Goal: Task Accomplishment & Management: Manage account settings

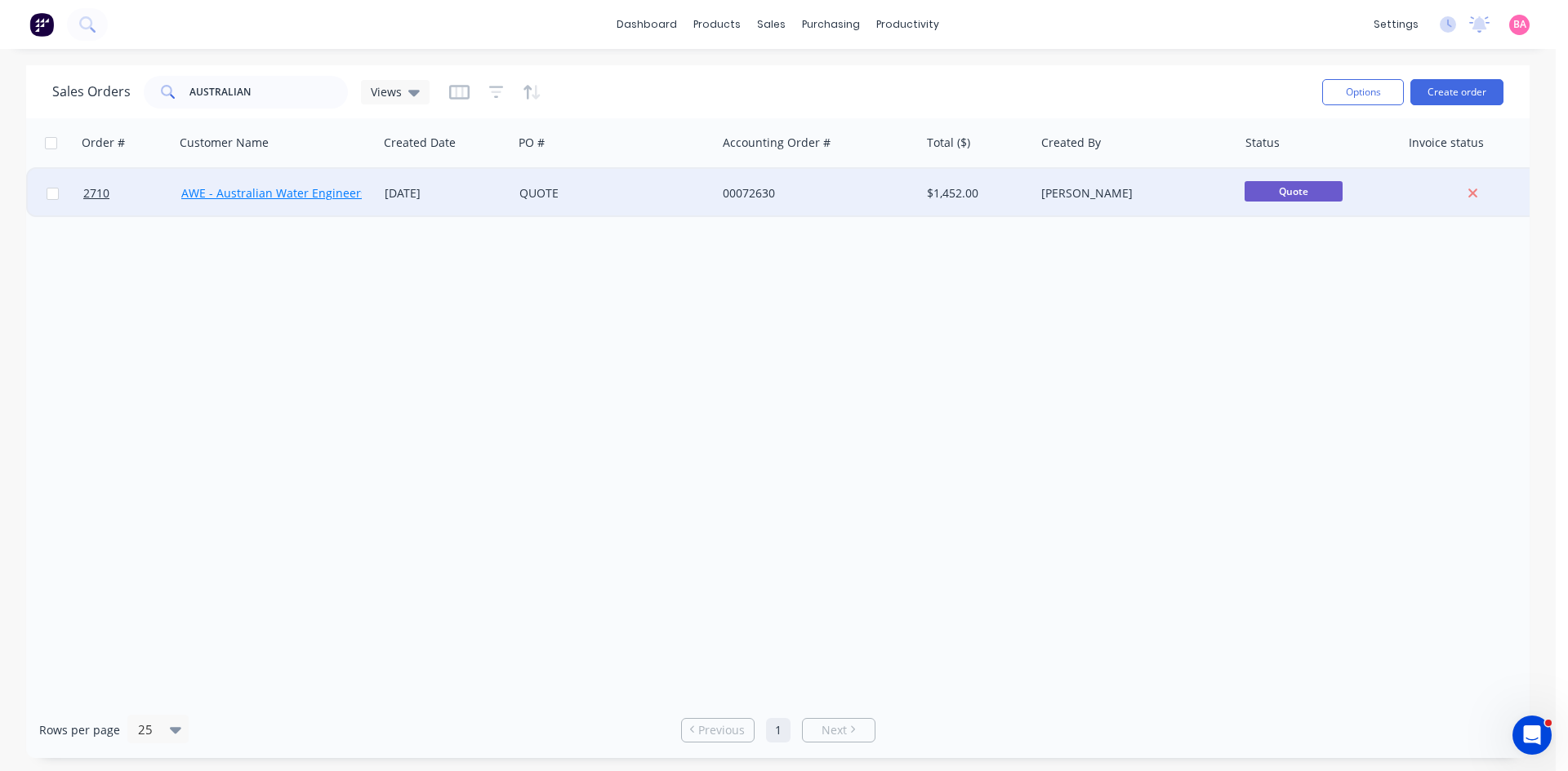
click at [312, 191] on link "AWE - Australian Water Engineers" at bounding box center [274, 192] width 185 height 15
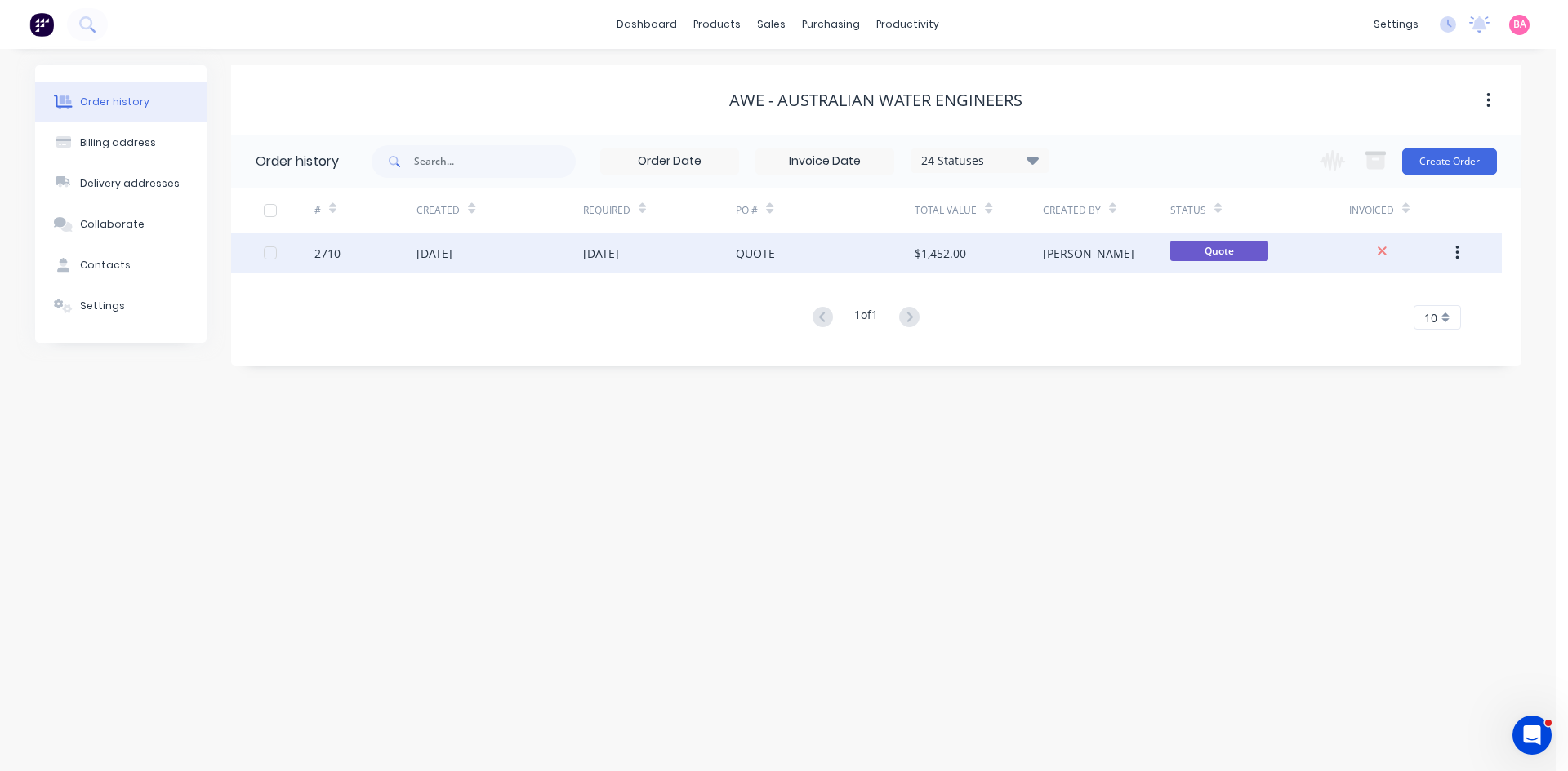
click at [452, 255] on div "22 Aug 2025" at bounding box center [434, 253] width 36 height 17
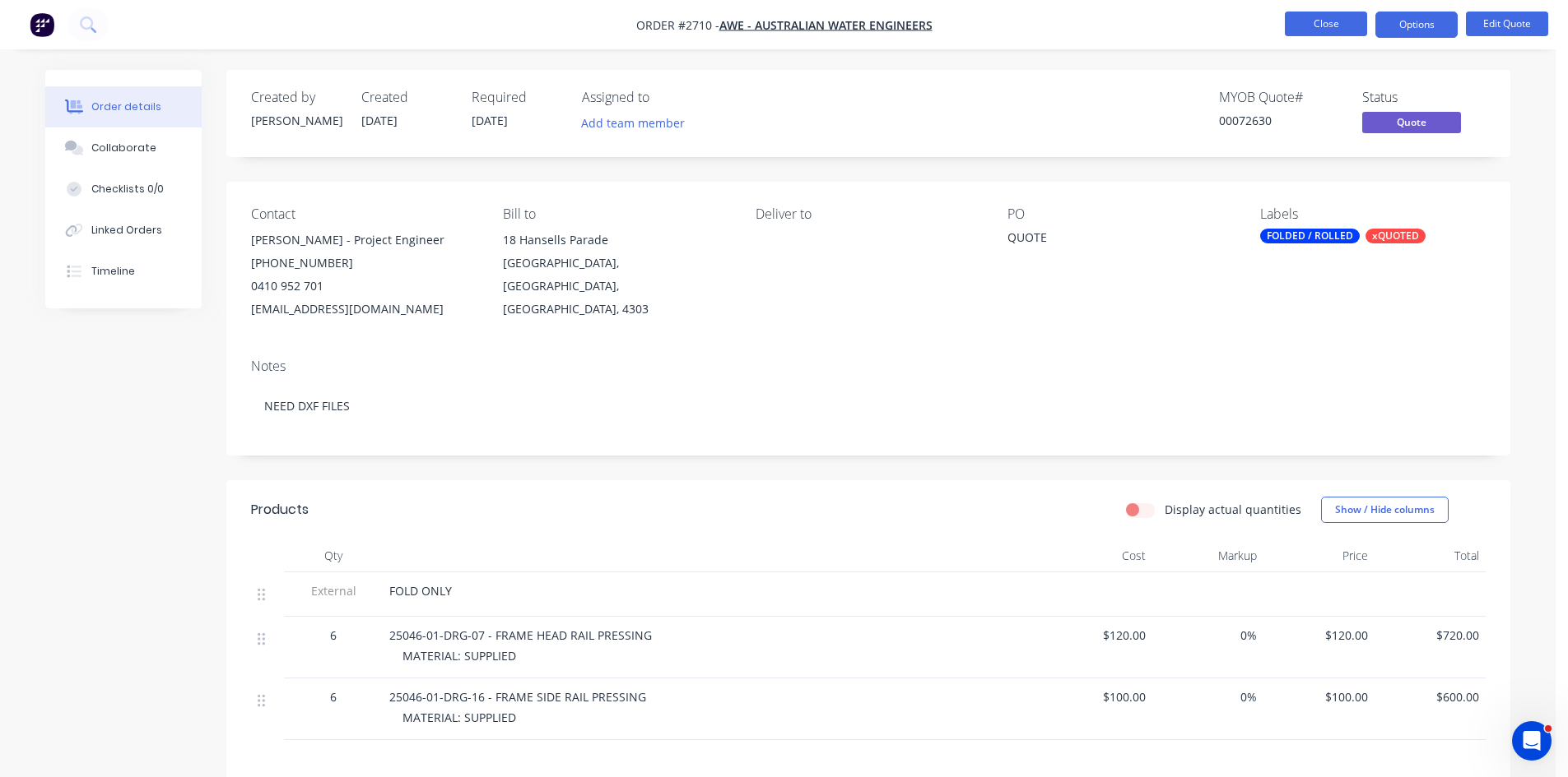
click at [1303, 19] on button "Close" at bounding box center [1325, 24] width 82 height 24
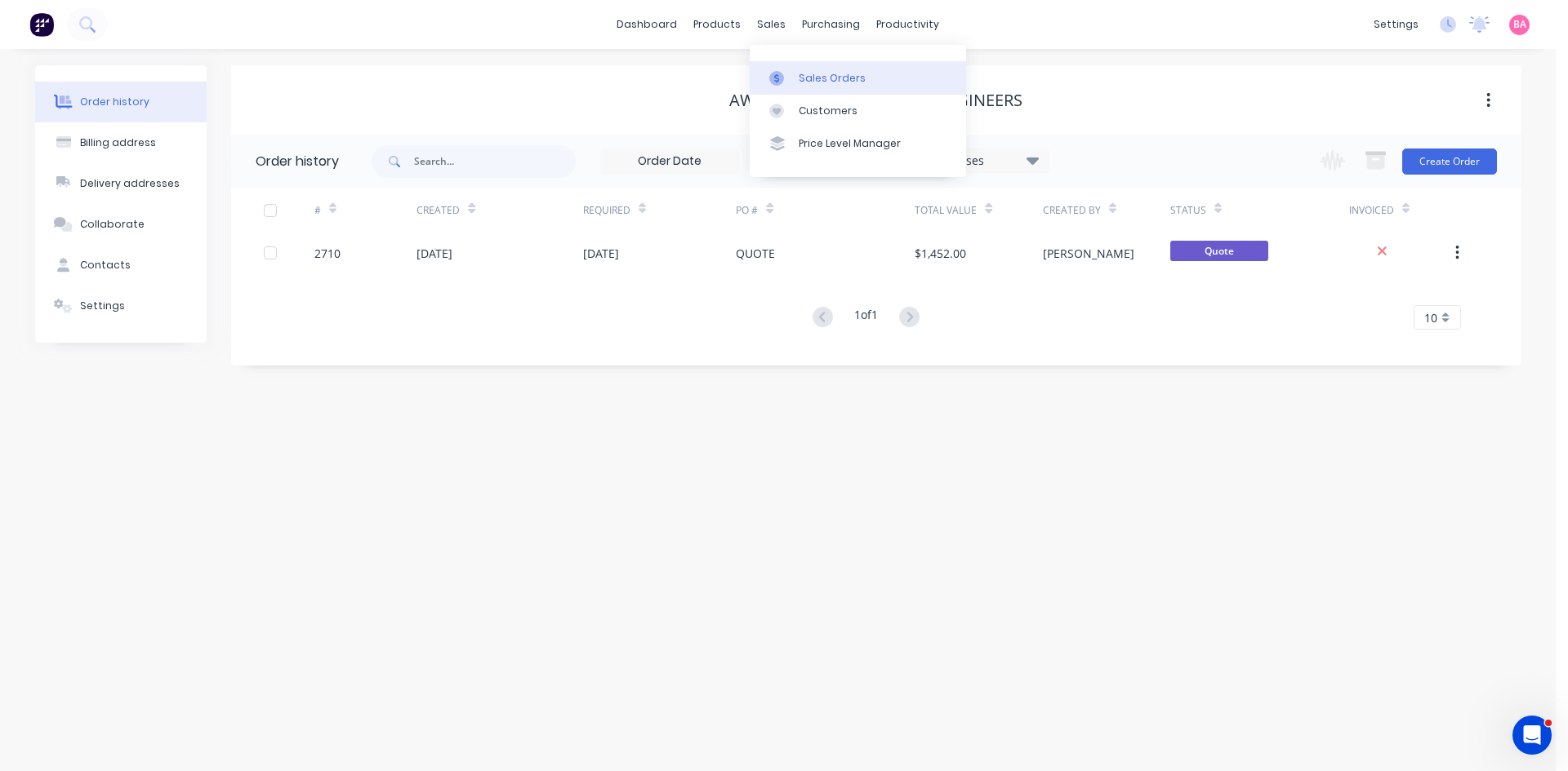
click at [807, 66] on link "Sales Orders" at bounding box center [858, 77] width 217 height 32
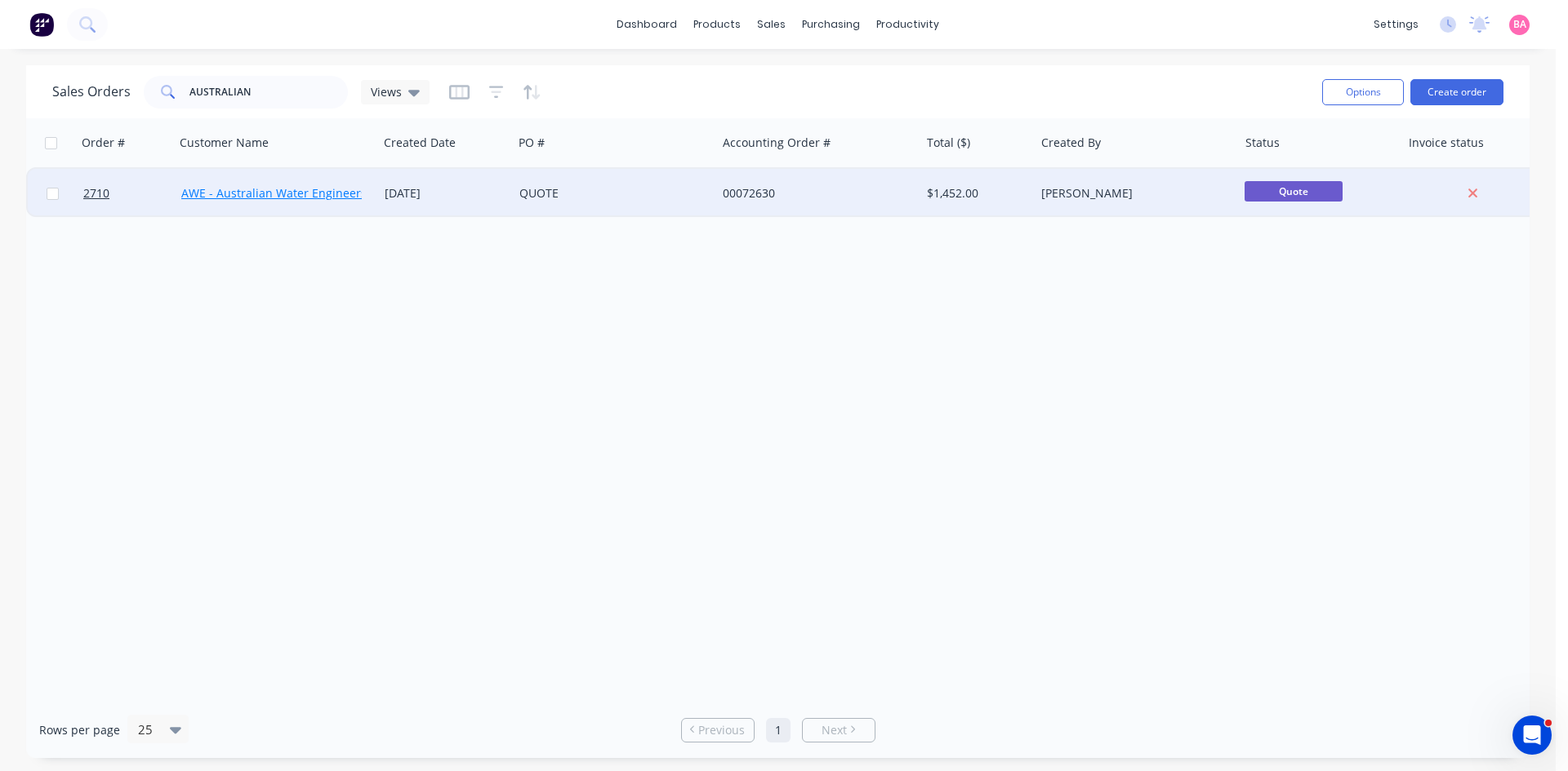
click at [321, 192] on link "AWE - Australian Water Engineers" at bounding box center [274, 192] width 185 height 15
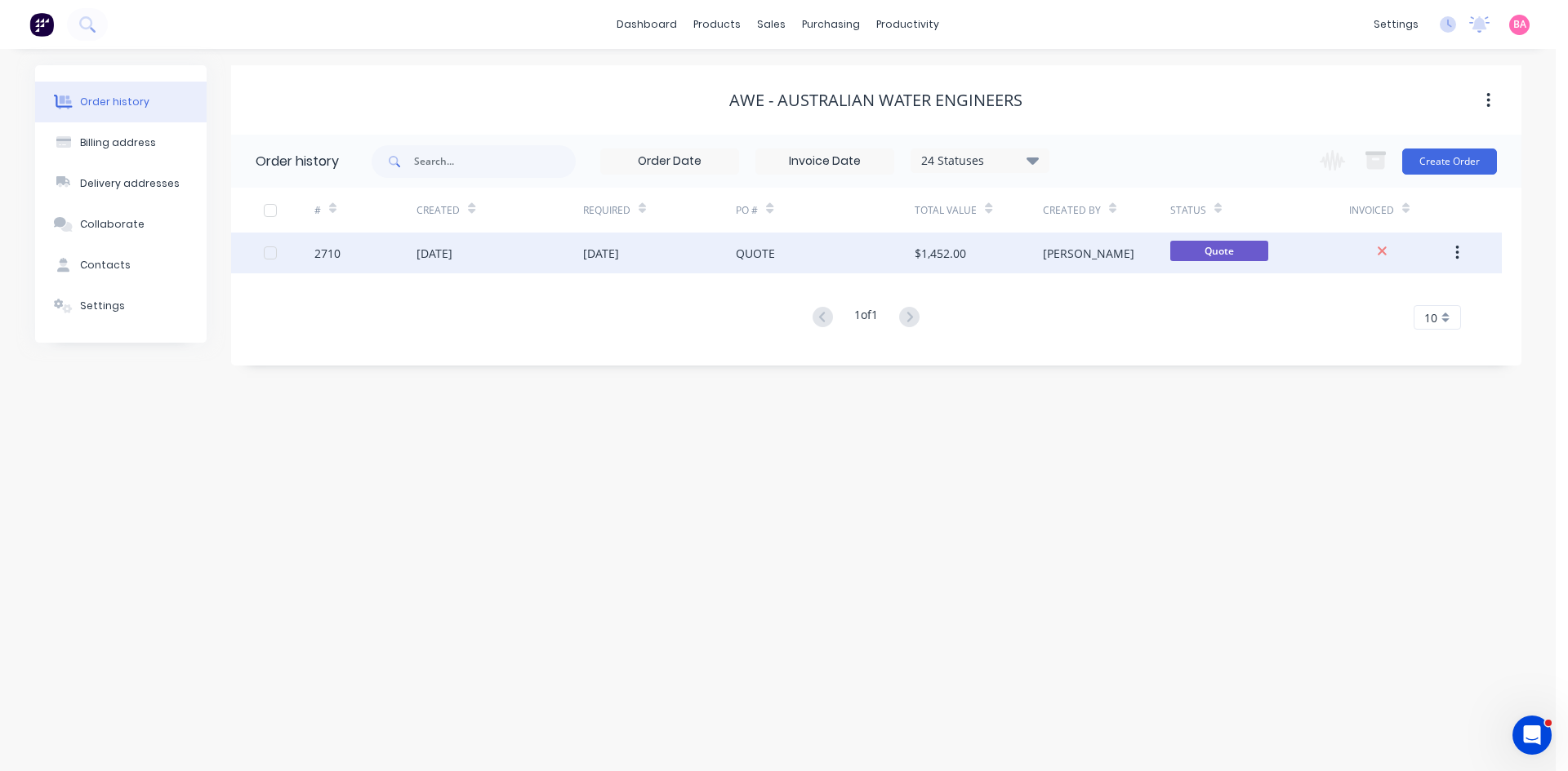
click at [595, 253] on div "[DATE]" at bounding box center [601, 253] width 36 height 17
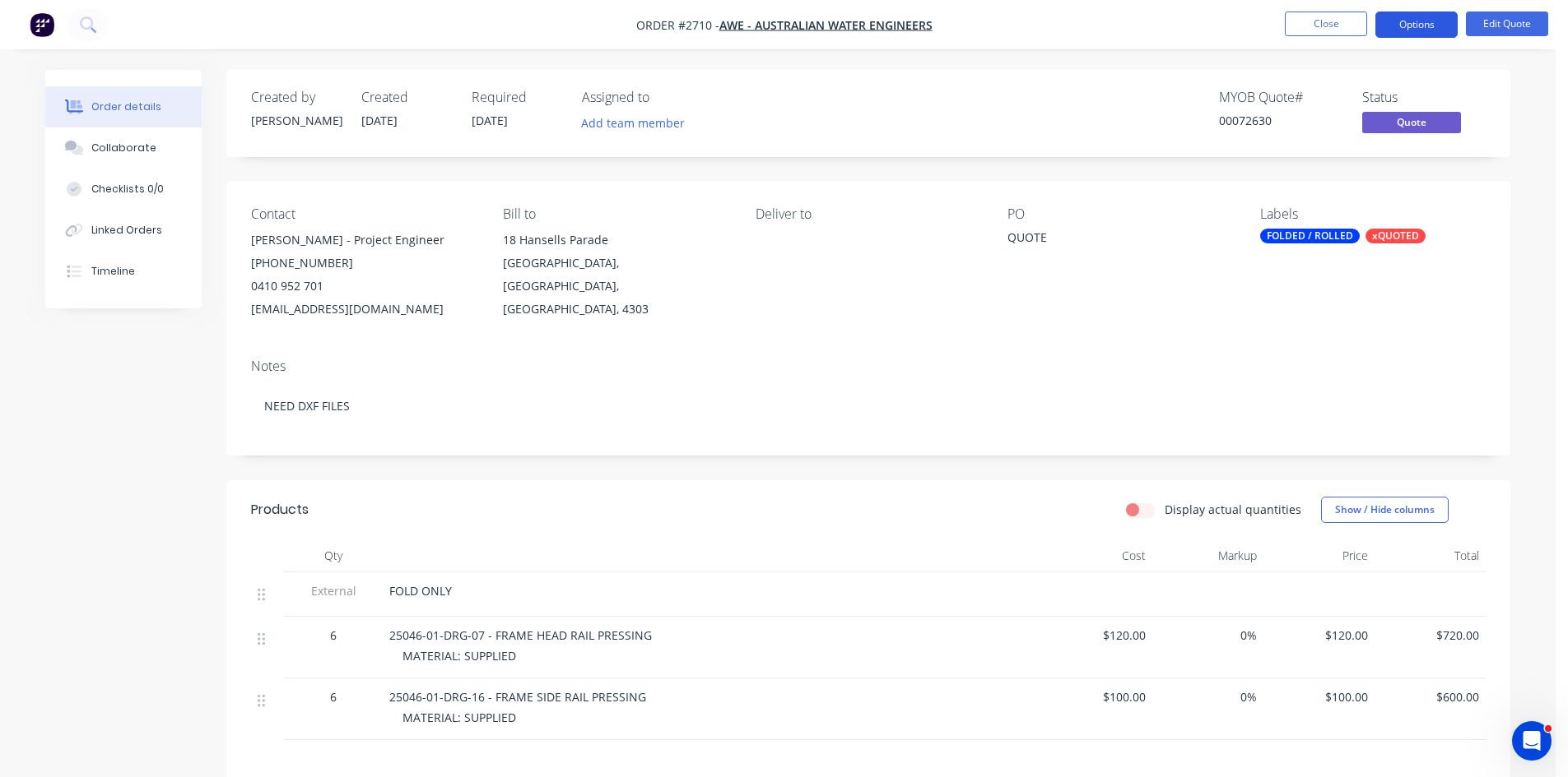
click at [1427, 17] on button "Options" at bounding box center [1416, 24] width 82 height 26
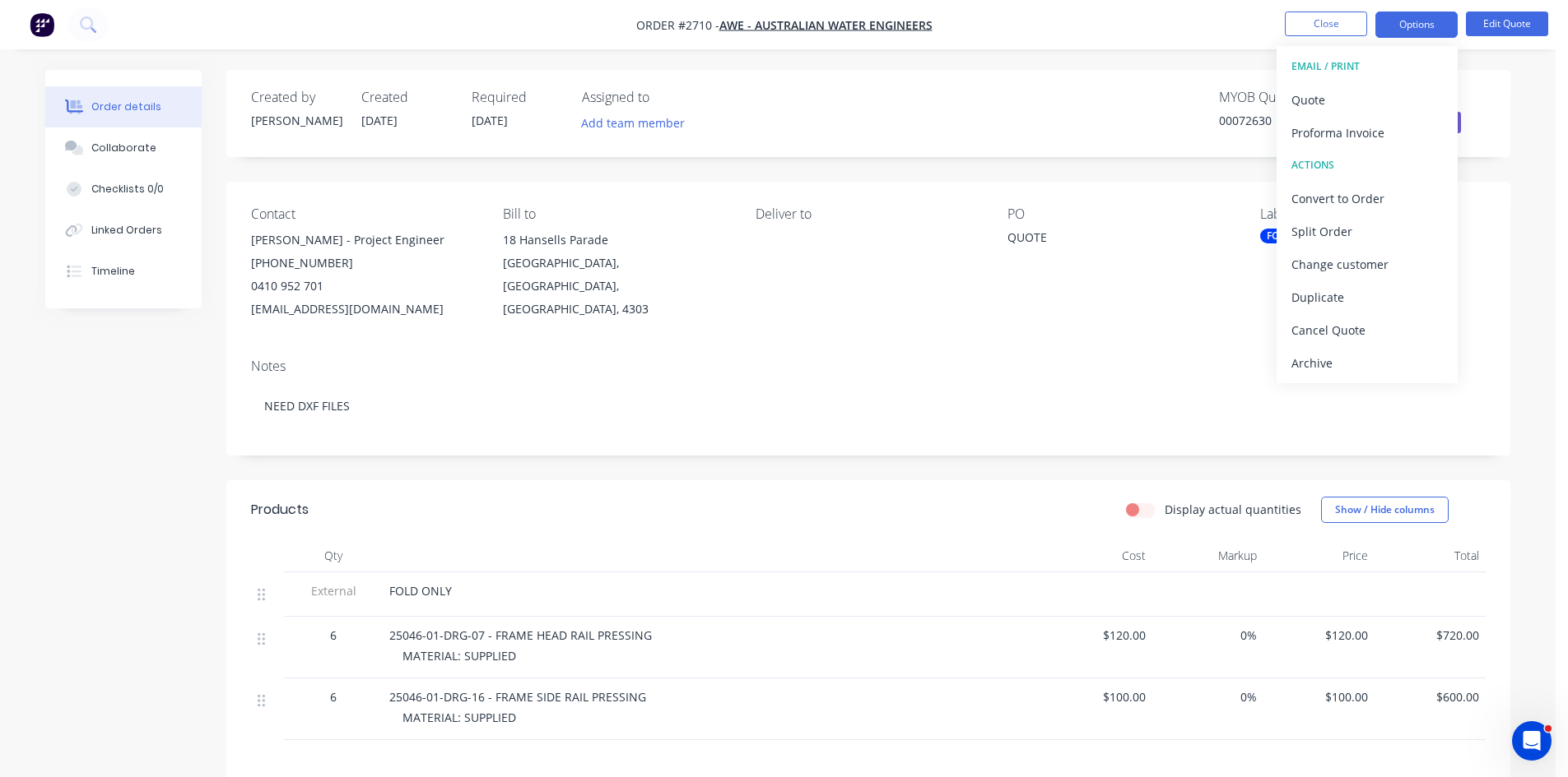
click at [1070, 361] on div "Notes" at bounding box center [868, 366] width 1235 height 15
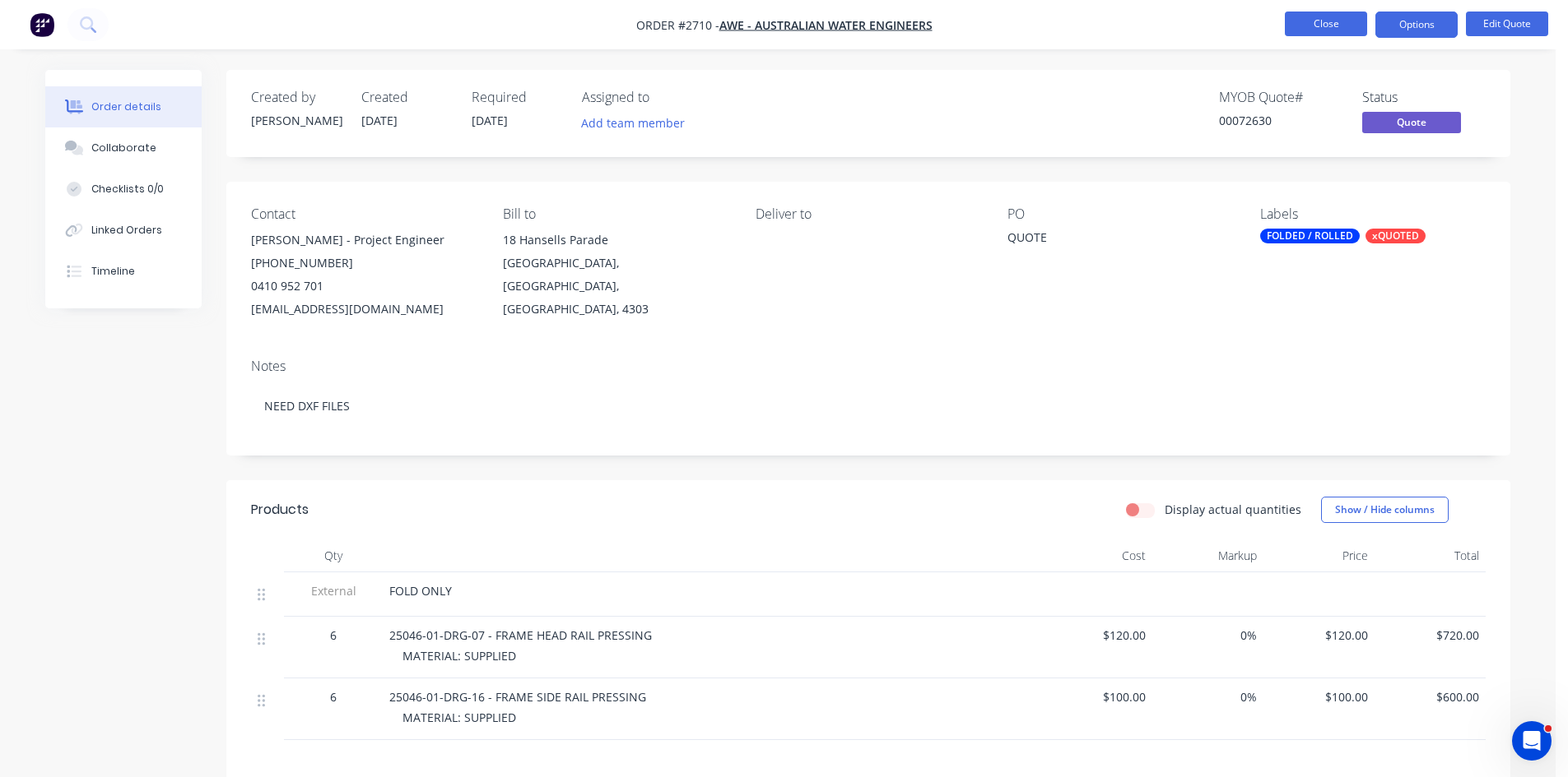
click at [1320, 16] on button "Close" at bounding box center [1325, 24] width 82 height 24
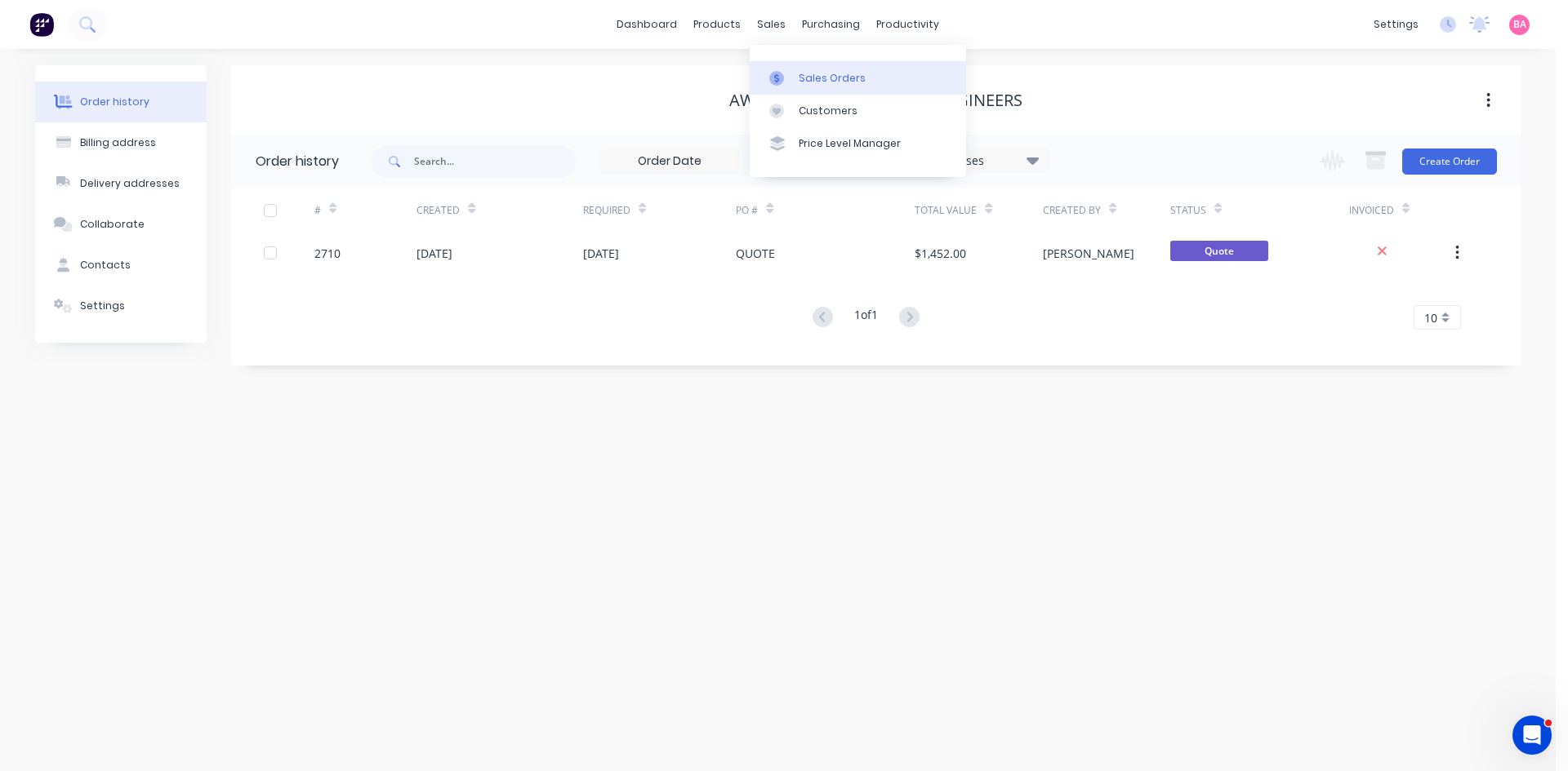
click at [820, 77] on div "Sales Orders" at bounding box center [832, 78] width 67 height 14
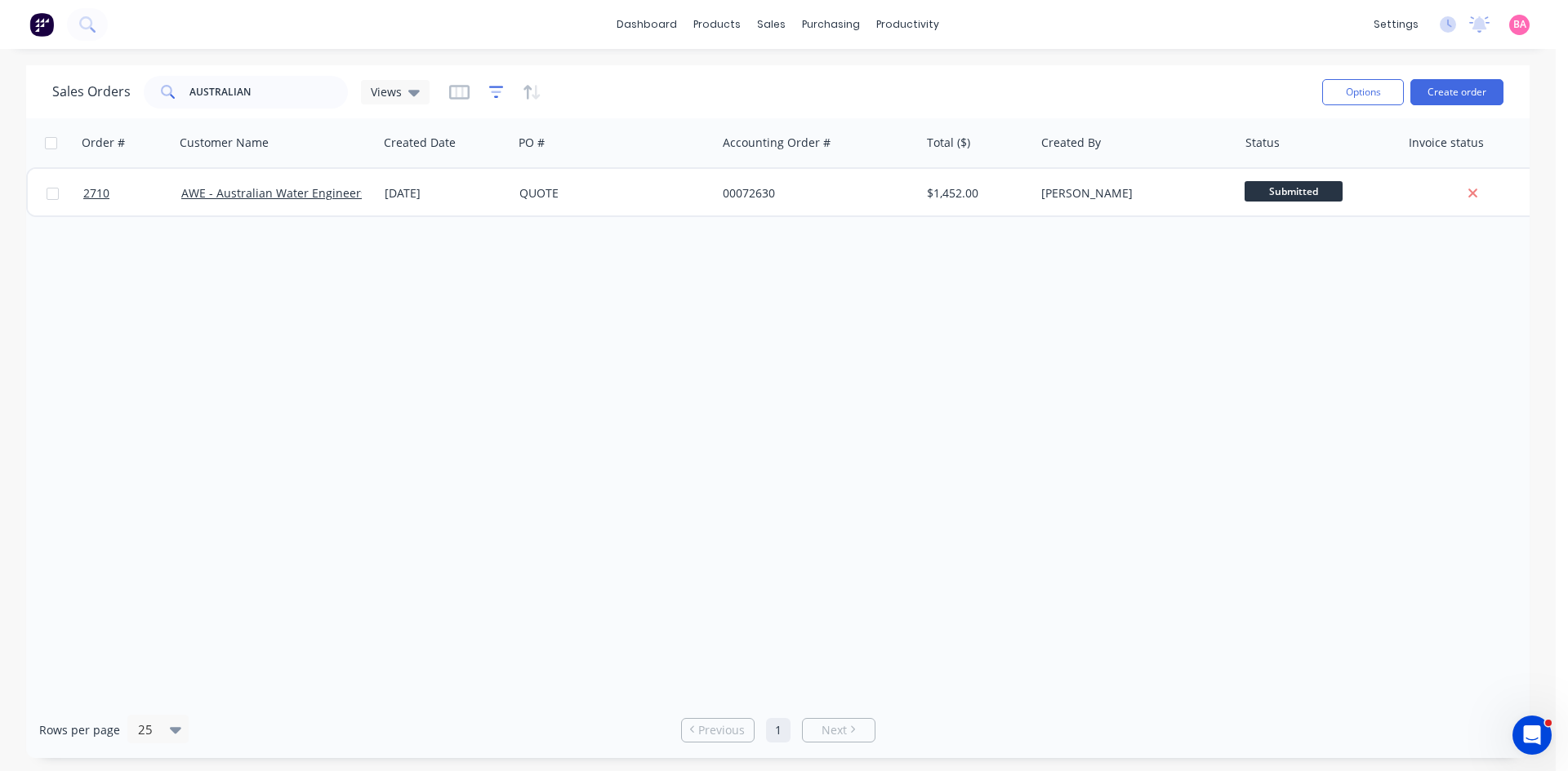
click at [494, 89] on icon "button" at bounding box center [496, 93] width 14 height 16
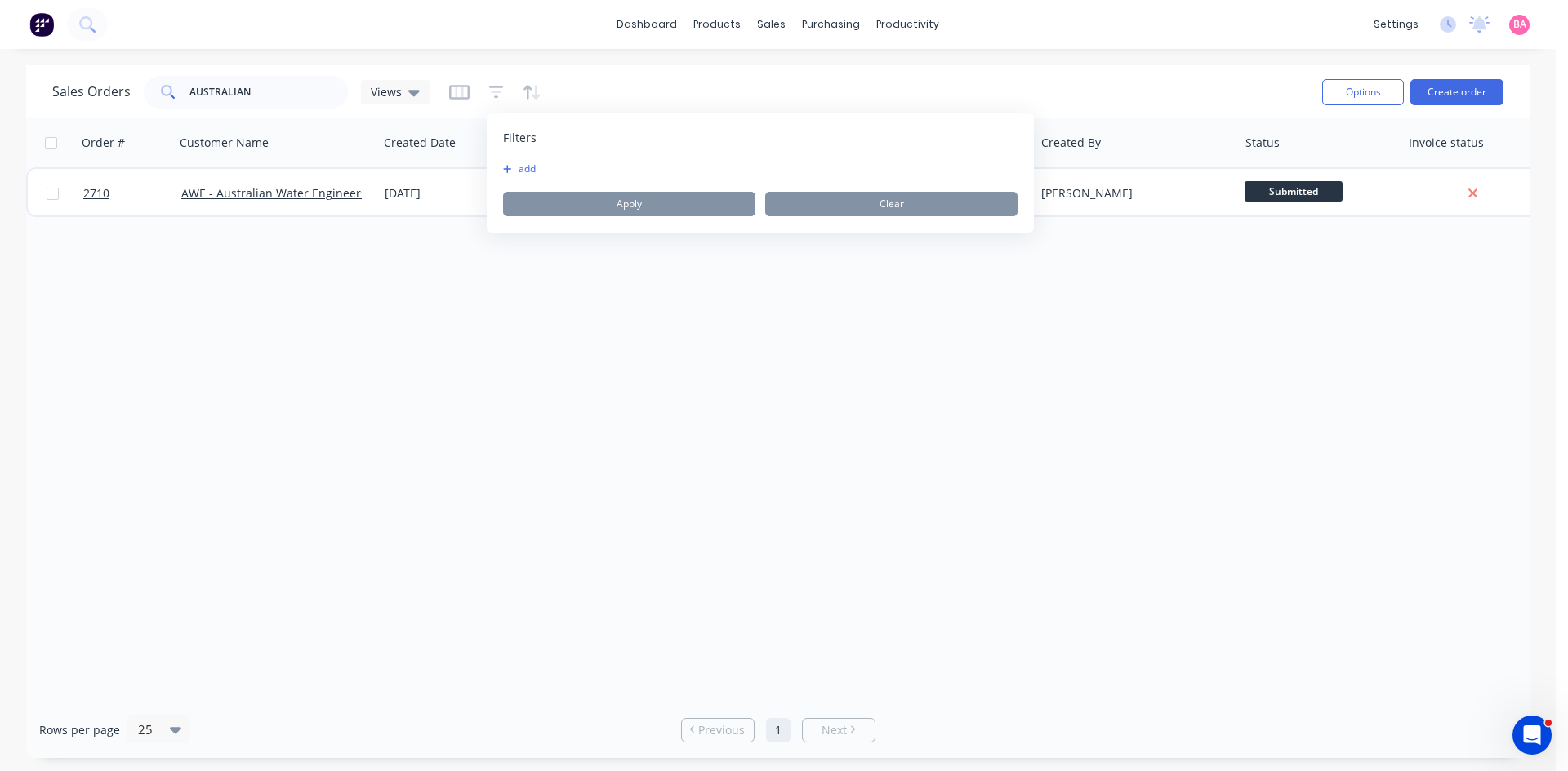
click at [518, 171] on button "add" at bounding box center [523, 169] width 40 height 13
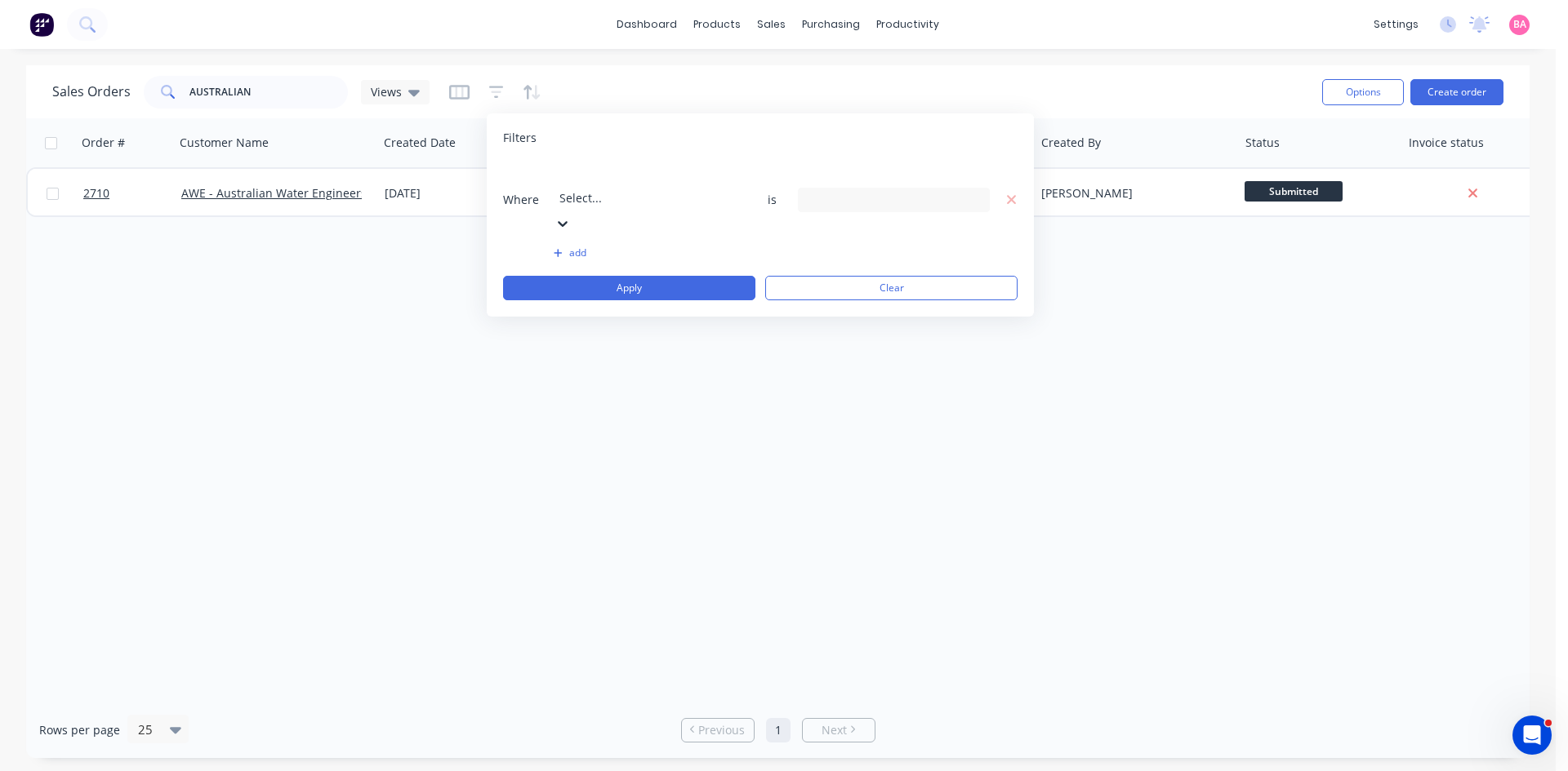
click at [670, 174] on div at bounding box center [677, 175] width 236 height 21
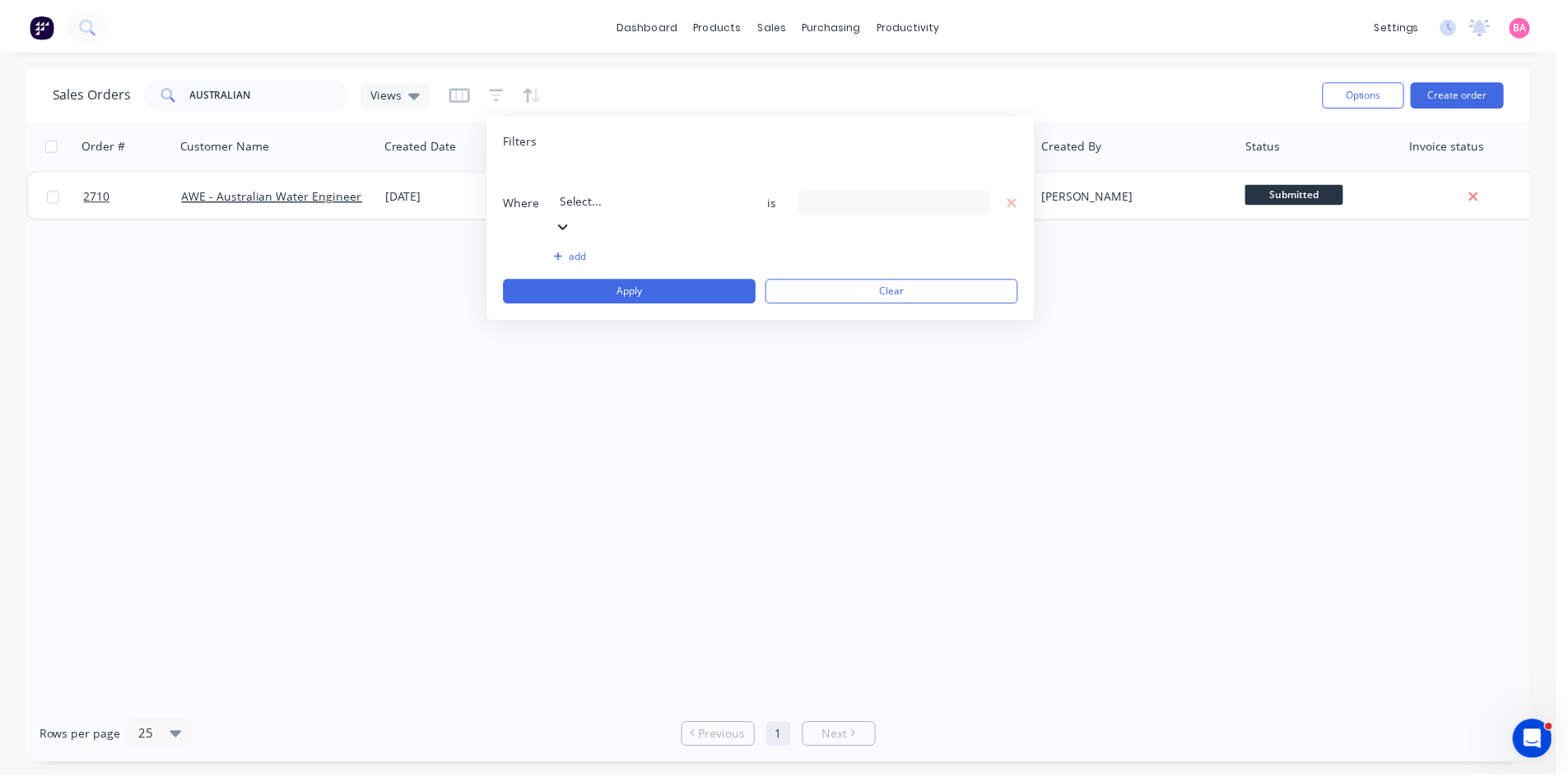
scroll to position [429, 0]
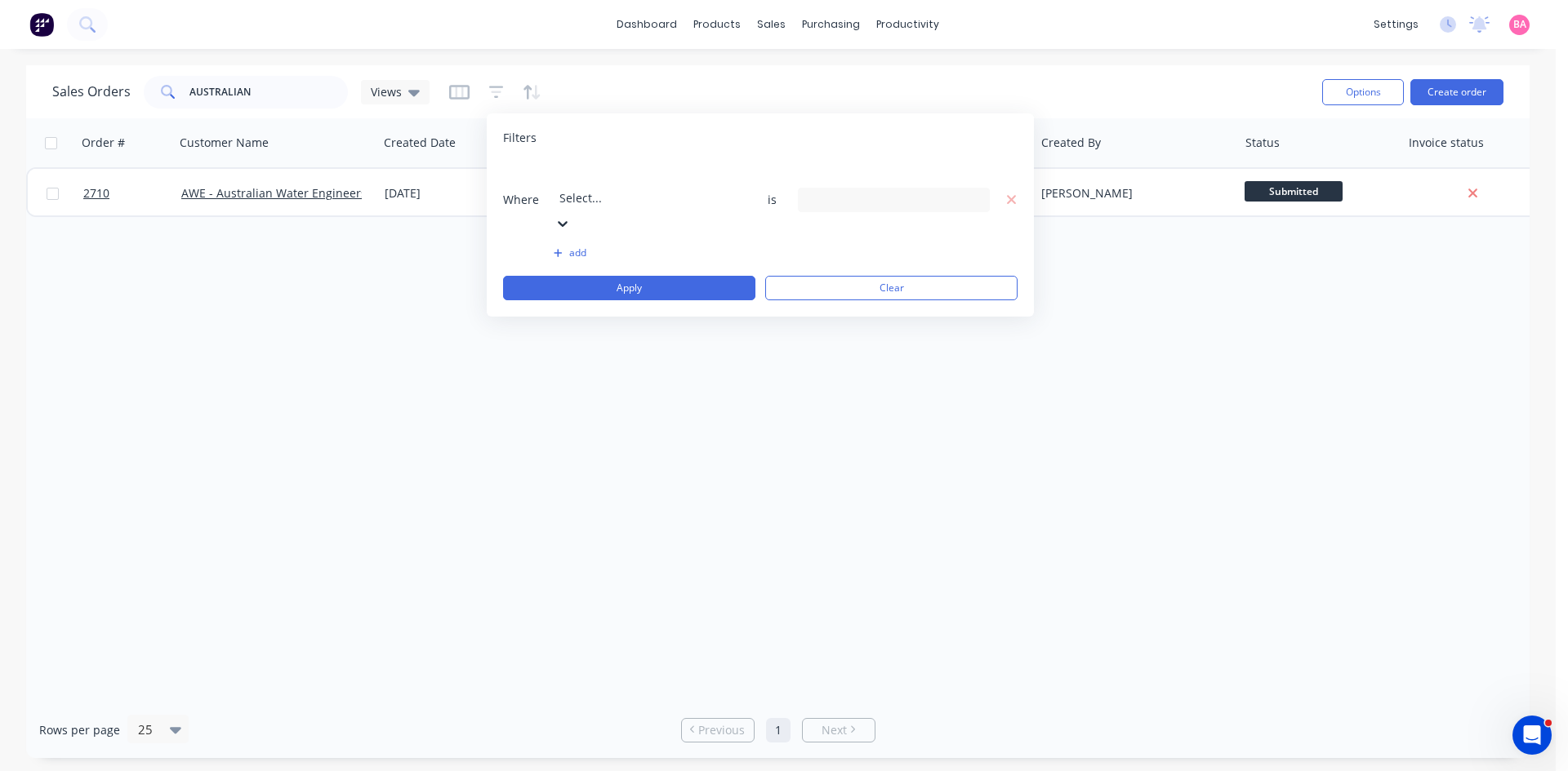
click at [972, 198] on icon at bounding box center [974, 200] width 12 height 6
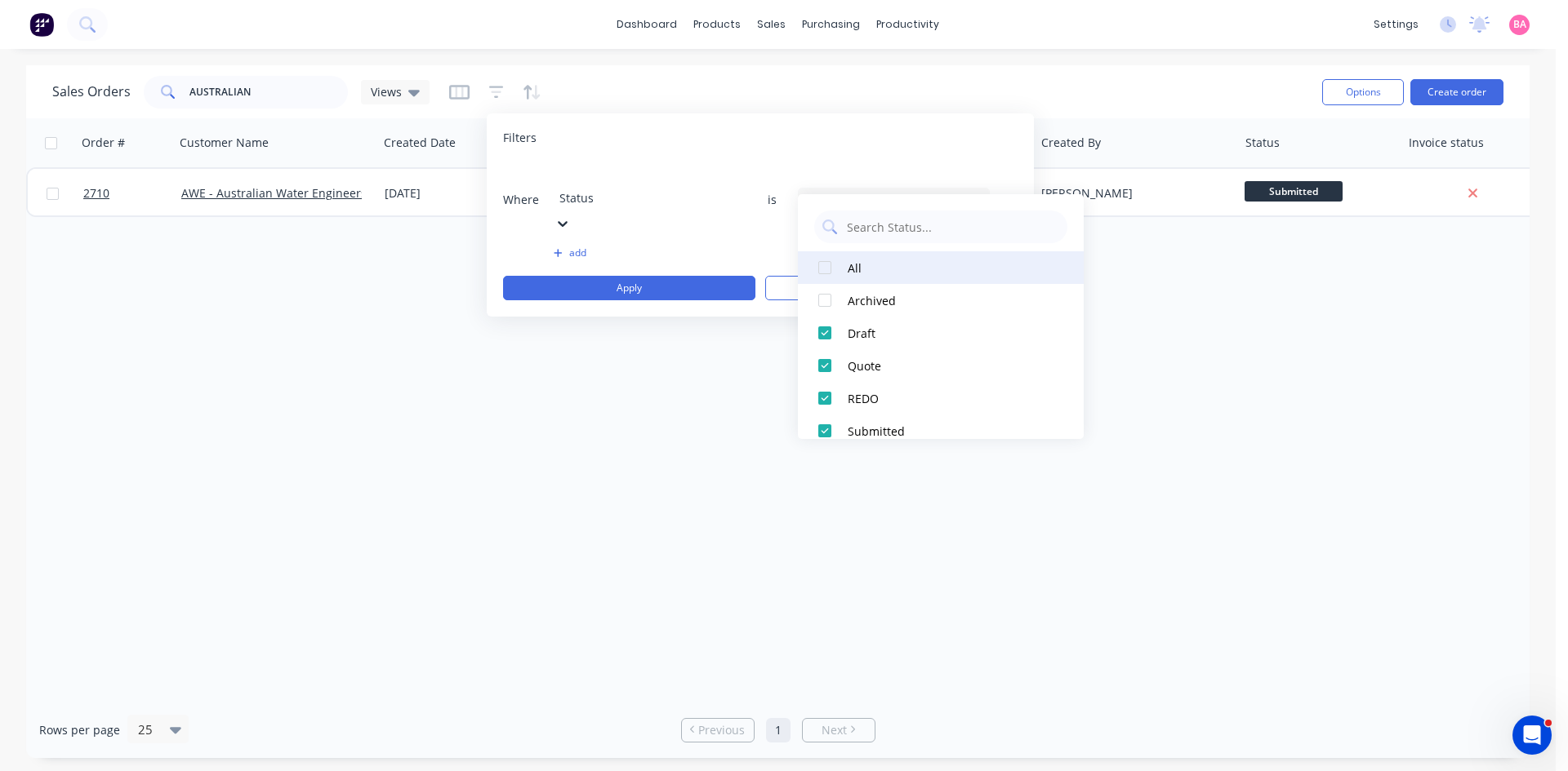
click at [819, 268] on div at bounding box center [824, 268] width 32 height 32
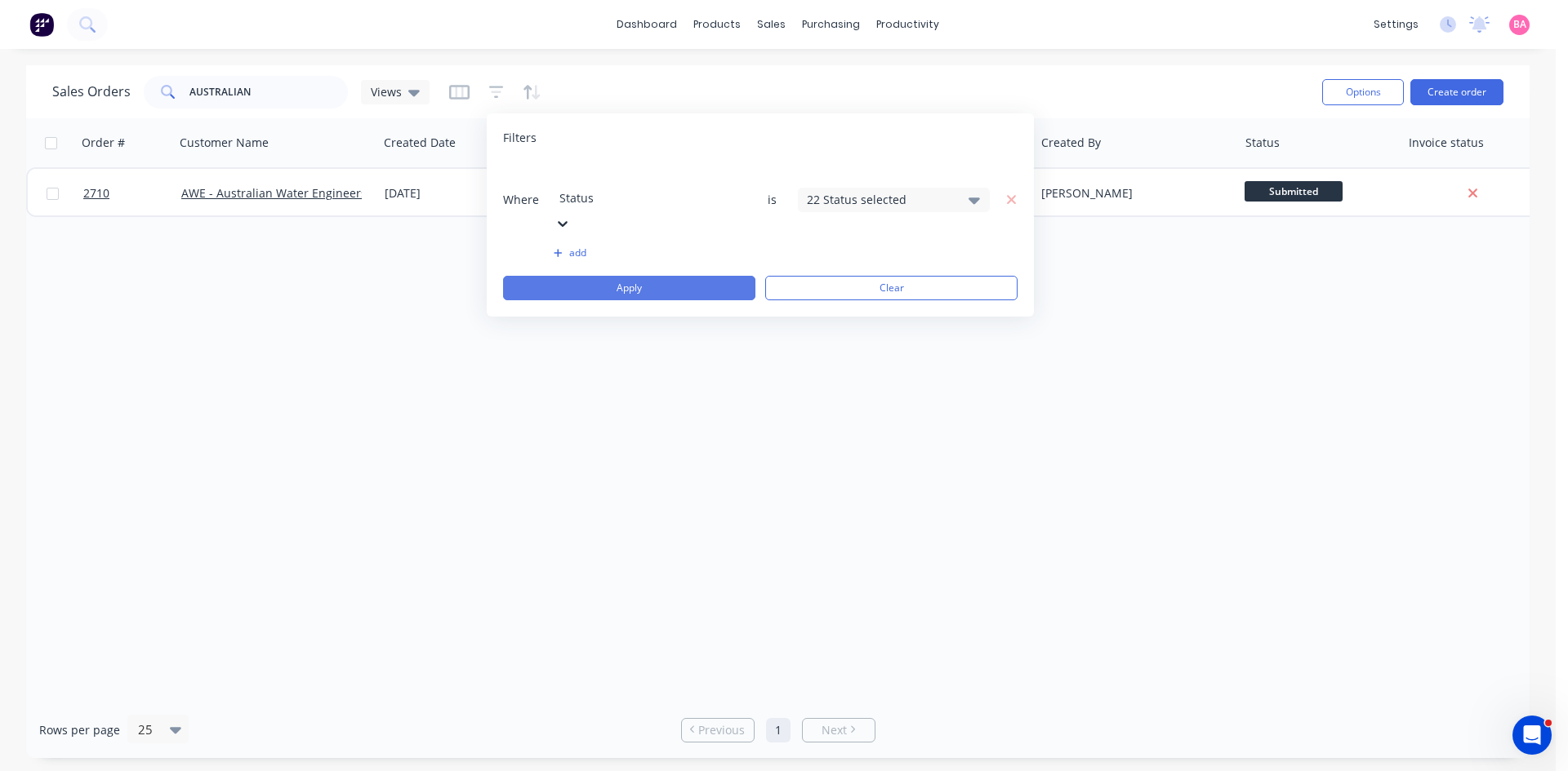
click at [662, 276] on button "Apply" at bounding box center [629, 288] width 253 height 24
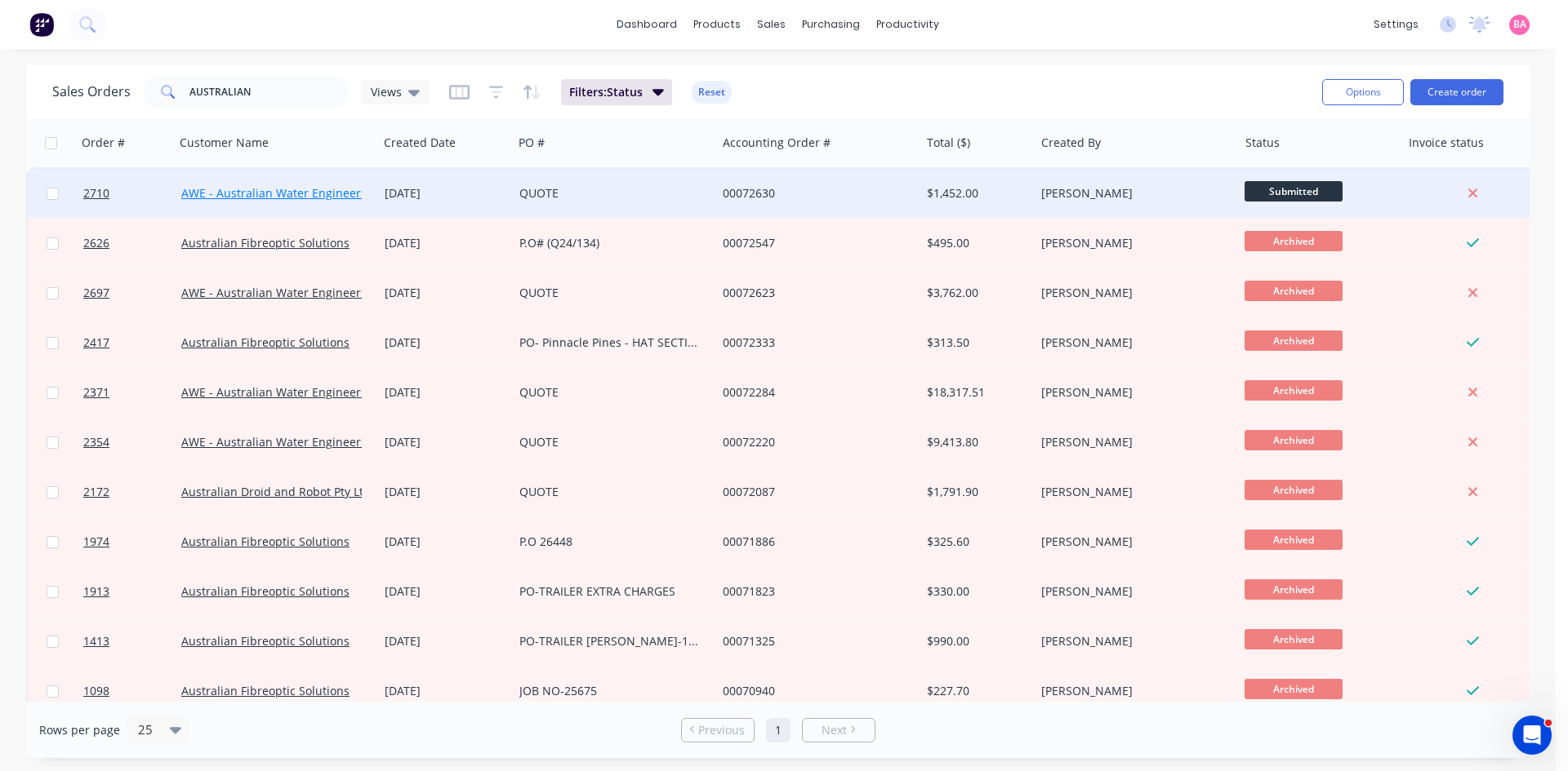
click at [286, 188] on link "AWE - Australian Water Engineers" at bounding box center [274, 192] width 185 height 15
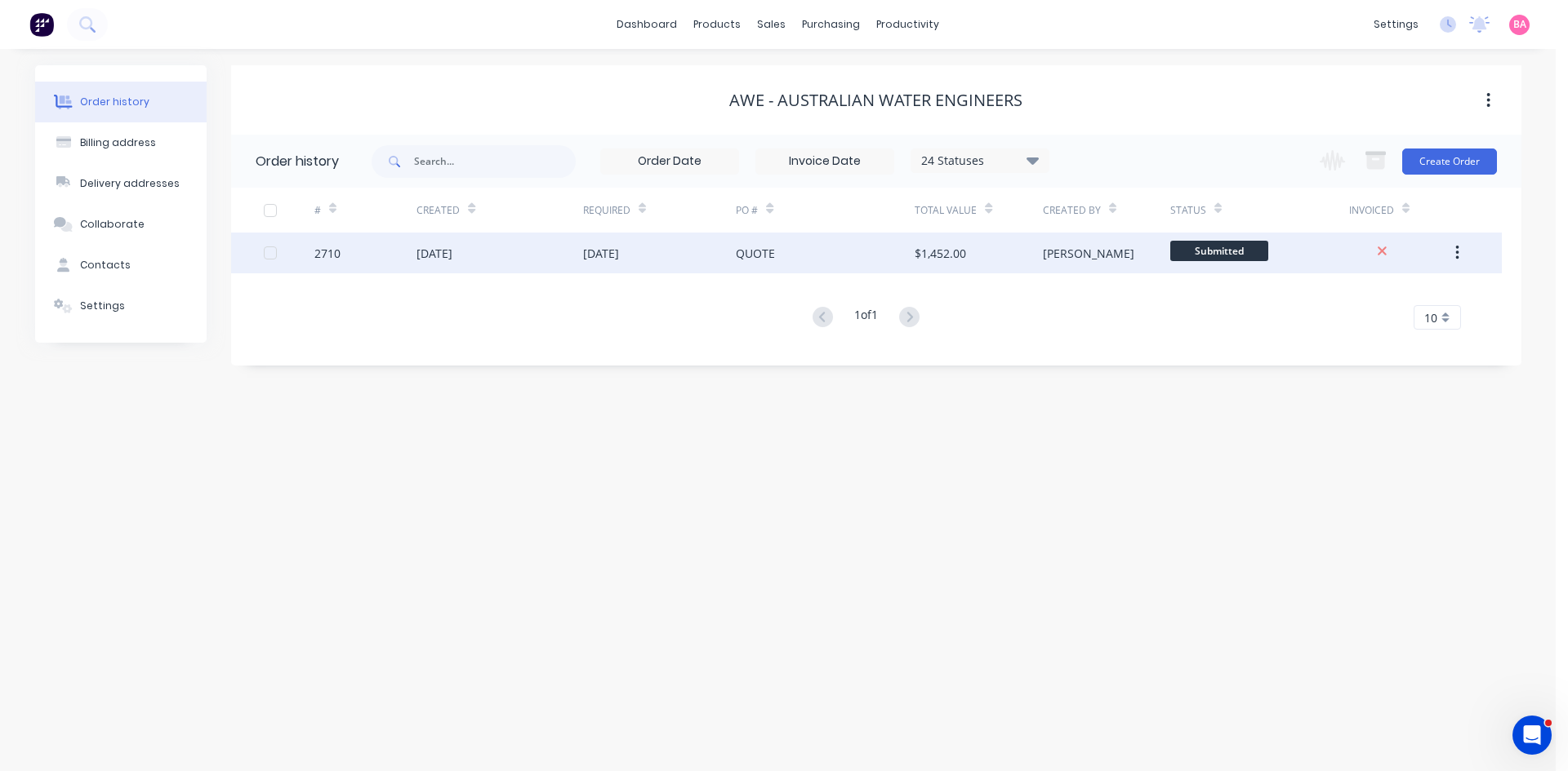
click at [329, 255] on div "2710" at bounding box center [327, 253] width 26 height 17
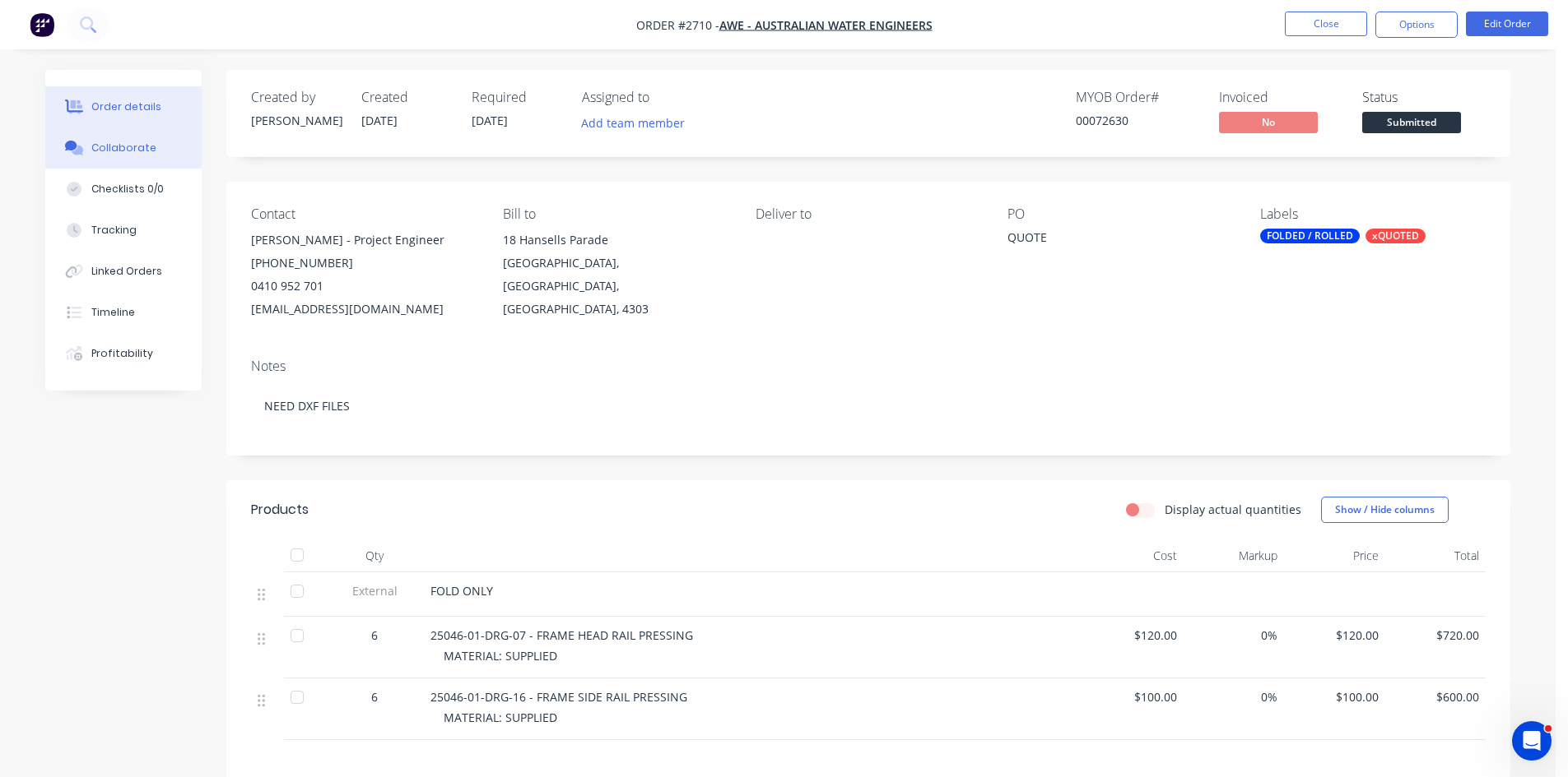
click at [118, 148] on div "Collaborate" at bounding box center [124, 148] width 65 height 14
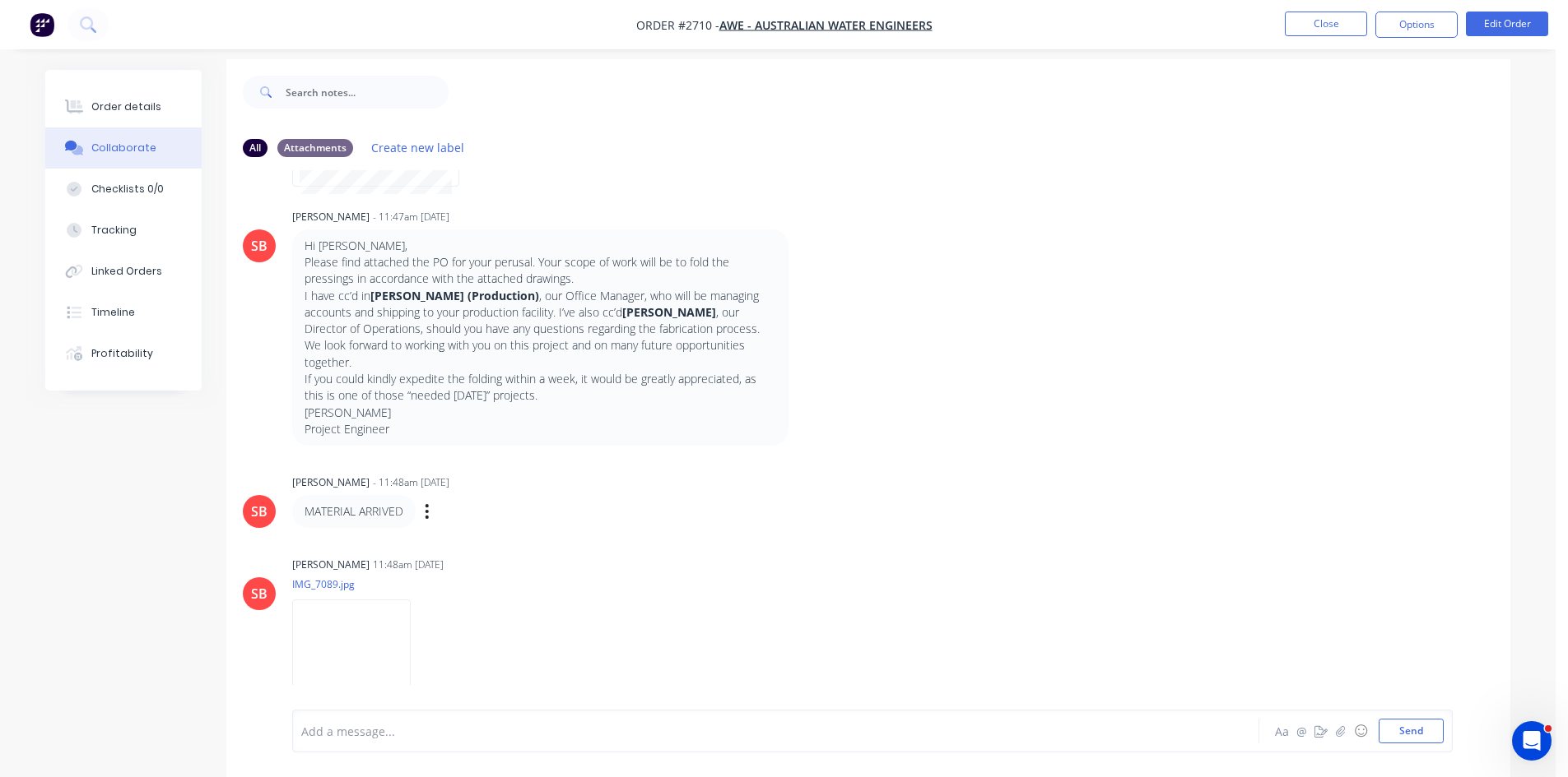
scroll to position [24, 0]
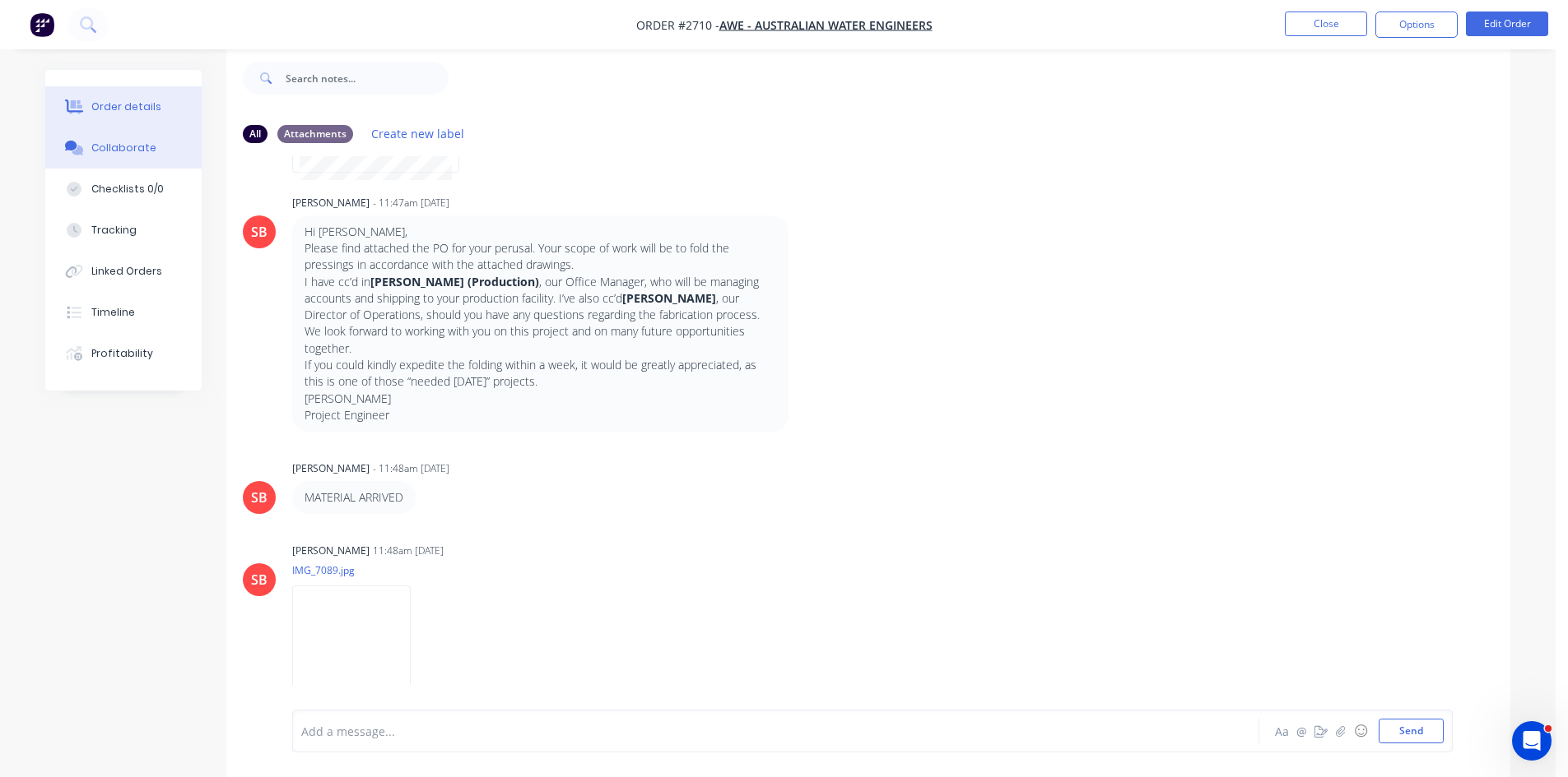
click at [129, 103] on div "Order details" at bounding box center [126, 107] width 70 height 14
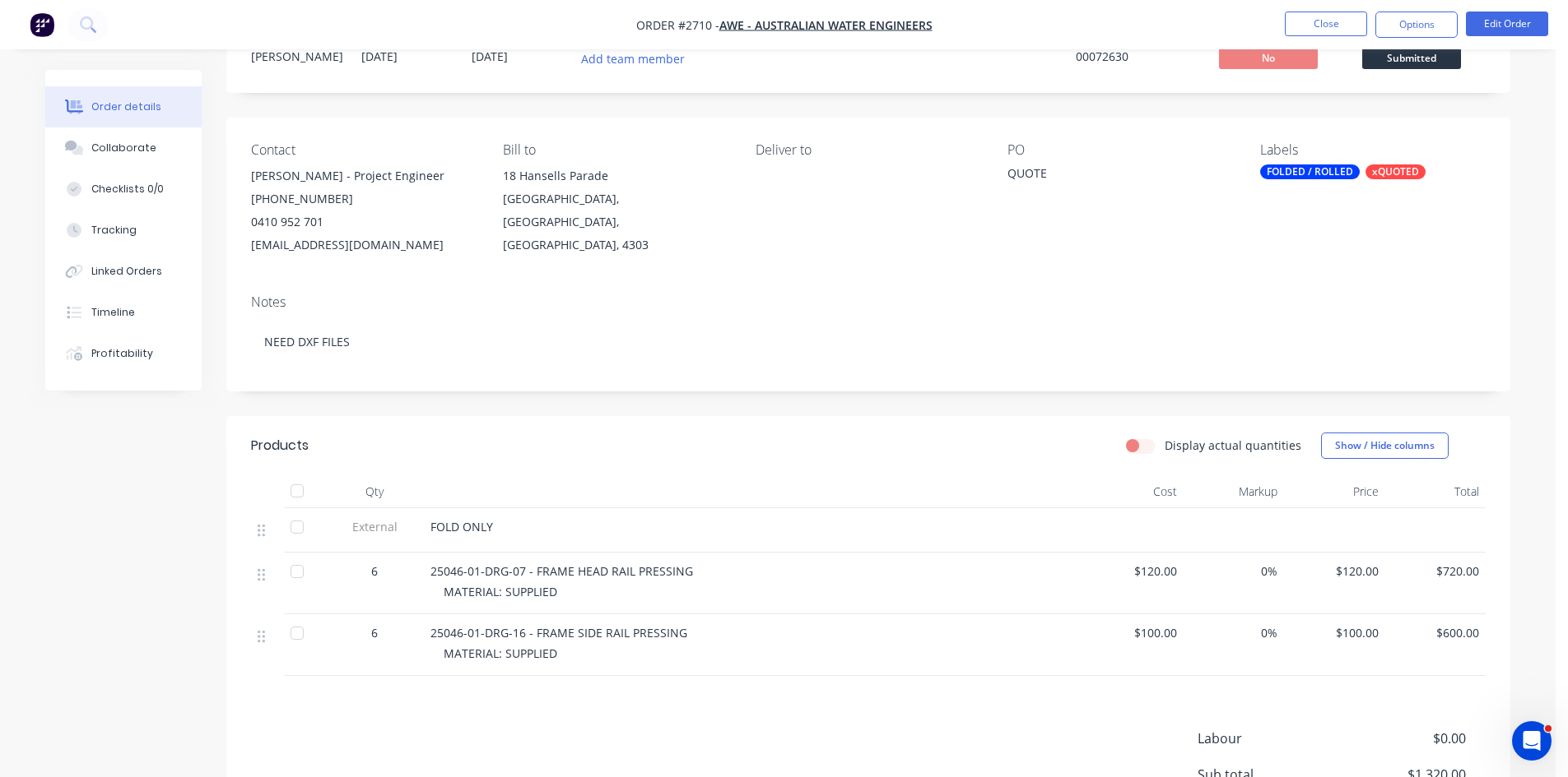
scroll to position [80, 0]
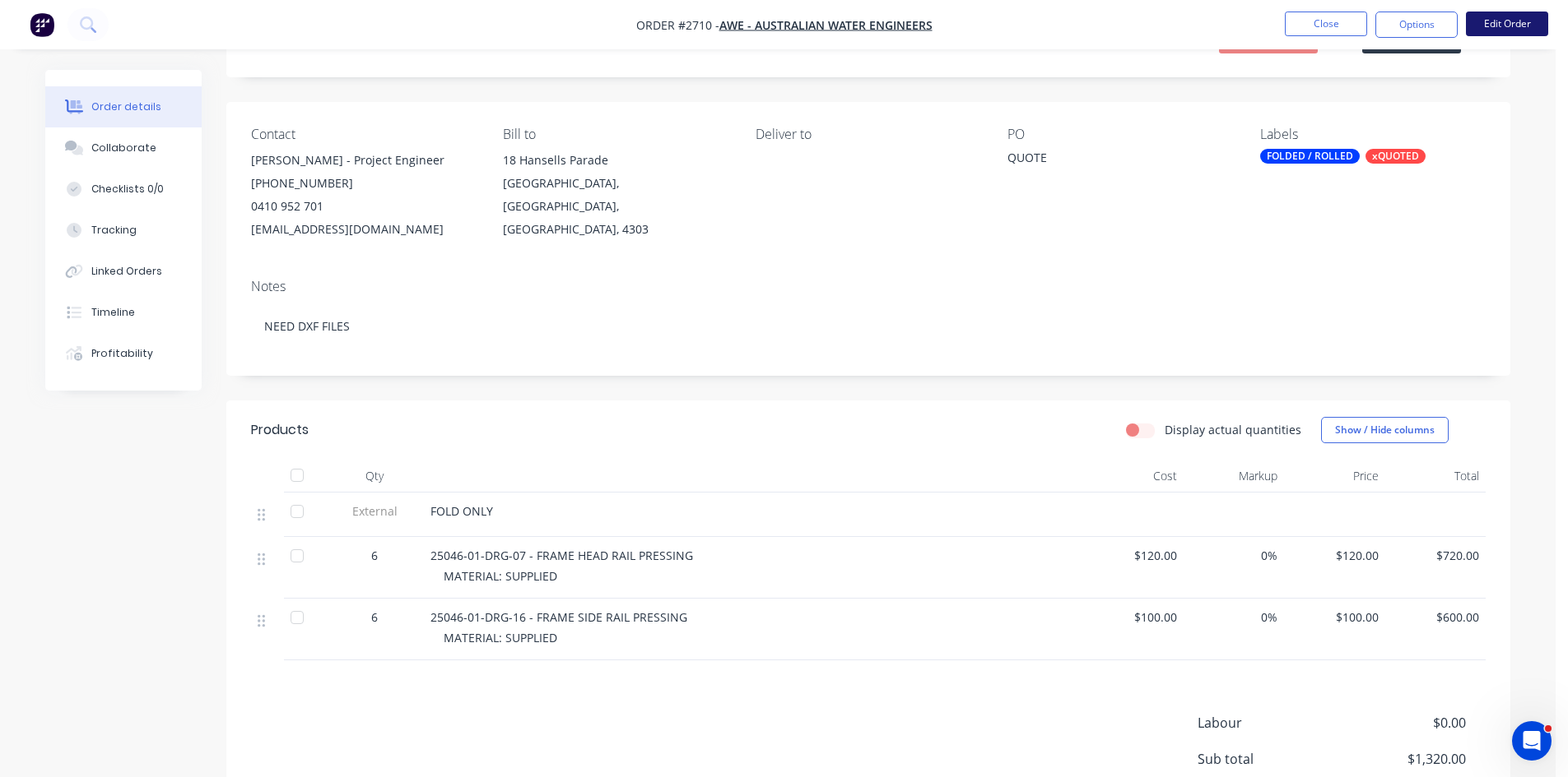
click at [1514, 21] on button "Edit Order" at bounding box center [1506, 24] width 82 height 24
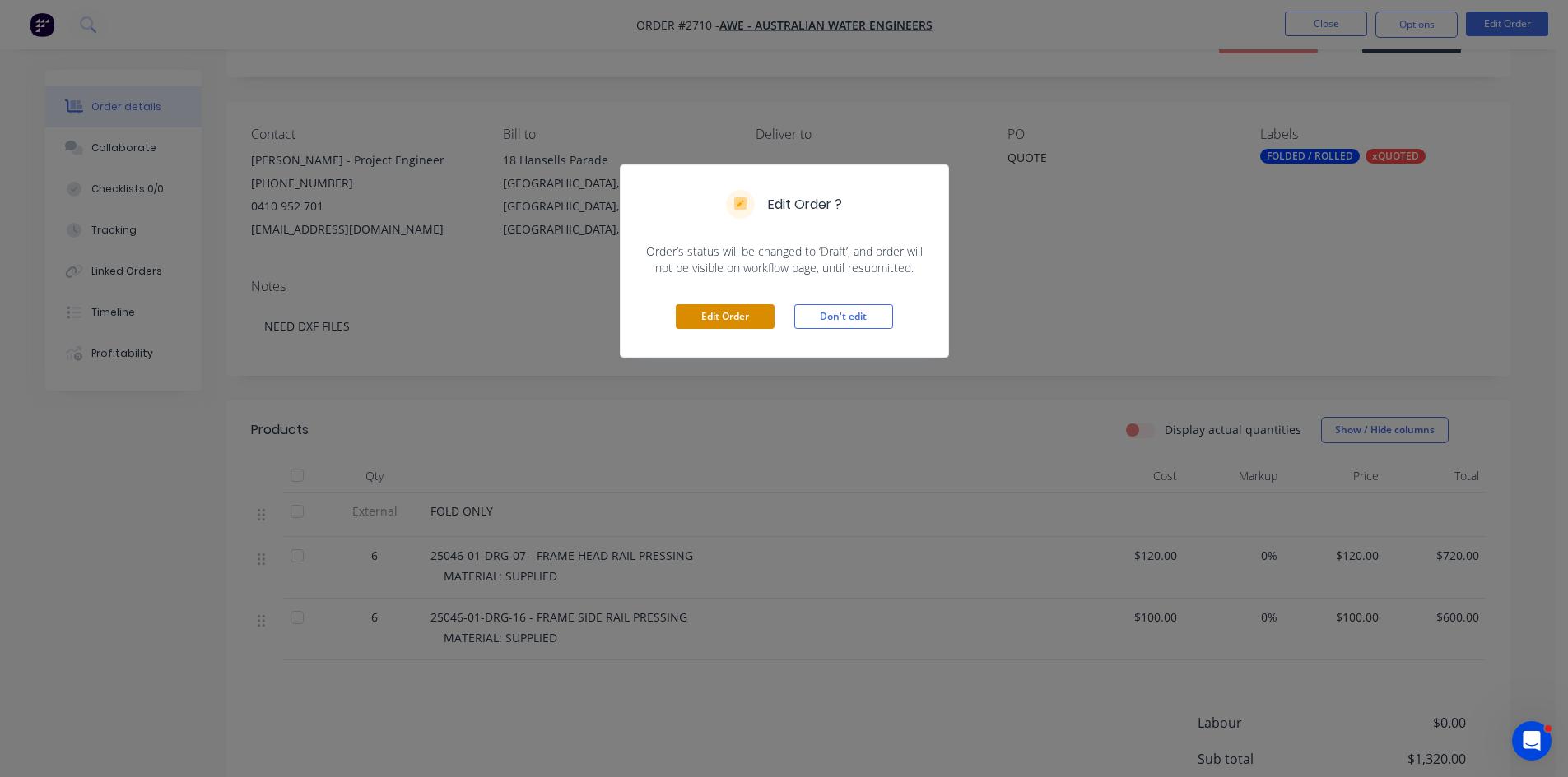
click at [682, 325] on button "Edit Order" at bounding box center [725, 316] width 99 height 24
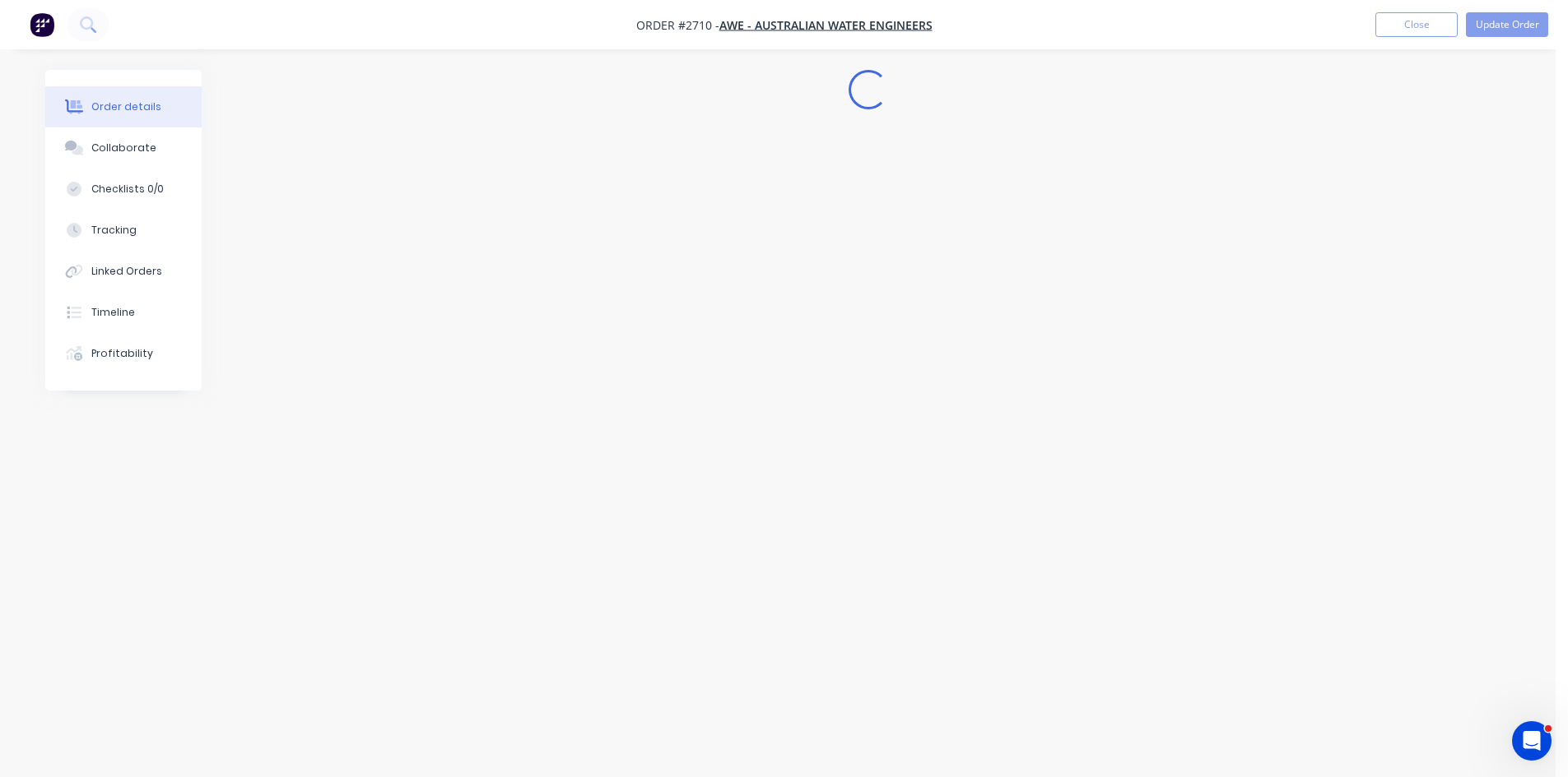
scroll to position [0, 0]
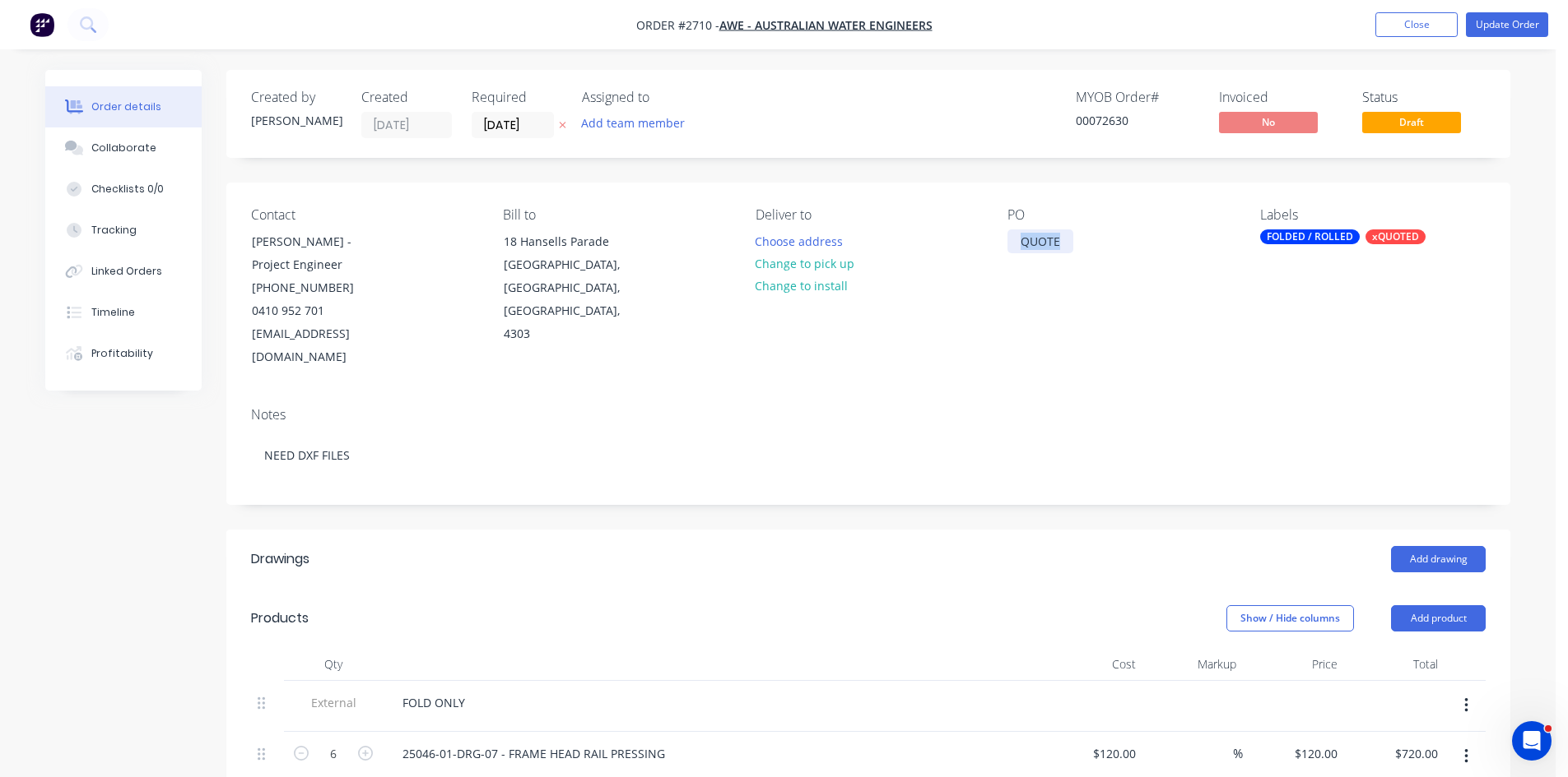
drag, startPoint x: 1012, startPoint y: 237, endPoint x: 1074, endPoint y: 238, distance: 62.0
click at [1074, 238] on div "PO QUOTE" at bounding box center [1120, 288] width 226 height 162
click at [1505, 23] on button "Update Order" at bounding box center [1506, 24] width 82 height 24
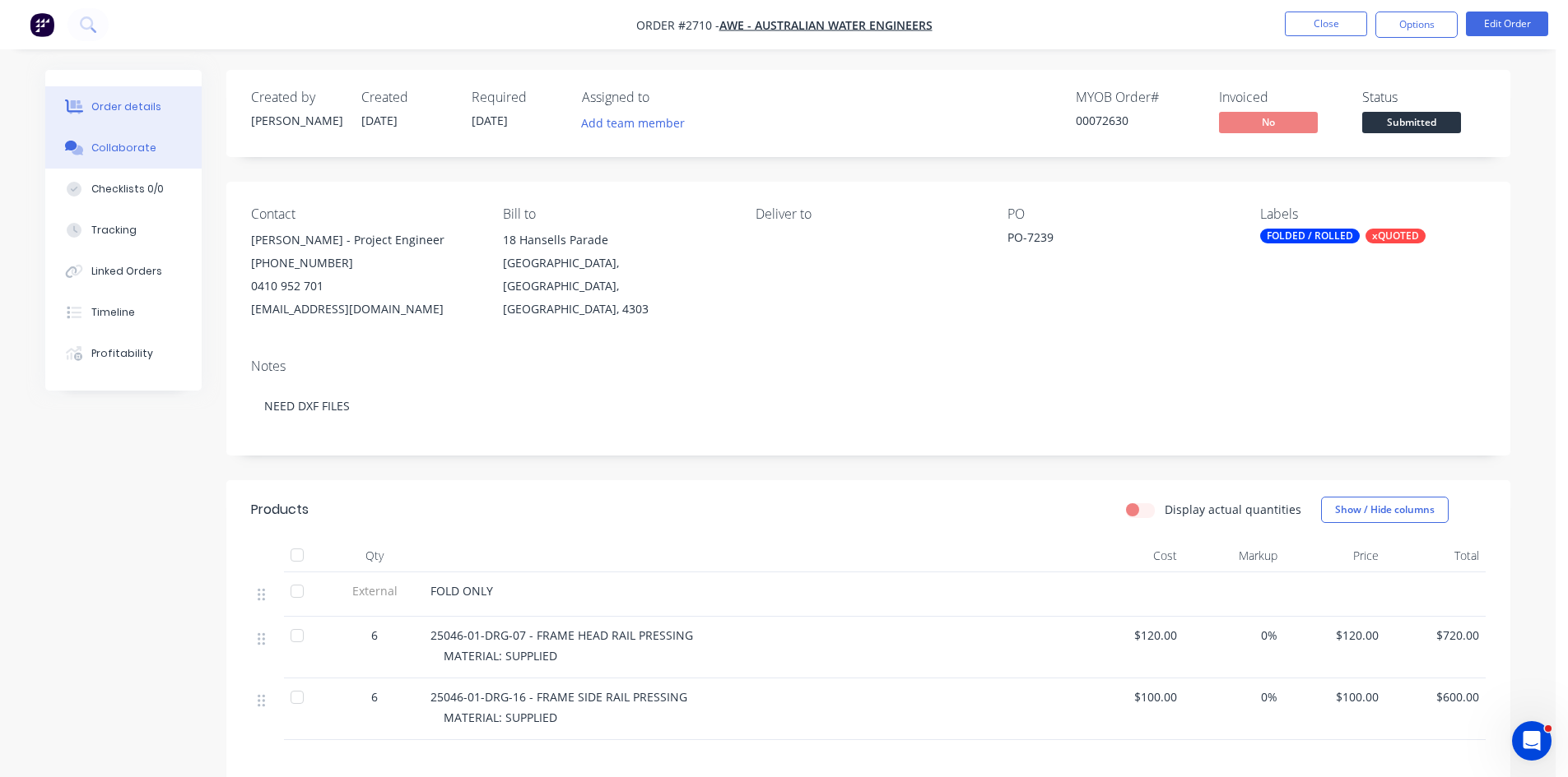
click at [132, 138] on button "Collaborate" at bounding box center [123, 148] width 157 height 41
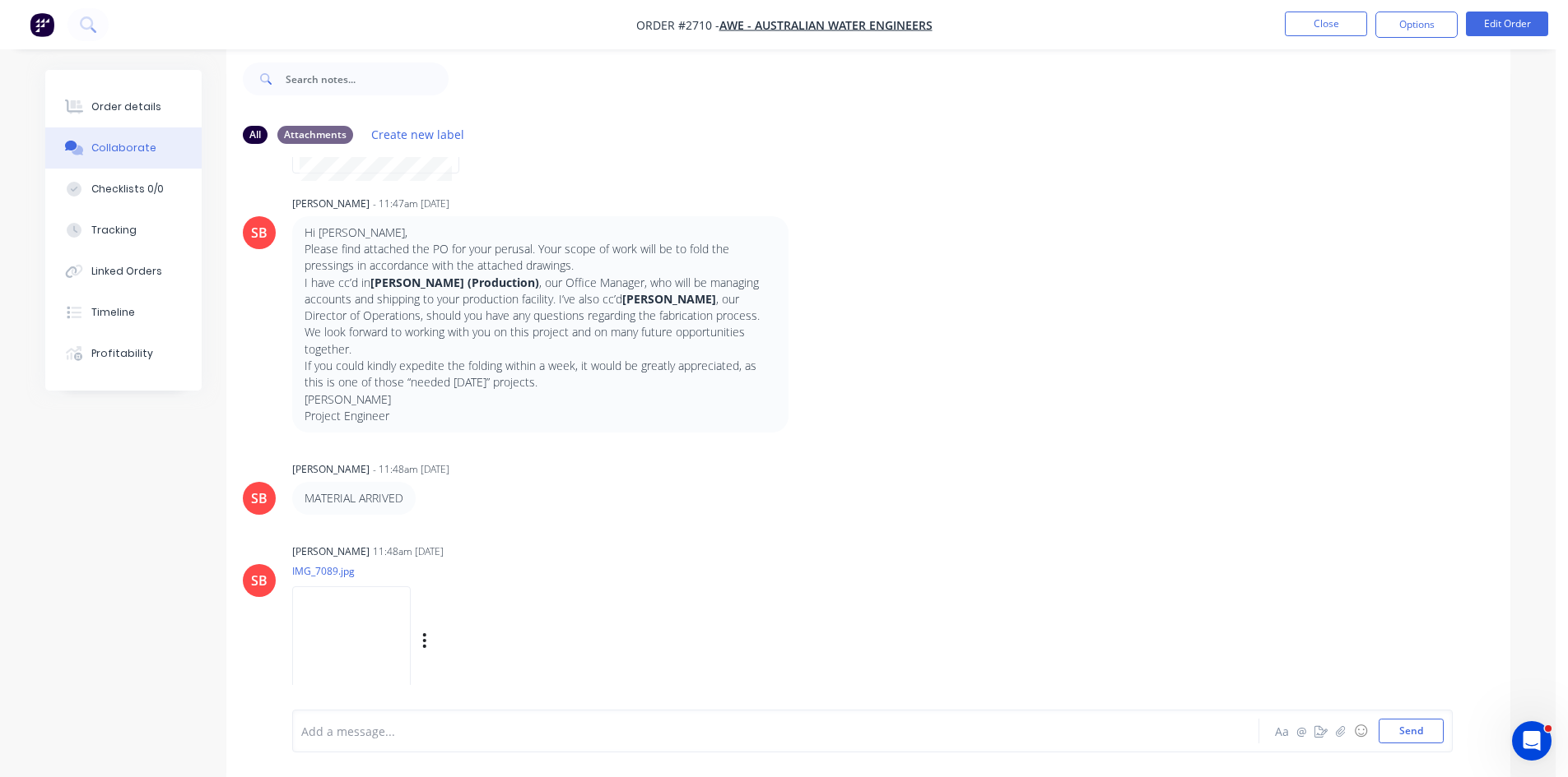
scroll to position [24, 0]
click at [1340, 21] on button "Close" at bounding box center [1325, 24] width 82 height 24
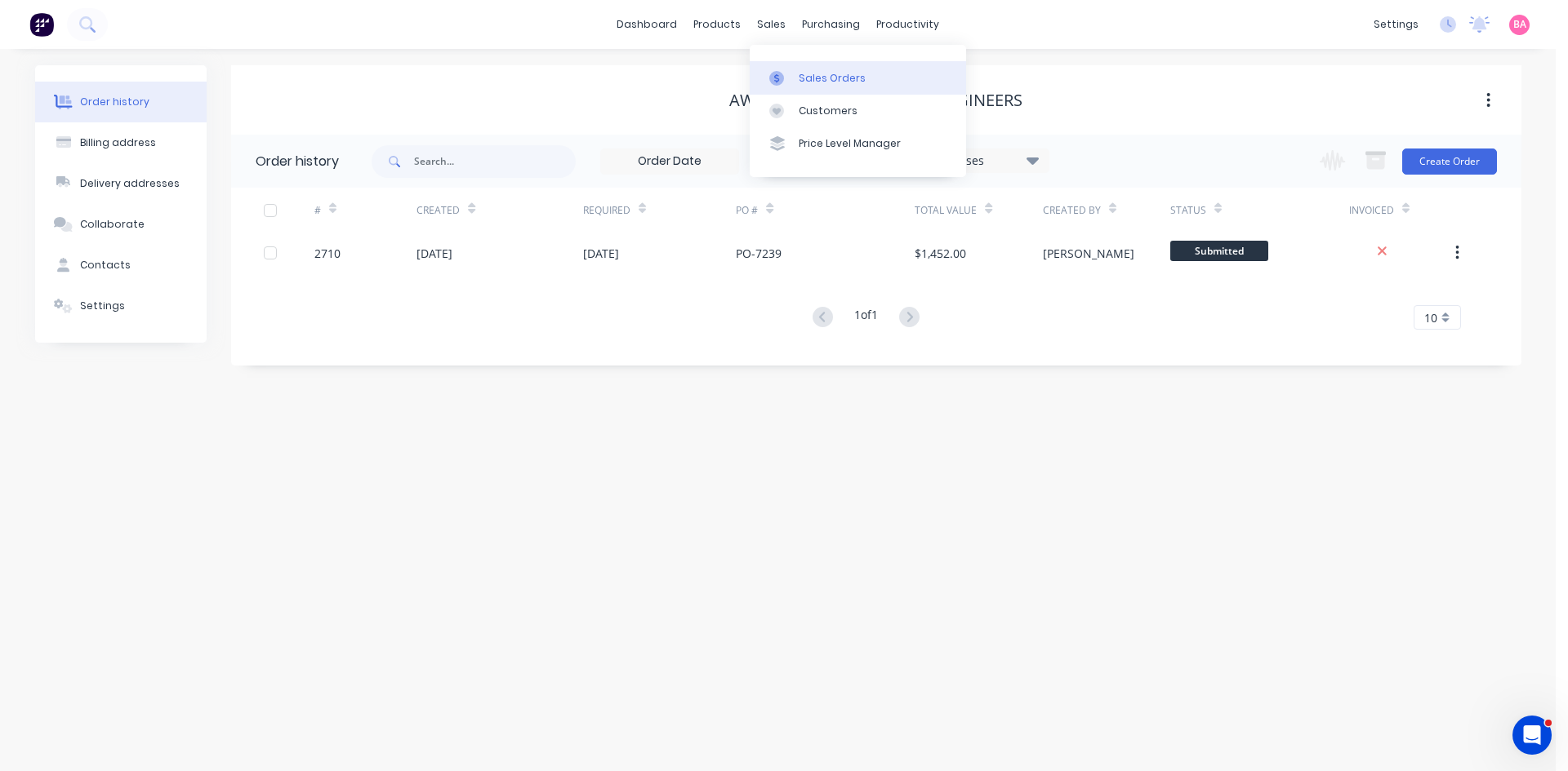
click at [817, 78] on div "Sales Orders" at bounding box center [832, 78] width 67 height 14
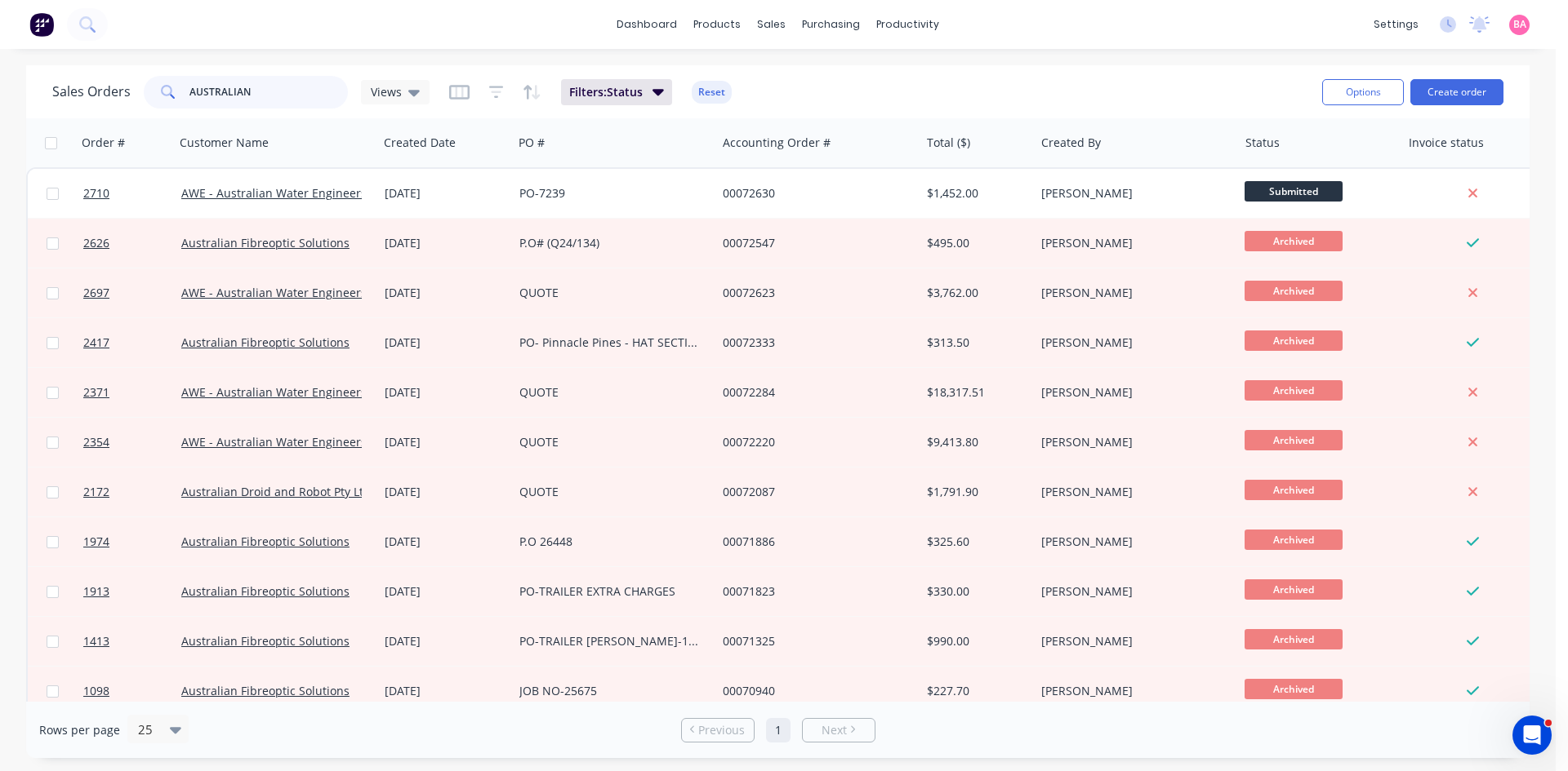
drag, startPoint x: 254, startPoint y: 97, endPoint x: 120, endPoint y: 89, distance: 134.2
click at [120, 89] on div "Sales Orders AUSTRALIAN Views" at bounding box center [241, 92] width 378 height 32
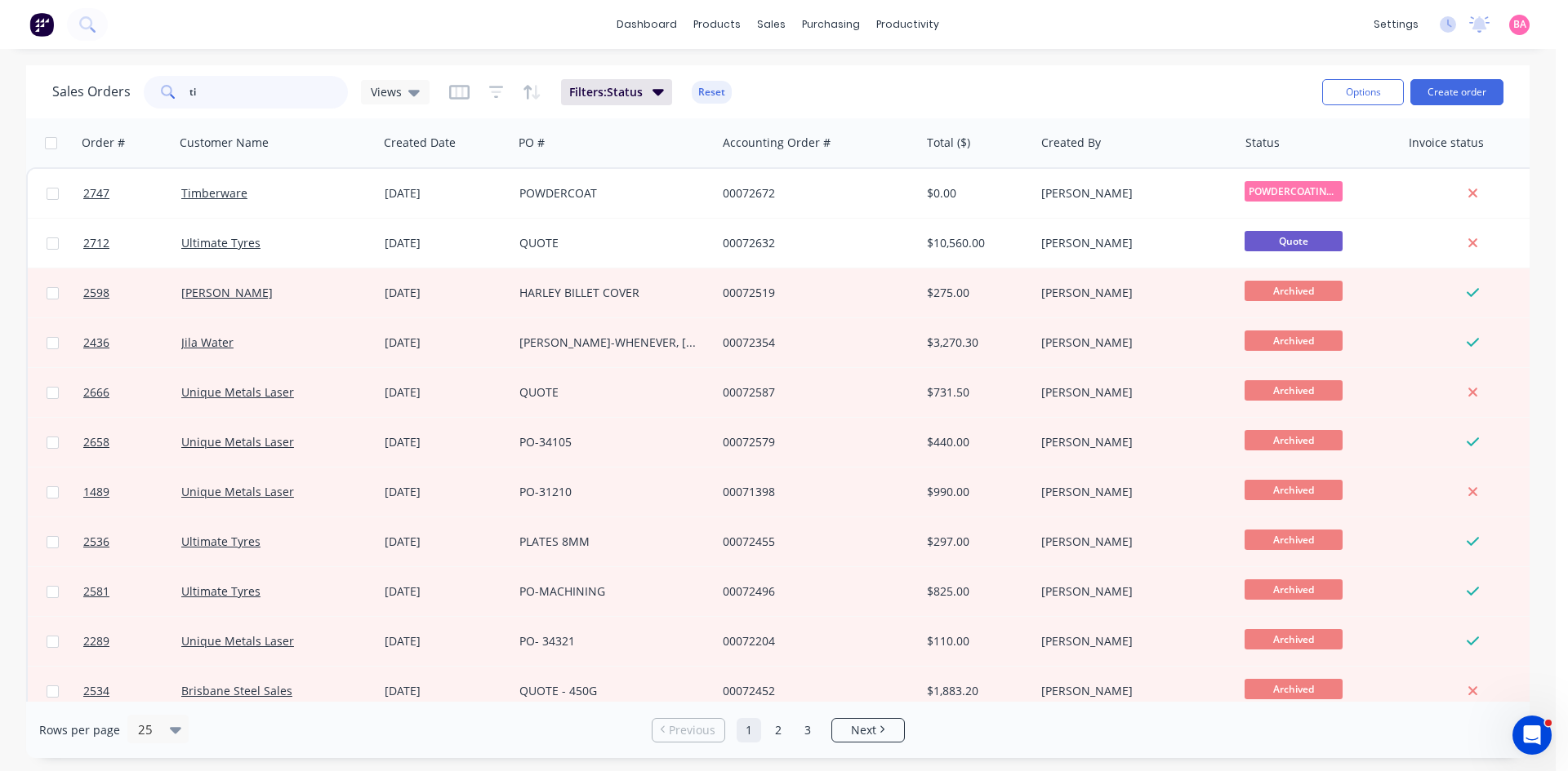
type input "t"
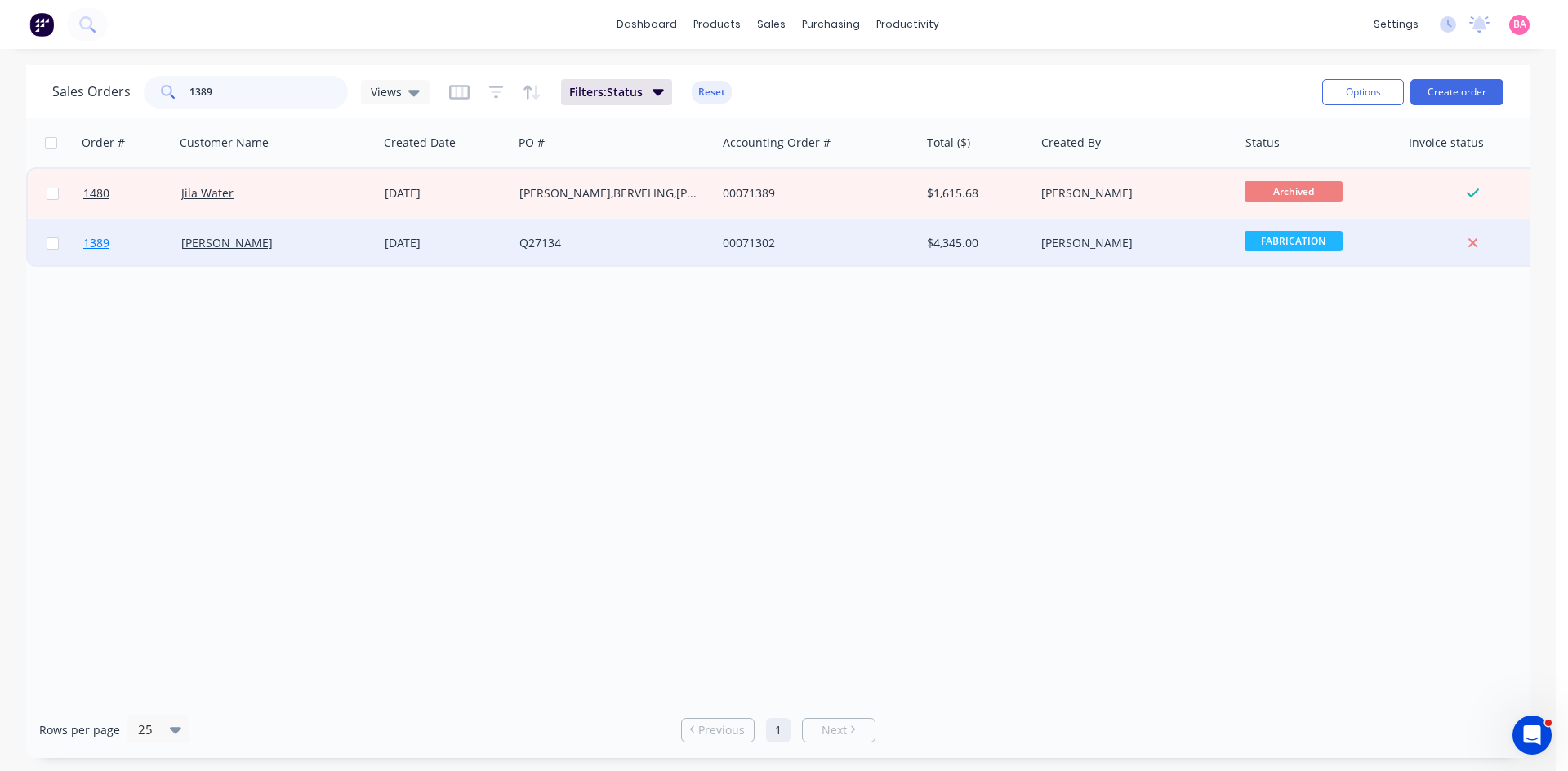
type input "1389"
click at [94, 245] on span "1389" at bounding box center [96, 244] width 26 height 16
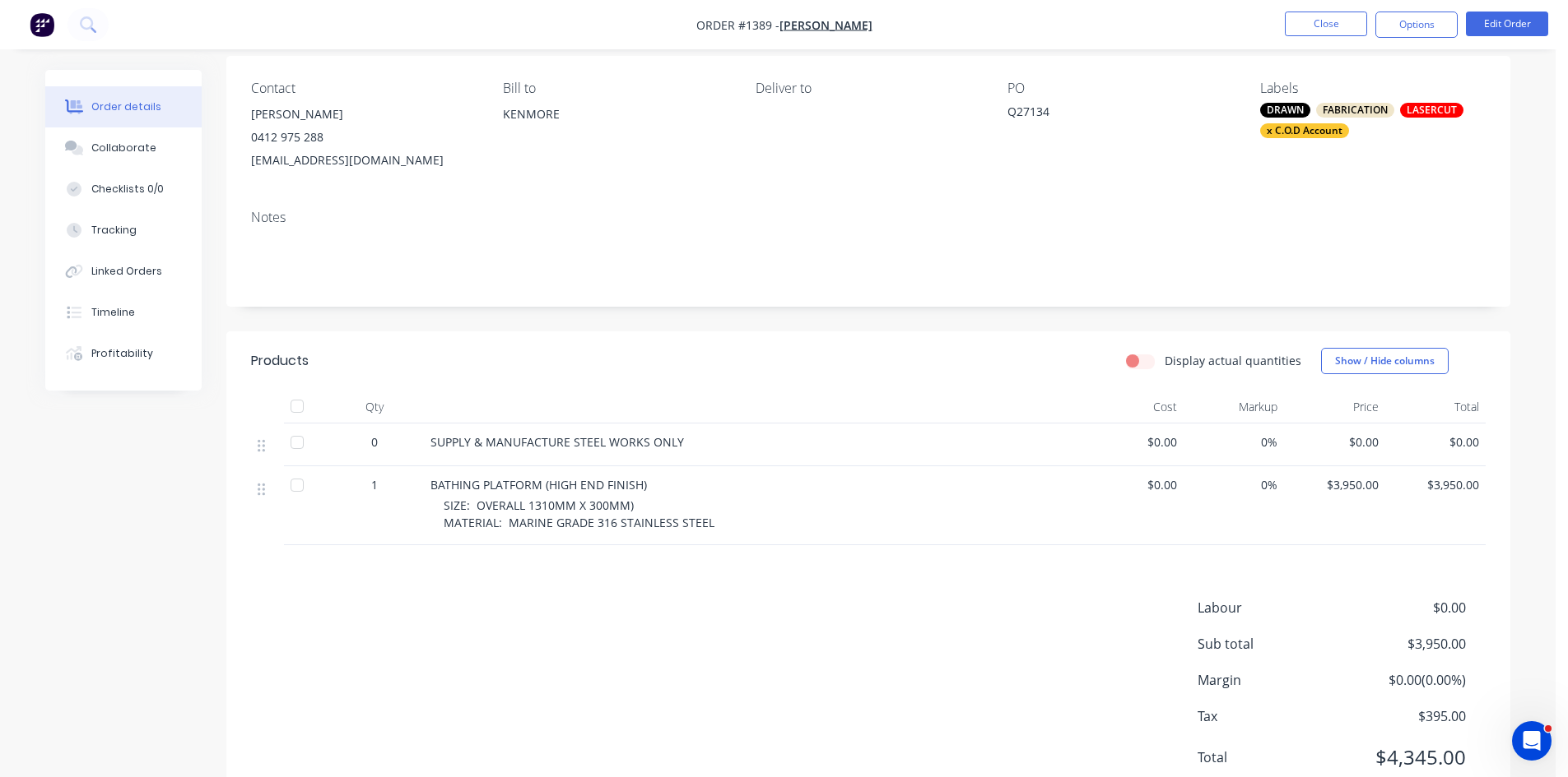
scroll to position [138, 0]
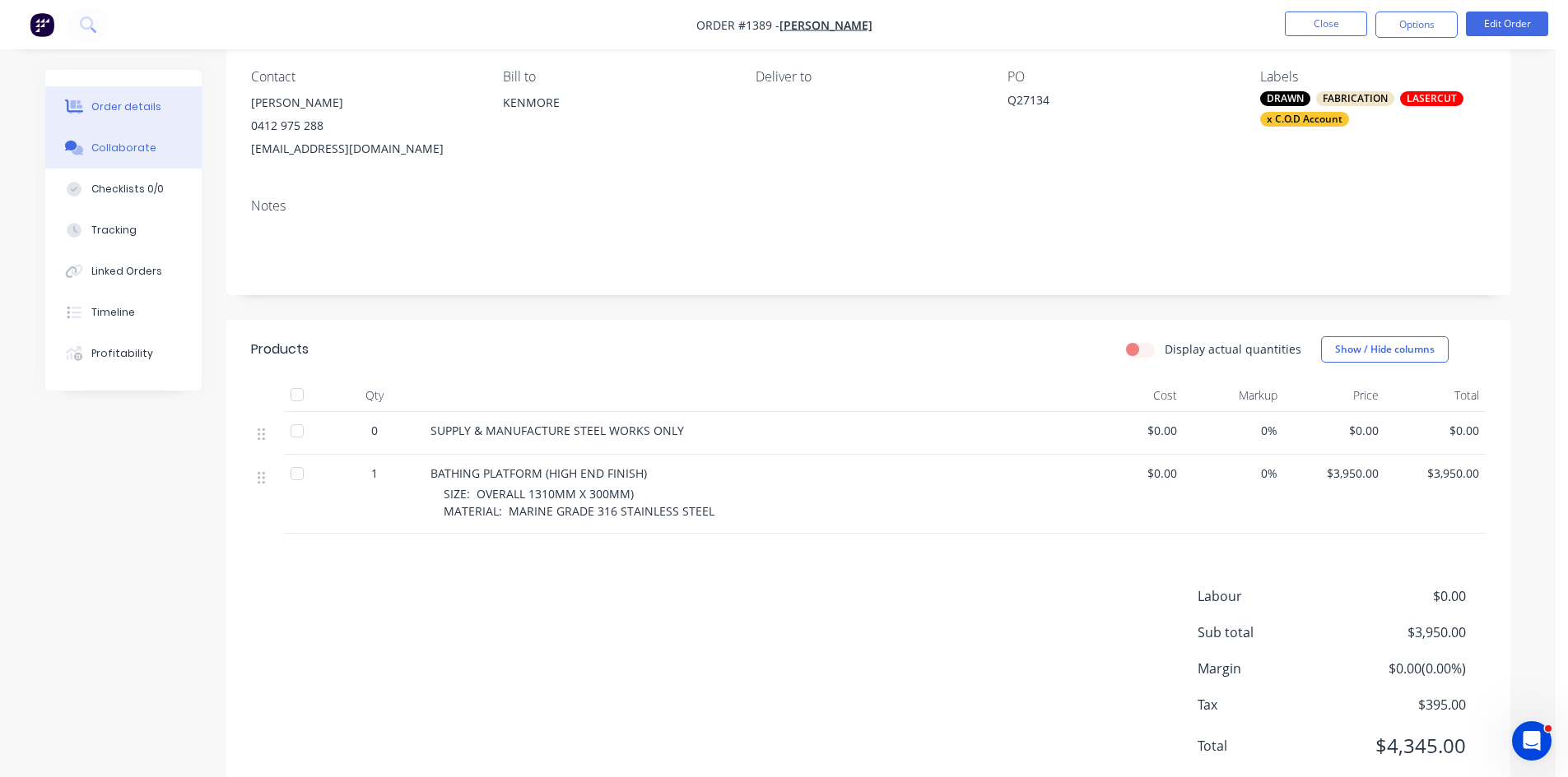
click at [110, 148] on div "Collaborate" at bounding box center [124, 148] width 65 height 14
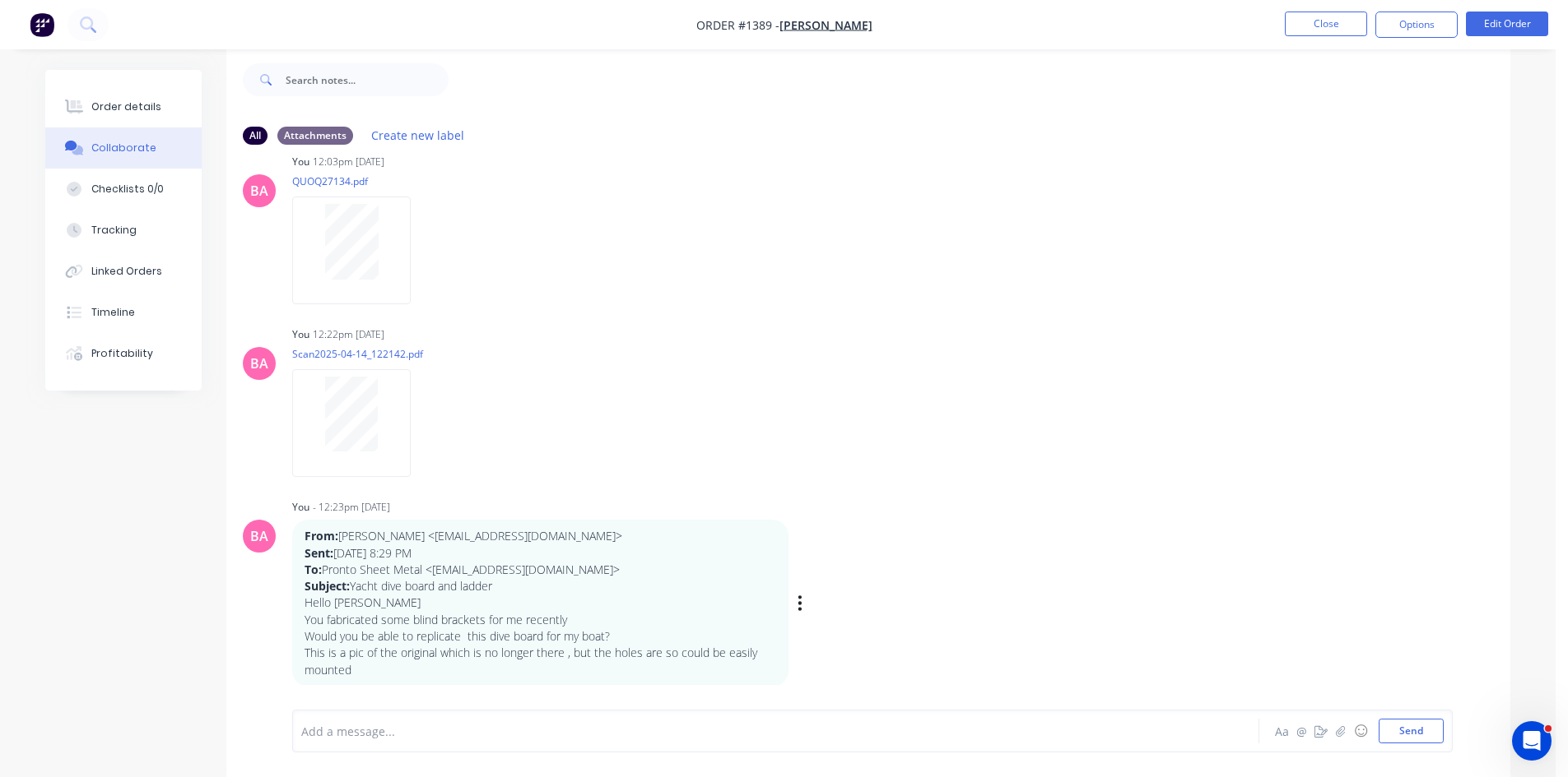
scroll to position [24, 0]
click at [391, 744] on div "Add a message... Aa @ ☺ Send" at bounding box center [871, 731] width 1160 height 43
click at [391, 731] on div at bounding box center [729, 732] width 856 height 17
click at [1409, 731] on button "Send" at bounding box center [1411, 731] width 65 height 24
click at [1332, 22] on button "Close" at bounding box center [1325, 24] width 82 height 24
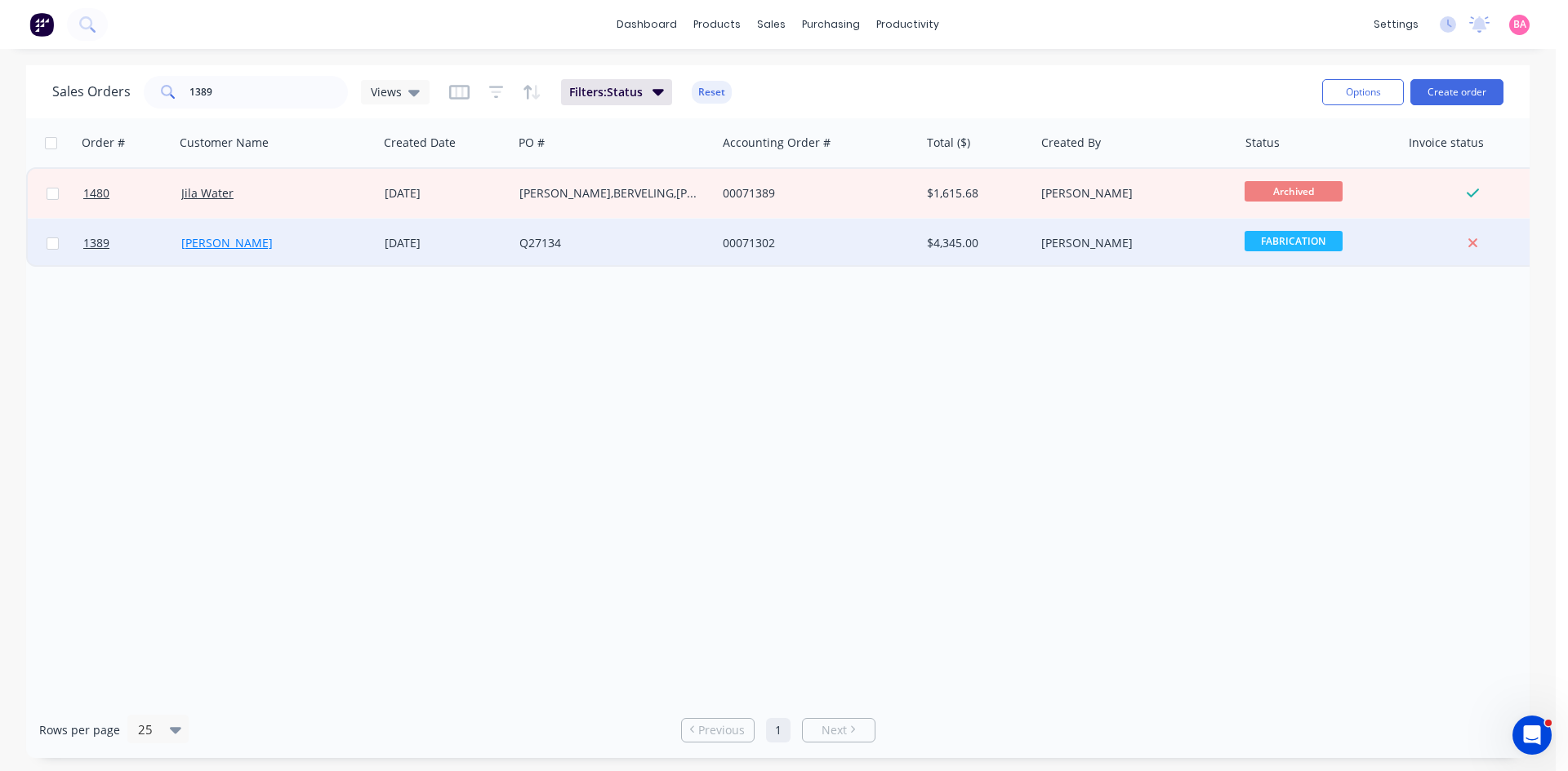
click at [227, 244] on link "[PERSON_NAME]" at bounding box center [227, 243] width 92 height 15
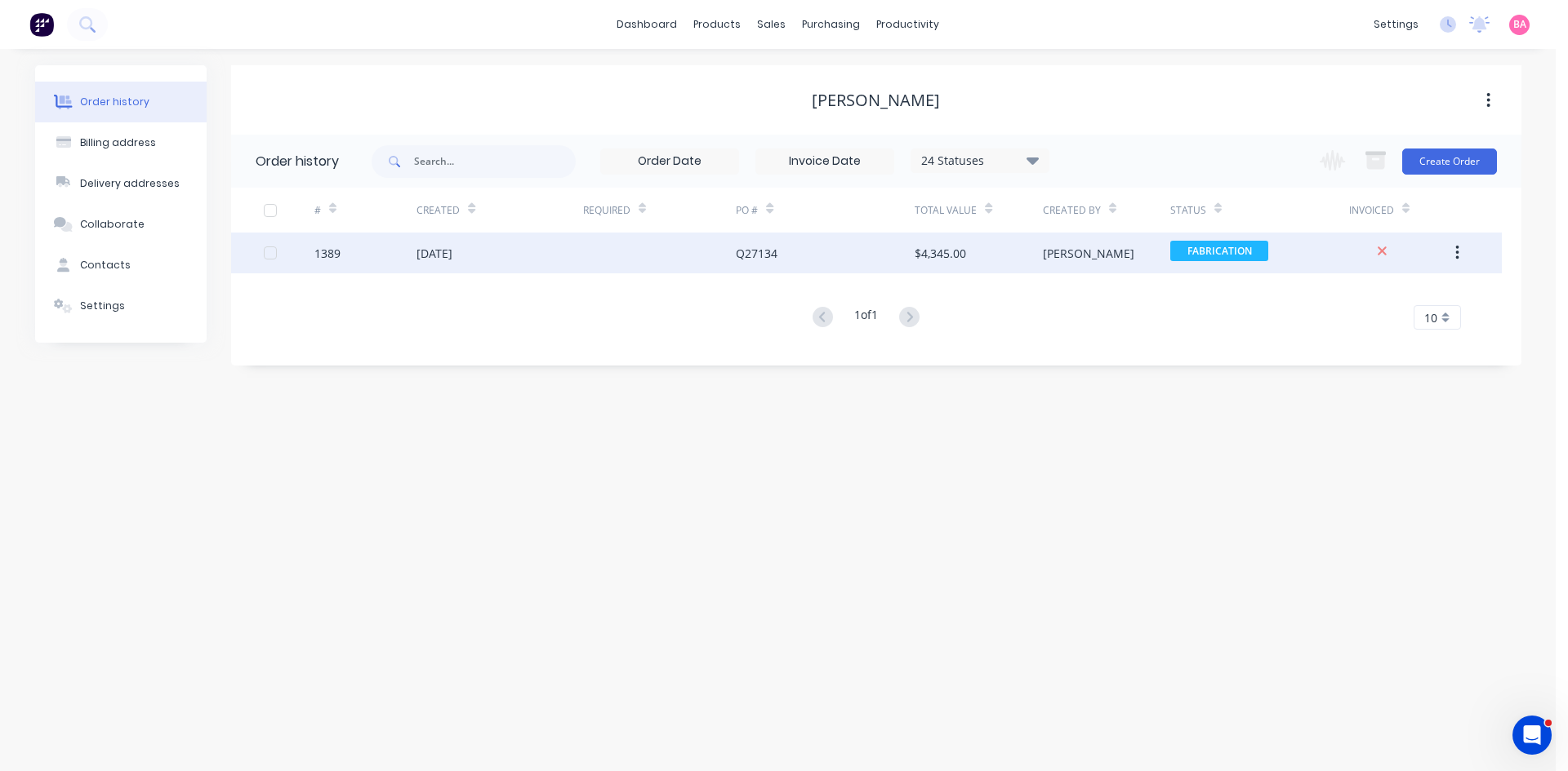
click at [994, 263] on div "$4,345.00" at bounding box center [978, 253] width 128 height 40
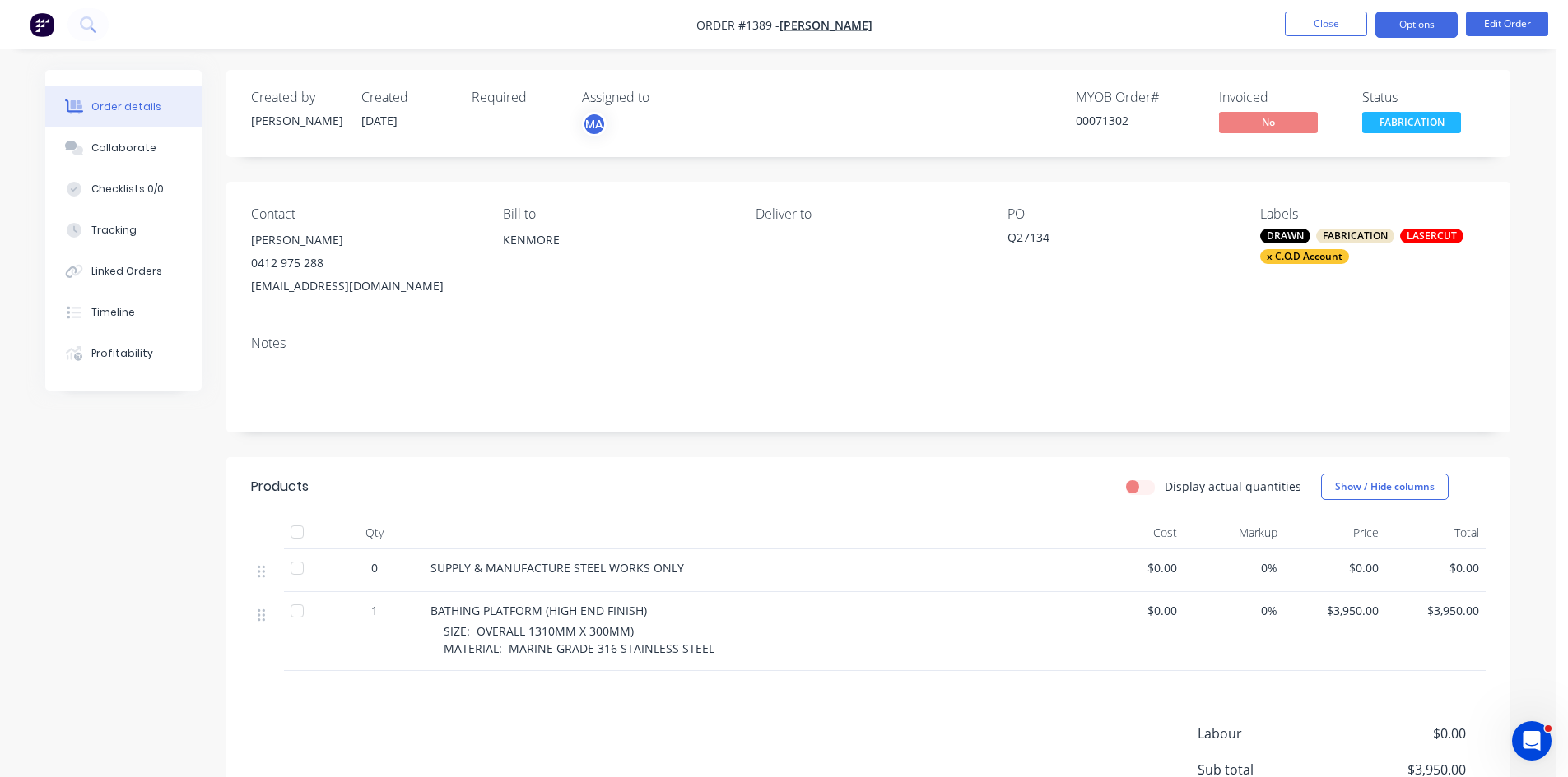
click at [1421, 16] on button "Options" at bounding box center [1416, 24] width 82 height 26
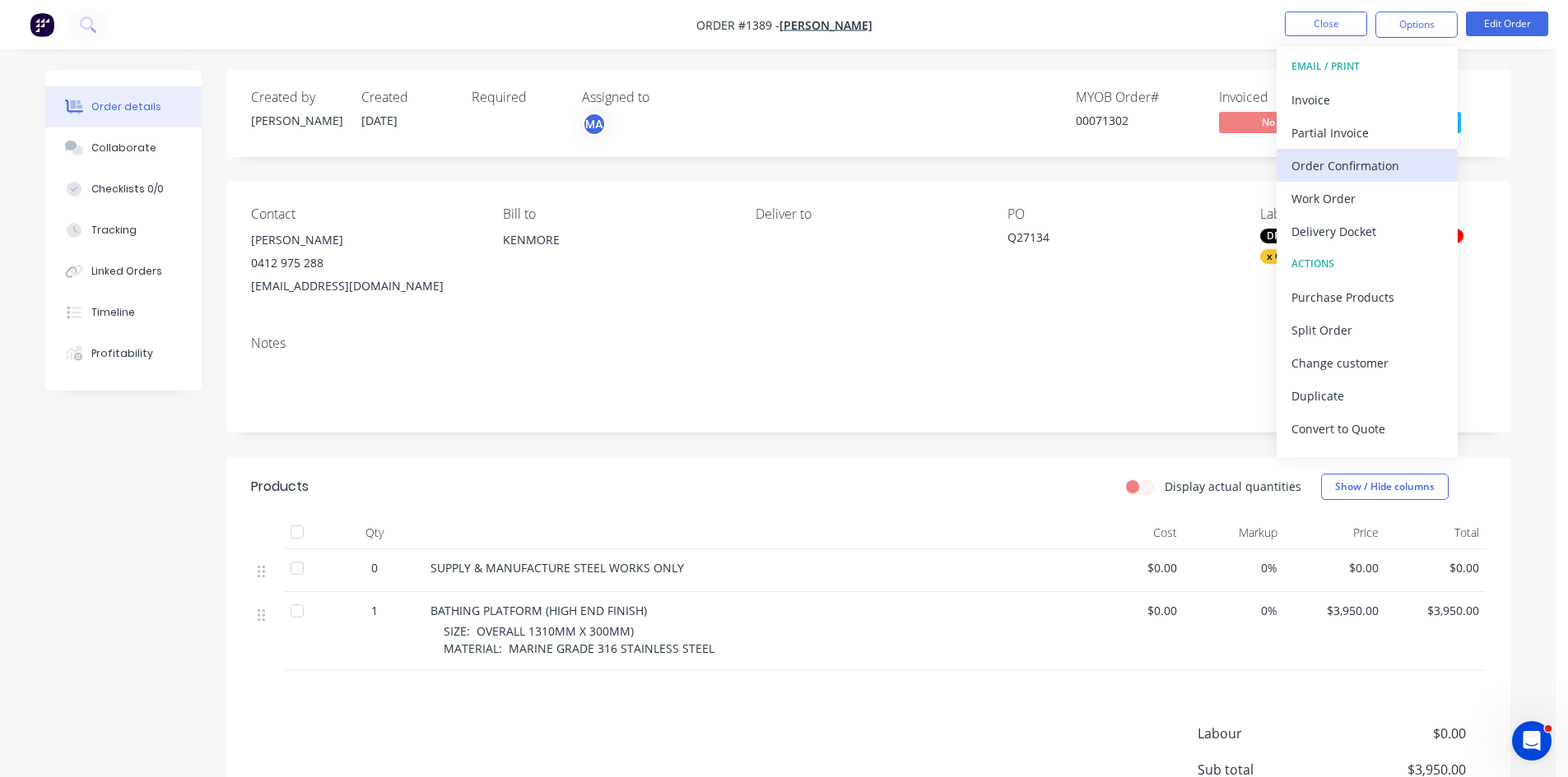
click at [1338, 164] on div "Order Confirmation" at bounding box center [1366, 166] width 151 height 24
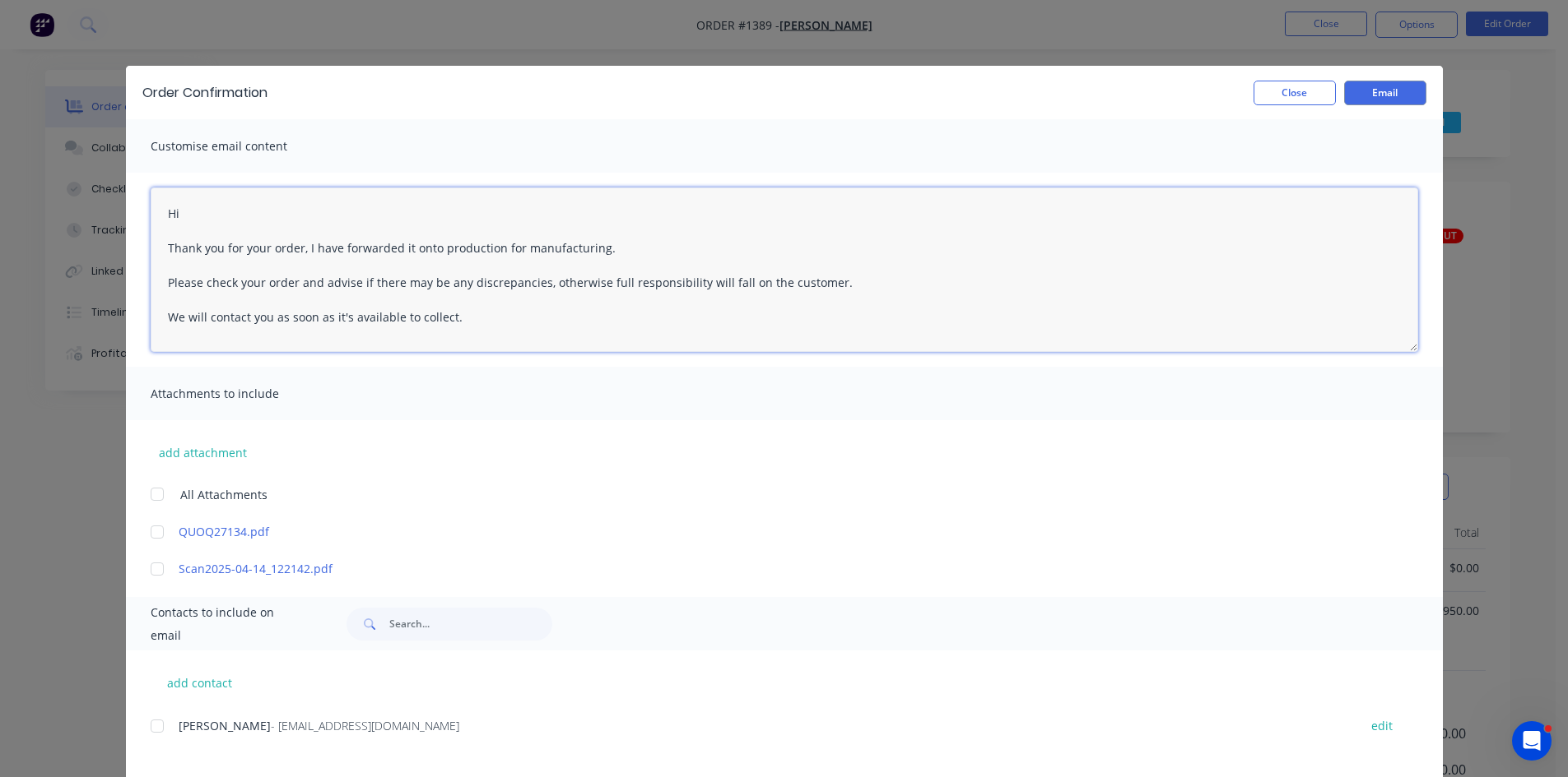
drag, startPoint x: 526, startPoint y: 320, endPoint x: 83, endPoint y: 193, distance: 460.8
click at [83, 193] on div "Order Confirmation Close Email Customise email content Hi Thank you for your or…" at bounding box center [784, 388] width 1568 height 777
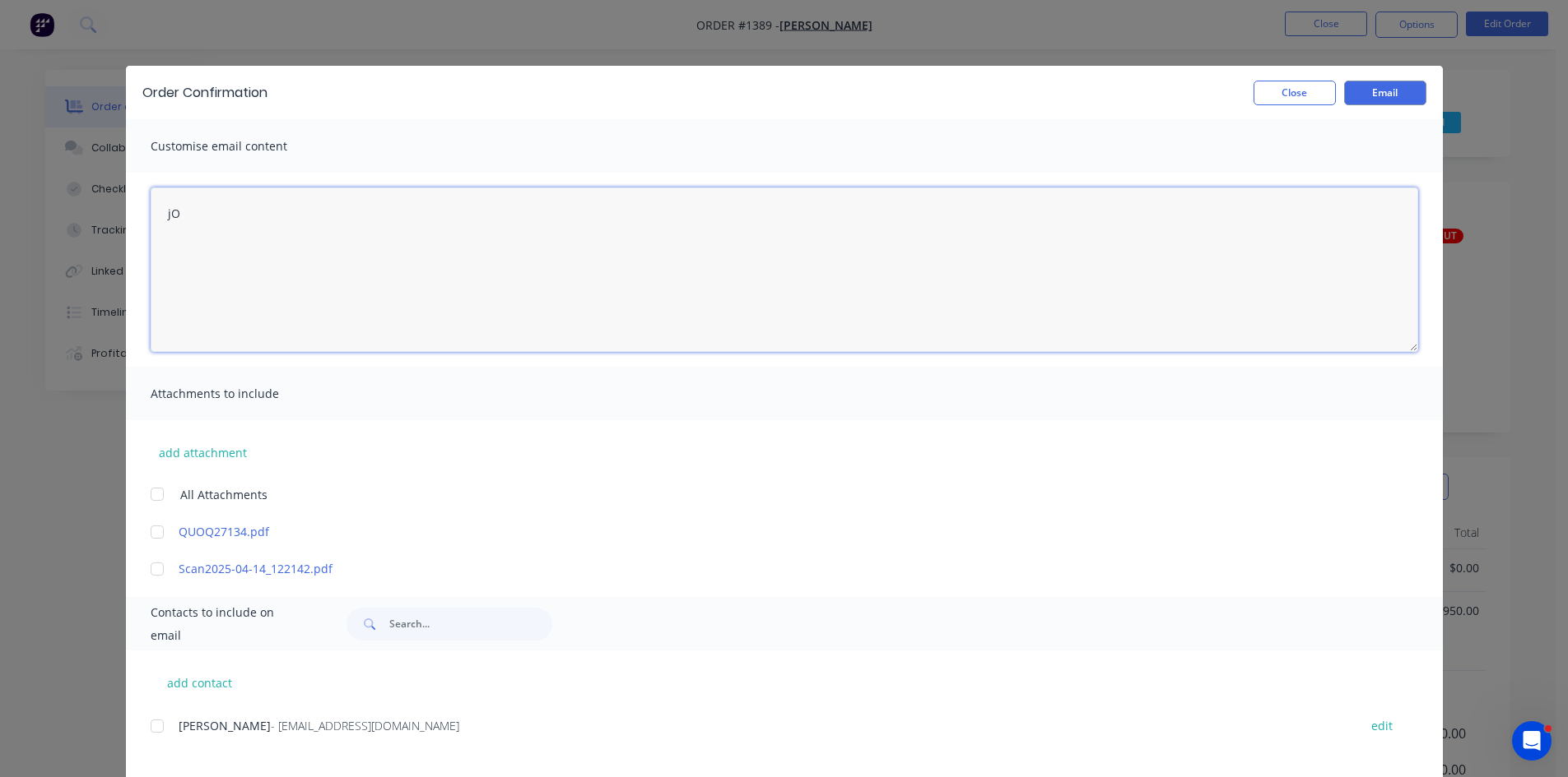
type textarea "j"
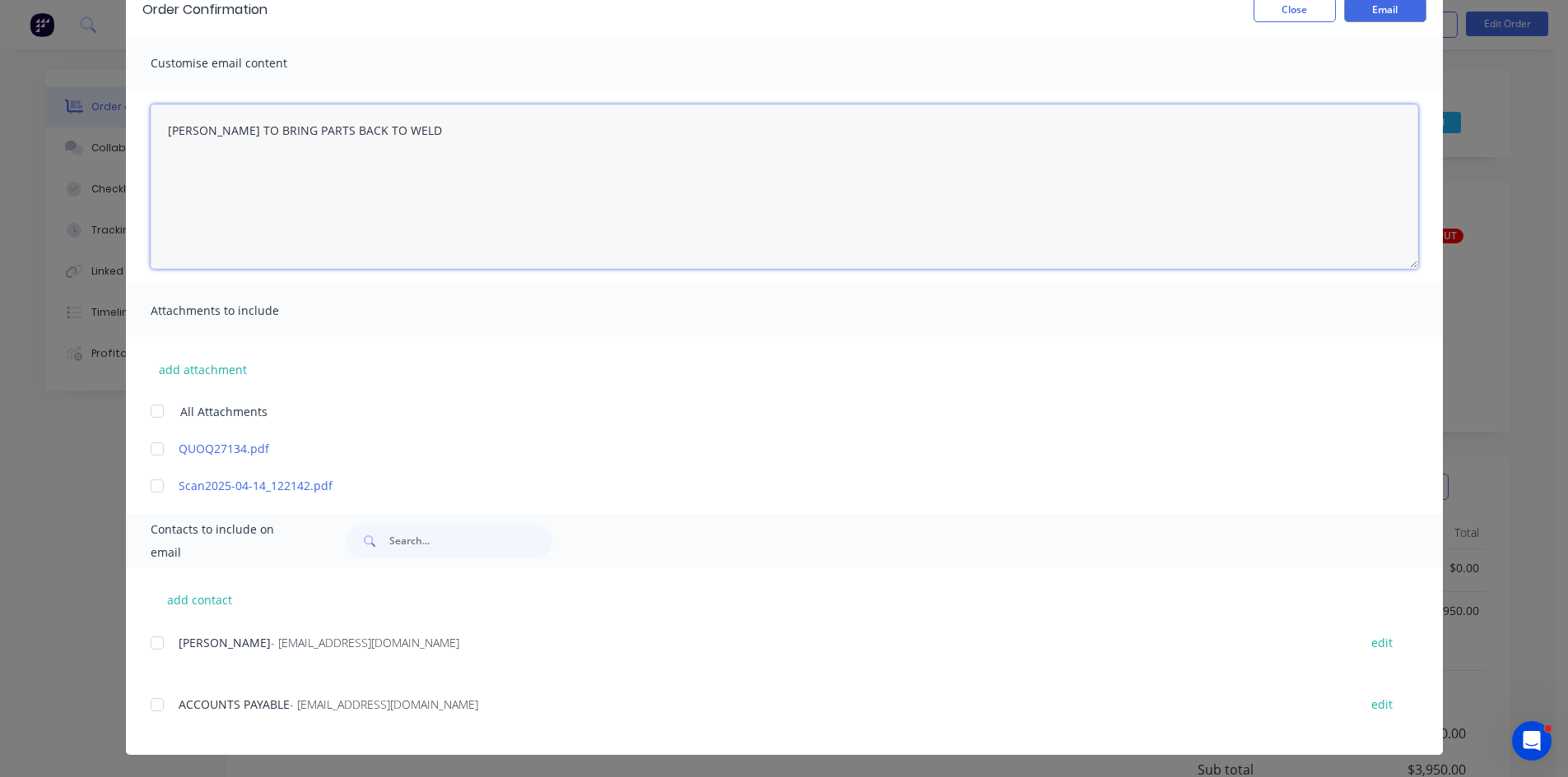
scroll to position [84, 0]
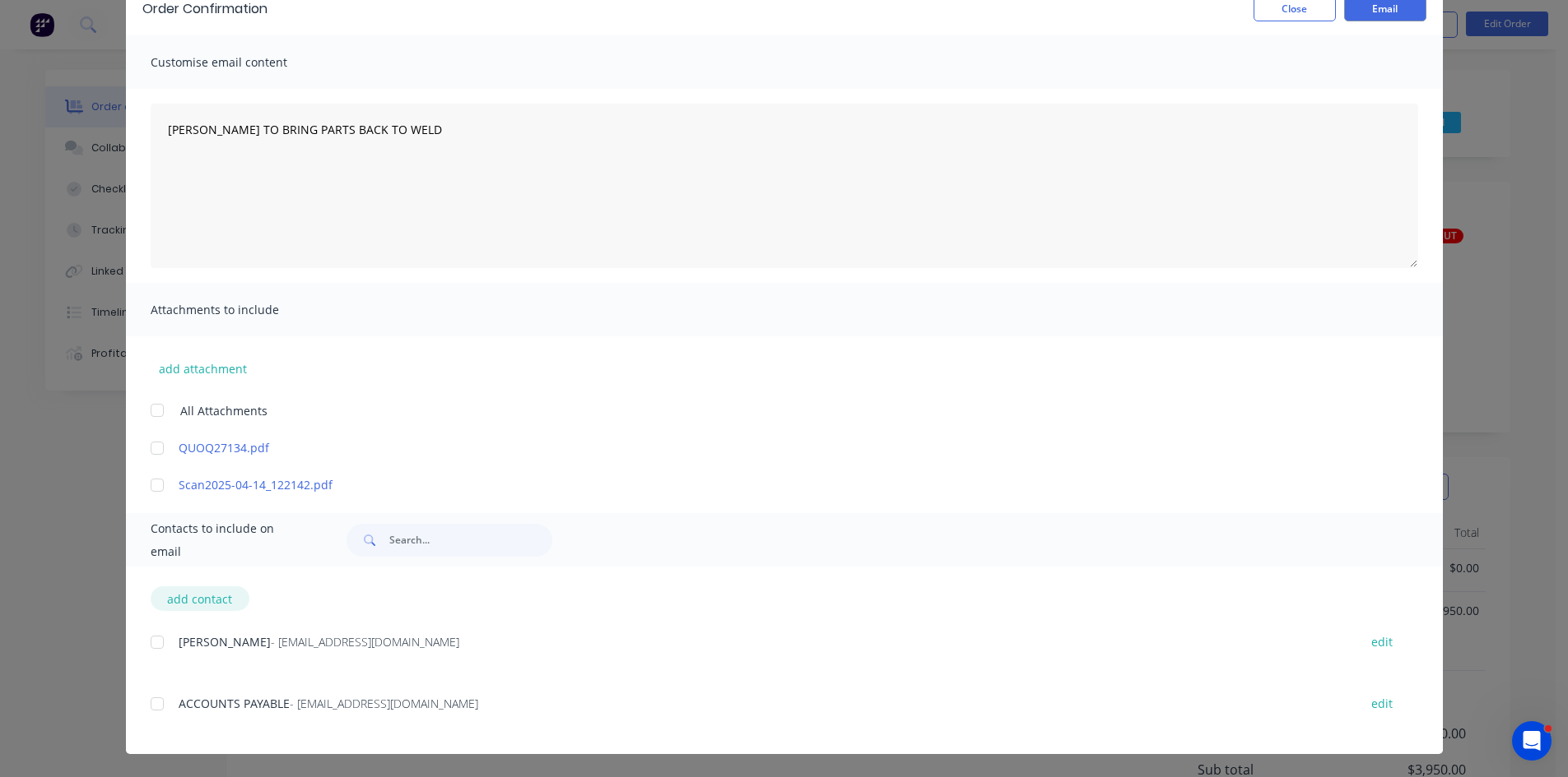
click at [173, 600] on button "add contact" at bounding box center [199, 599] width 99 height 24
type textarea "Hi Thank you for your order, I have forwarded it onto production for manufactur…"
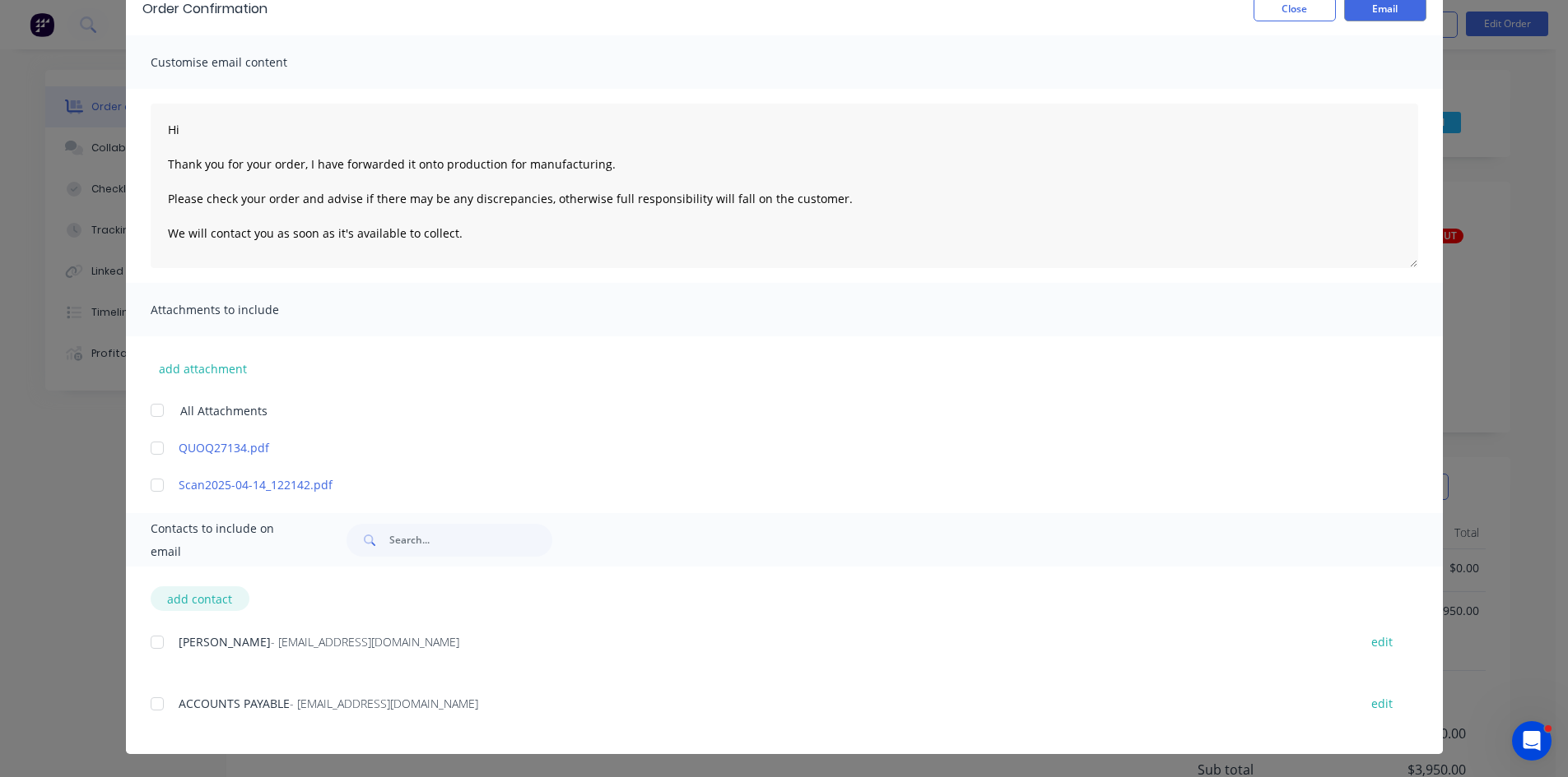
select select "AU"
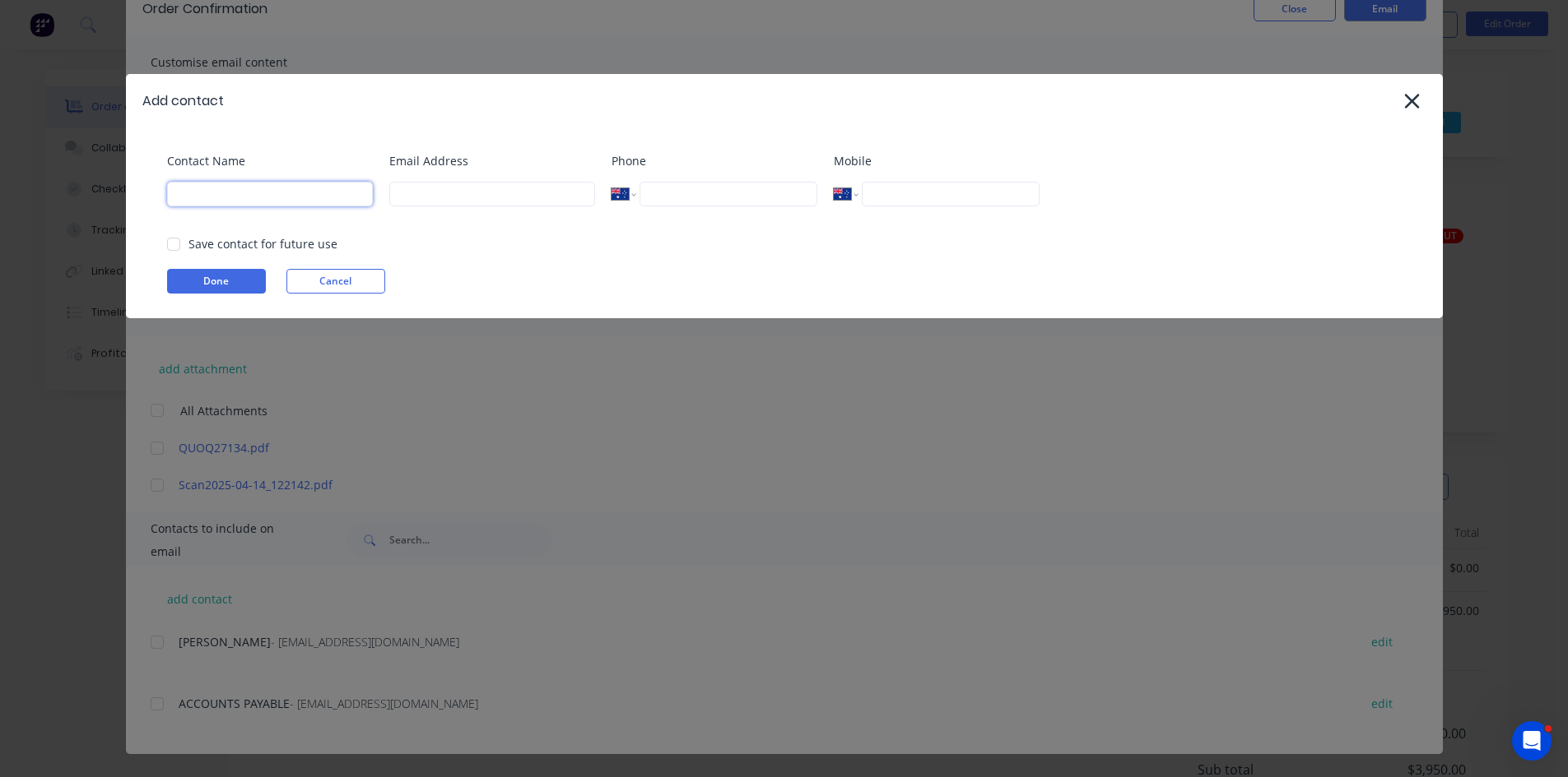
click at [233, 197] on input at bounding box center [269, 194] width 206 height 24
type input "Pronto Sheet Metal"
click at [438, 204] on input at bounding box center [492, 194] width 206 height 24
type input "brenda@prontosheetmetal.com.au"
click at [180, 248] on div at bounding box center [174, 245] width 33 height 33
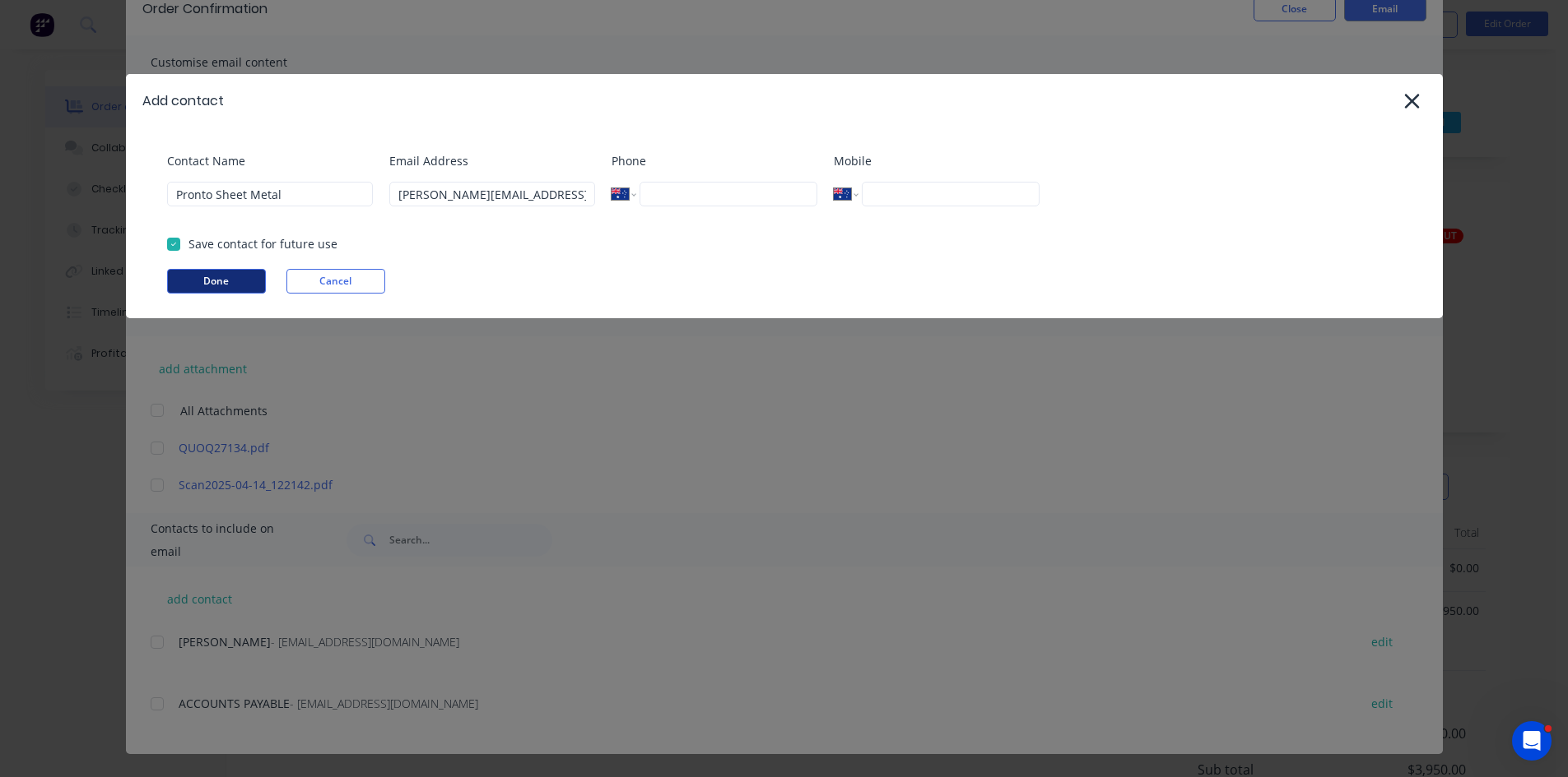
click at [210, 286] on button "Done" at bounding box center [216, 281] width 99 height 24
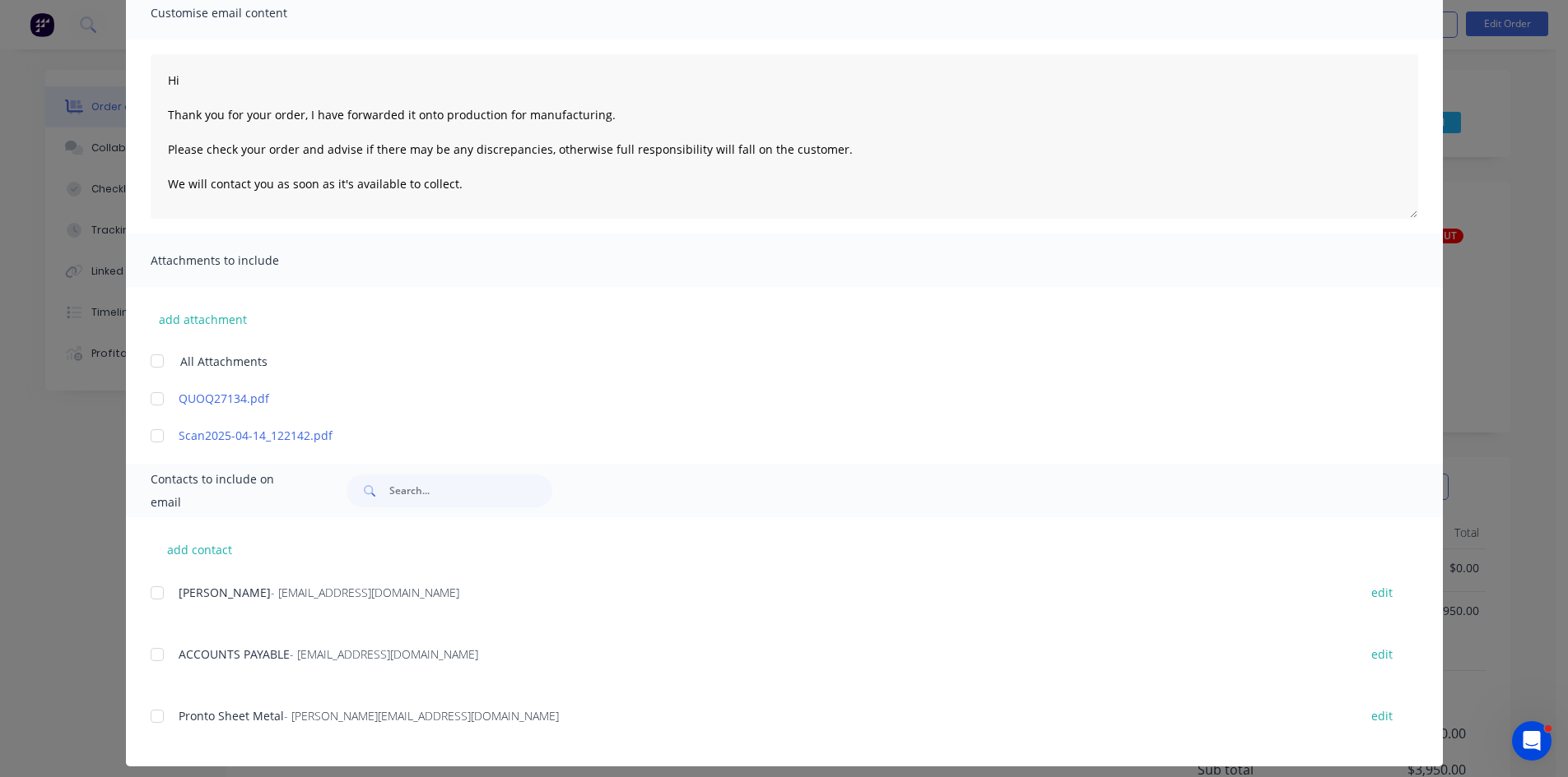
scroll to position [146, 0]
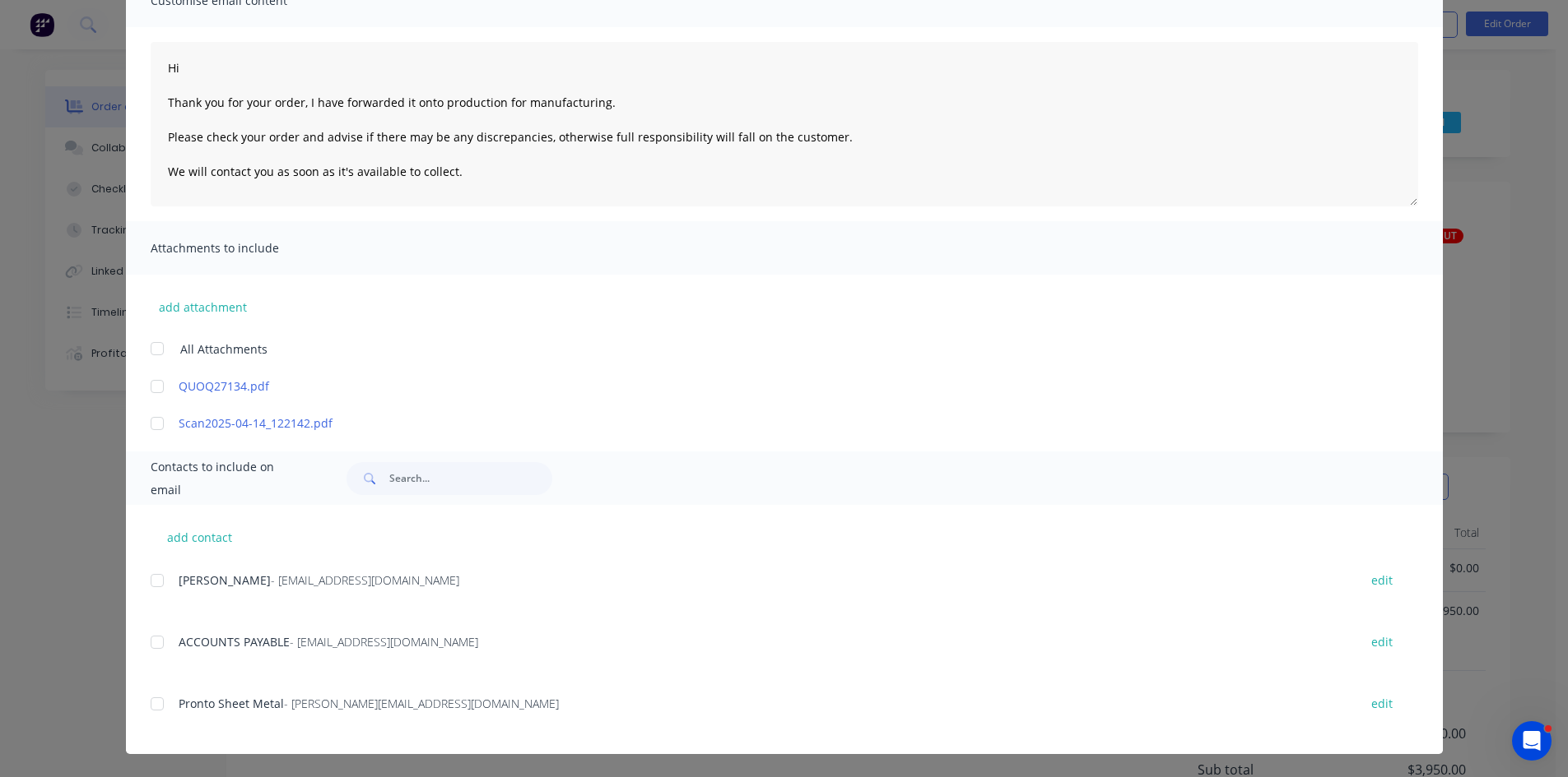
click at [153, 705] on div at bounding box center [157, 704] width 33 height 33
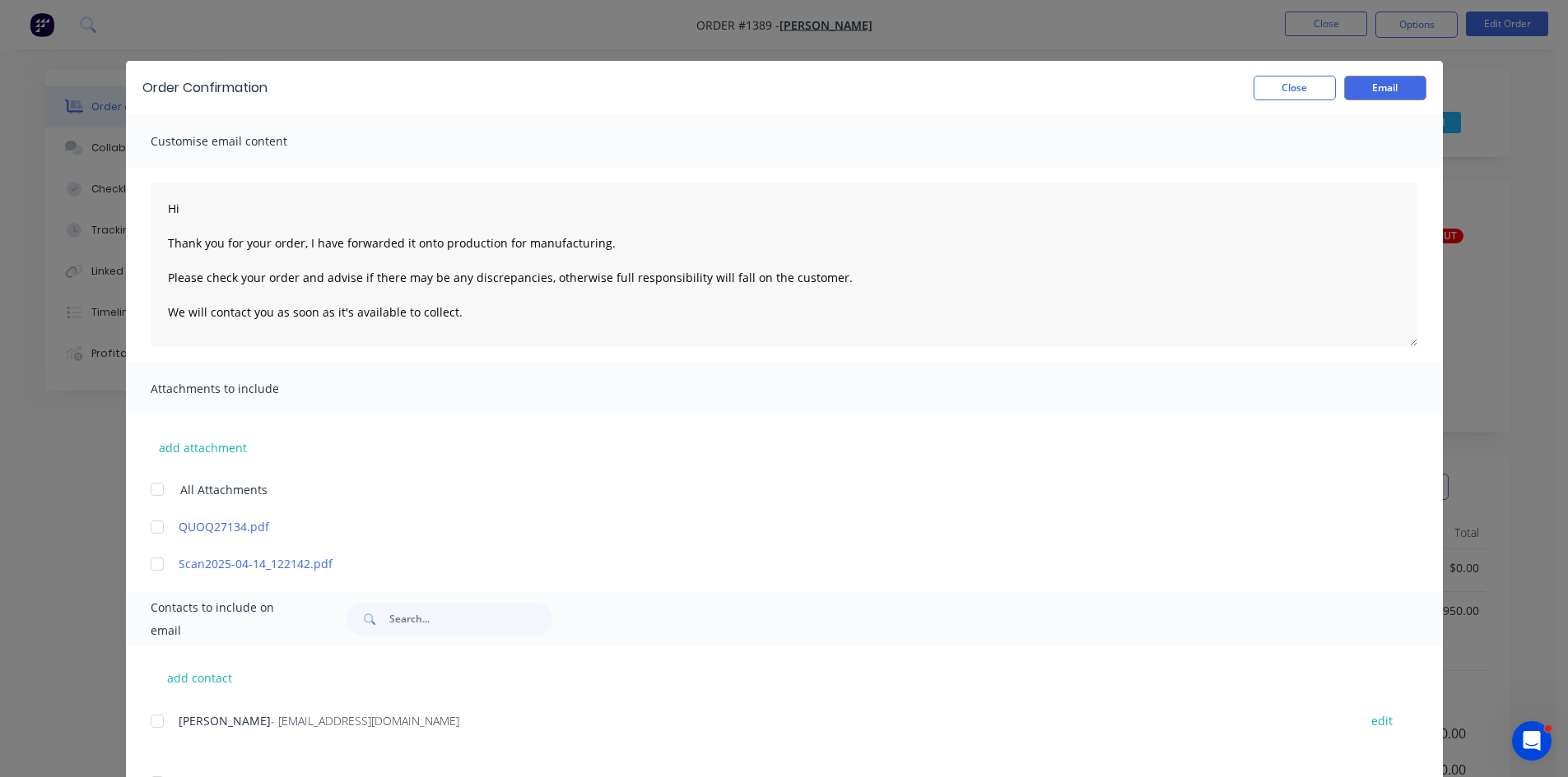
scroll to position [0, 0]
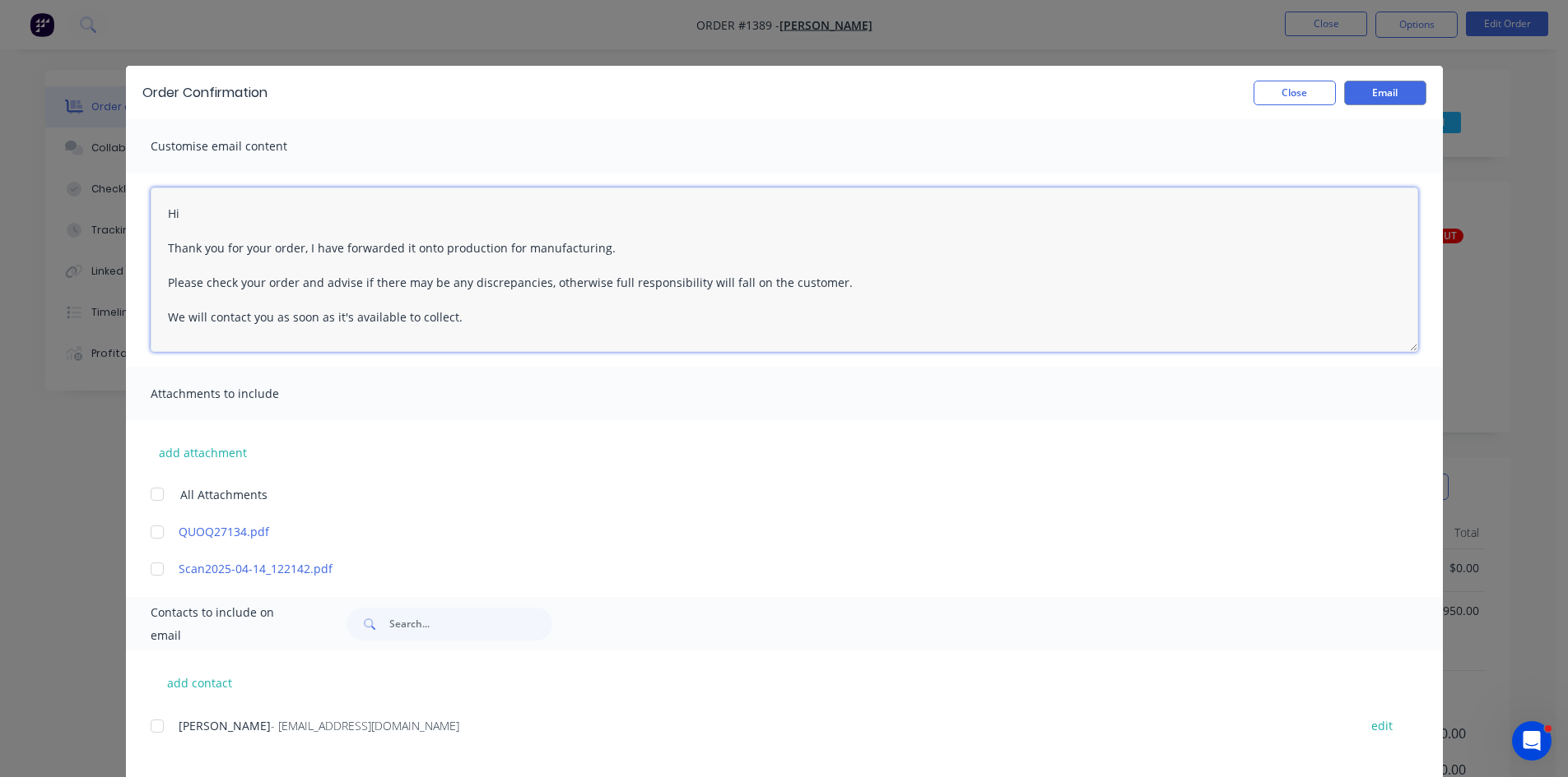
drag, startPoint x: 454, startPoint y: 321, endPoint x: 101, endPoint y: 186, distance: 377.9
click at [101, 186] on div "Order Confirmation Close Email Customise email content Hi Thank you for your or…" at bounding box center [784, 388] width 1568 height 777
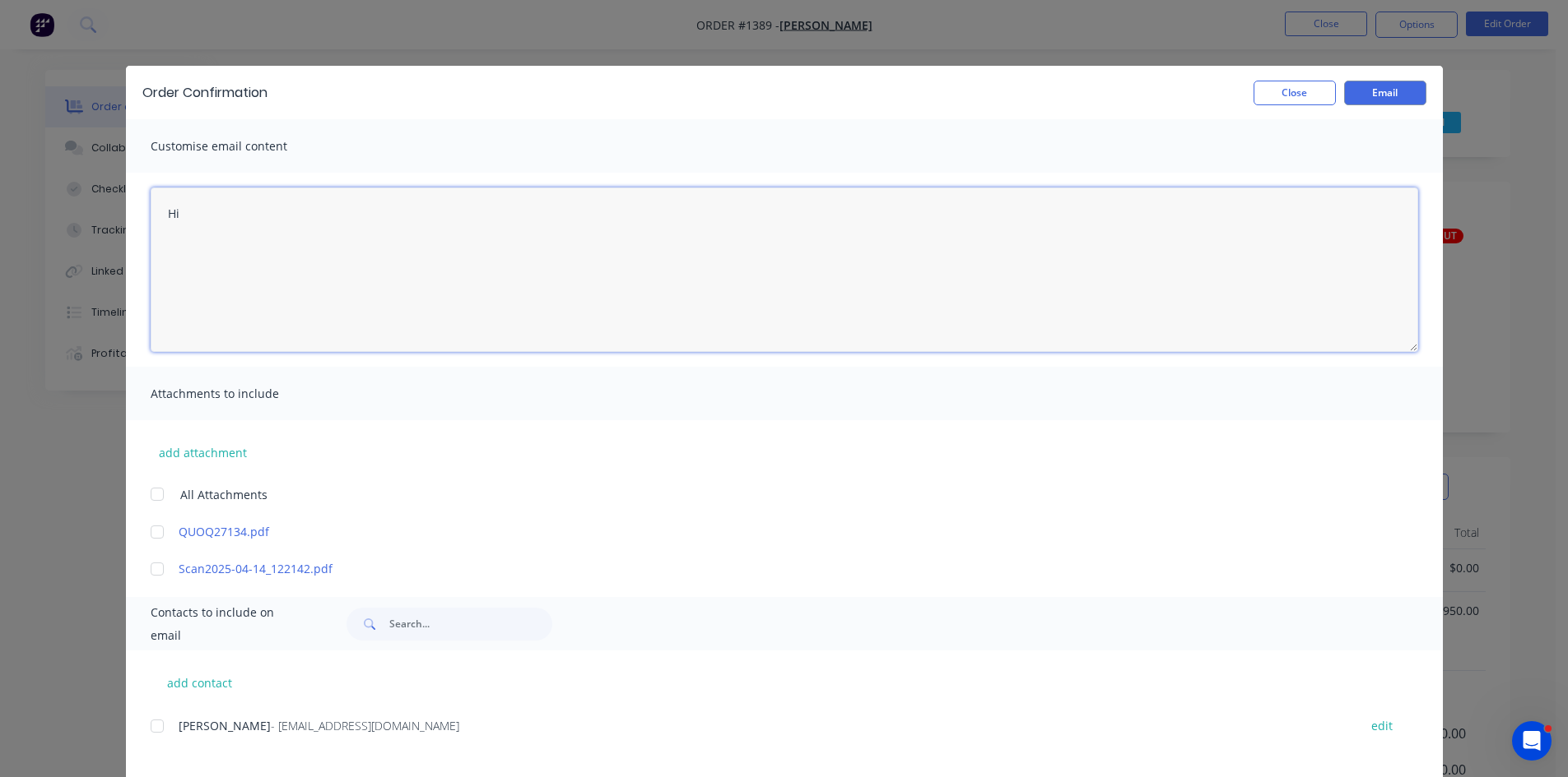
type textarea "H"
type textarea "J"
type textarea "TIM TO RETURN PARTS FOR WELDING THEN INVOICE SEE AARON"
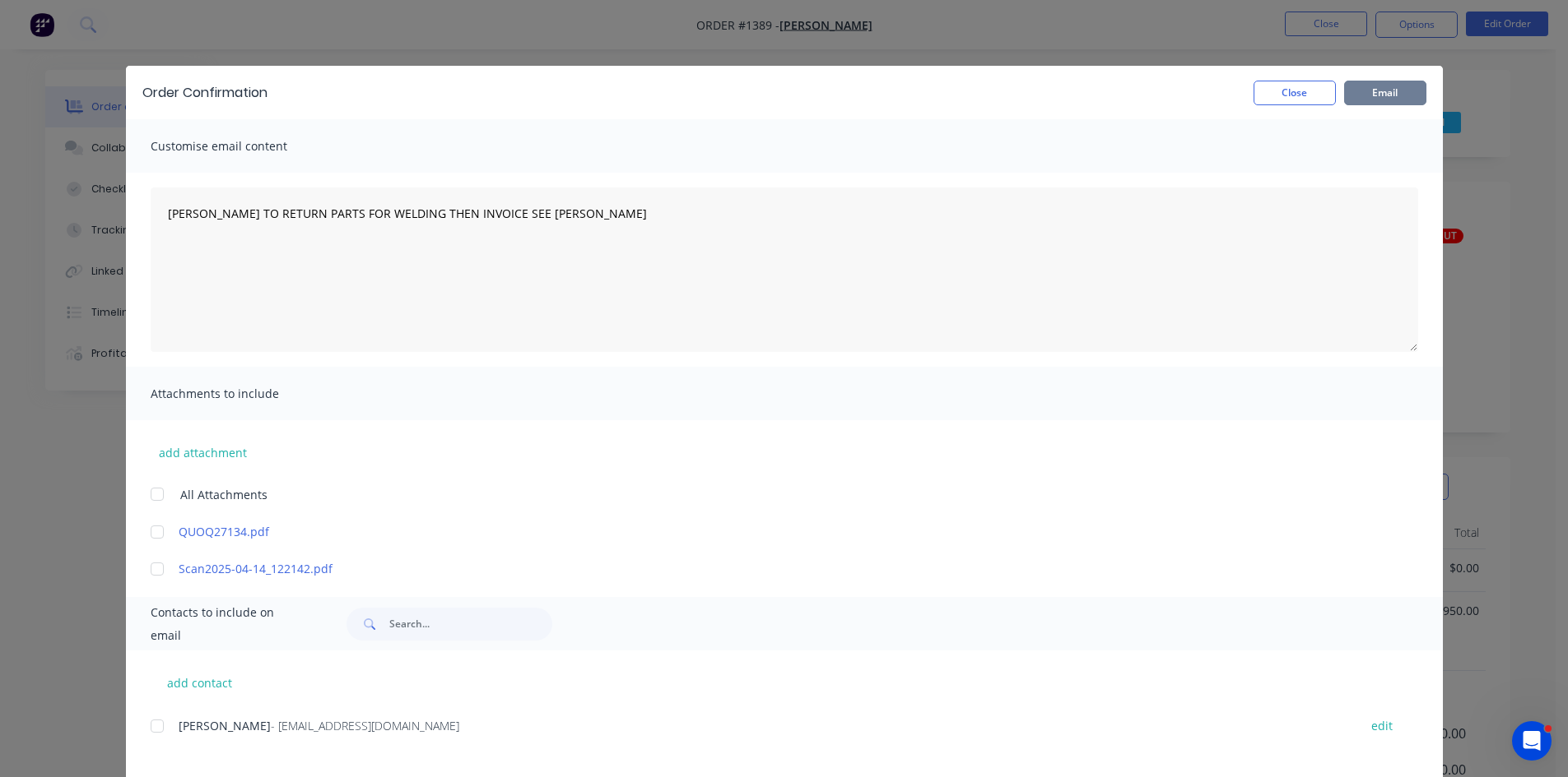
click at [1398, 91] on button "Email" at bounding box center [1384, 92] width 82 height 24
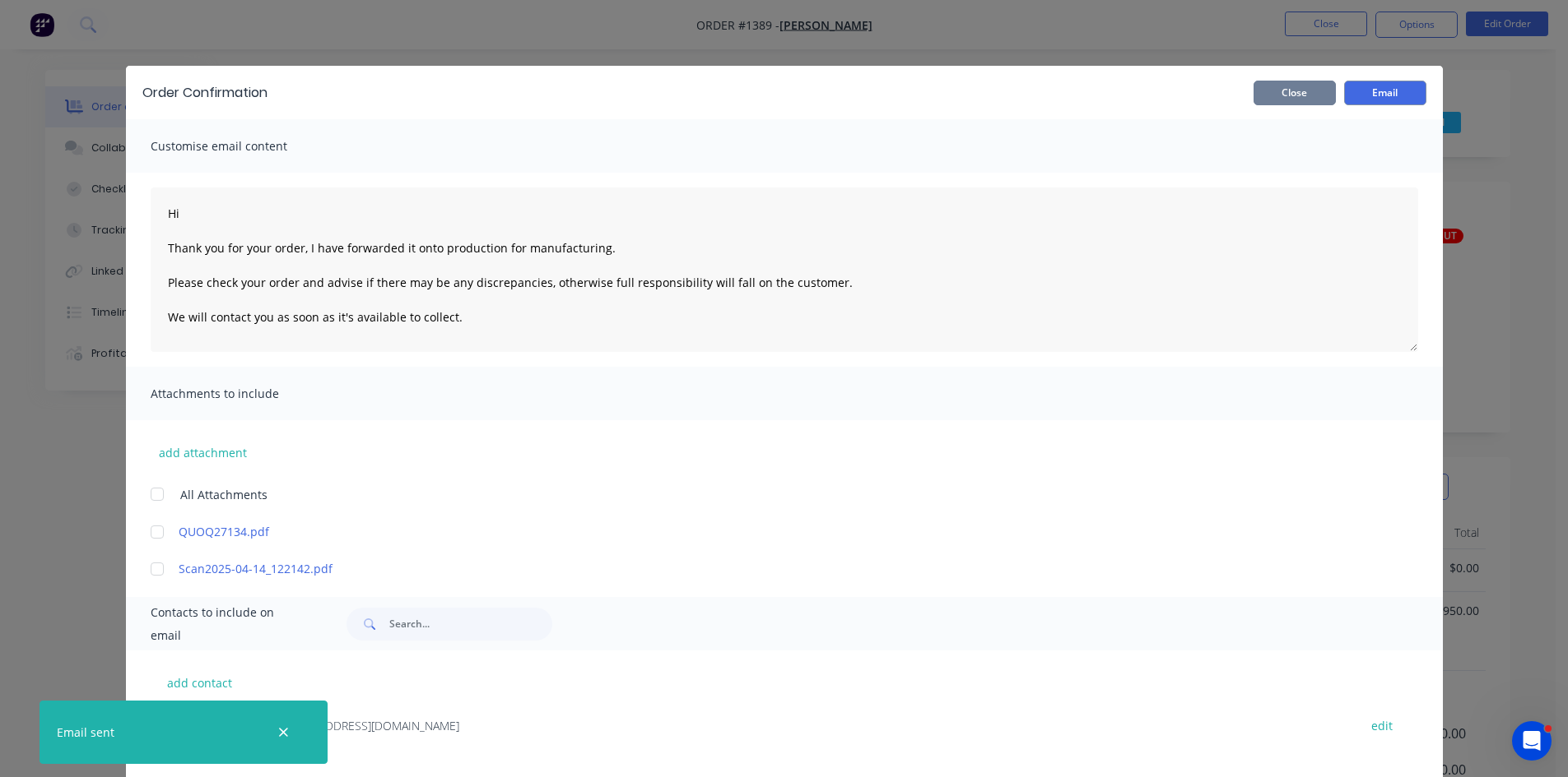
click at [1280, 85] on button "Close" at bounding box center [1294, 92] width 82 height 24
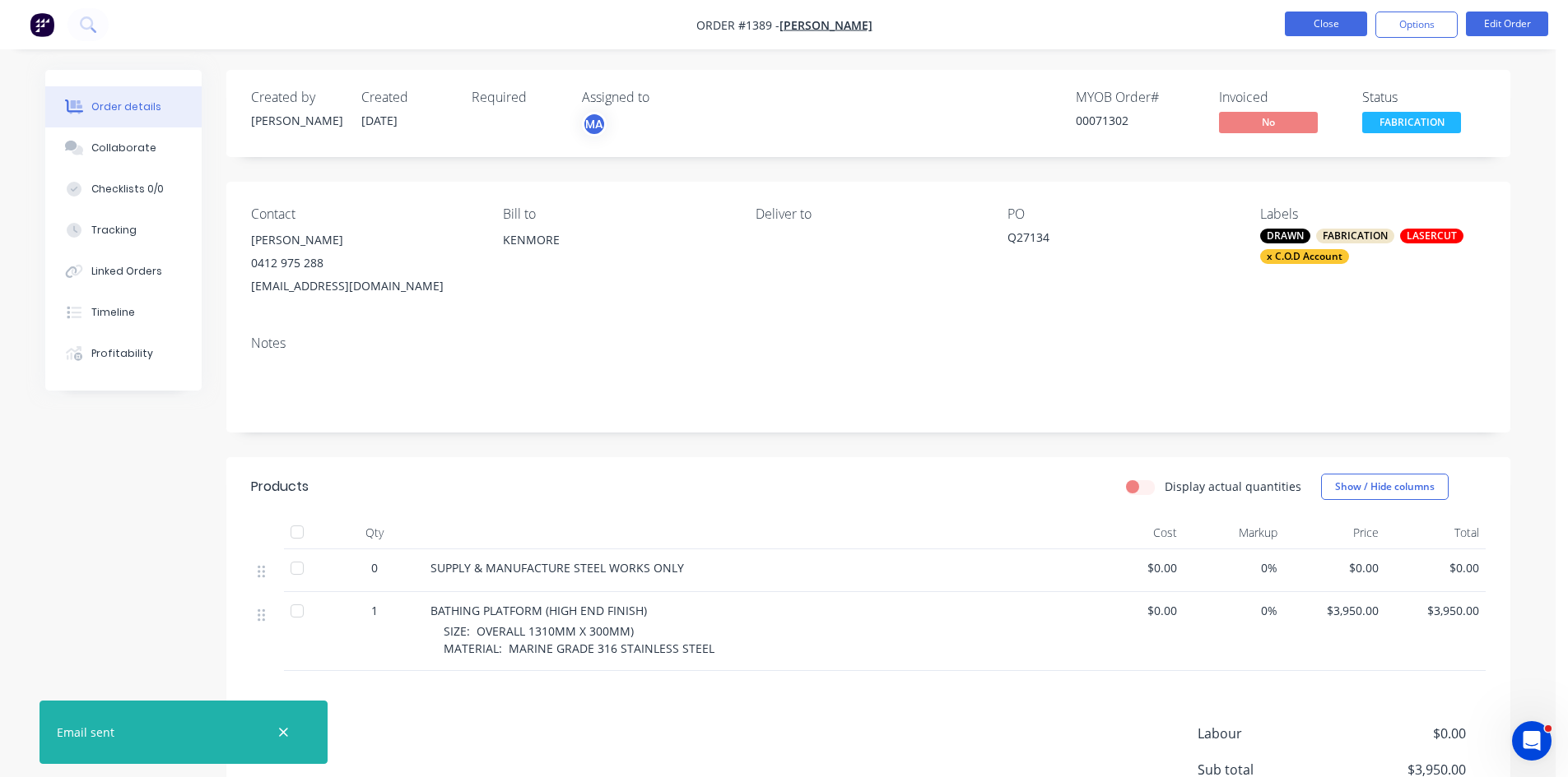
click at [1325, 23] on button "Close" at bounding box center [1325, 24] width 82 height 24
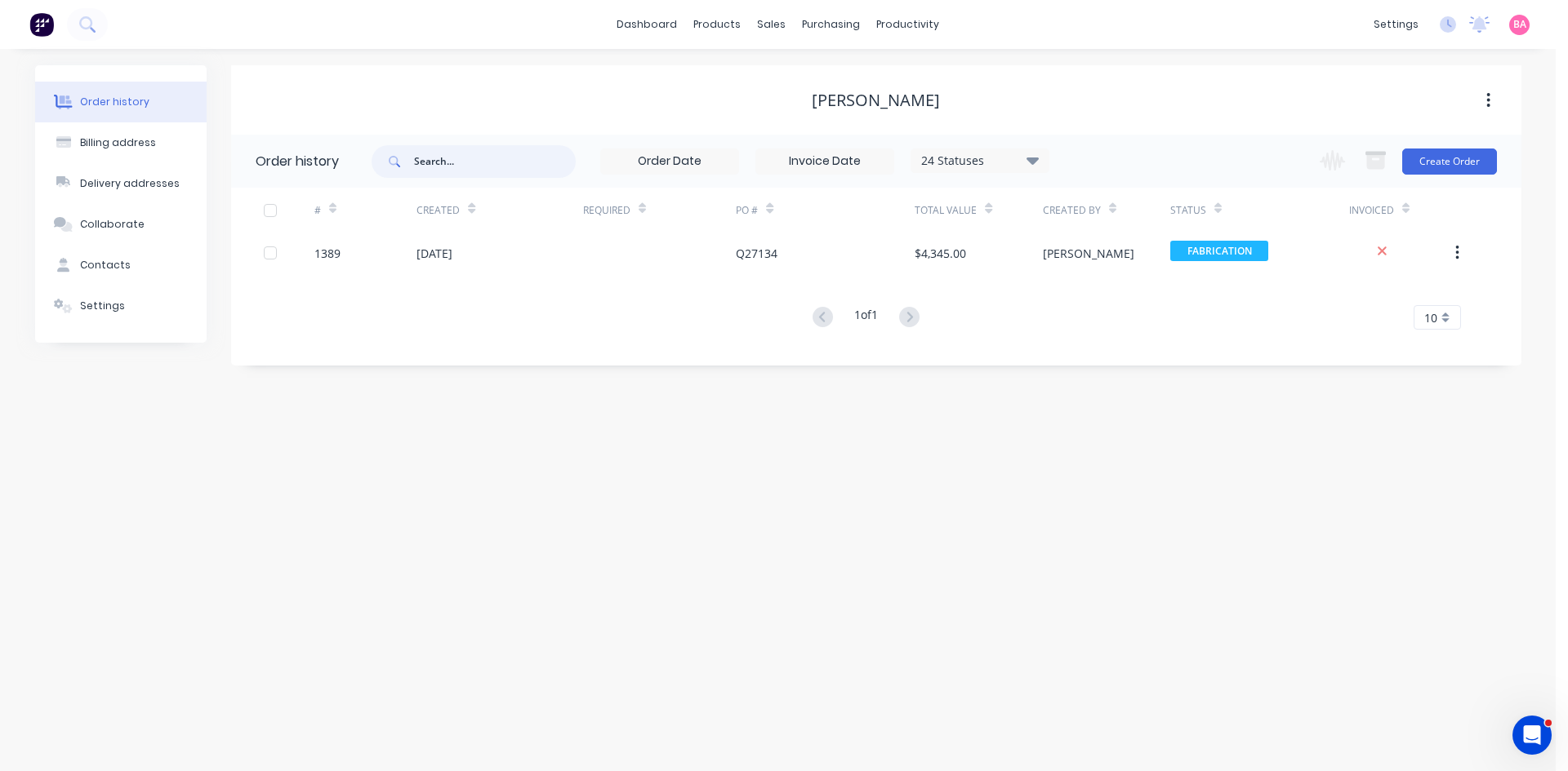
click at [471, 165] on input "text" at bounding box center [495, 162] width 162 height 32
click at [802, 69] on link "Sales Orders" at bounding box center [858, 77] width 217 height 32
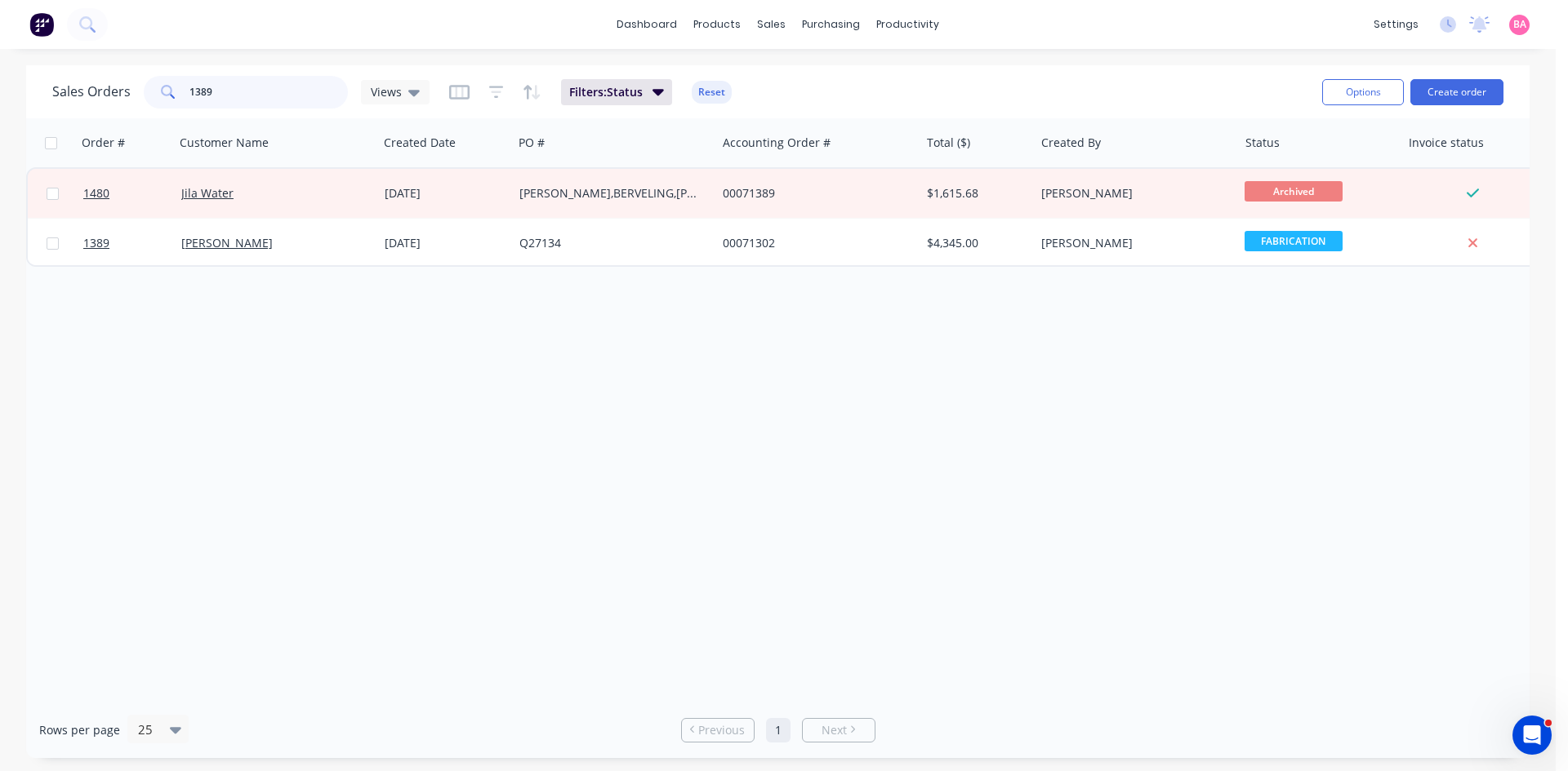
drag, startPoint x: 239, startPoint y: 93, endPoint x: 116, endPoint y: 78, distance: 123.9
click at [116, 78] on div "Sales Orders 1389 Views" at bounding box center [241, 92] width 378 height 32
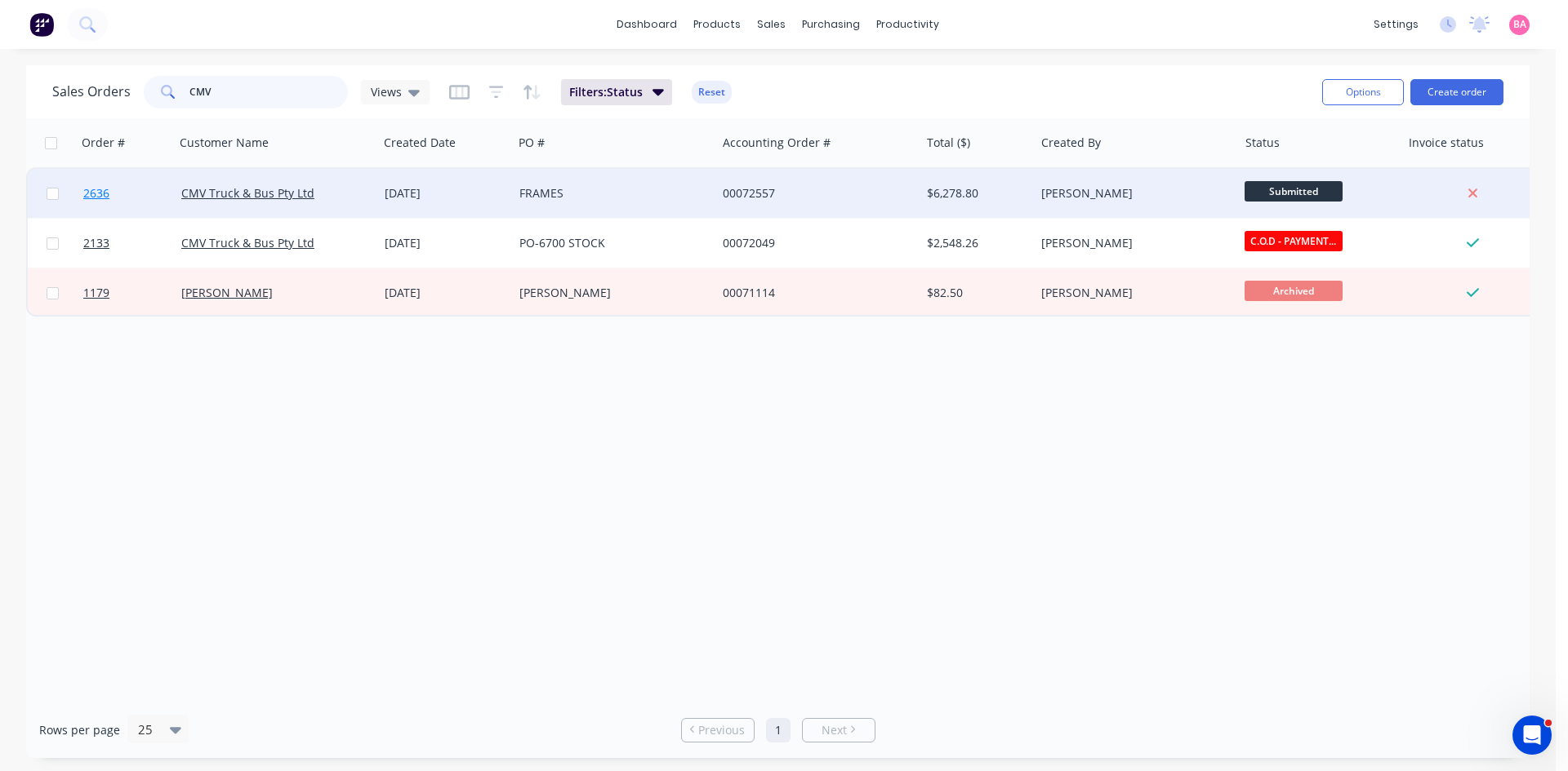
type input "CMV"
click at [98, 192] on span "2636" at bounding box center [96, 193] width 26 height 16
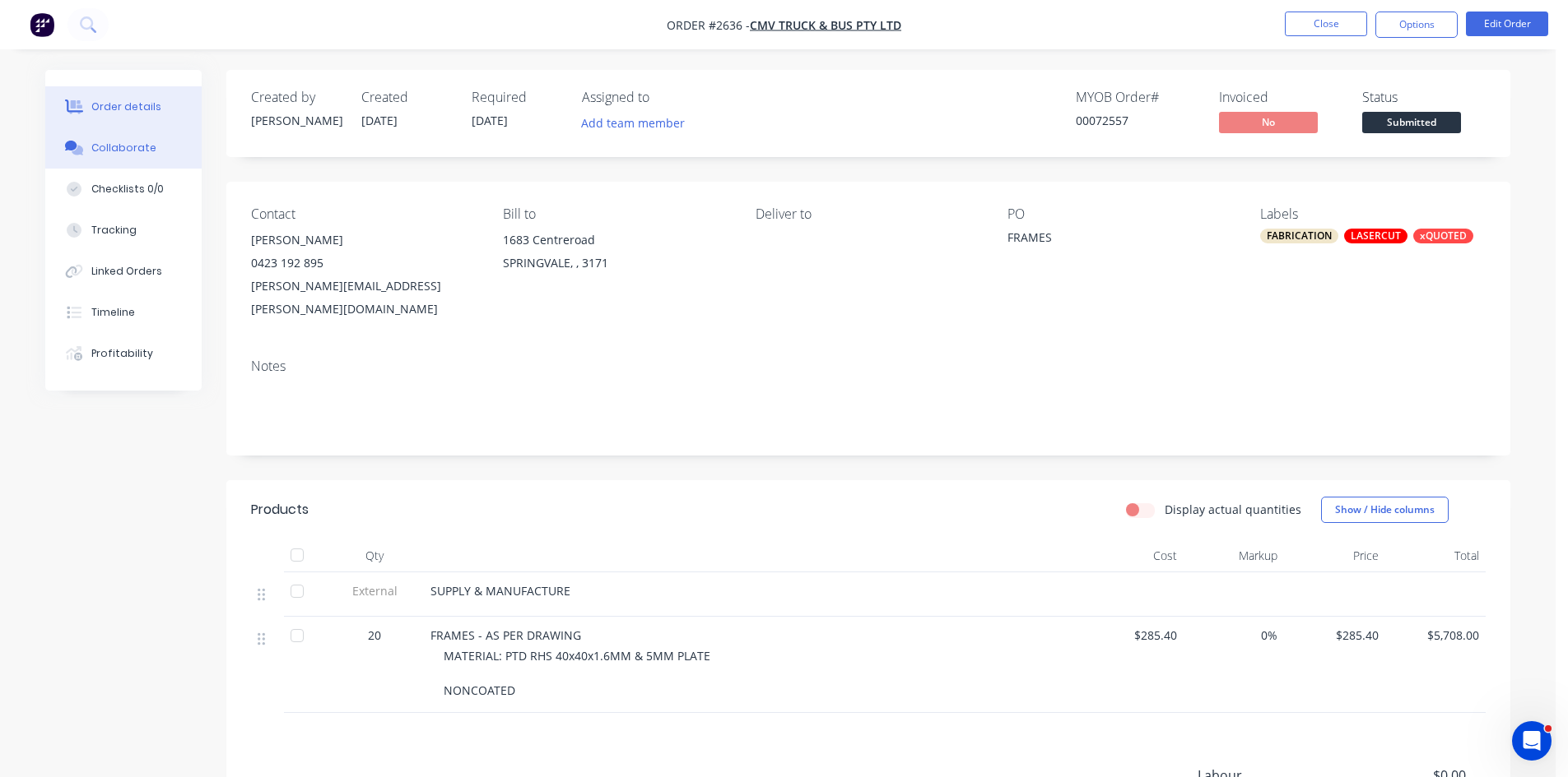
click at [110, 140] on div "Collaborate" at bounding box center [124, 148] width 65 height 14
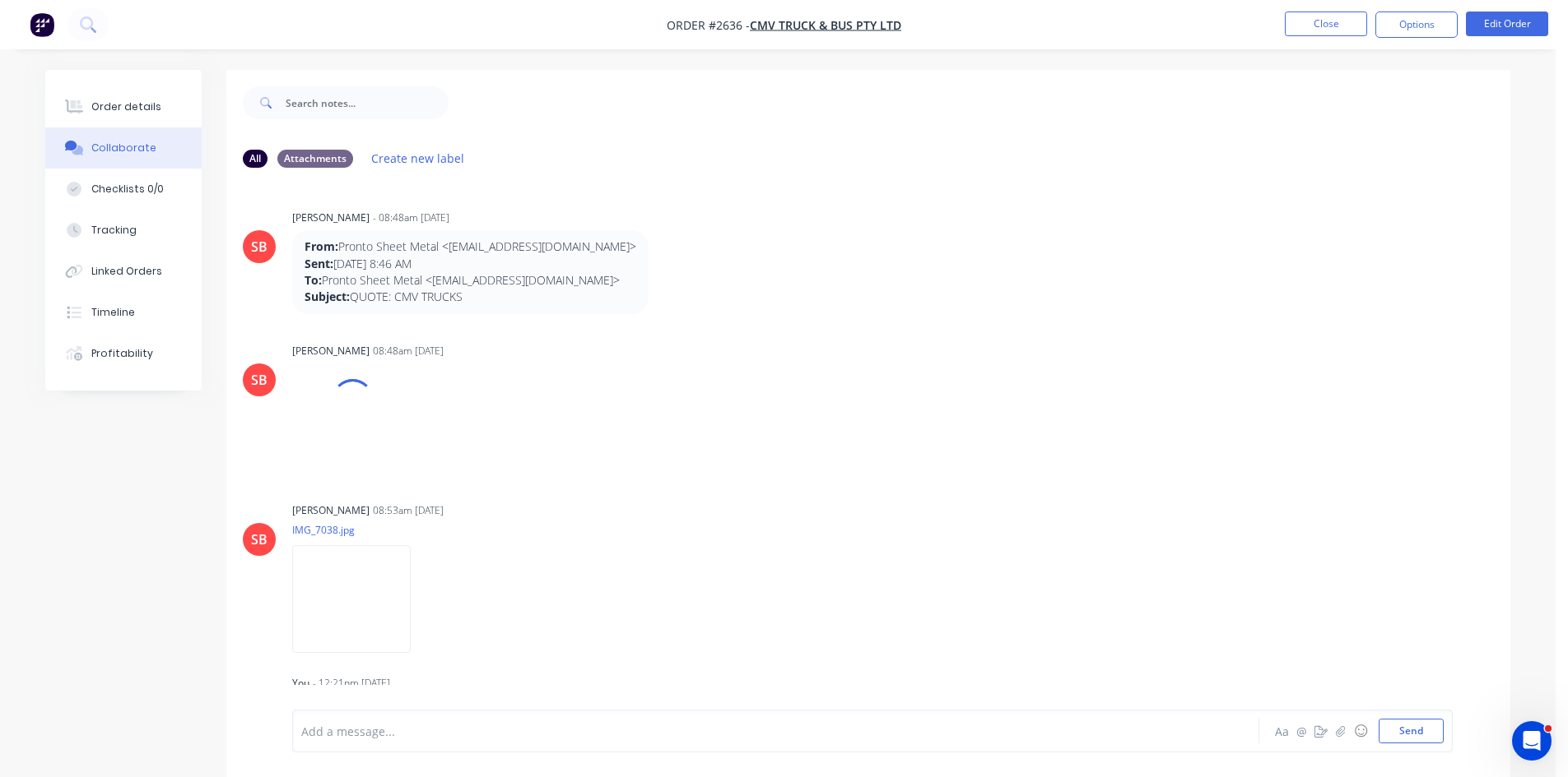
click at [391, 743] on div "Add a message... Aa @ ☺ Send" at bounding box center [871, 731] width 1160 height 43
click at [391, 737] on div at bounding box center [729, 732] width 856 height 17
click at [533, 732] on div "AARON PROMISED NEXT WEEK TUESDAY" at bounding box center [729, 732] width 856 height 17
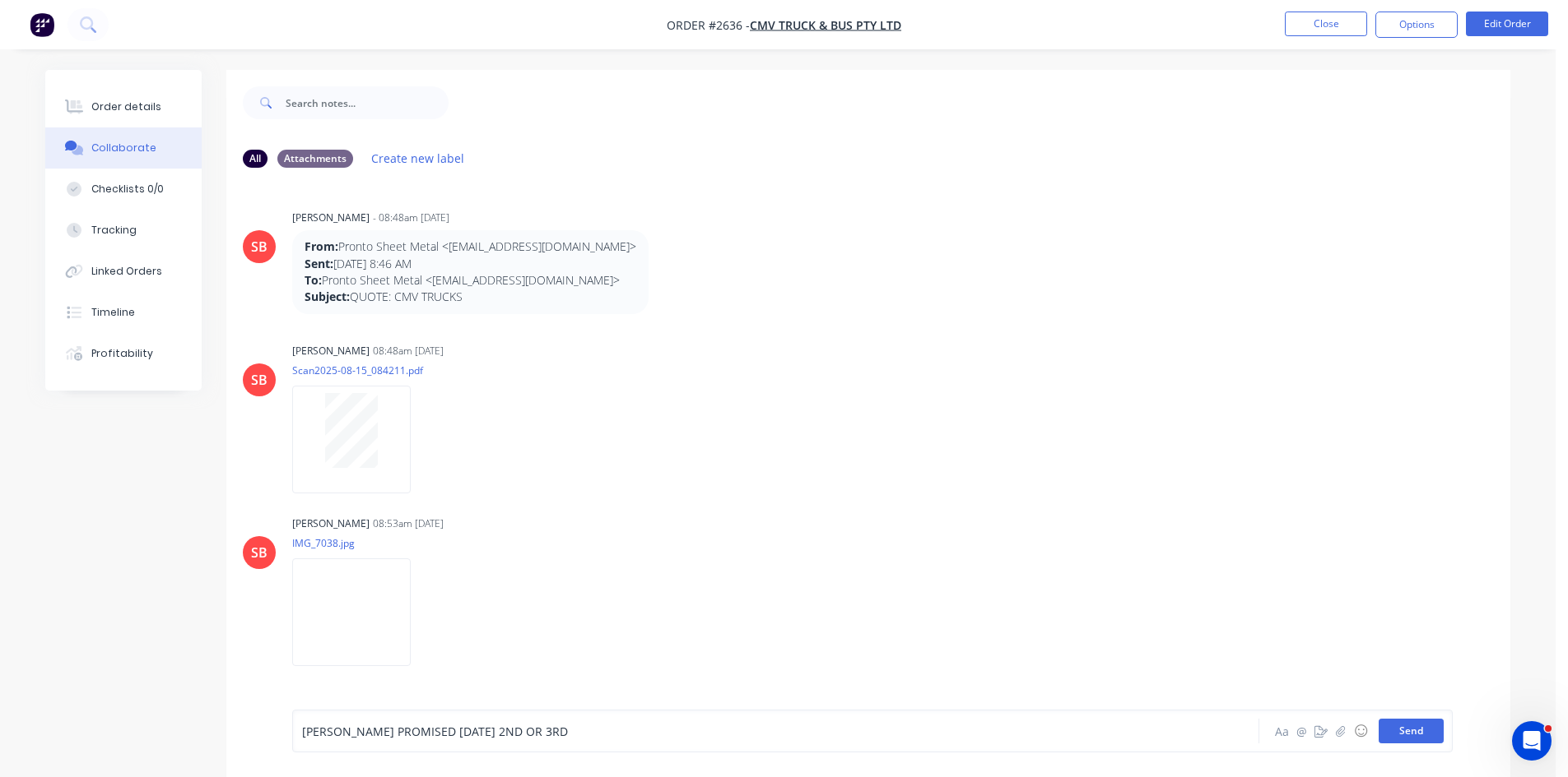
click at [1411, 724] on button "Send" at bounding box center [1411, 731] width 65 height 24
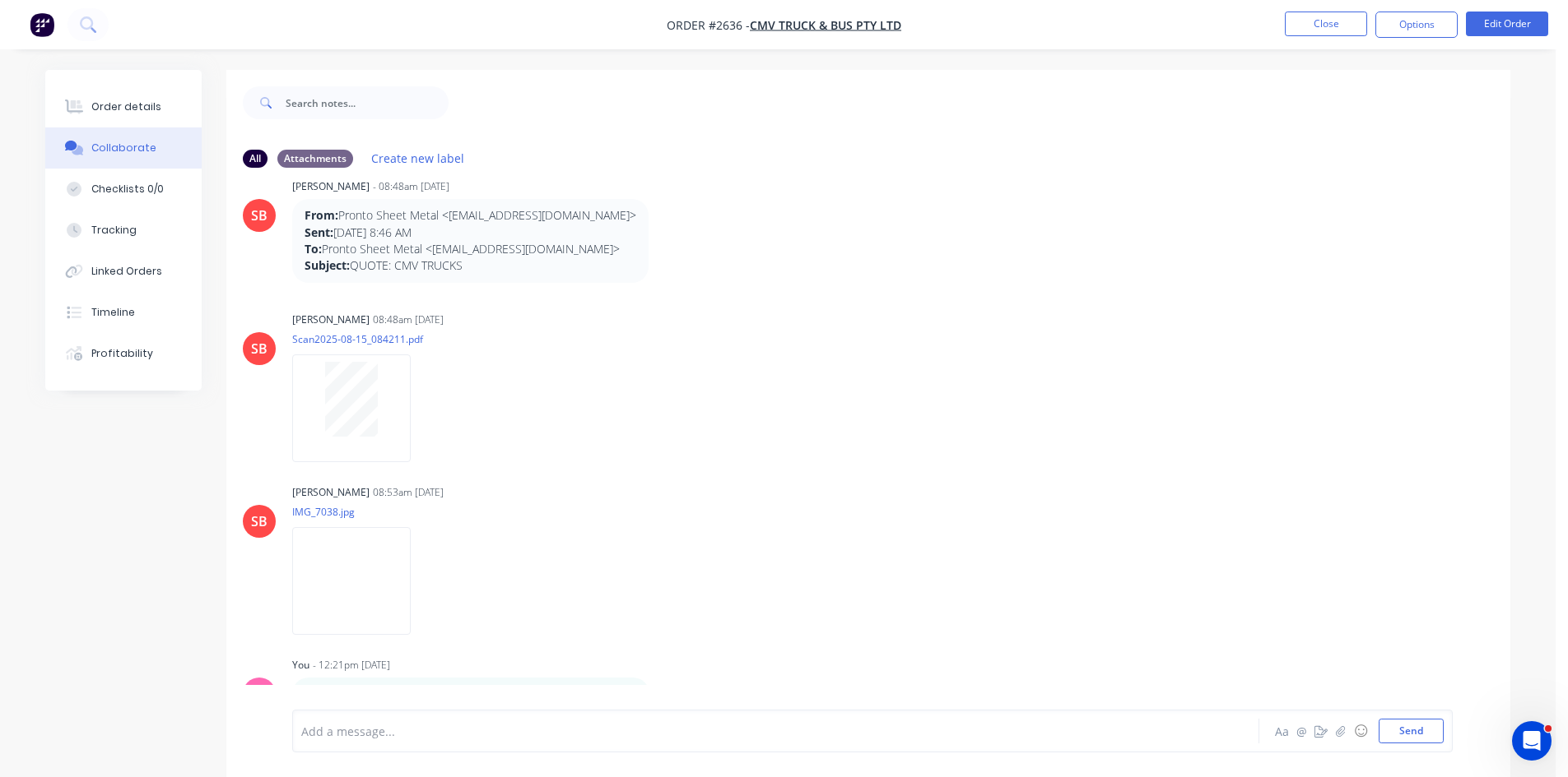
click at [365, 734] on div at bounding box center [729, 732] width 856 height 17
click at [1424, 733] on button "Send" at bounding box center [1411, 731] width 65 height 24
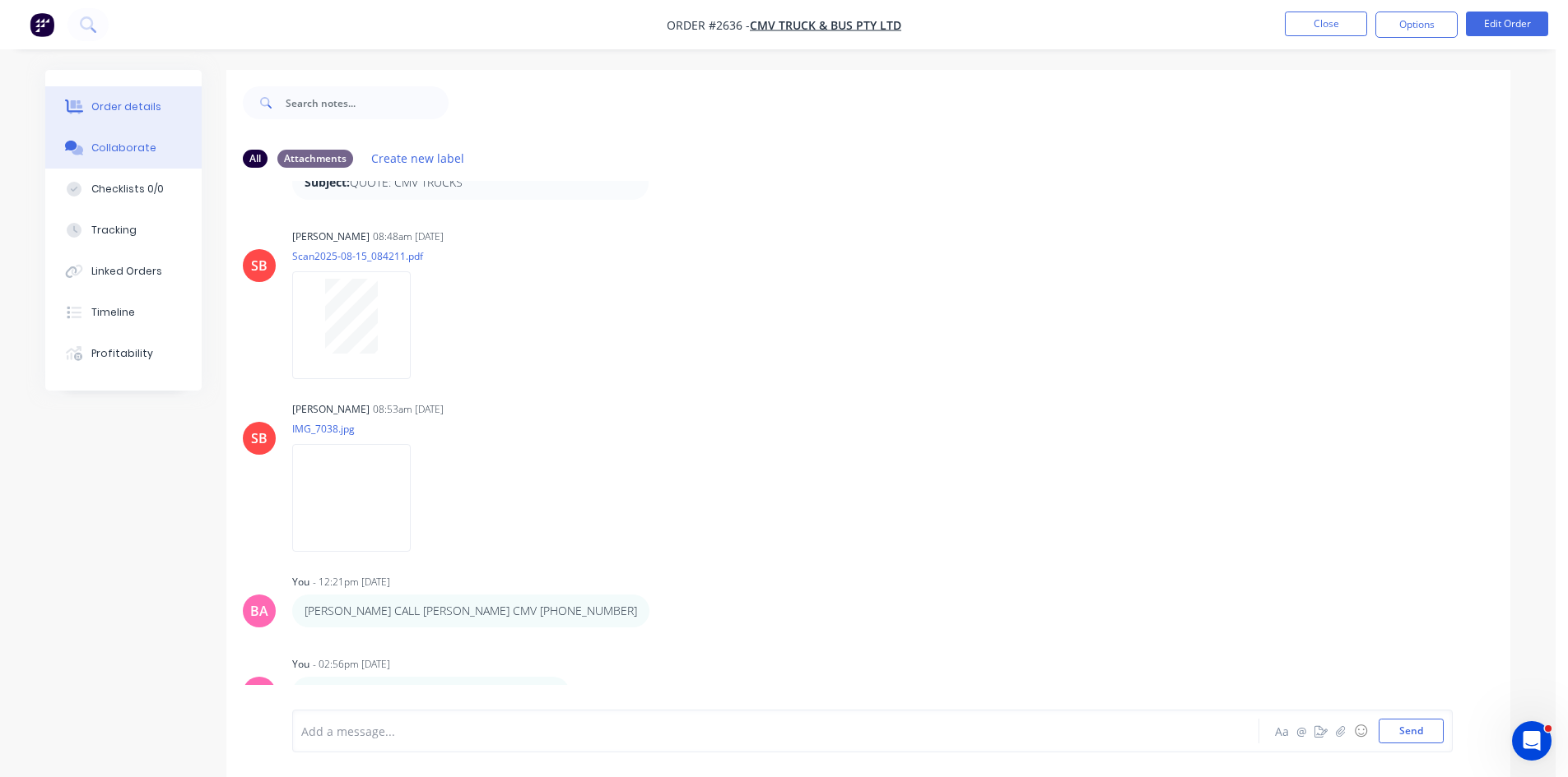
click at [112, 102] on div "Order details" at bounding box center [126, 107] width 70 height 14
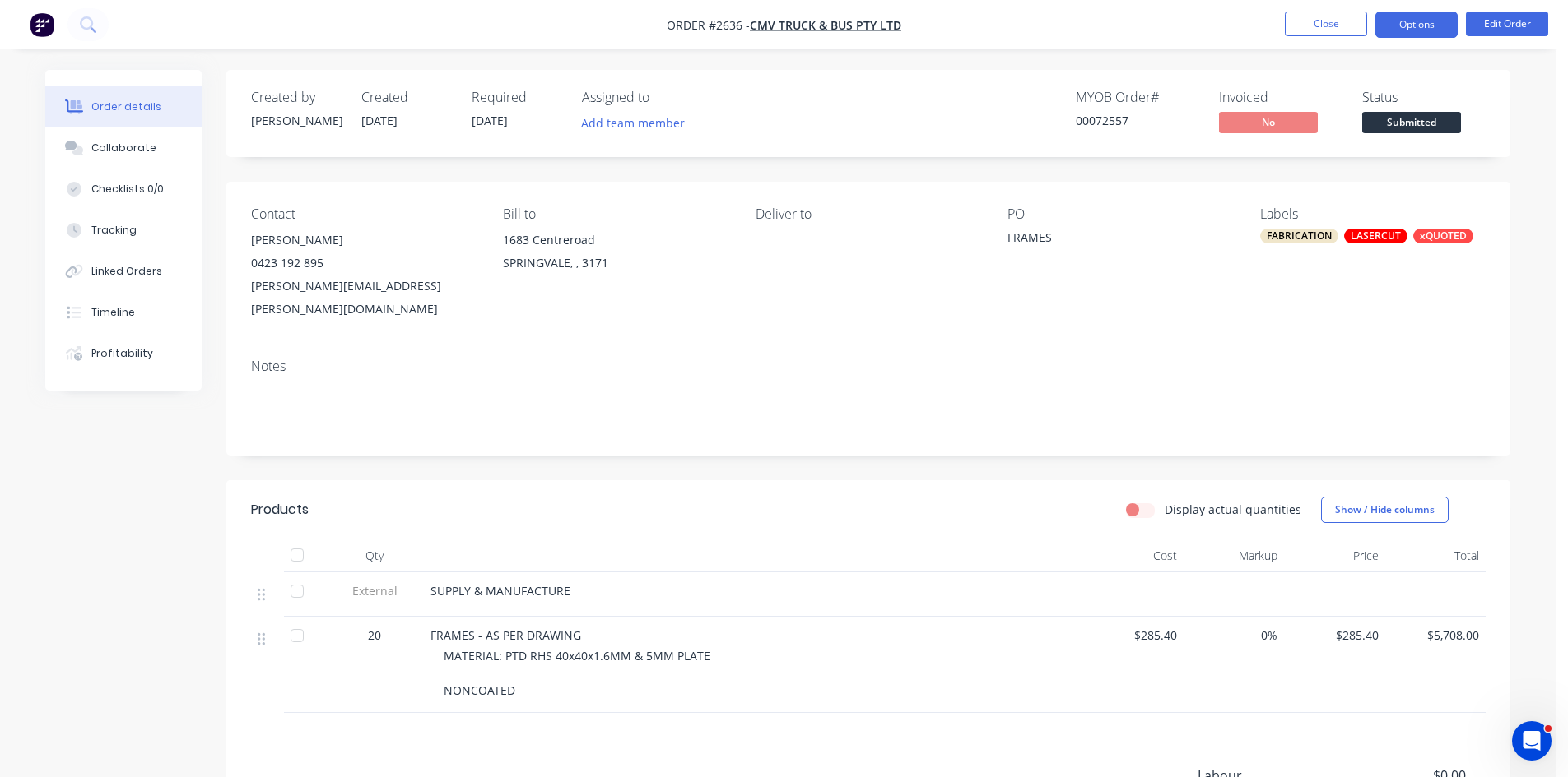
click at [1415, 23] on button "Options" at bounding box center [1416, 24] width 82 height 26
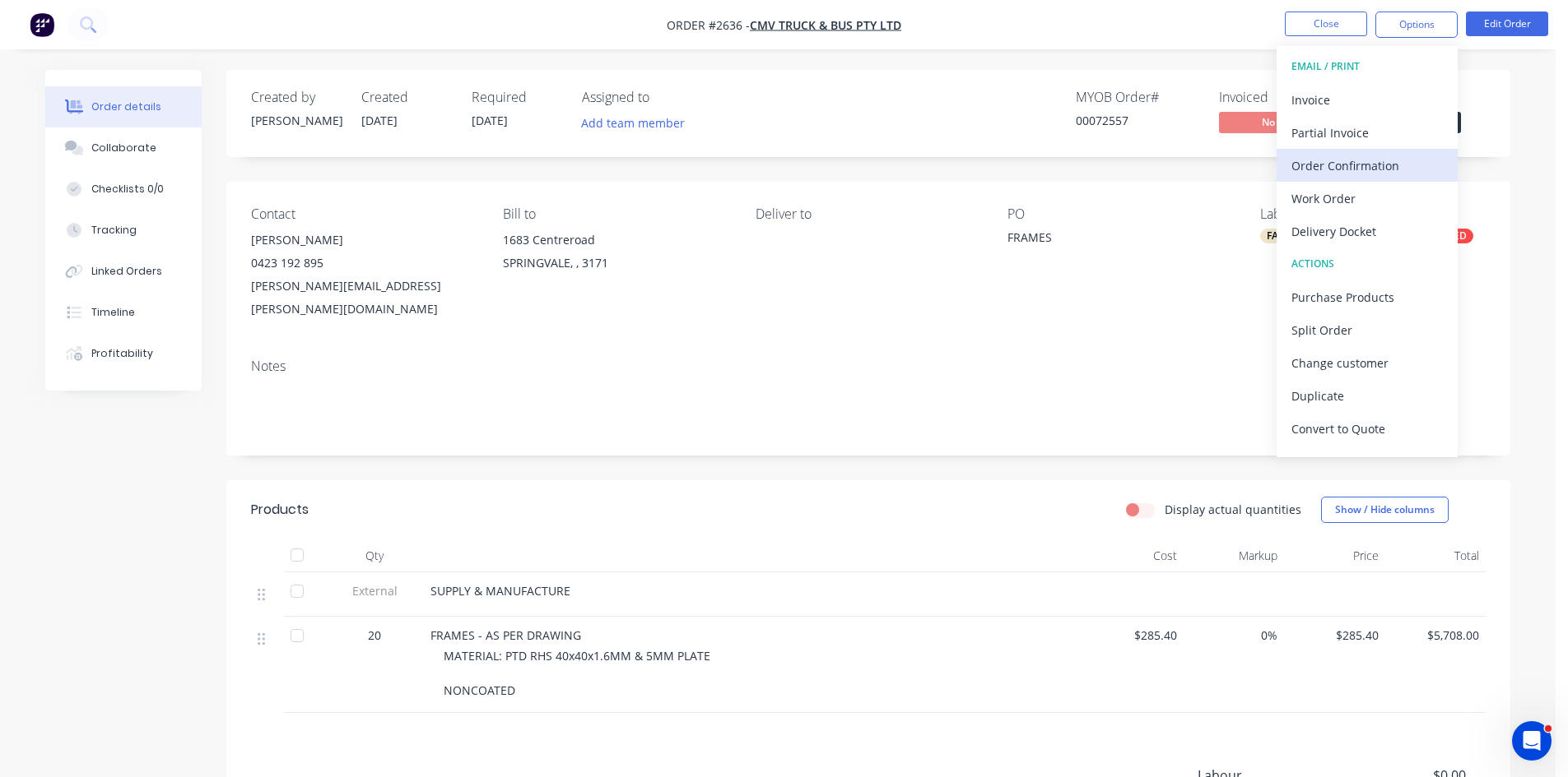
click at [1336, 157] on div "Order Confirmation" at bounding box center [1366, 166] width 151 height 24
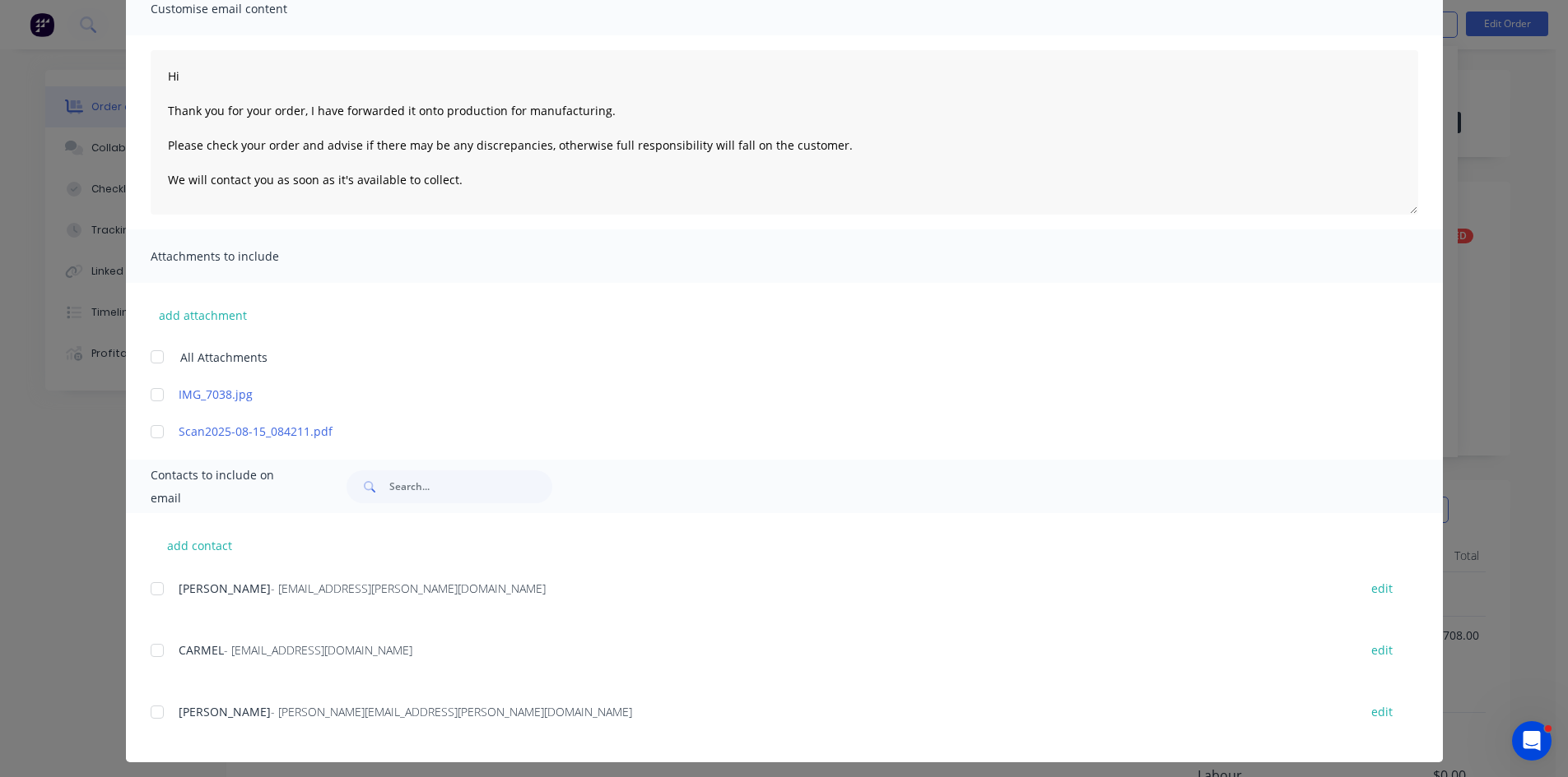
scroll to position [146, 0]
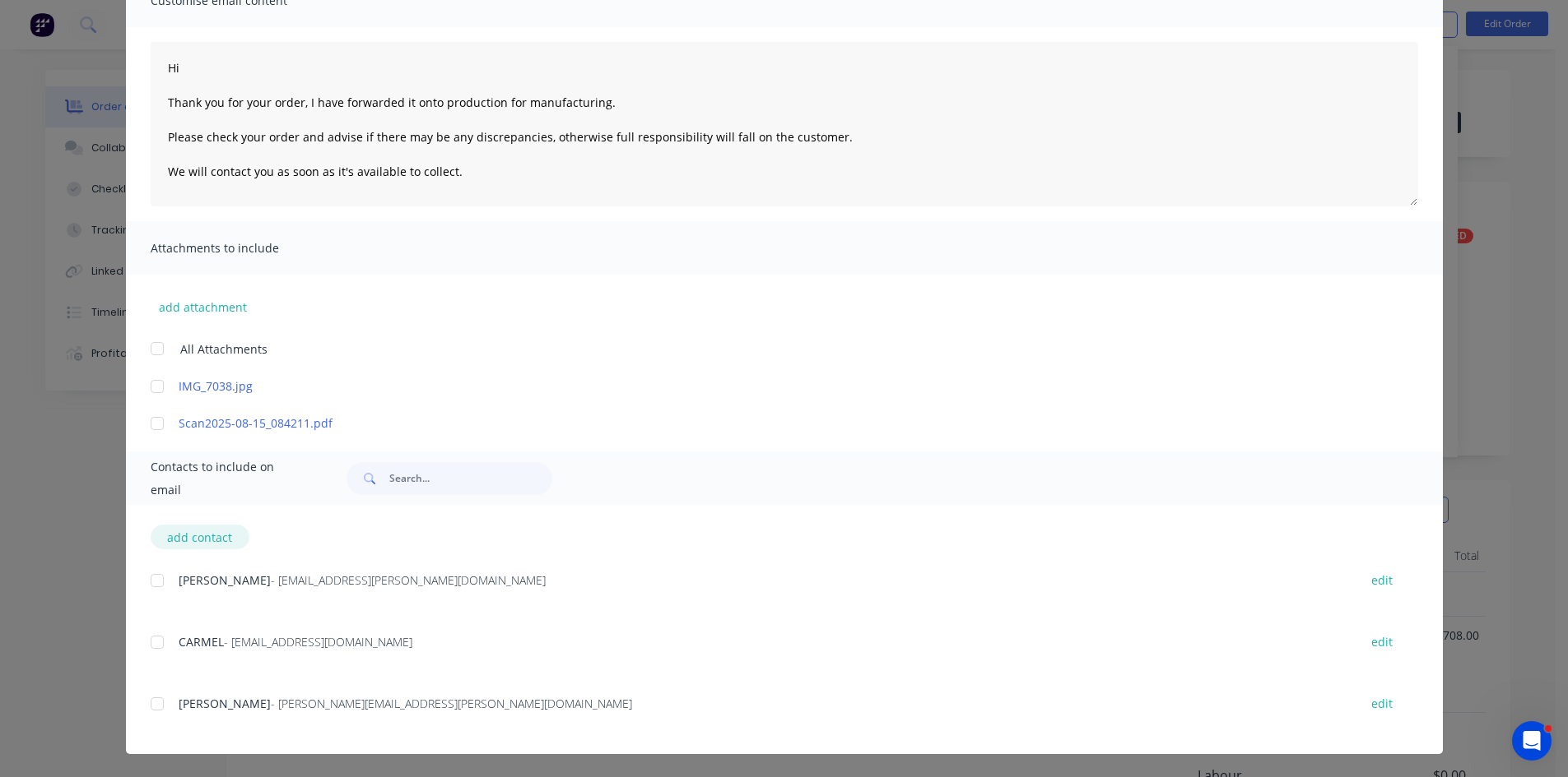
click at [187, 537] on button "add contact" at bounding box center [199, 537] width 99 height 24
select select "AU"
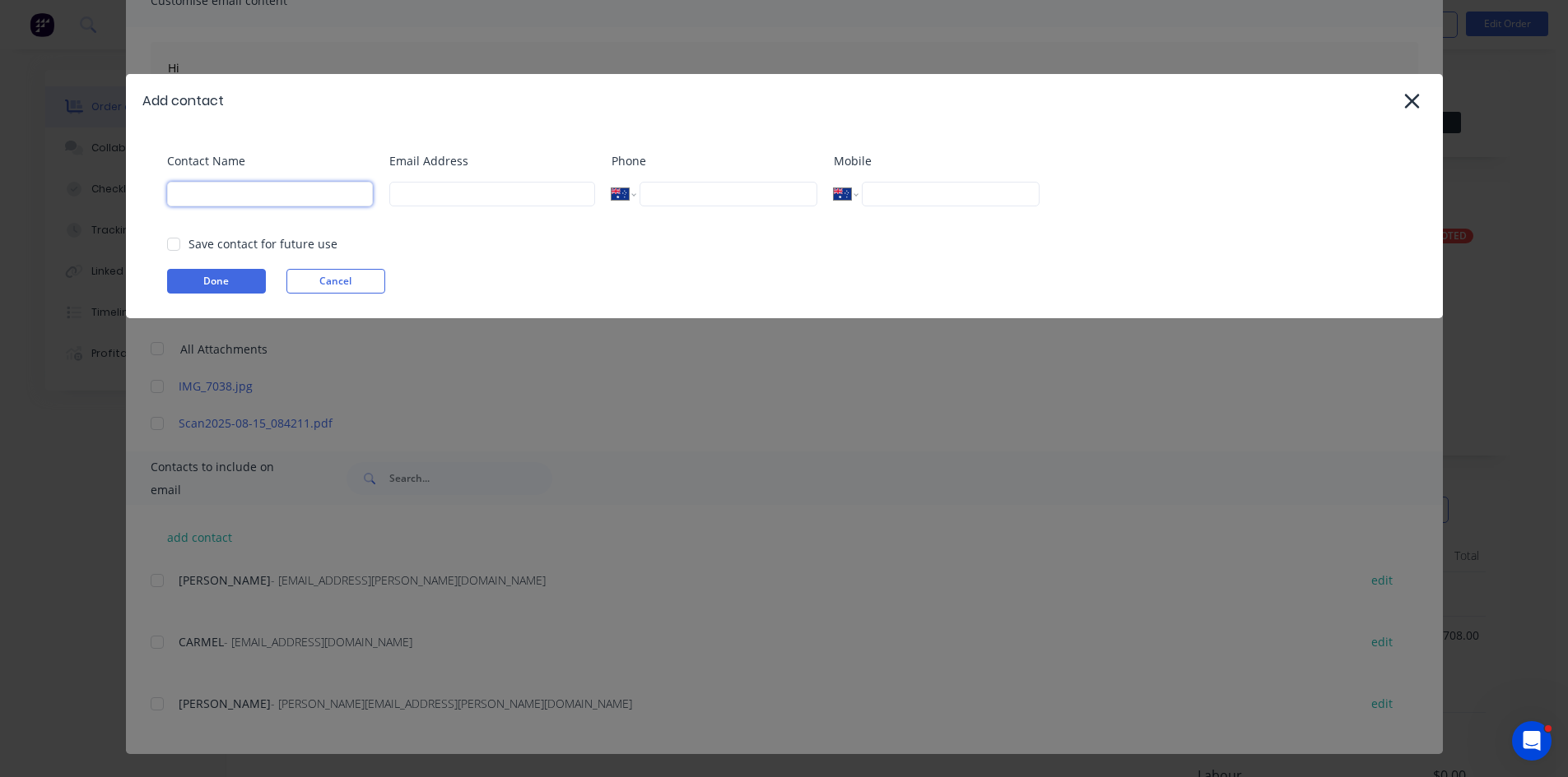
click at [231, 192] on input at bounding box center [269, 194] width 206 height 24
type input "Pronto Sheet Metal"
click at [427, 196] on input at bounding box center [492, 194] width 206 height 24
type input "pronto@prontosheetmetal.com.au"
drag, startPoint x: 178, startPoint y: 237, endPoint x: 194, endPoint y: 262, distance: 29.7
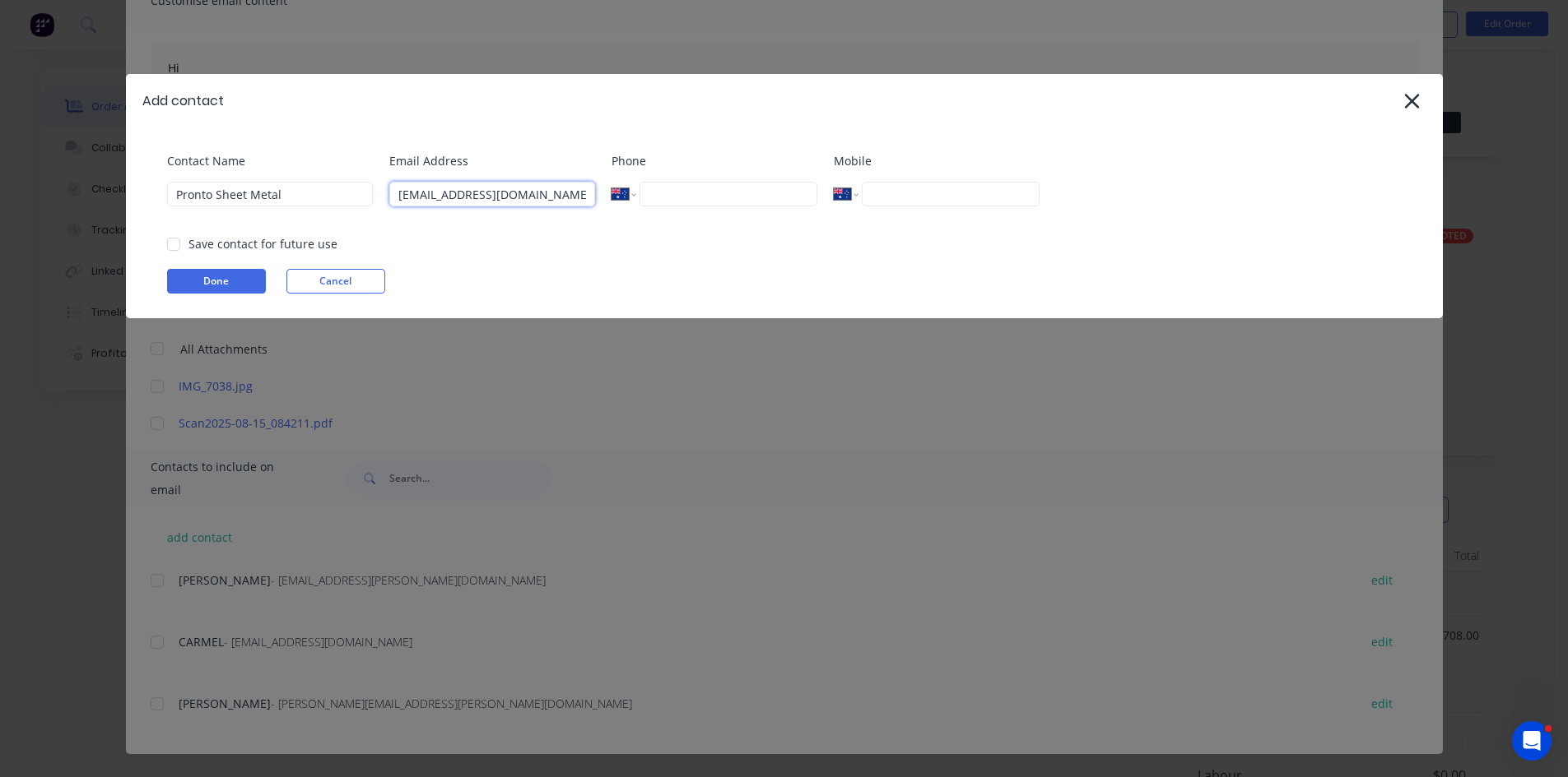
click at [178, 238] on div at bounding box center [174, 245] width 33 height 33
click at [206, 271] on button "Done" at bounding box center [216, 281] width 99 height 24
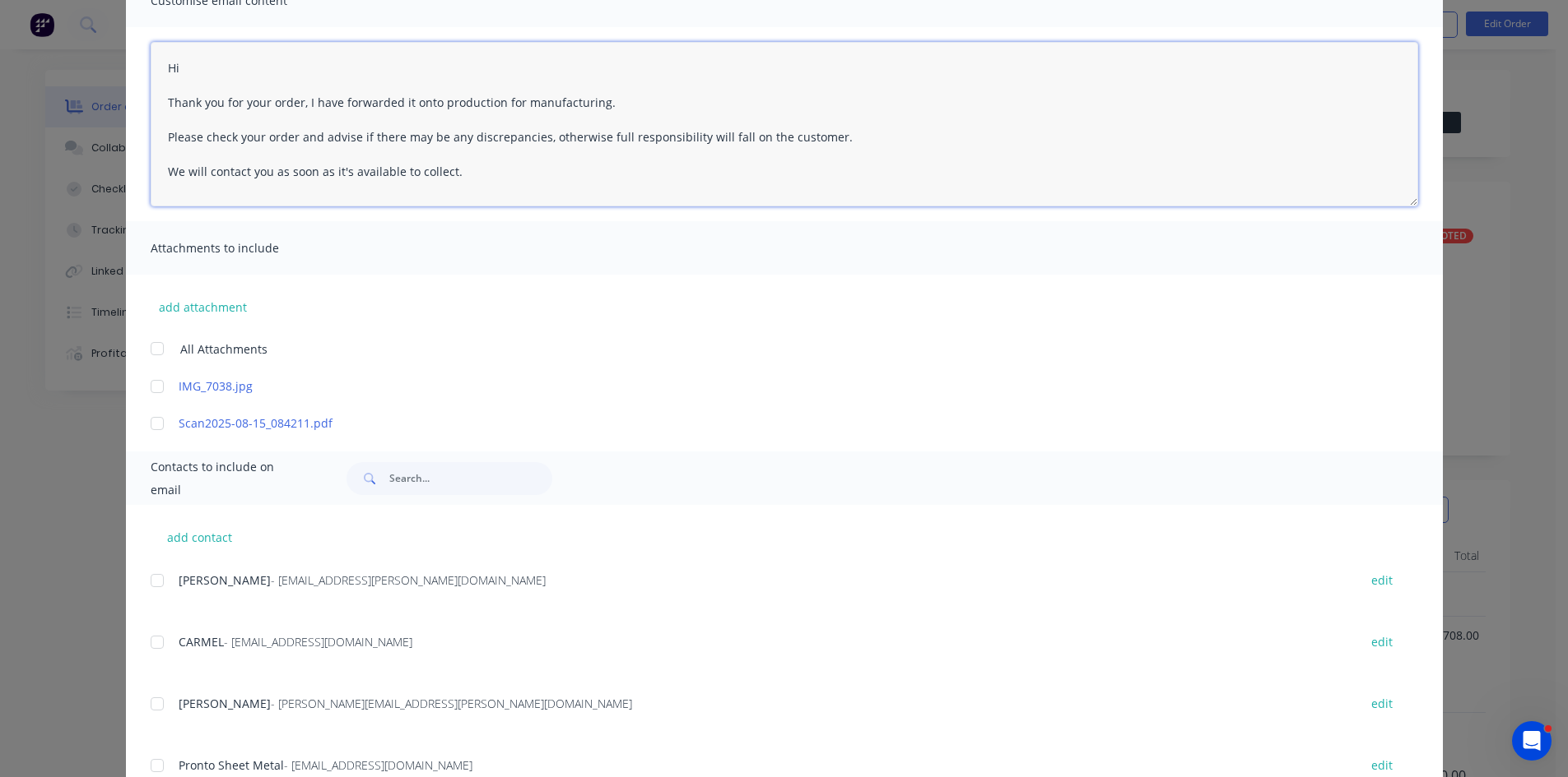
drag, startPoint x: 468, startPoint y: 175, endPoint x: 135, endPoint y: 60, distance: 352.3
click at [135, 60] on div "Hi Thank you for your order, I have forwarded it onto production for manufactur…" at bounding box center [784, 124] width 1316 height 194
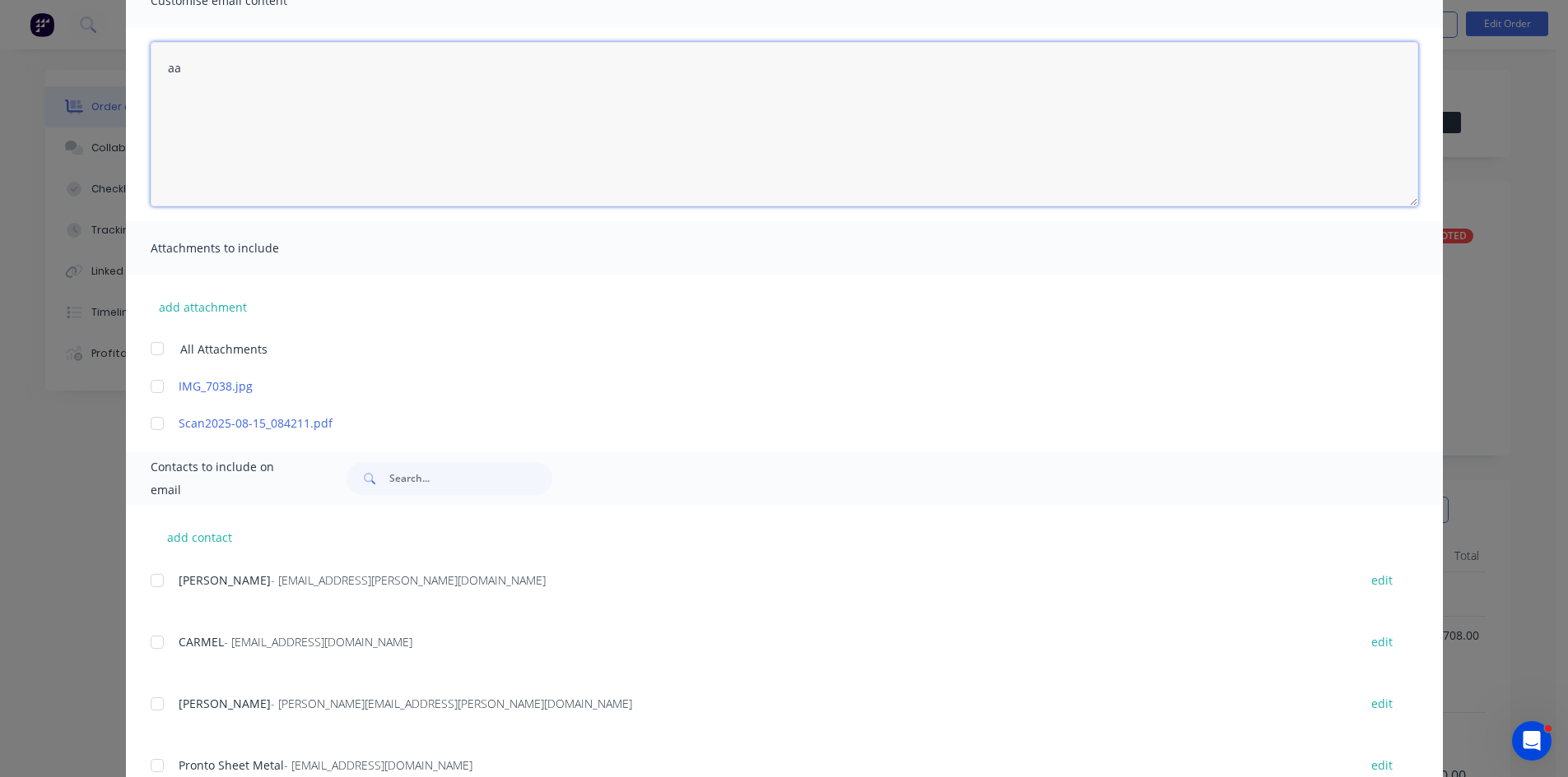
type textarea "a"
type textarea "P"
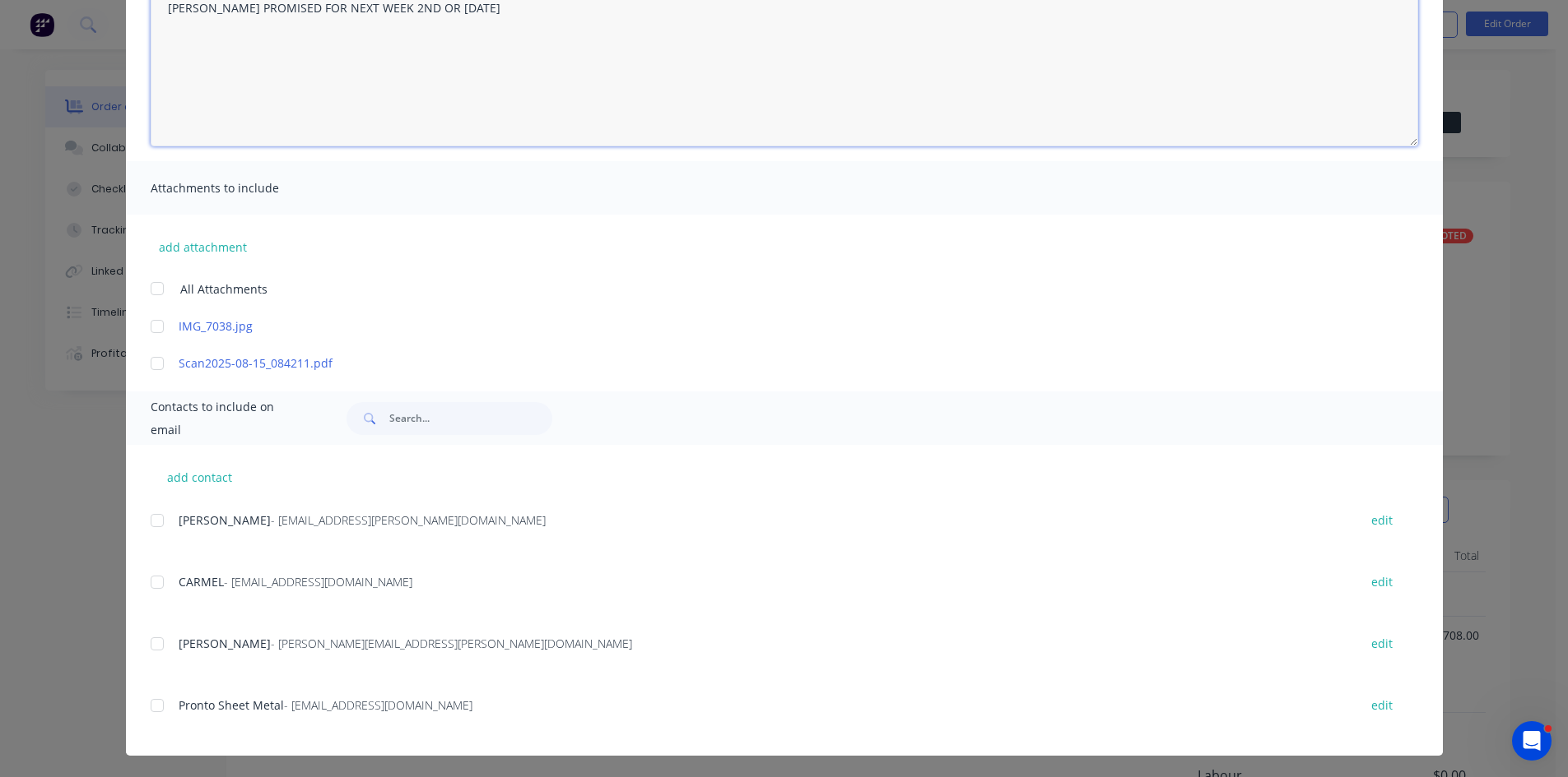
scroll to position [207, 0]
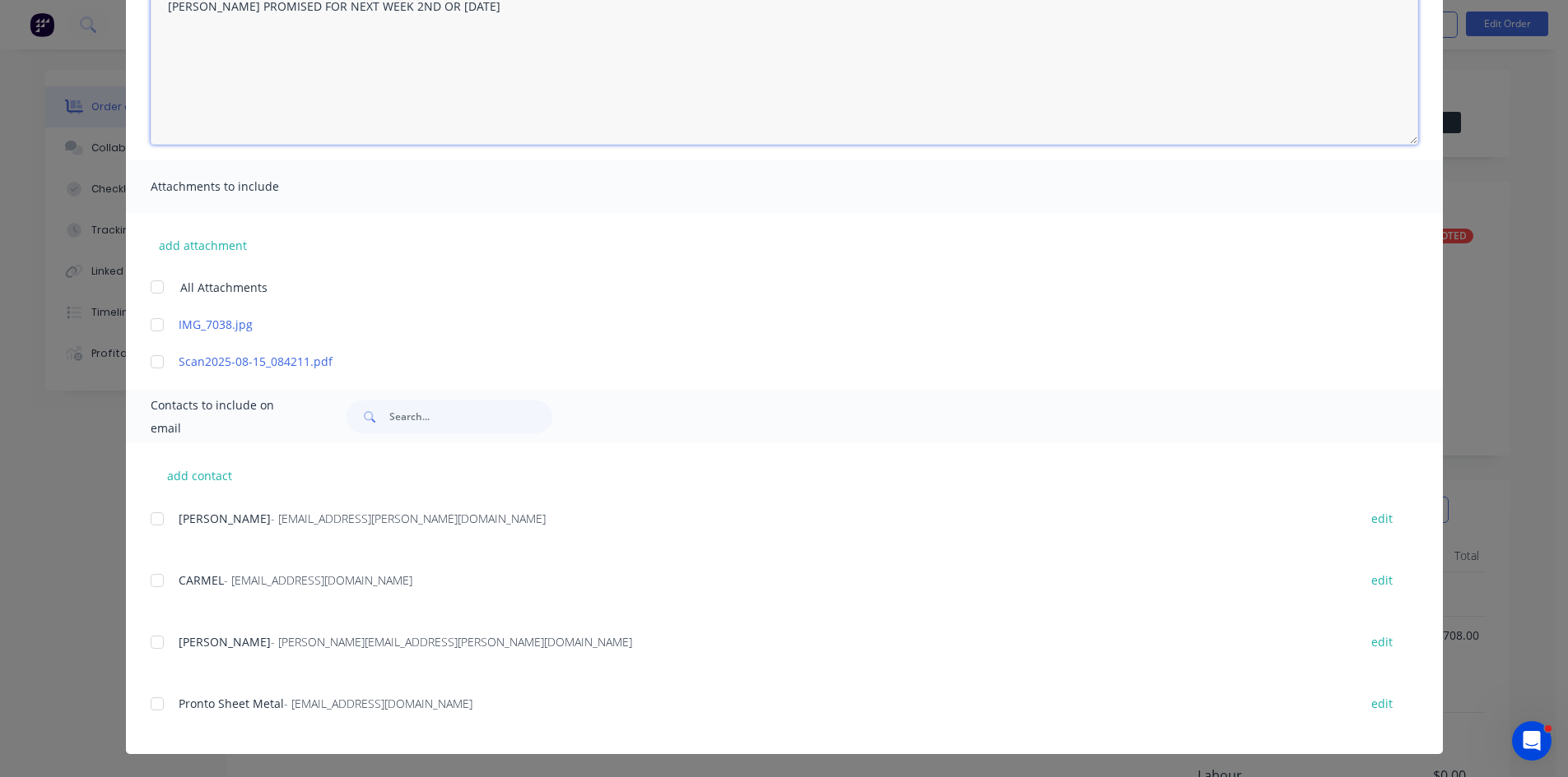
click at [156, 701] on div at bounding box center [157, 704] width 33 height 33
type textarea "Hi Thank you for your order, I have forwarded it onto production for manufactur…"
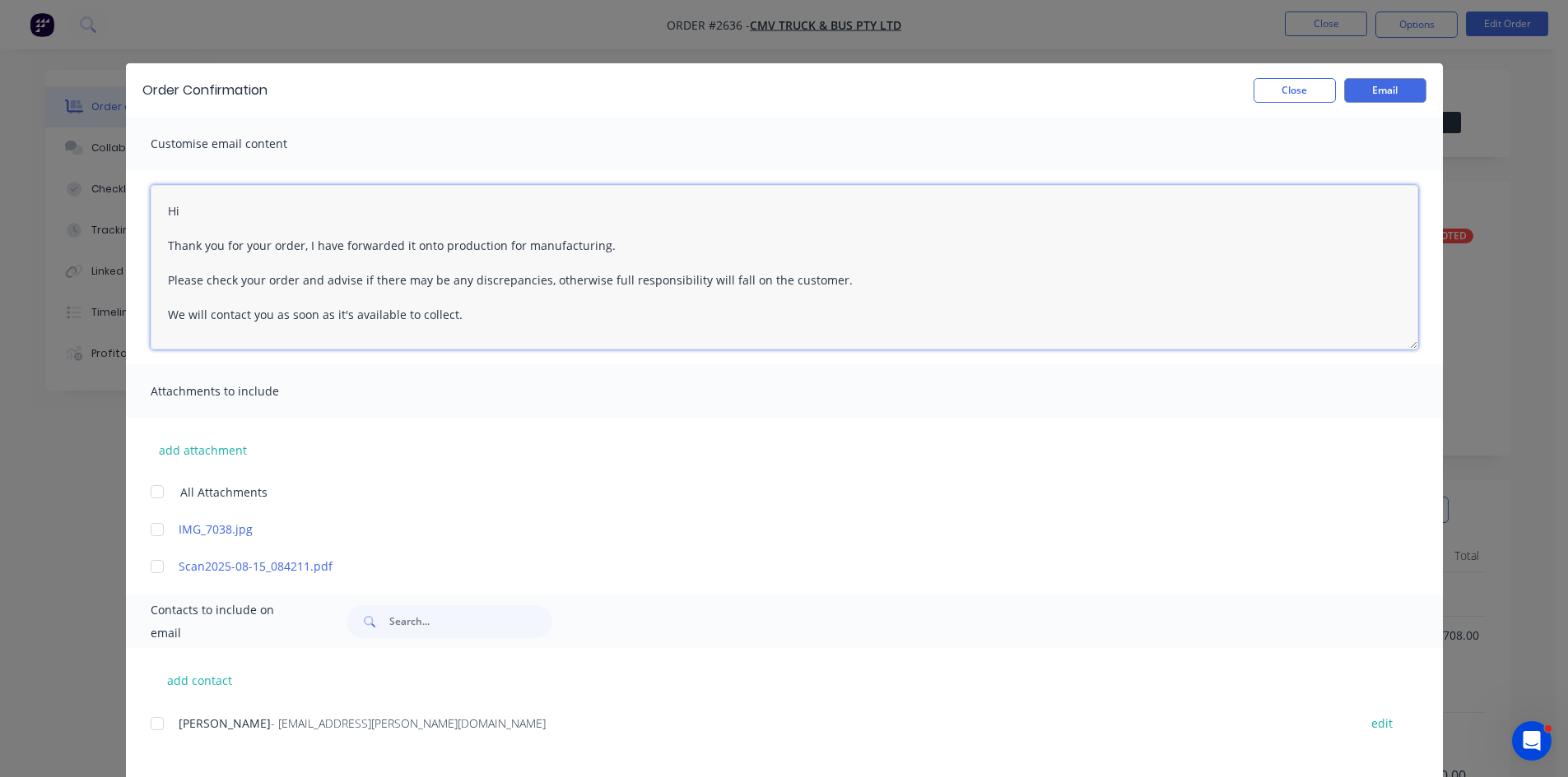
scroll to position [0, 0]
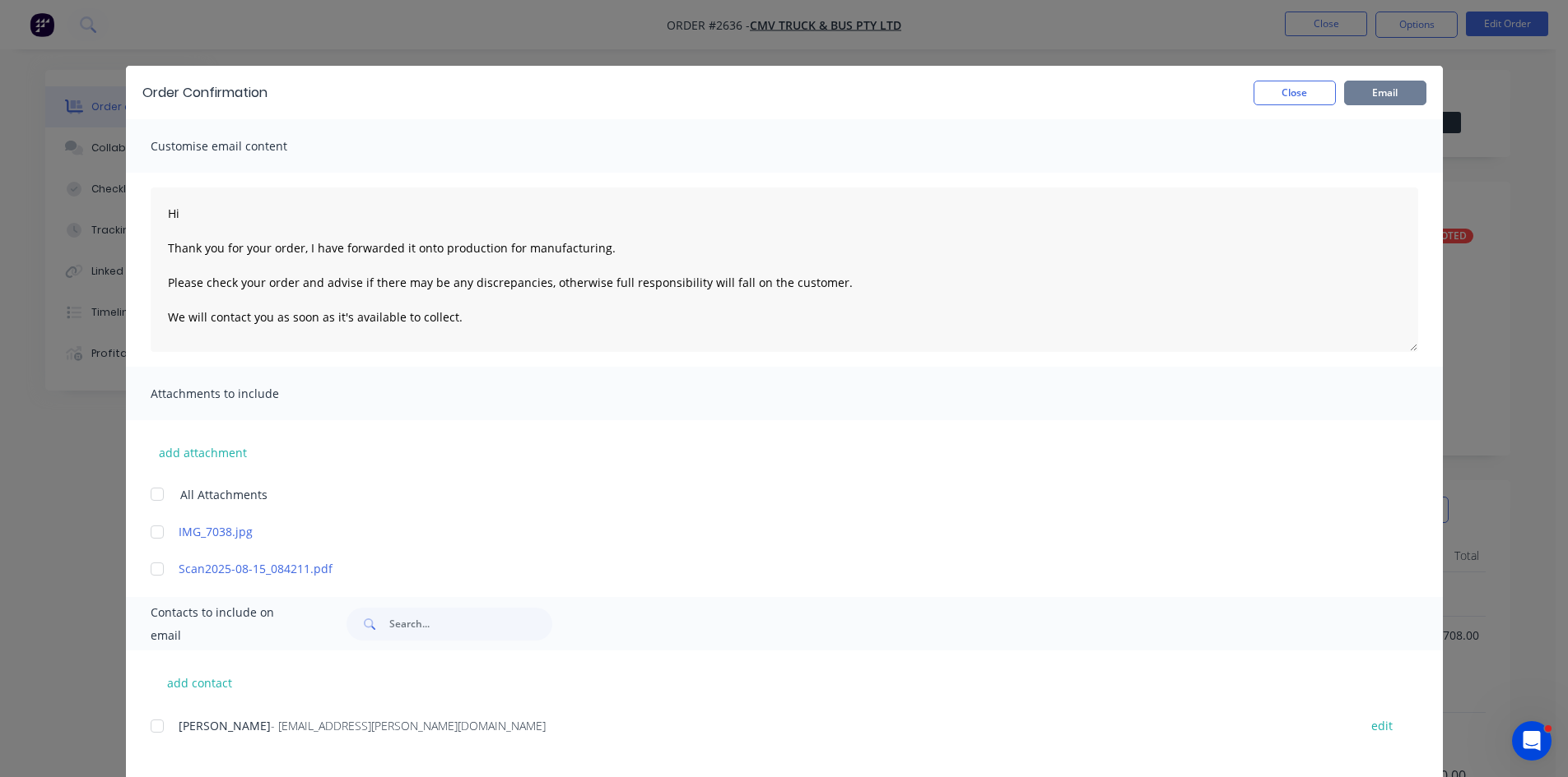
click at [1376, 84] on button "Email" at bounding box center [1384, 92] width 82 height 24
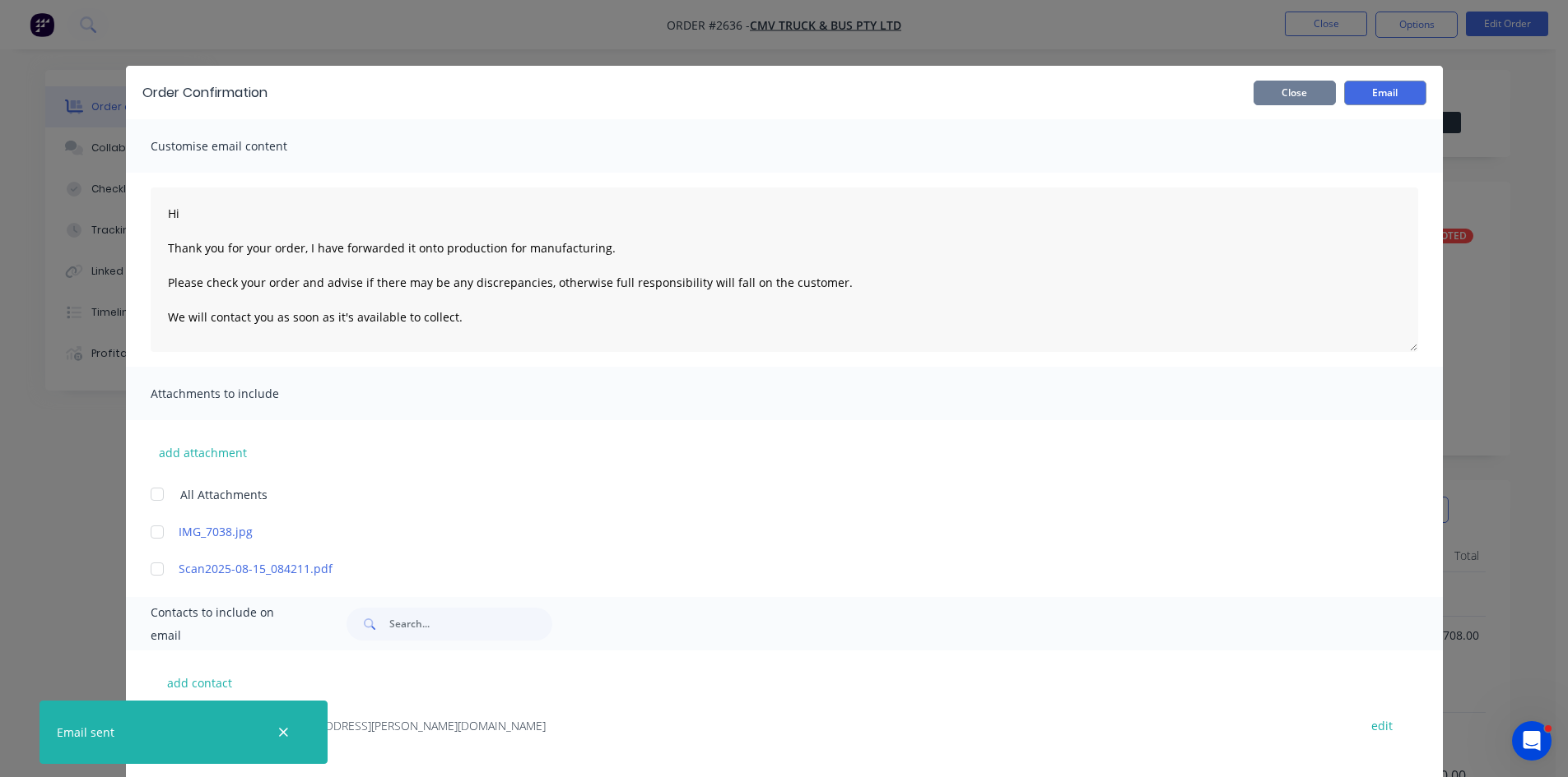
click at [1254, 91] on button "Close" at bounding box center [1294, 92] width 82 height 24
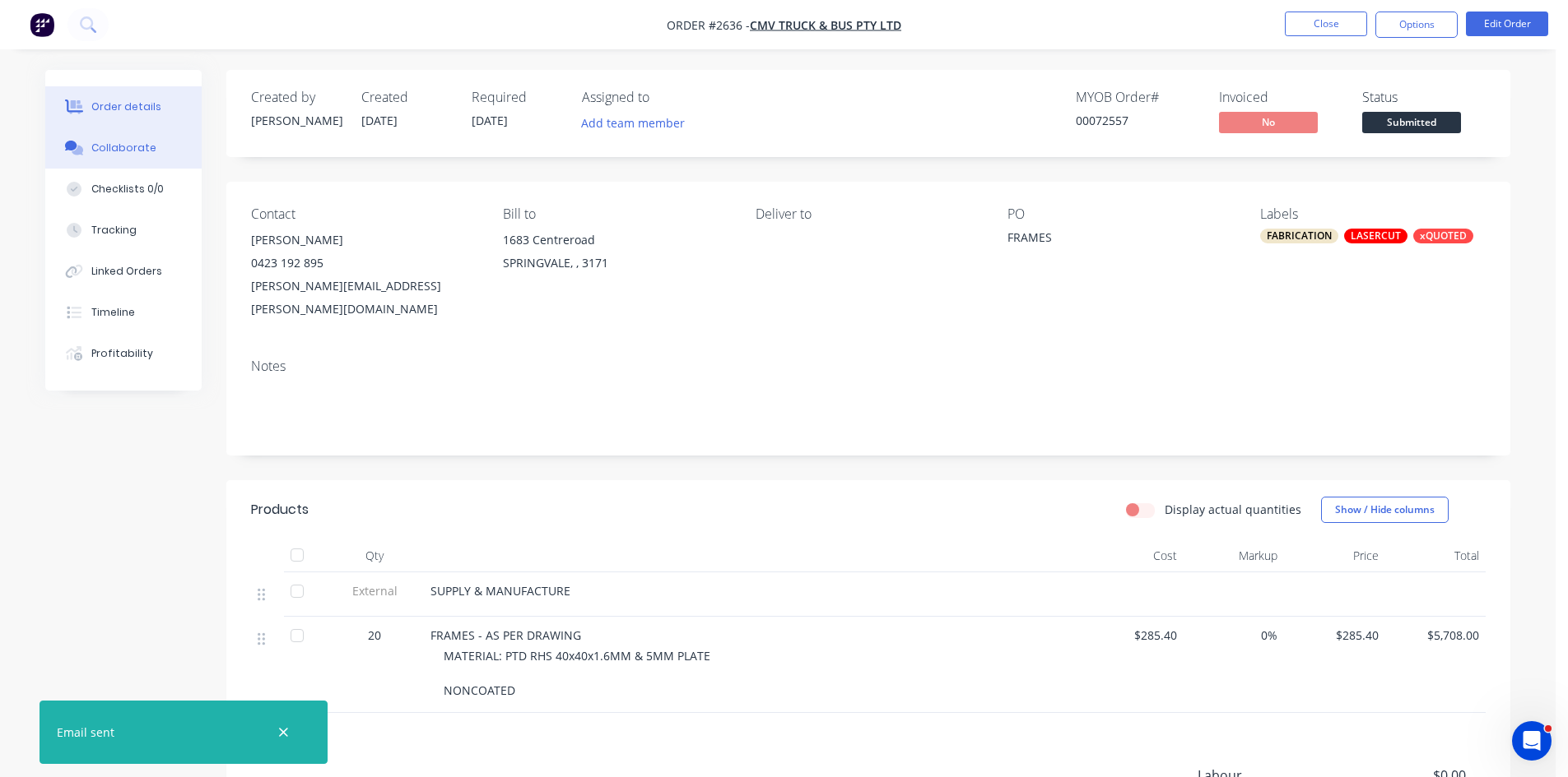
click at [132, 142] on div "Collaborate" at bounding box center [124, 148] width 65 height 14
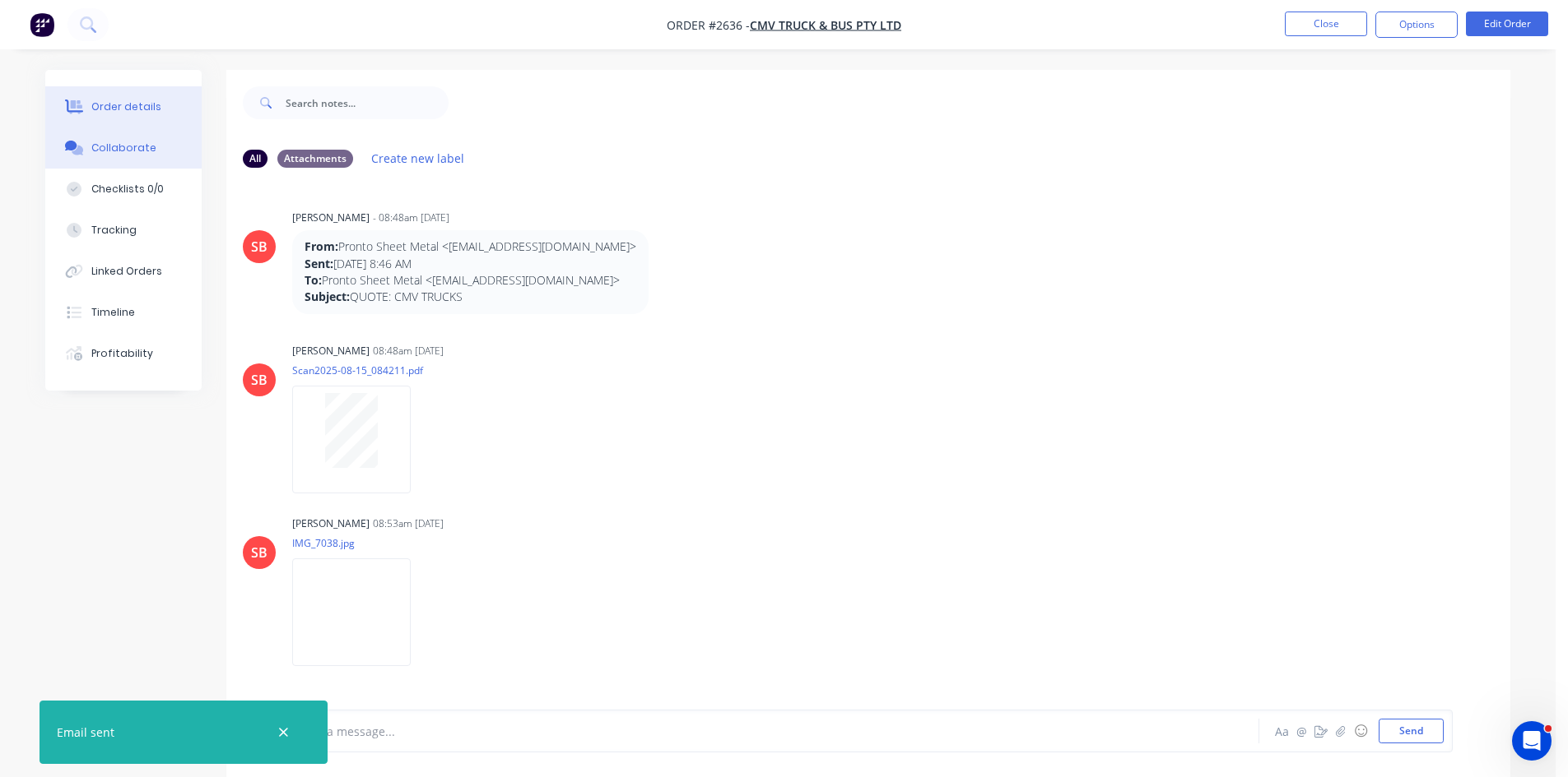
click at [136, 105] on div "Order details" at bounding box center [126, 107] width 70 height 14
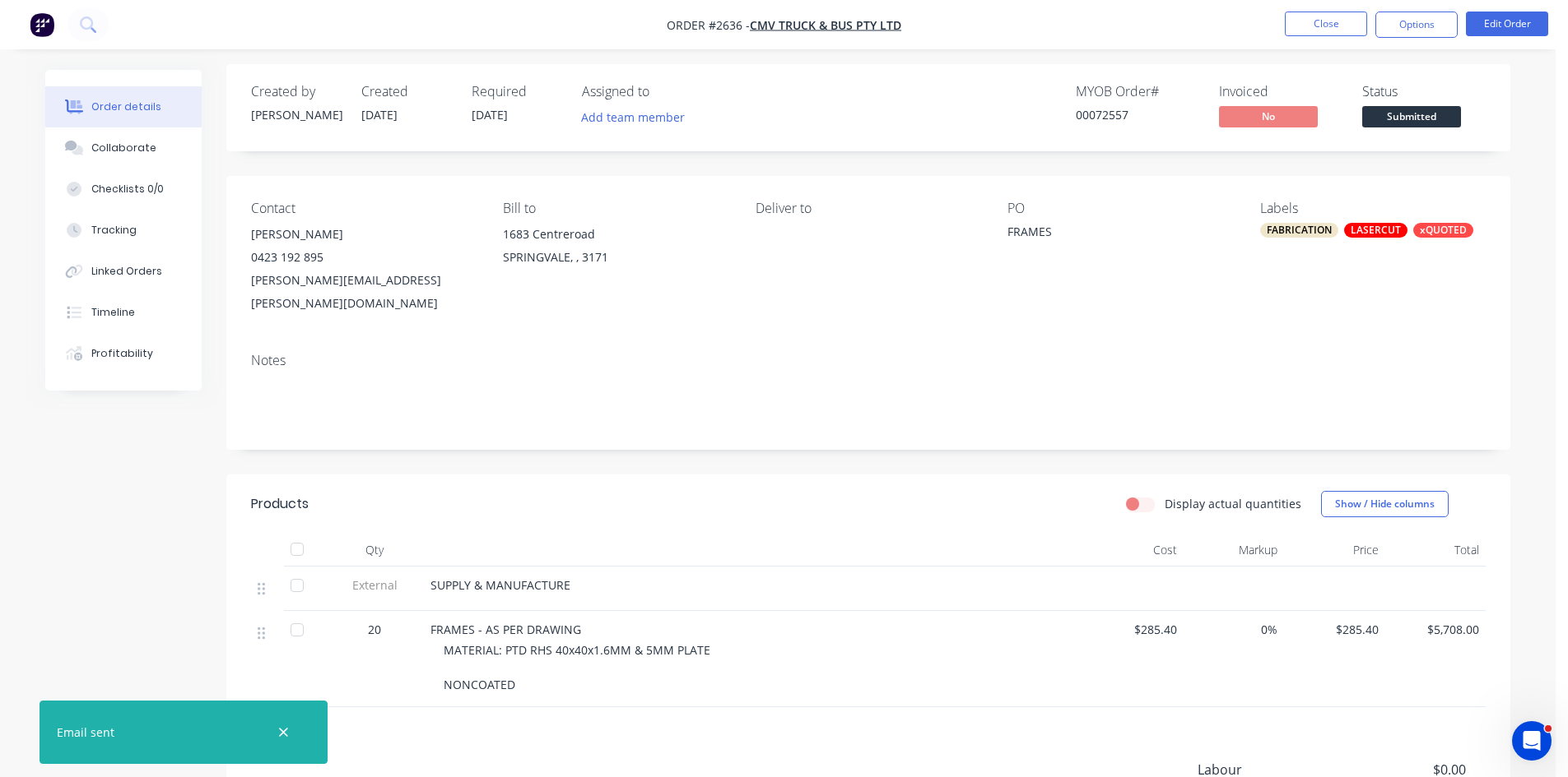
scroll to position [27, 0]
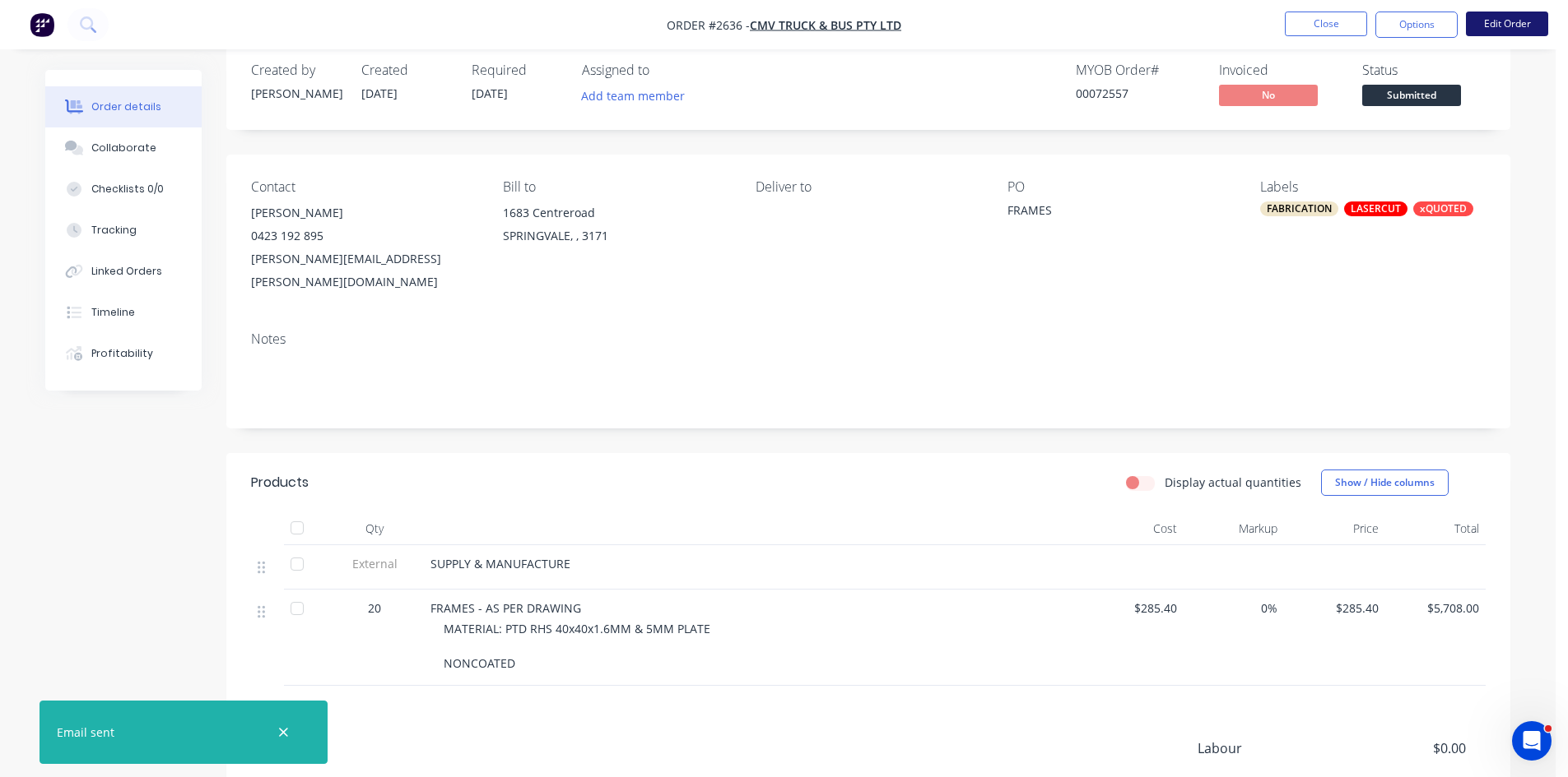
click at [1502, 20] on button "Edit Order" at bounding box center [1506, 24] width 82 height 24
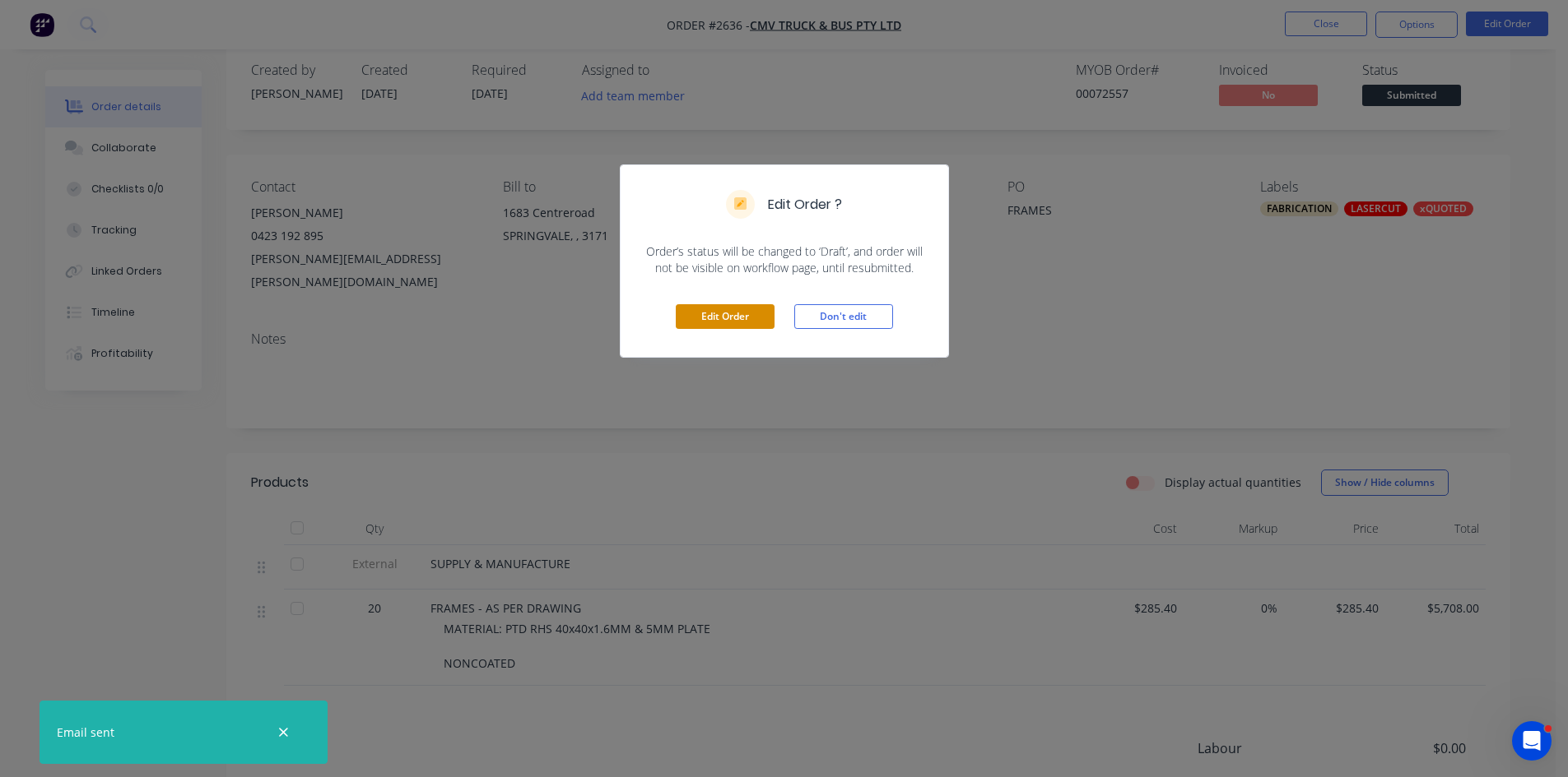
click at [737, 308] on button "Edit Order" at bounding box center [725, 316] width 99 height 24
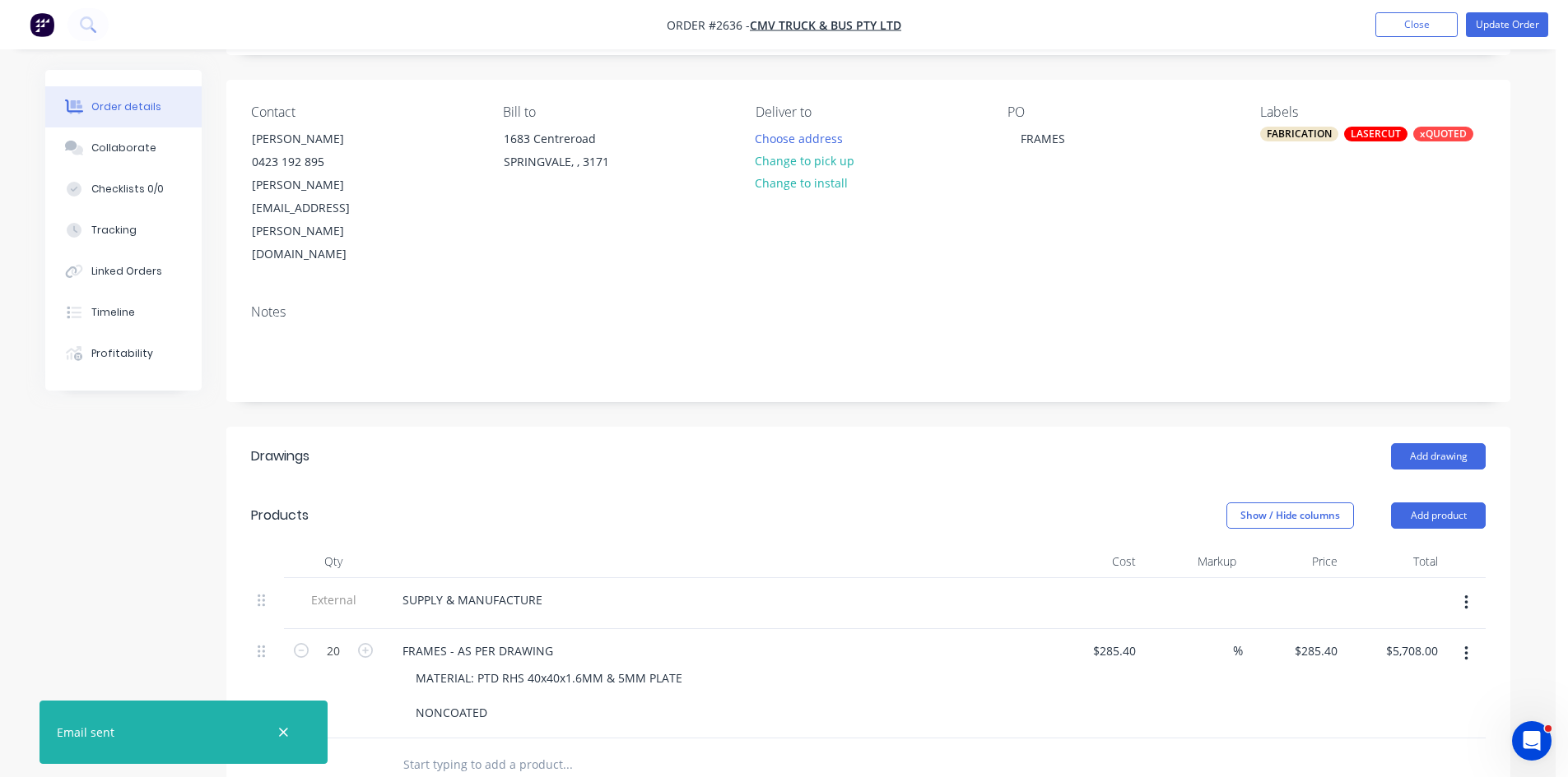
scroll to position [110, 0]
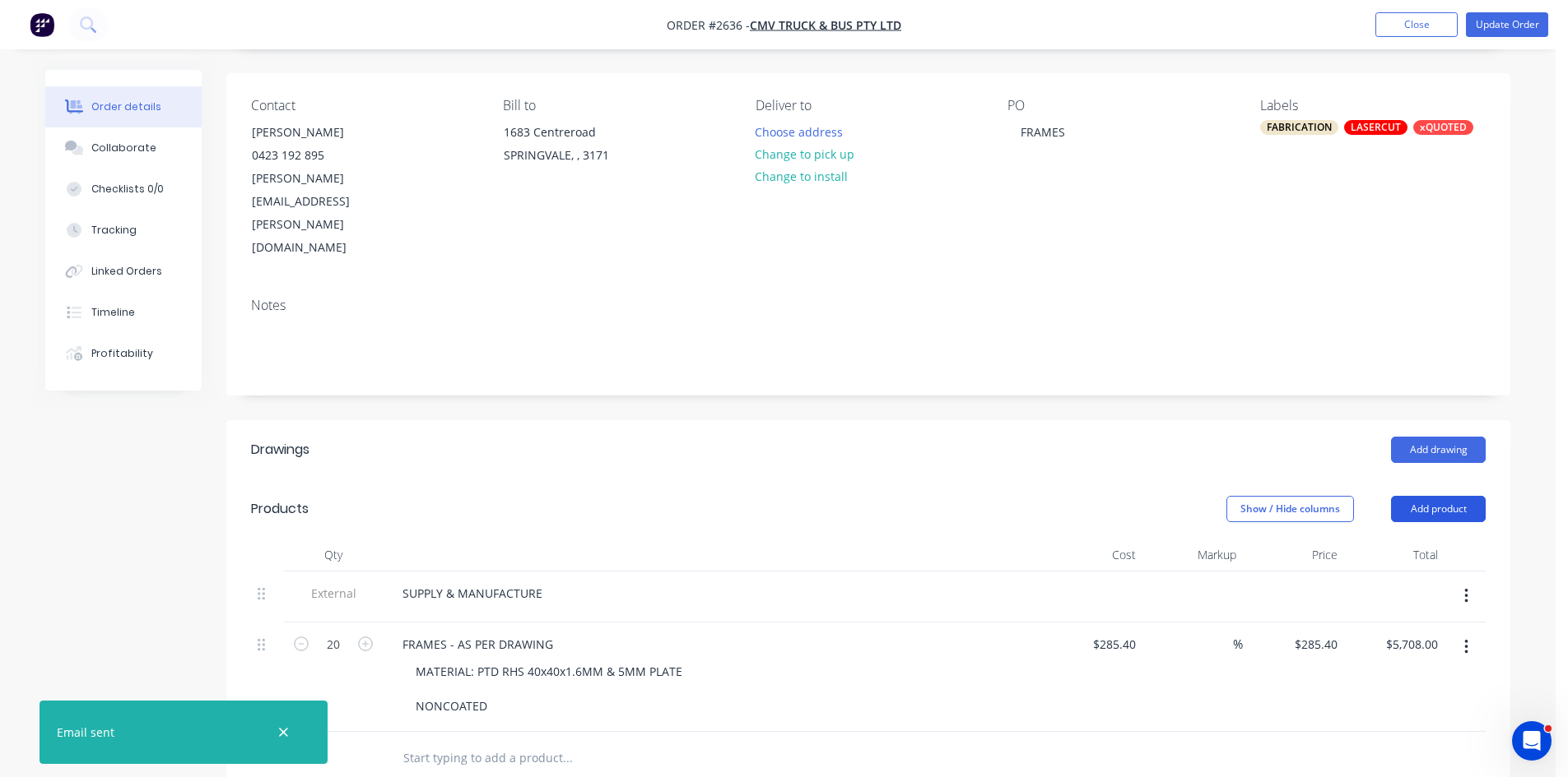
click at [1449, 496] on button "Add product" at bounding box center [1438, 509] width 94 height 26
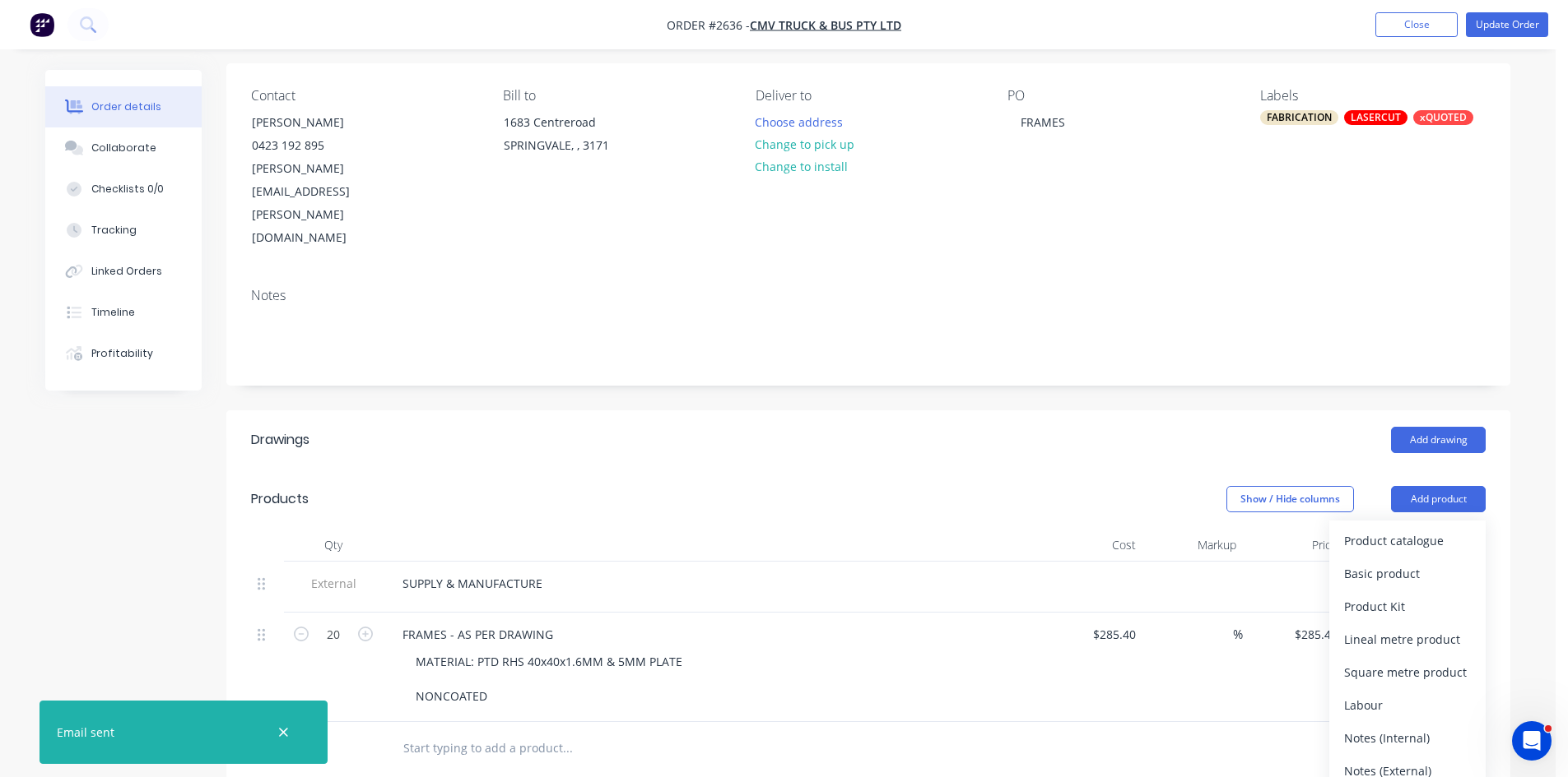
scroll to position [192, 0]
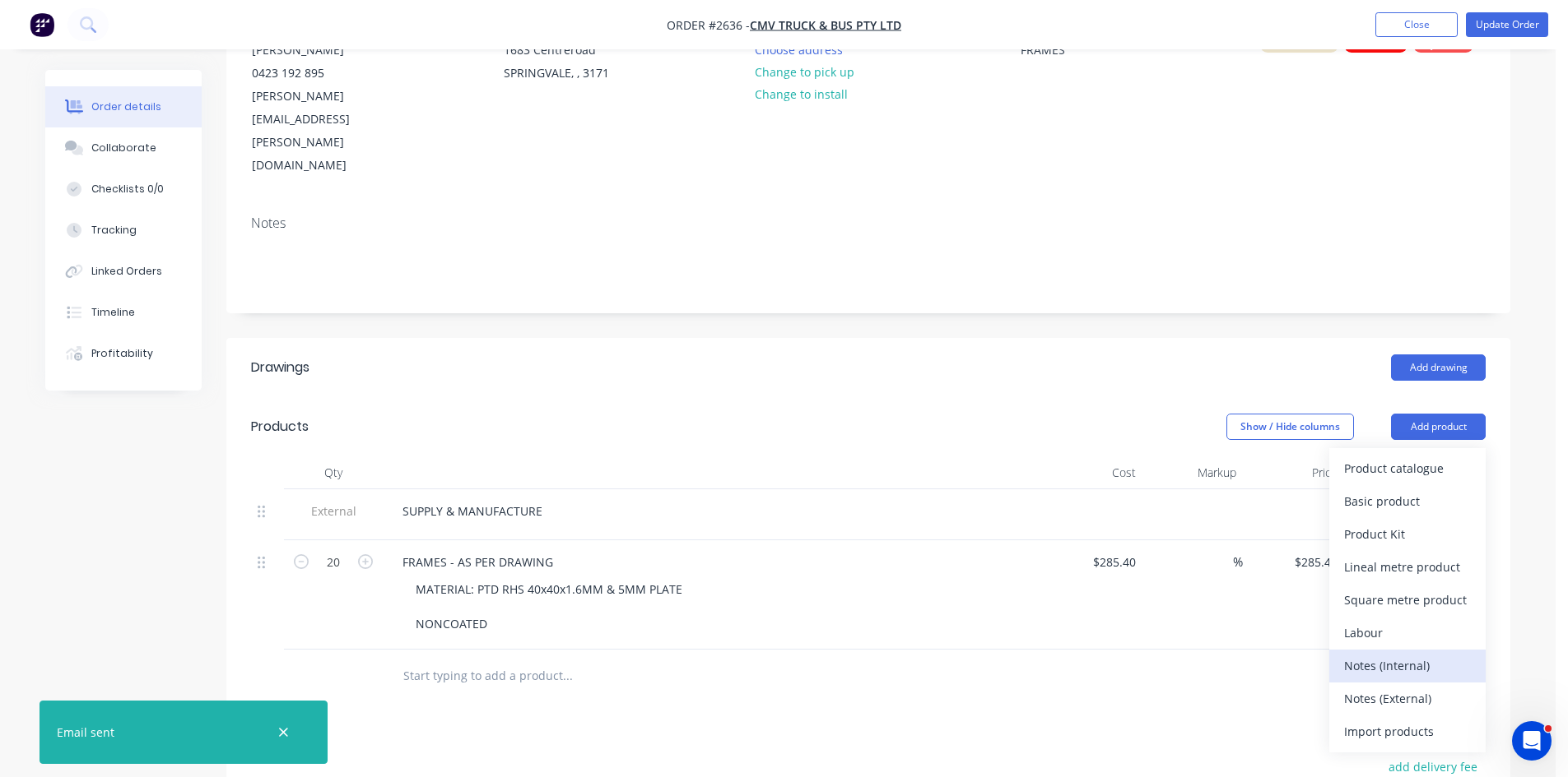
click at [1404, 654] on div "Notes (Internal)" at bounding box center [1407, 666] width 127 height 24
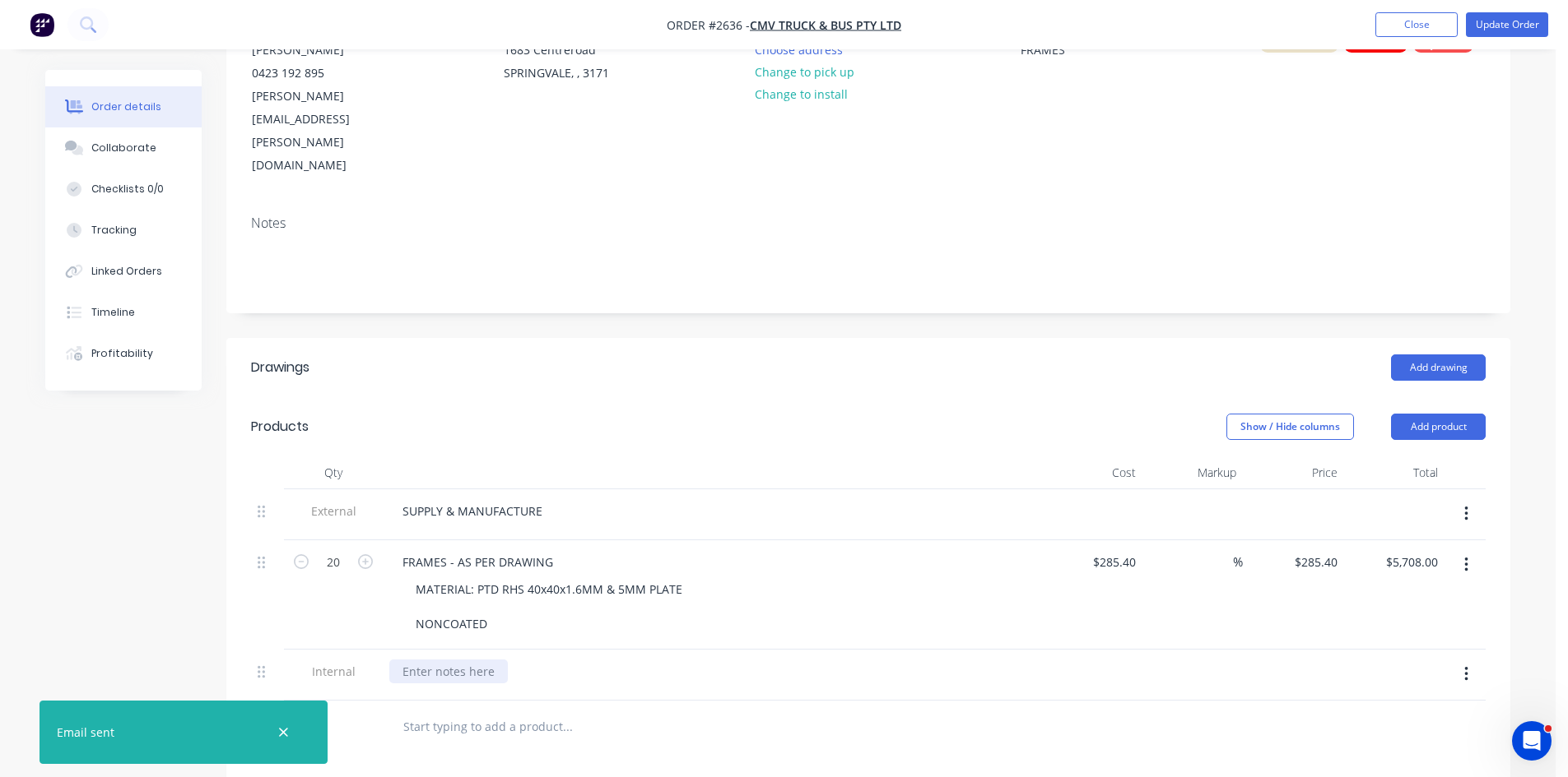
click at [424, 660] on div at bounding box center [448, 672] width 119 height 24
click at [432, 660] on div "PO-" at bounding box center [412, 672] width 46 height 24
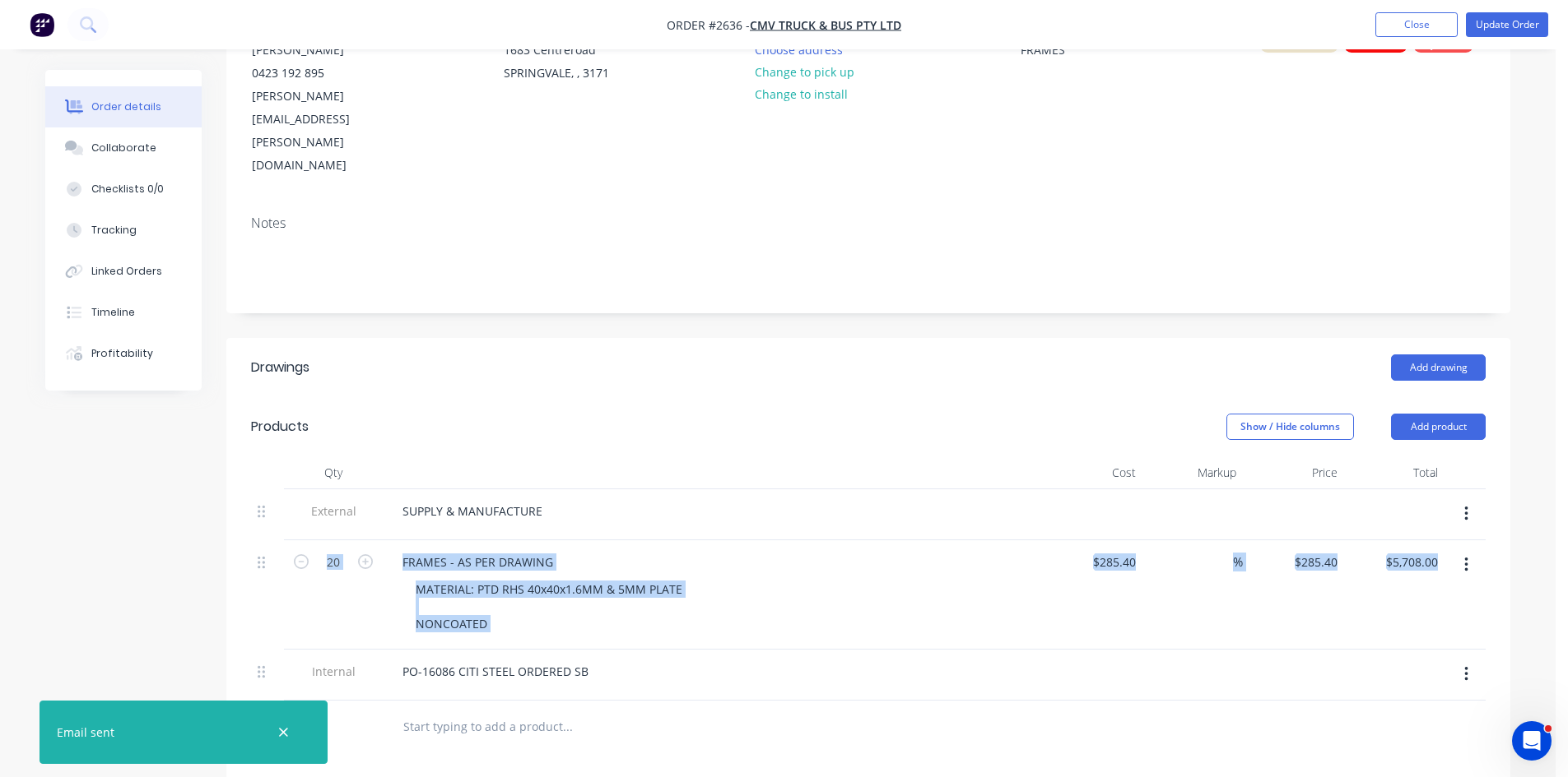
drag, startPoint x: 256, startPoint y: 608, endPoint x: 262, endPoint y: 553, distance: 55.3
click at [262, 553] on div "External SUPPLY & MANUFACTURE 20 FRAMES - AS PER DRAWING MATERIAL: PTD RHS 40x4…" at bounding box center [868, 595] width 1235 height 211
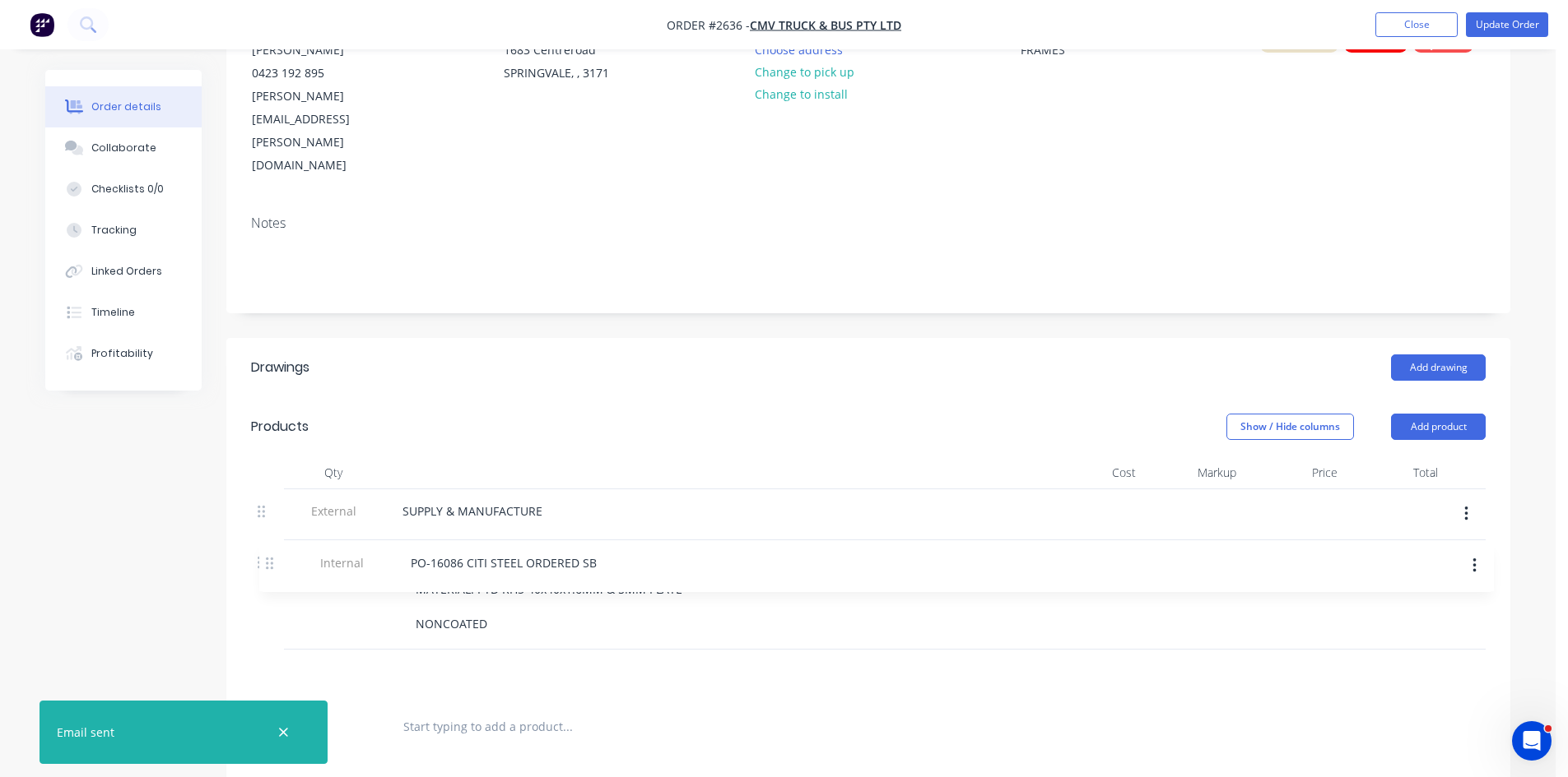
scroll to position [194, 0]
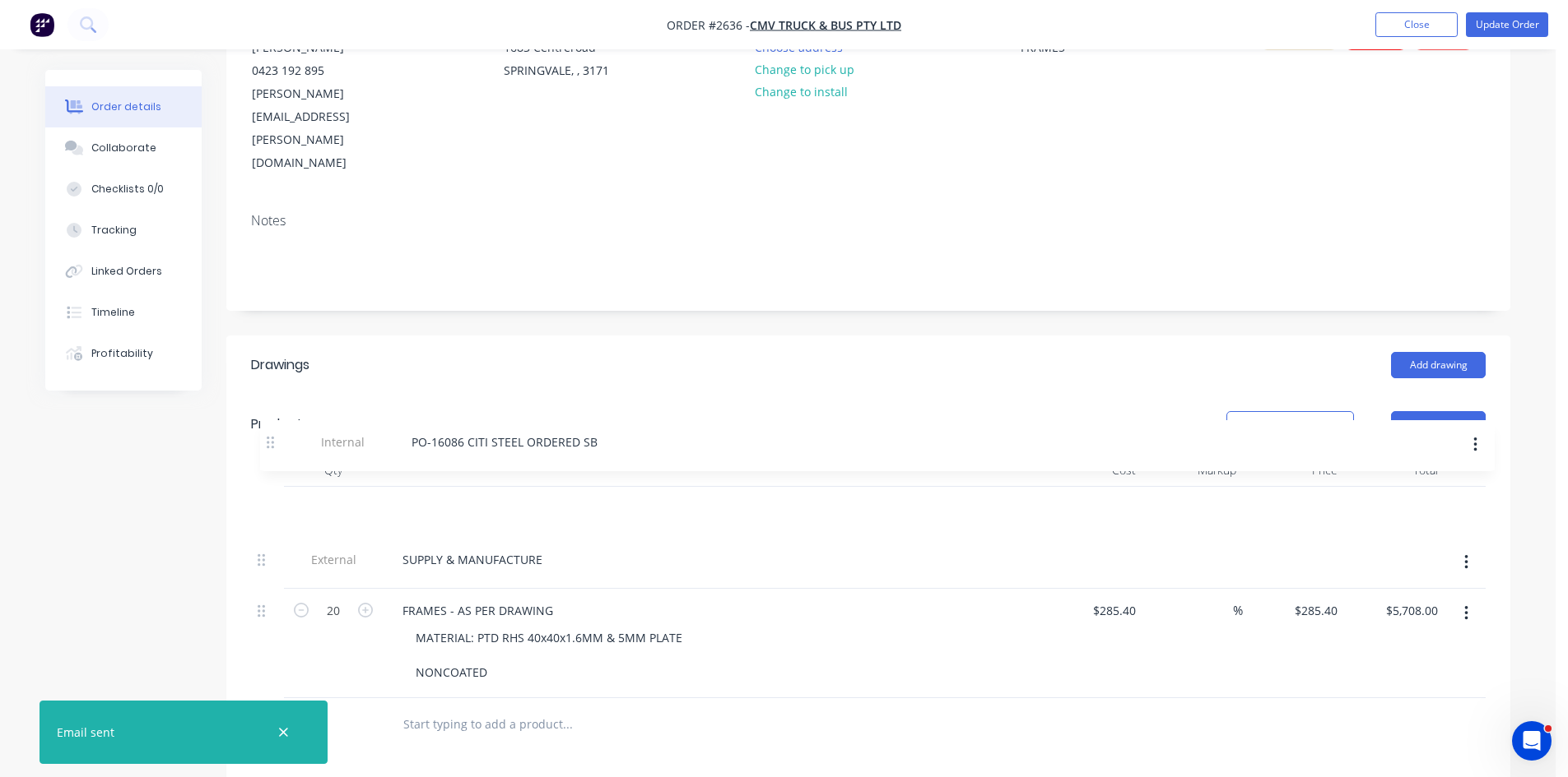
drag, startPoint x: 262, startPoint y: 607, endPoint x: 274, endPoint y: 443, distance: 164.4
click at [274, 487] on div "External SUPPLY & MANUFACTURE 20 FRAMES - AS PER DRAWING MATERIAL: PTD RHS 40x4…" at bounding box center [868, 592] width 1235 height 211
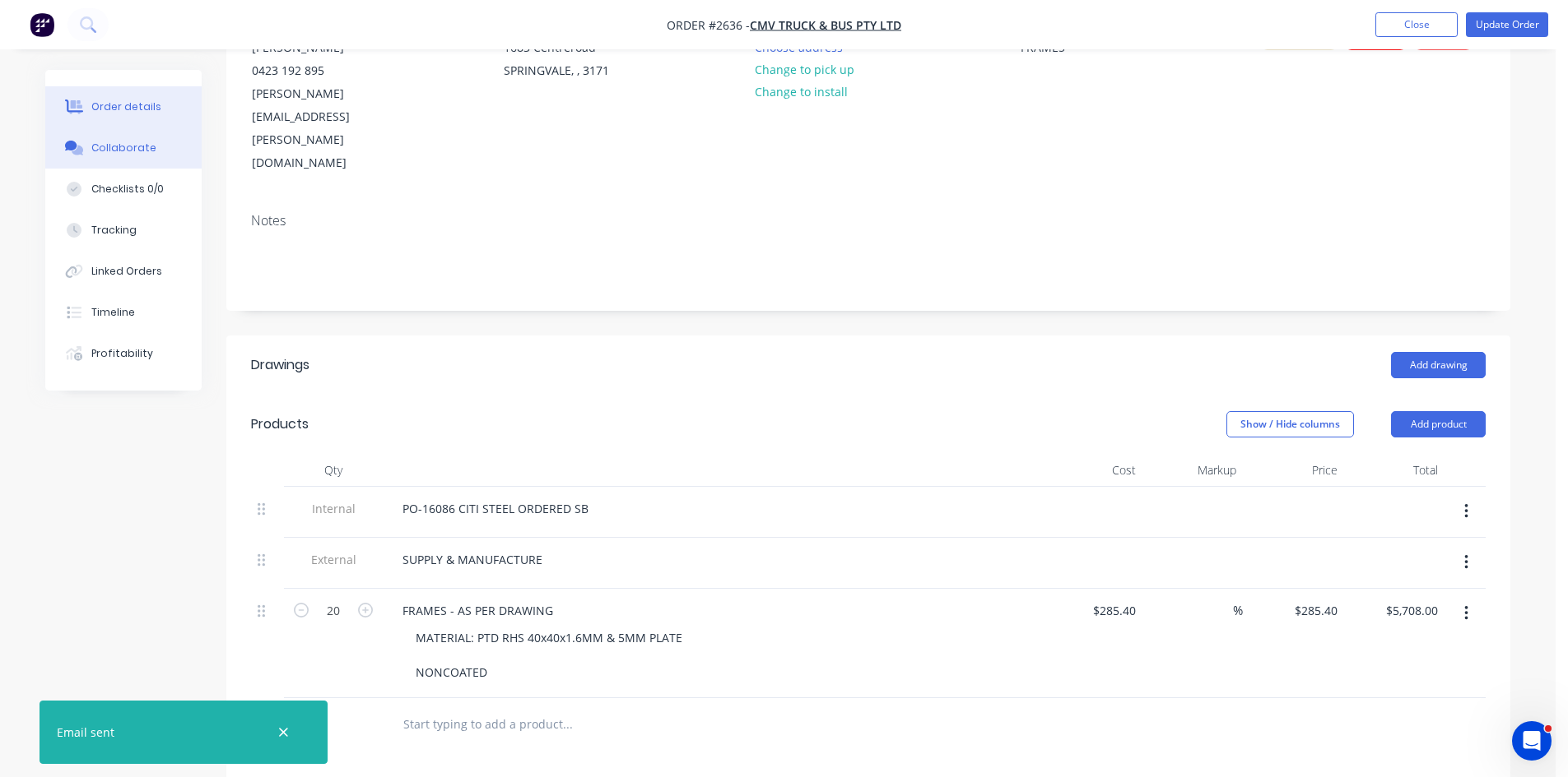
click at [129, 151] on div "Collaborate" at bounding box center [124, 148] width 65 height 14
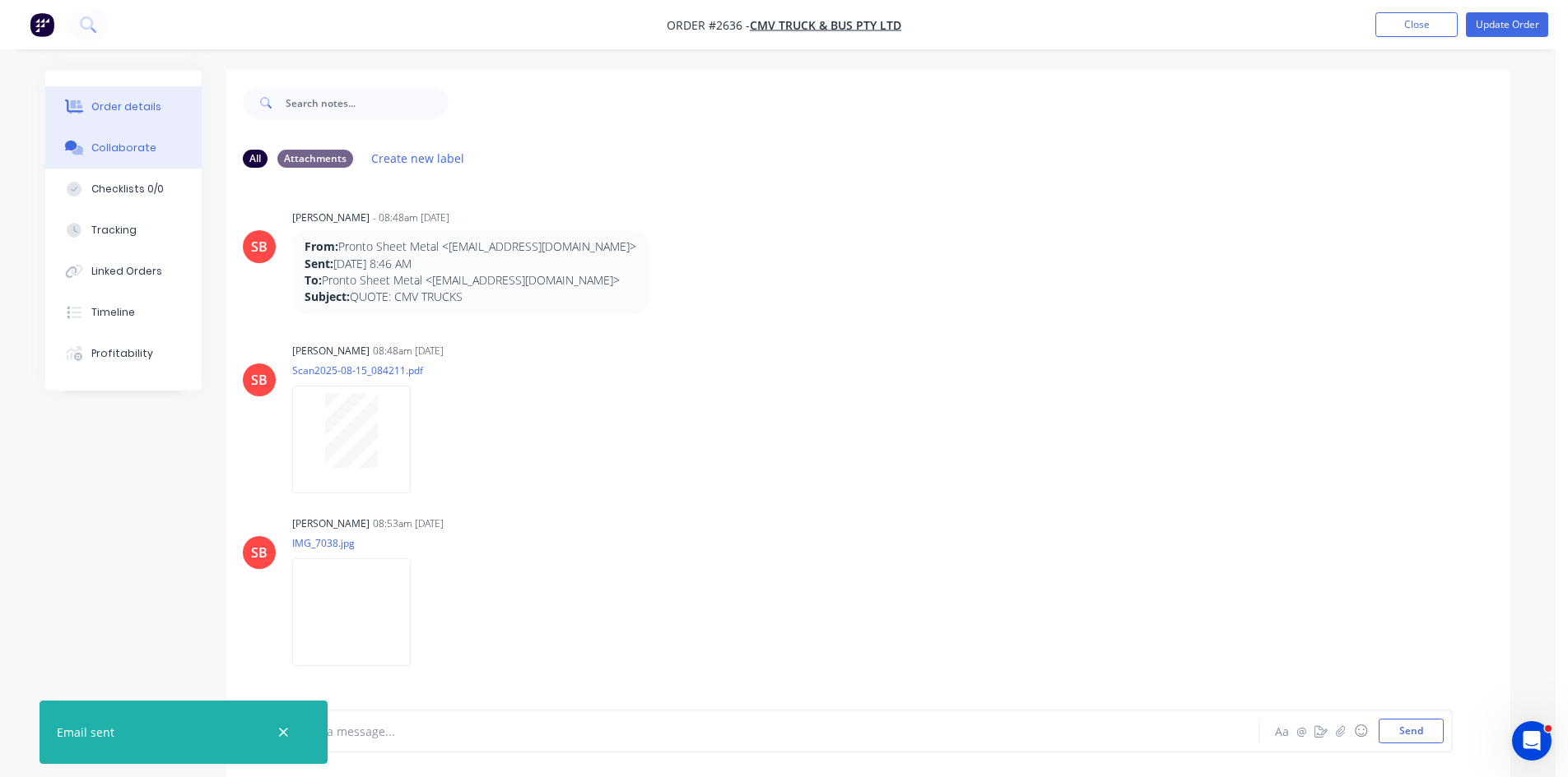
click at [130, 101] on div "Order details" at bounding box center [126, 107] width 70 height 14
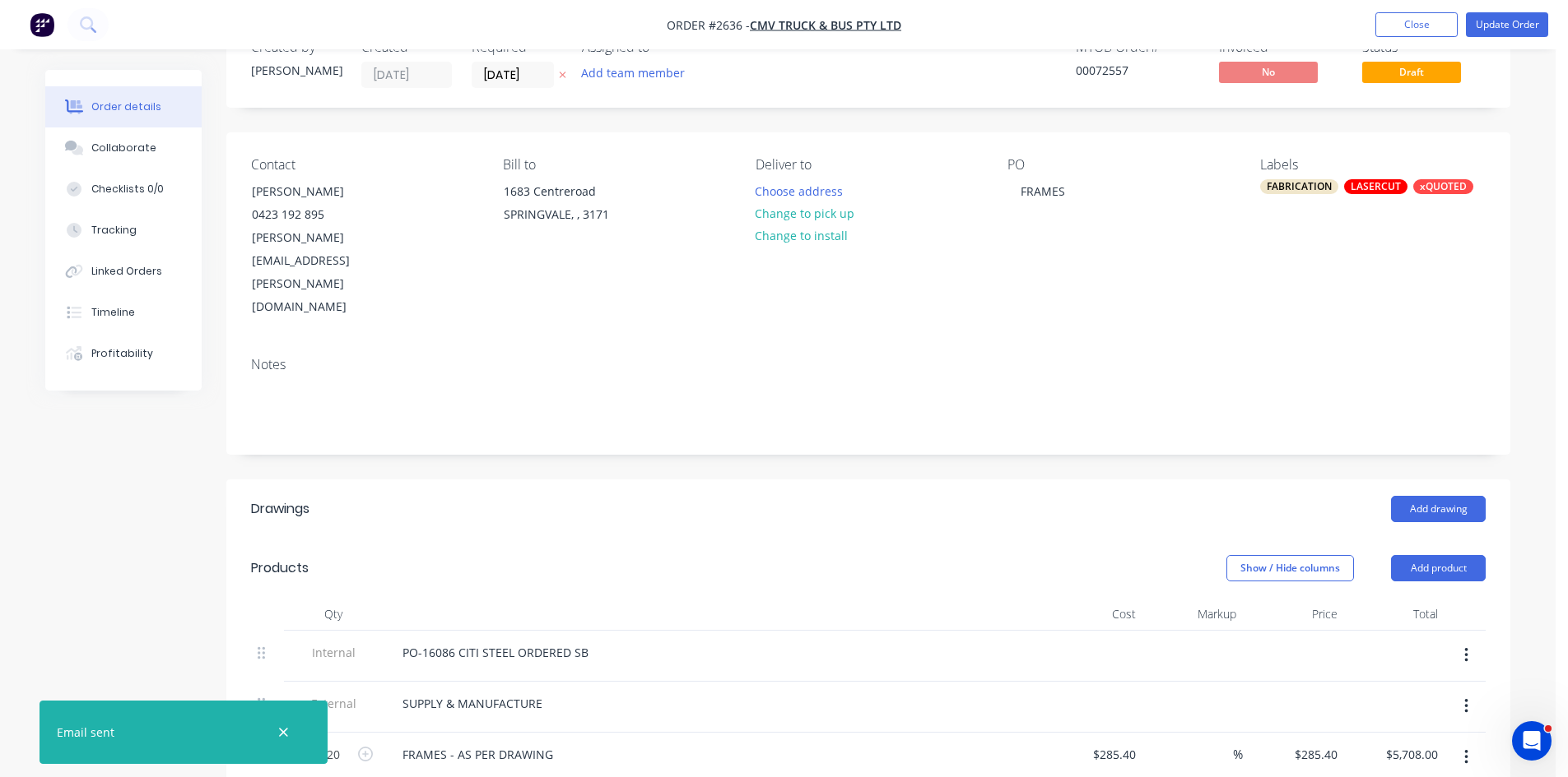
scroll to position [55, 0]
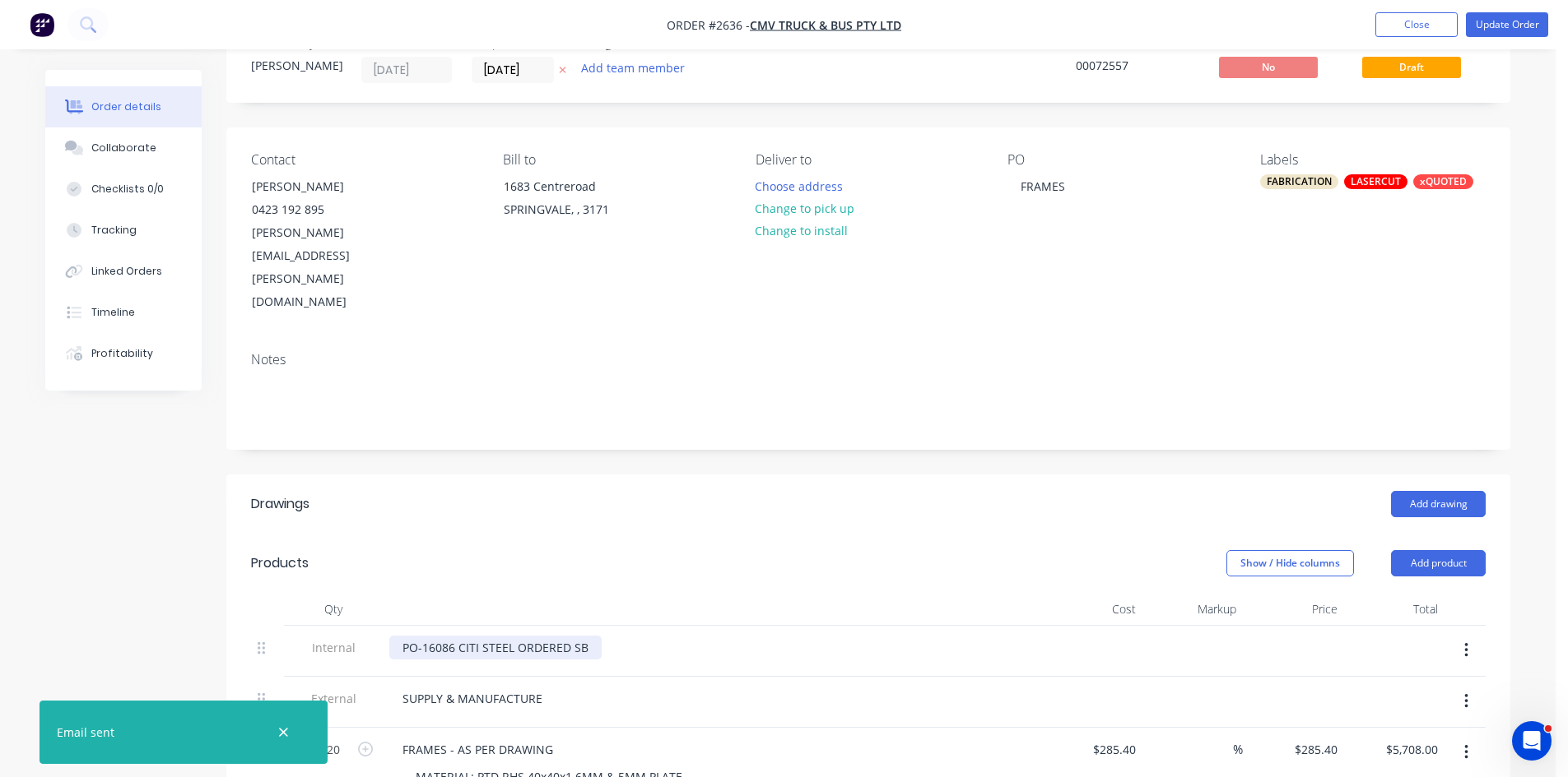
click at [454, 636] on div "PO-16086 CITI STEEL ORDERED SB" at bounding box center [495, 648] width 212 height 24
click at [135, 140] on div "Collaborate" at bounding box center [124, 148] width 65 height 14
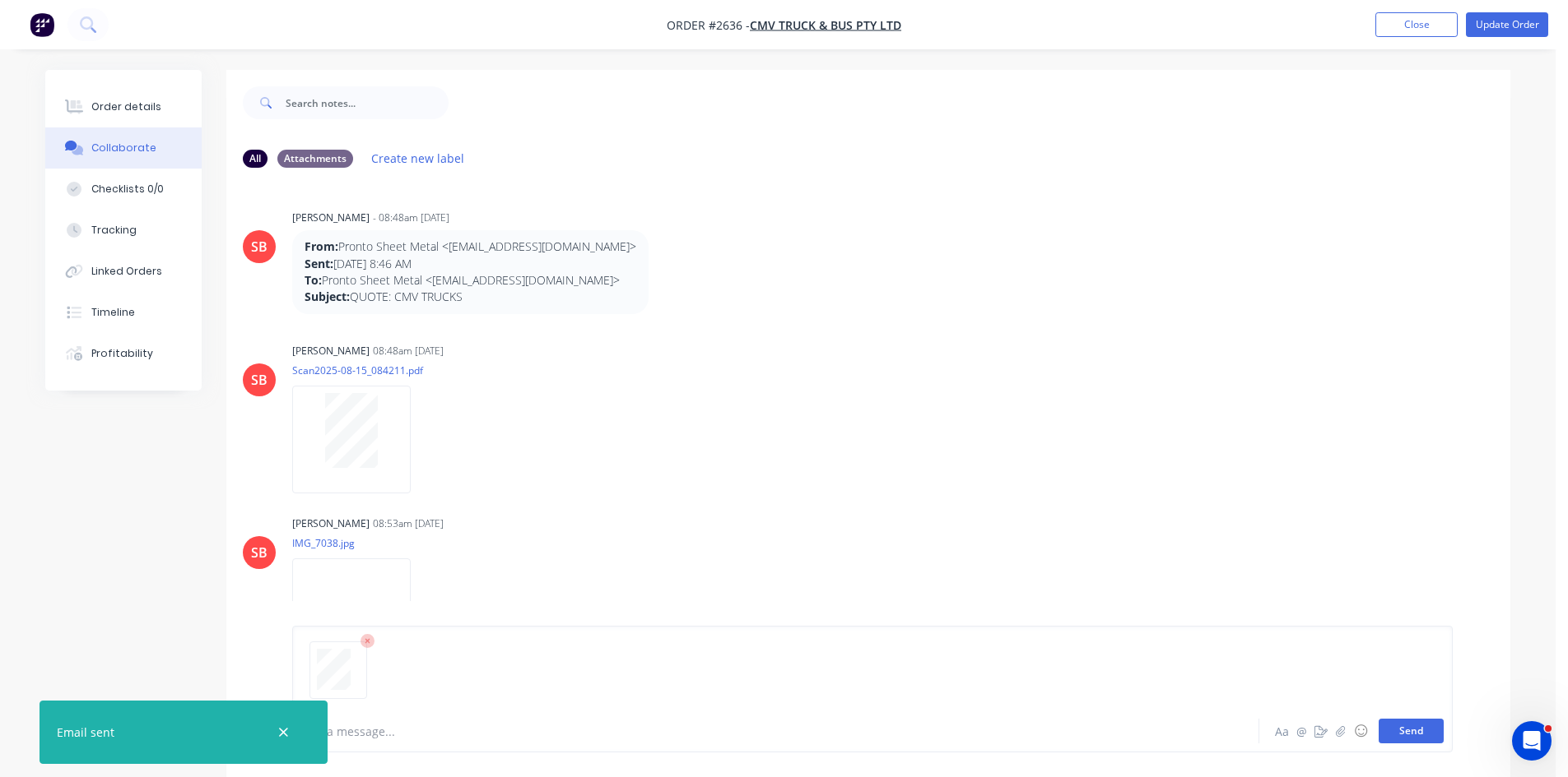
click at [1417, 730] on button "Send" at bounding box center [1411, 731] width 65 height 24
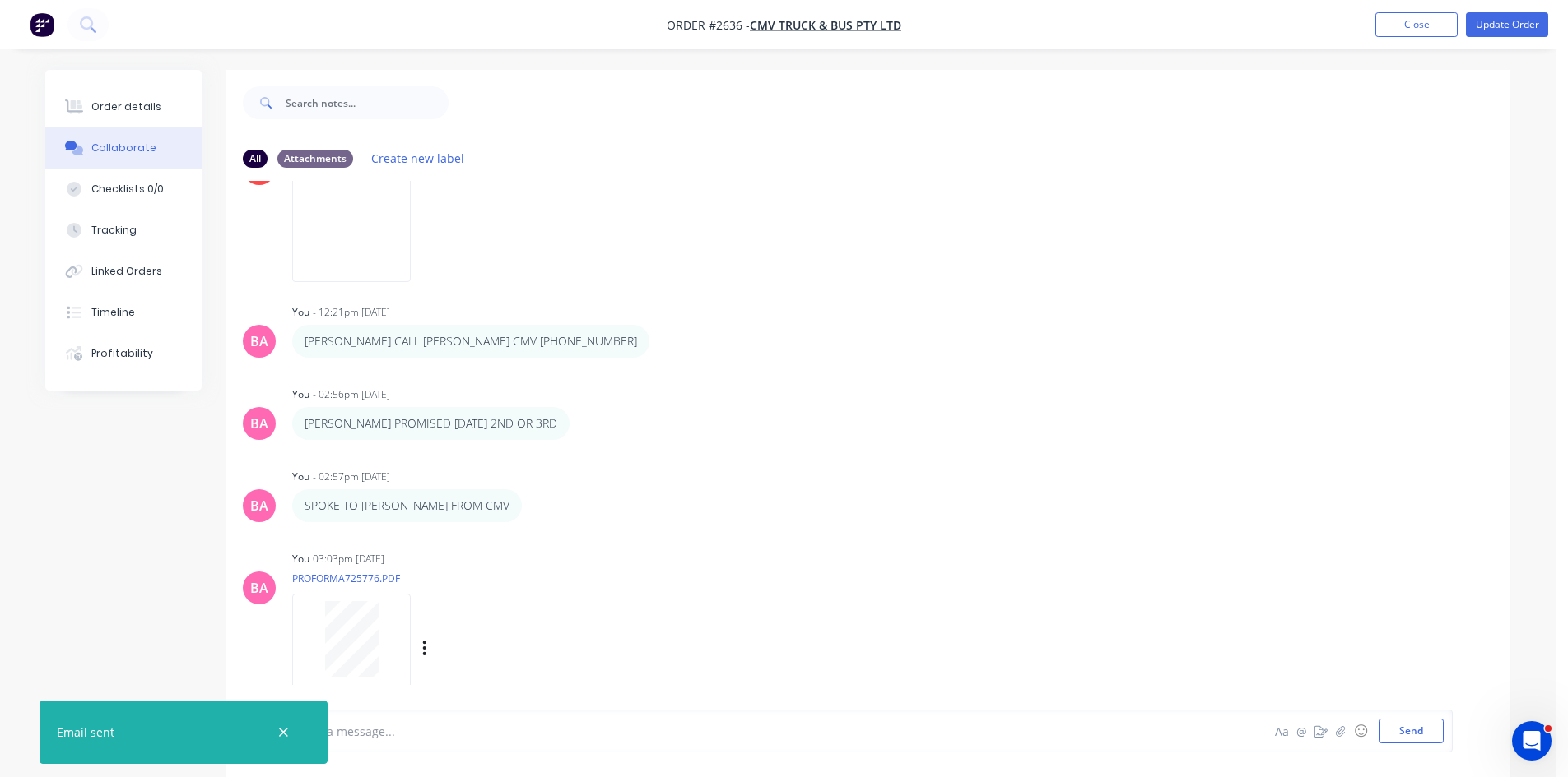
scroll to position [24, 0]
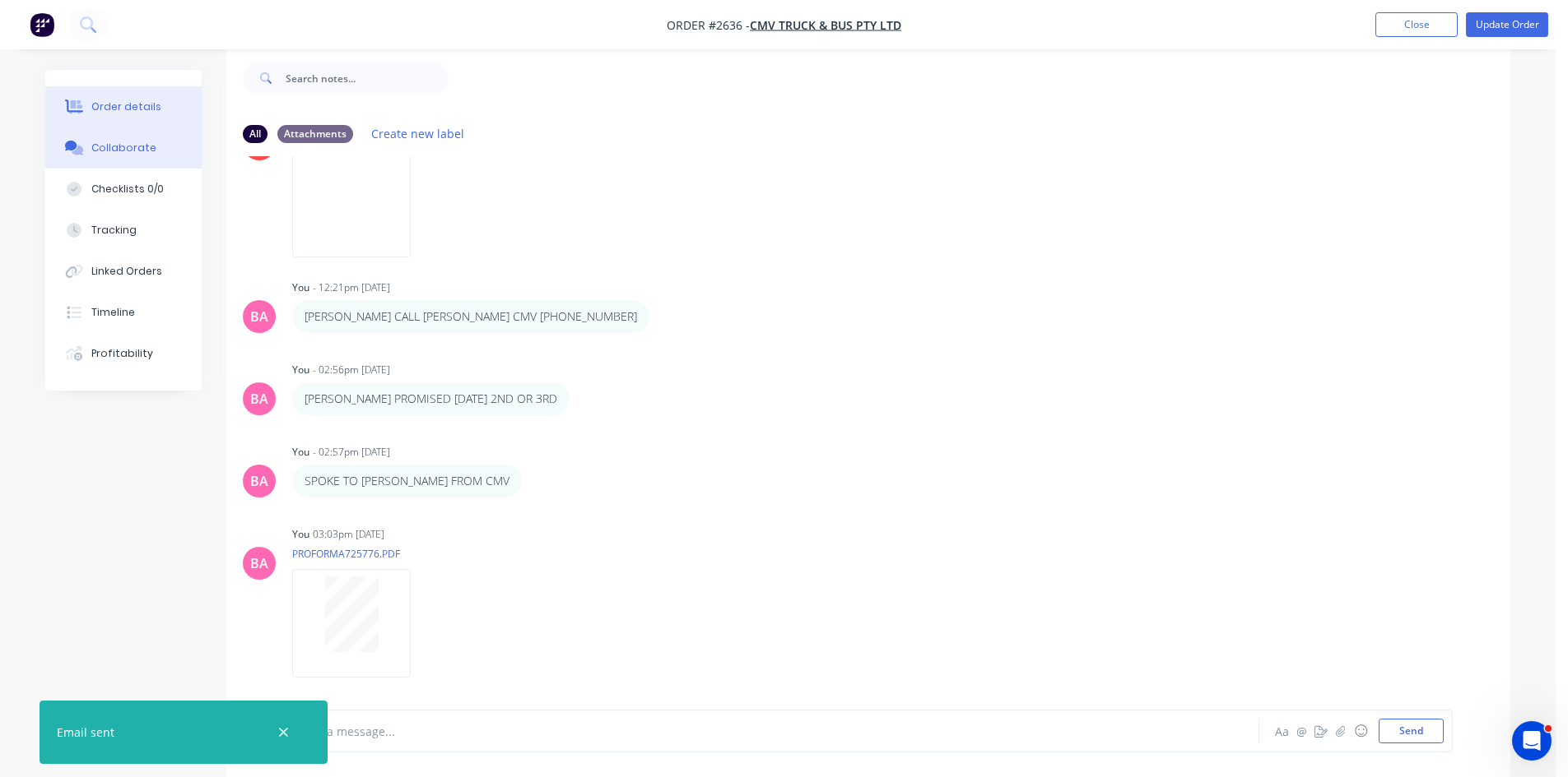
click at [139, 105] on div "Order details" at bounding box center [126, 107] width 70 height 14
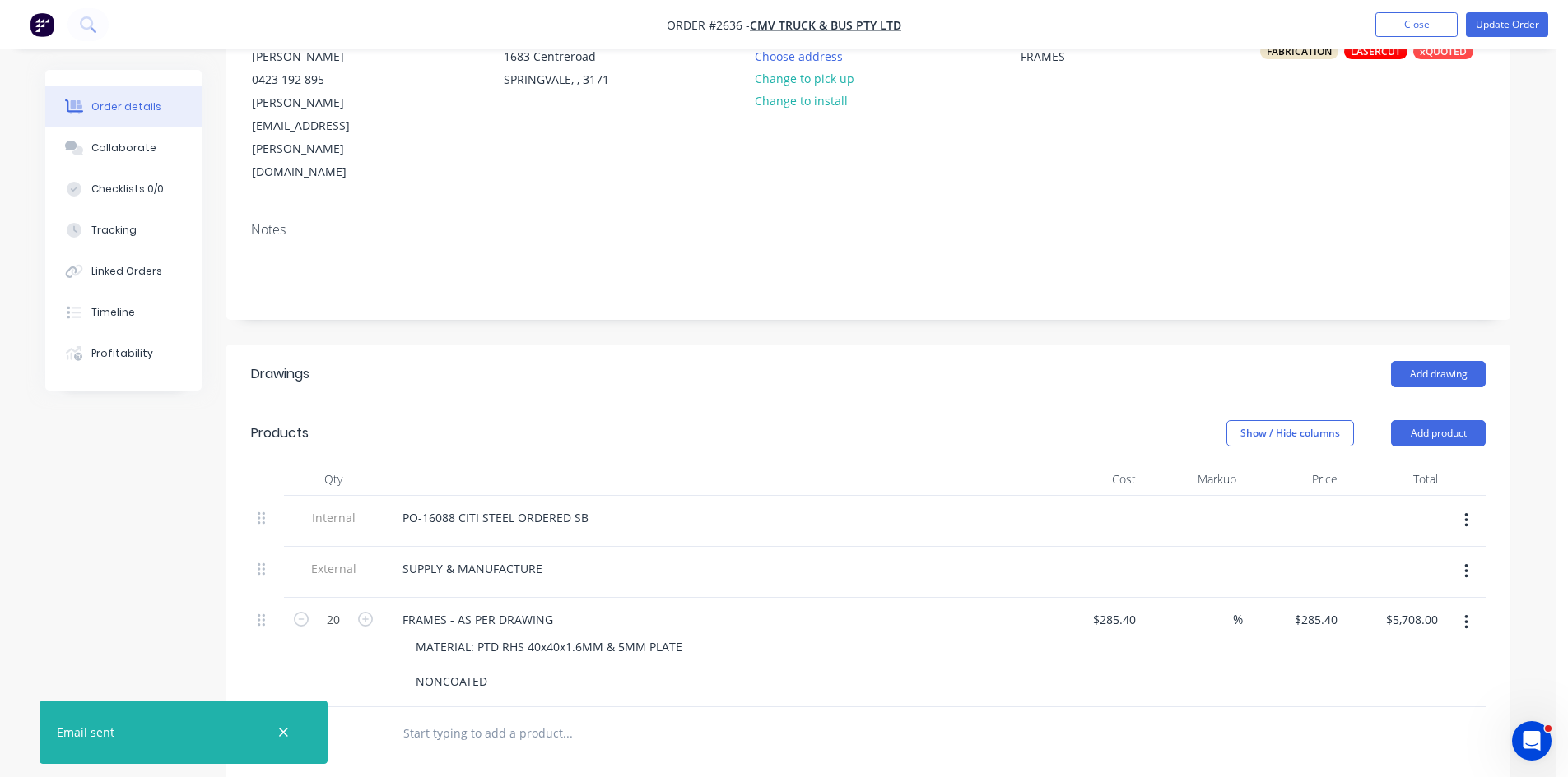
scroll to position [245, 0]
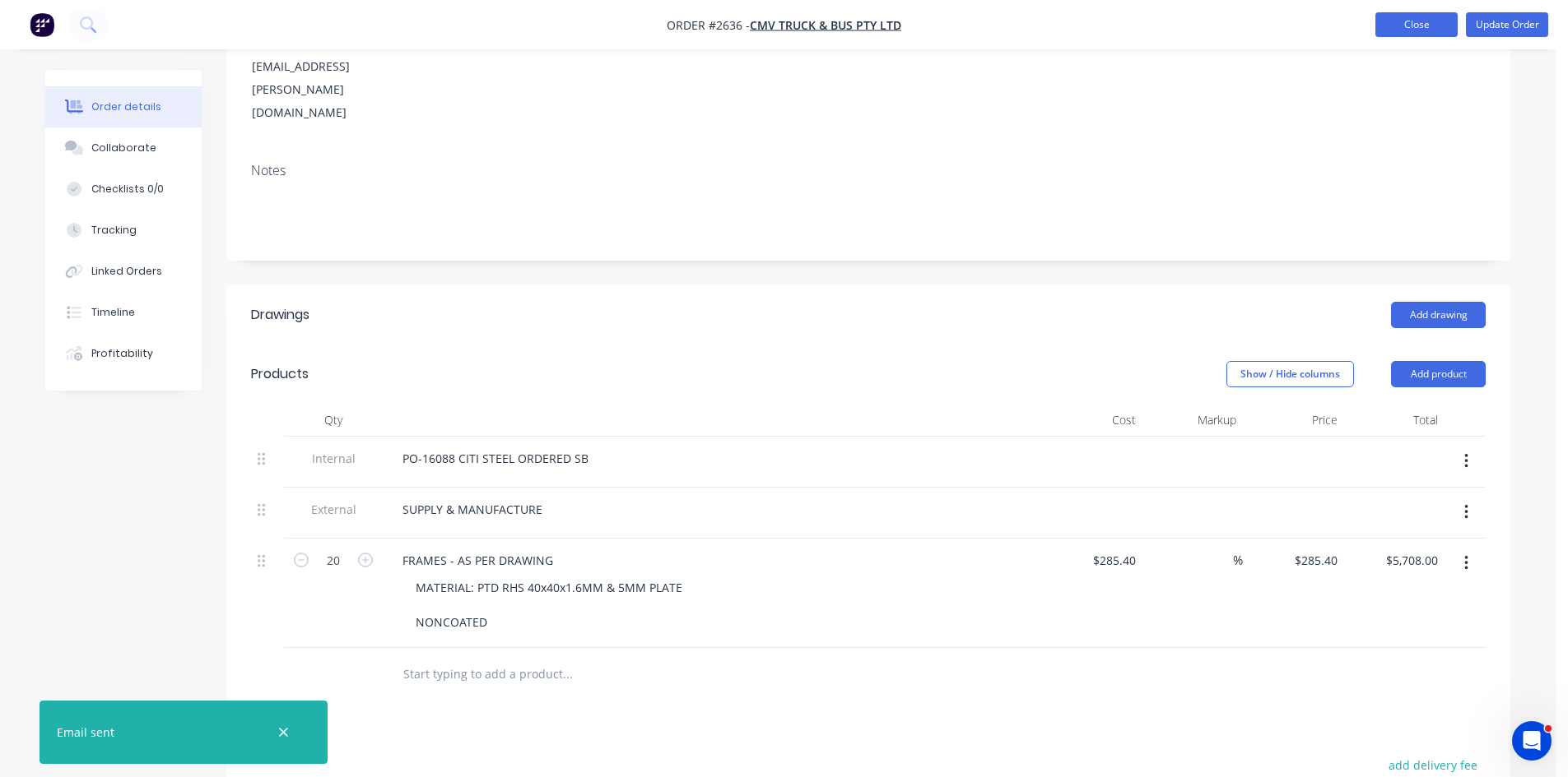
click at [1412, 22] on button "Close" at bounding box center [1416, 24] width 82 height 24
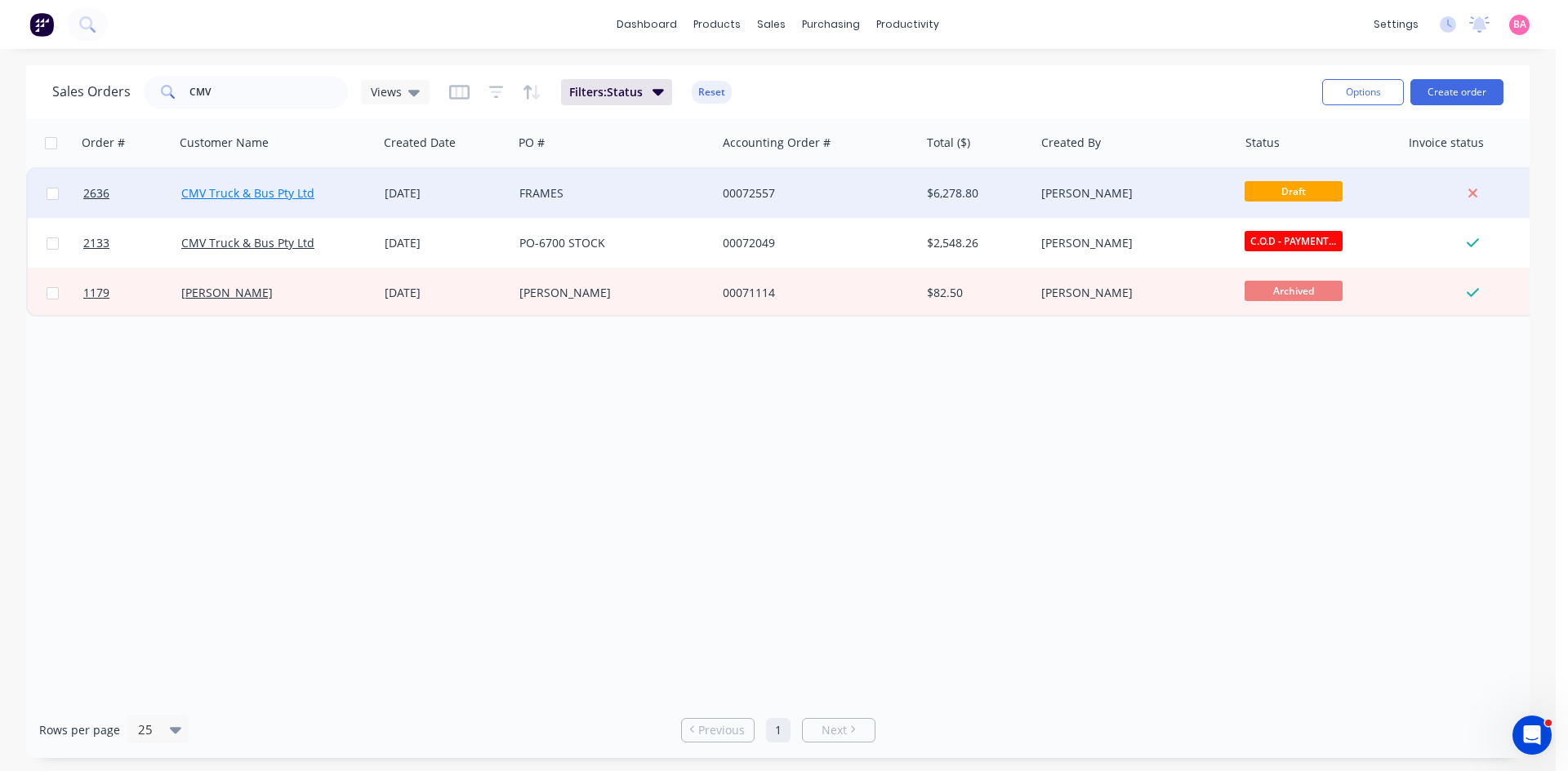
click at [248, 194] on link "CMV Truck & Bus Pty Ltd" at bounding box center [248, 192] width 133 height 15
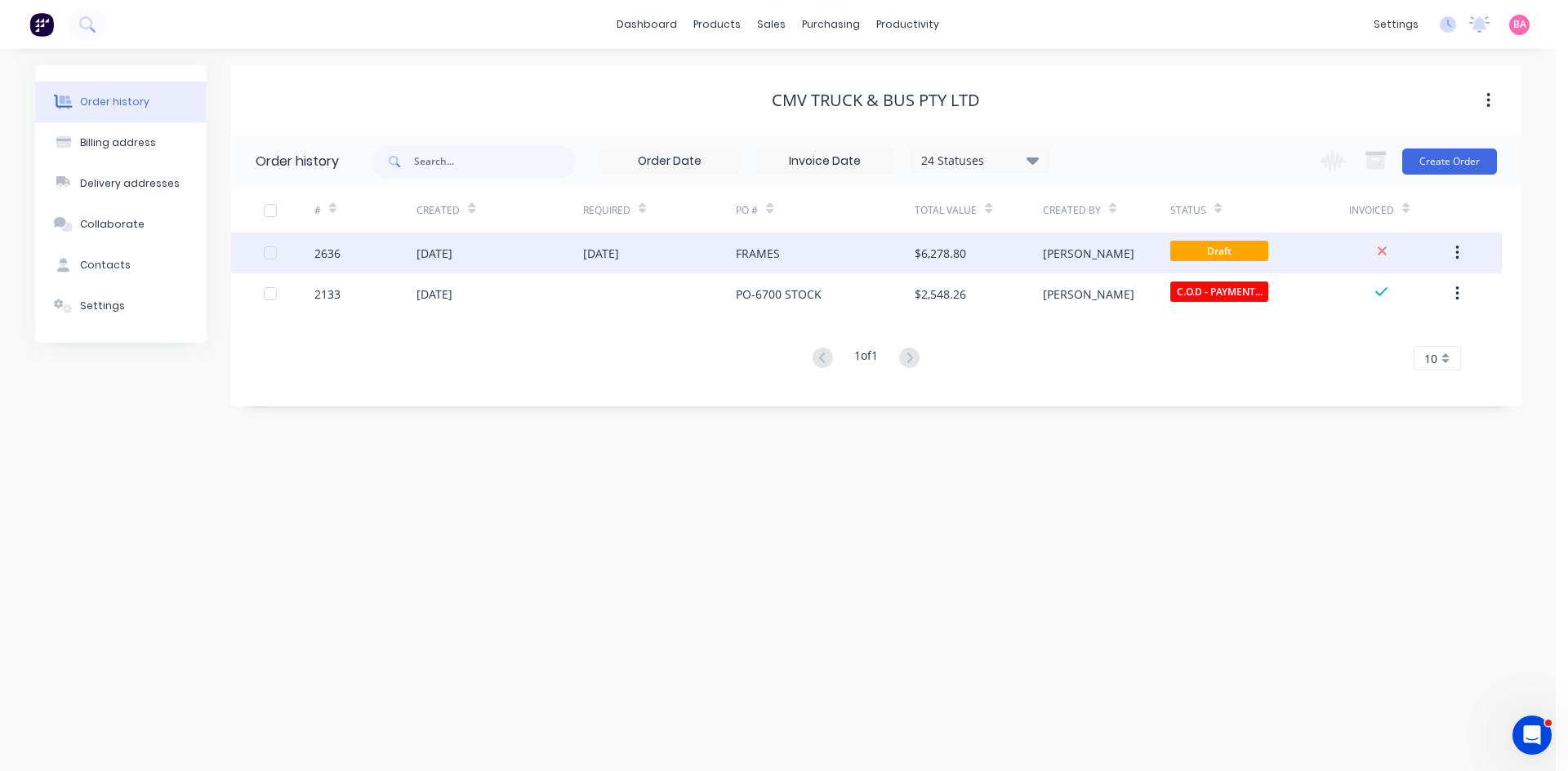
click at [487, 251] on div "[DATE]" at bounding box center [499, 253] width 165 height 40
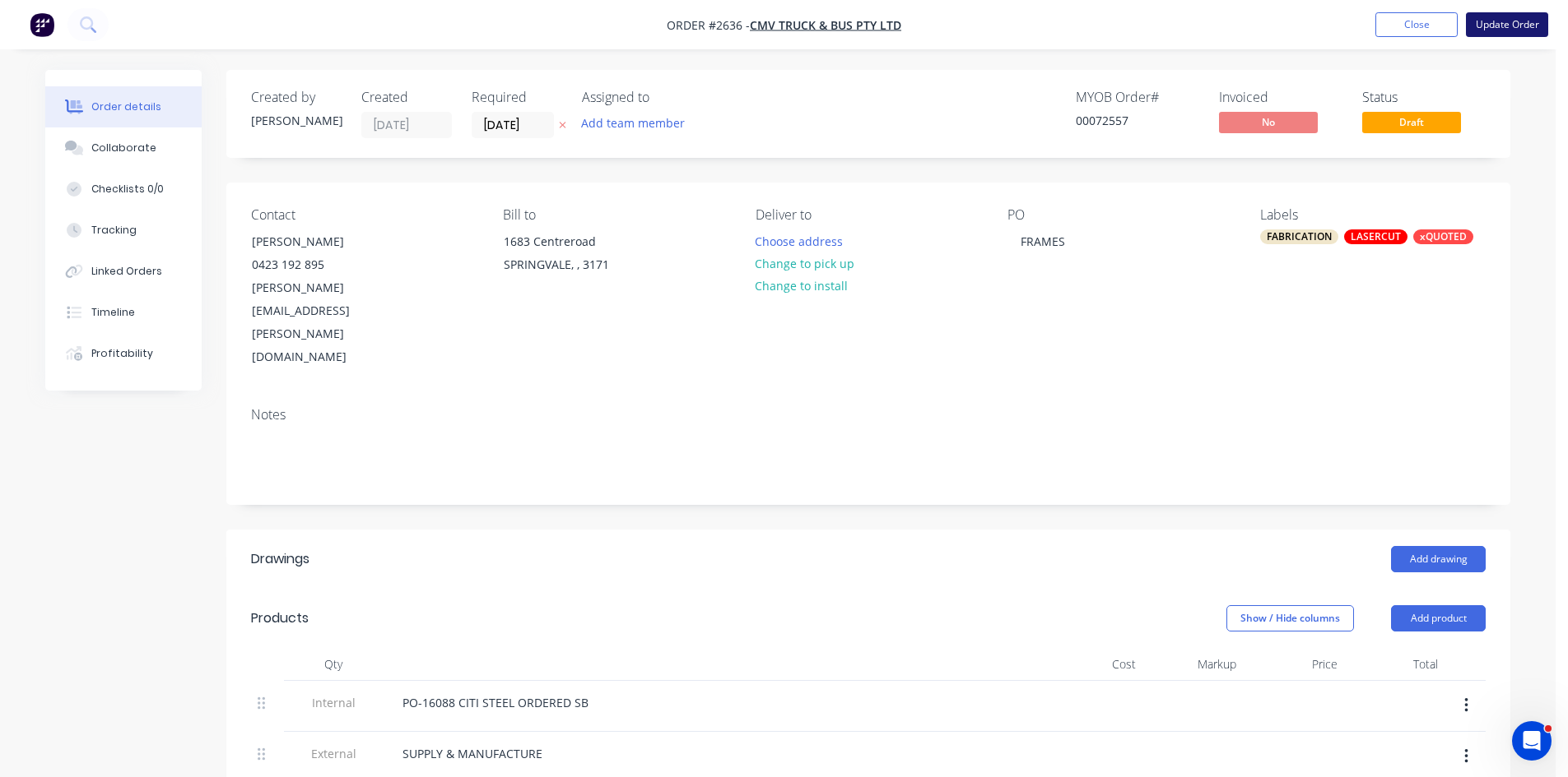
click at [1512, 23] on button "Update Order" at bounding box center [1506, 24] width 82 height 24
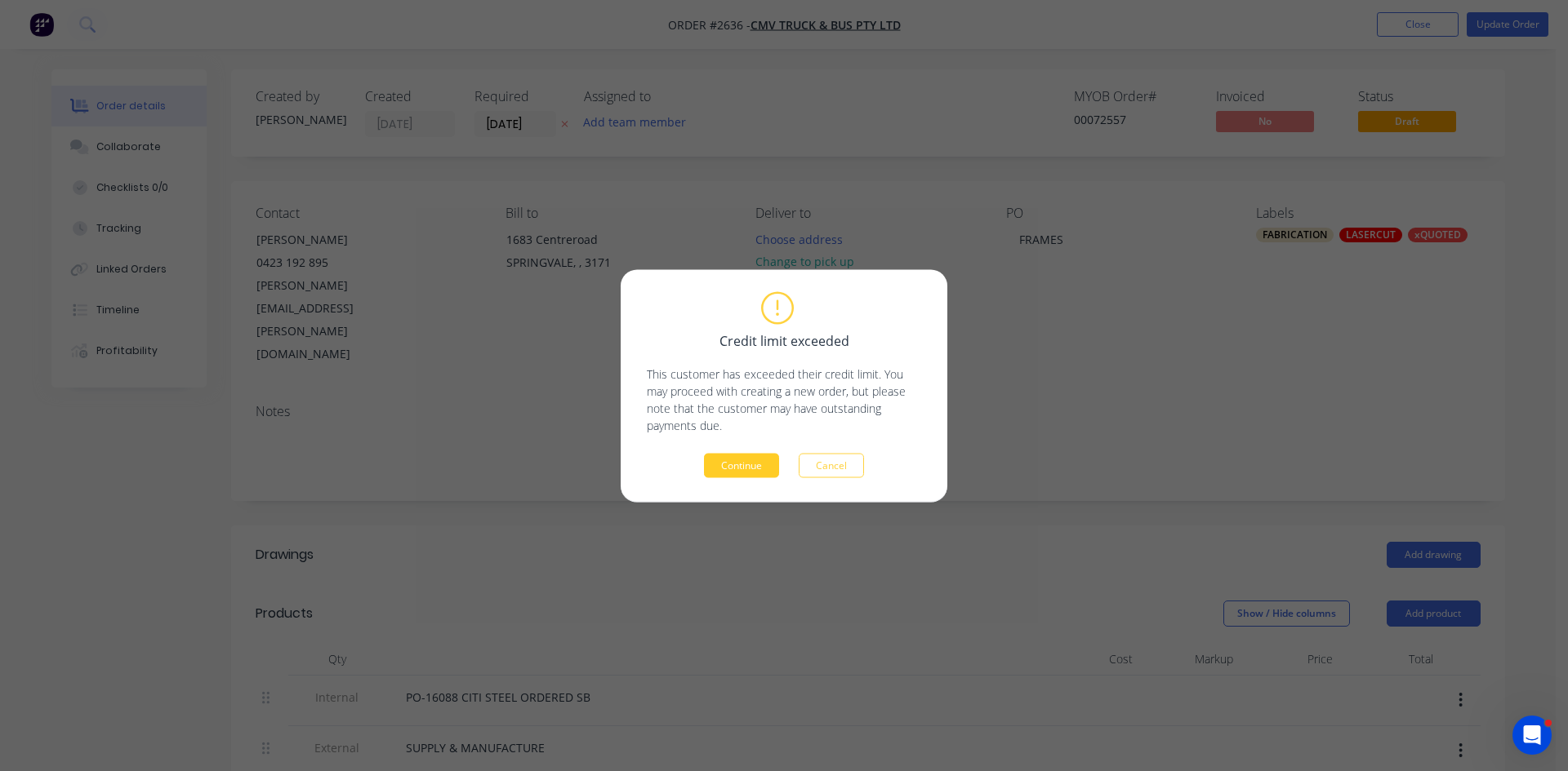
click at [753, 468] on button "Continue" at bounding box center [742, 465] width 76 height 24
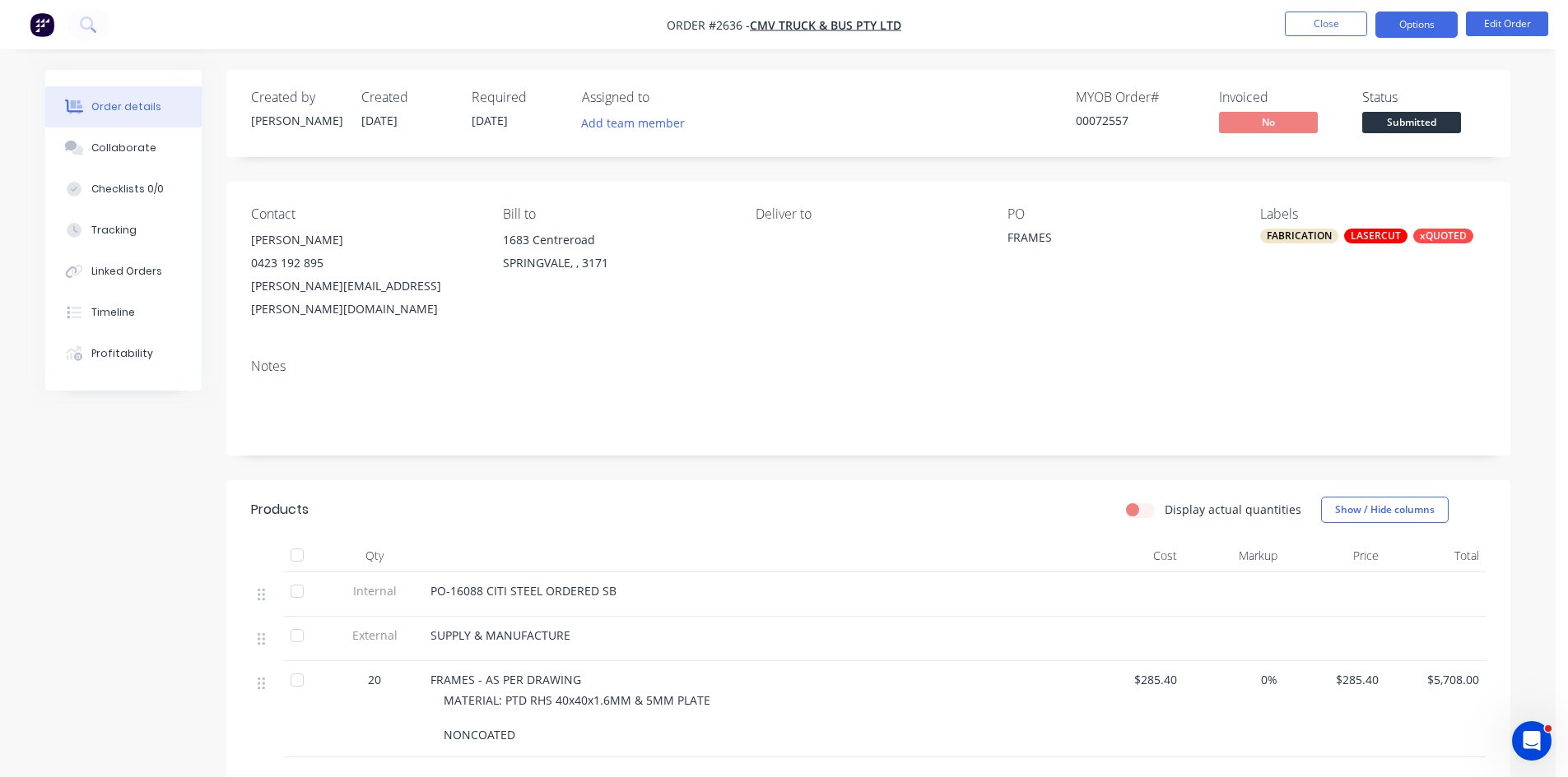
click at [1432, 21] on button "Options" at bounding box center [1416, 24] width 82 height 26
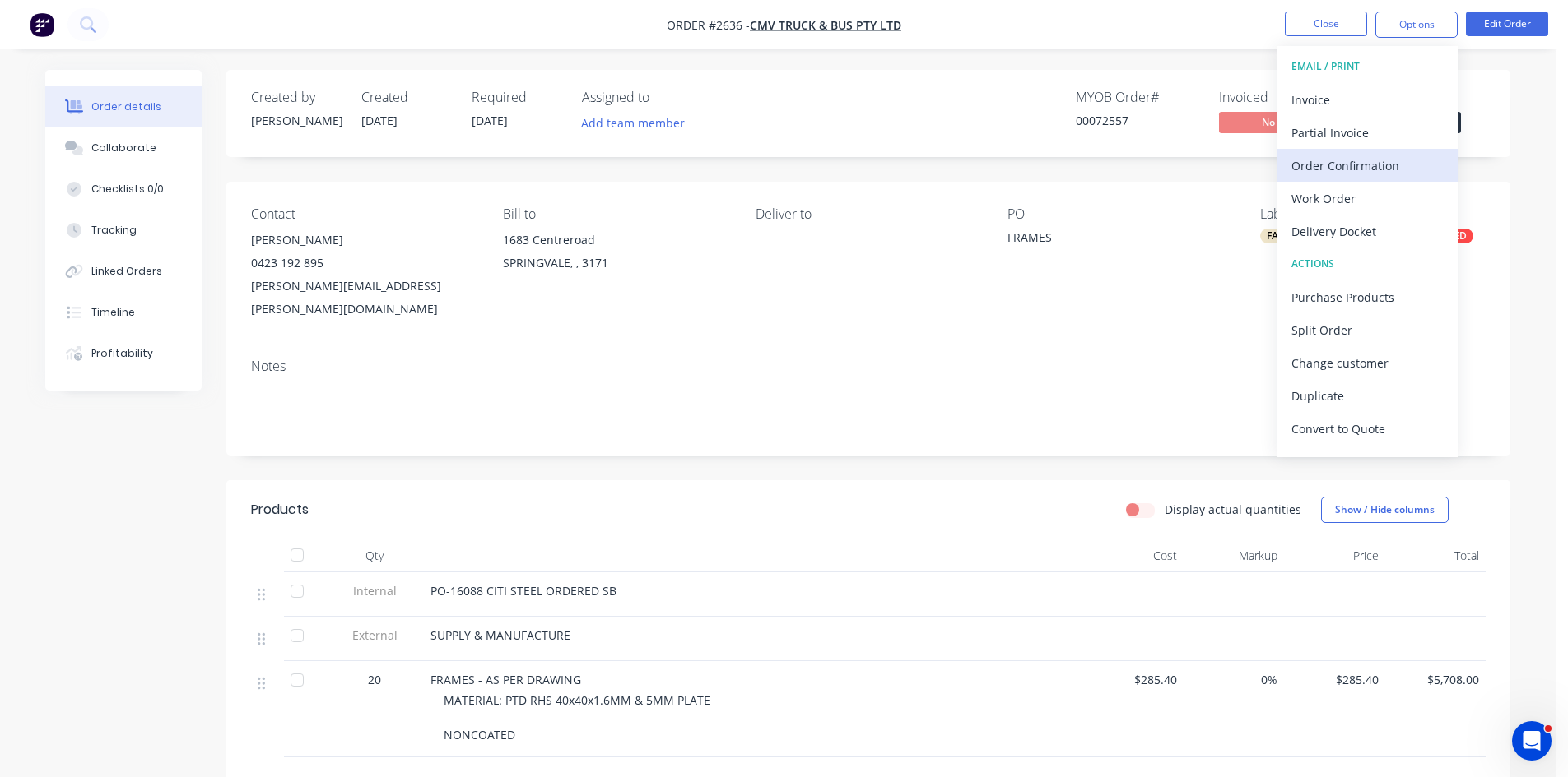
click at [1349, 161] on div "Order Confirmation" at bounding box center [1366, 166] width 151 height 24
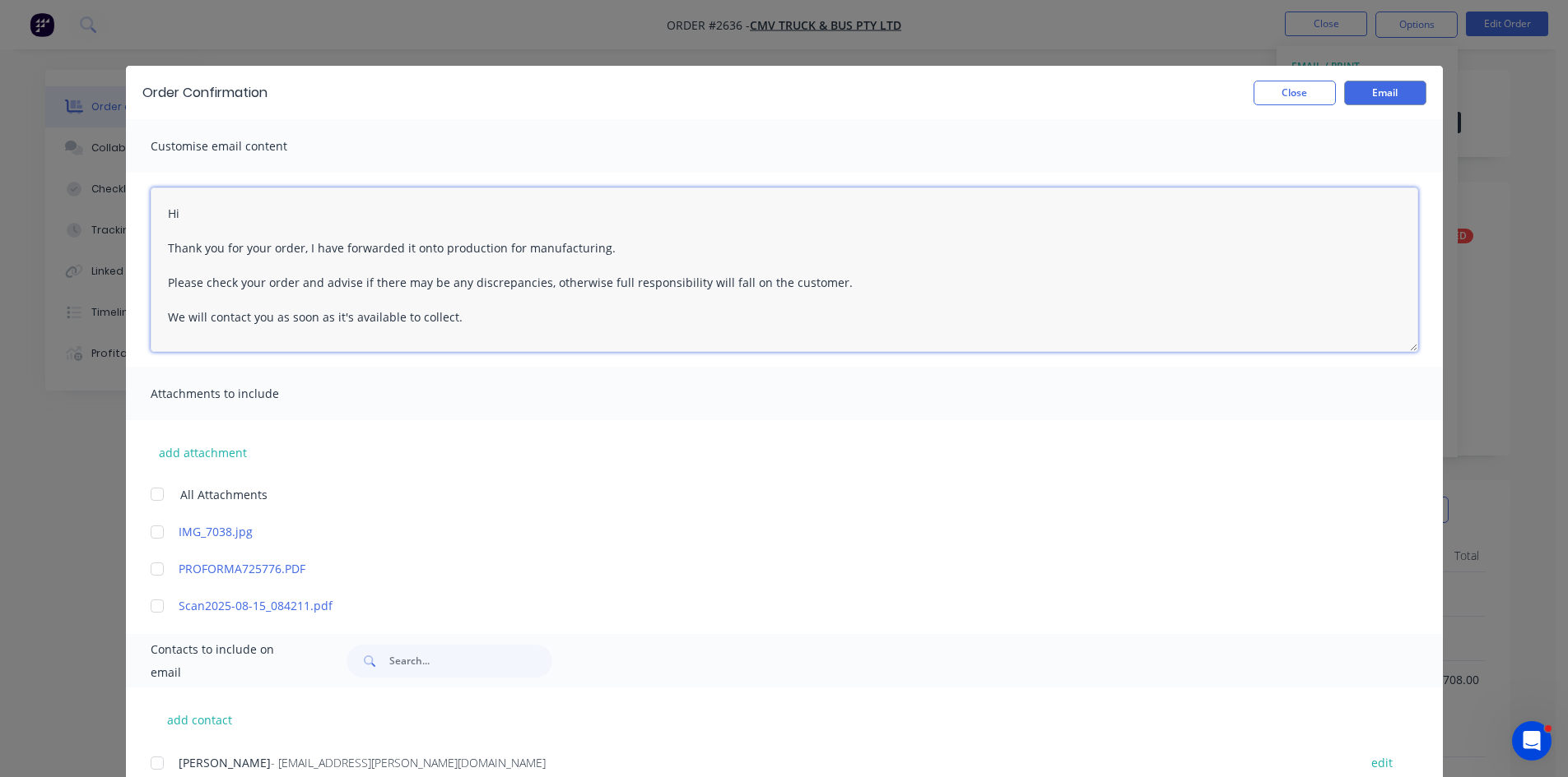
click at [207, 212] on textarea "Hi Thank you for your order, I have forwarded it onto production for manufactur…" at bounding box center [784, 270] width 1267 height 165
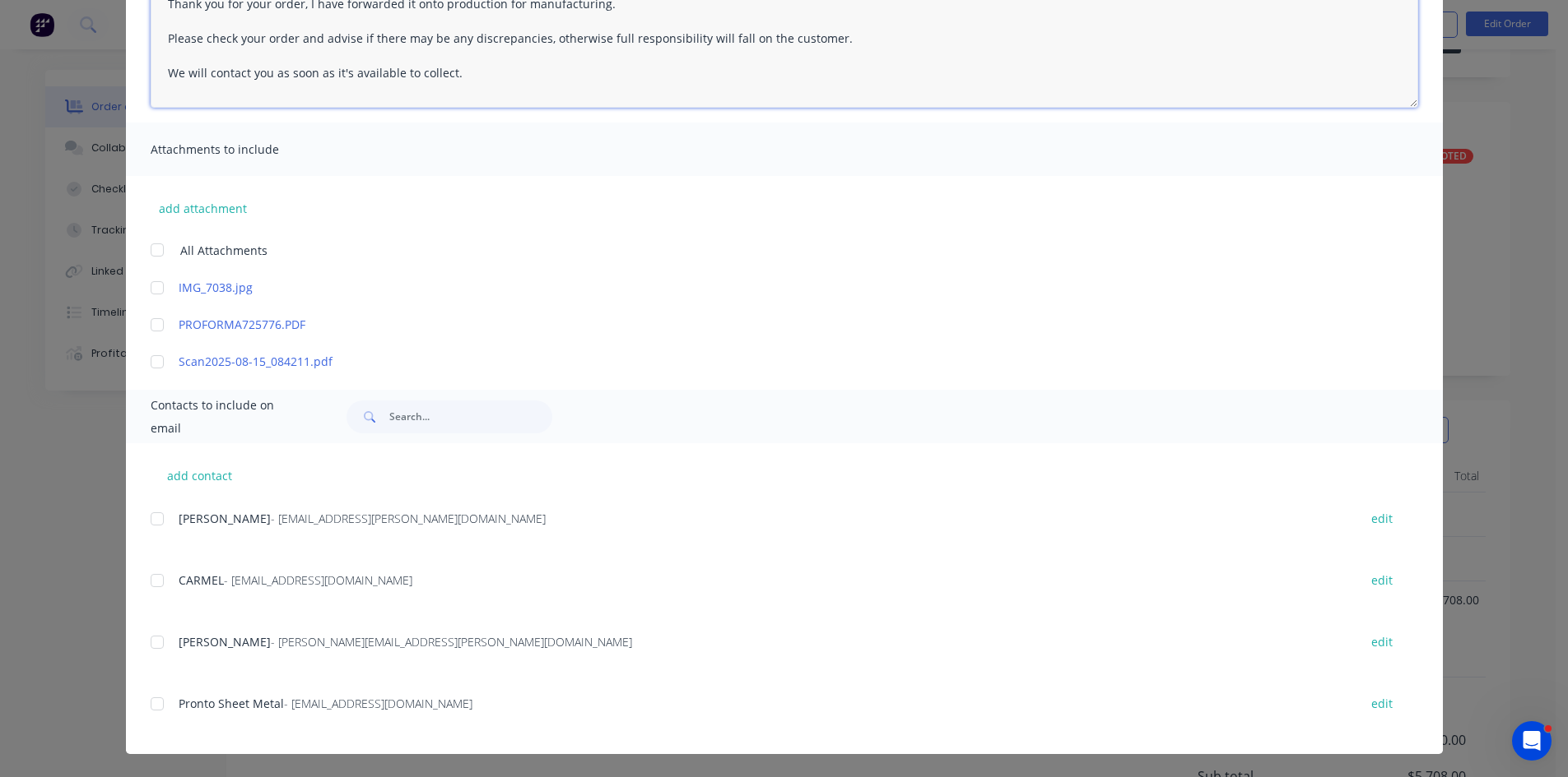
scroll to position [82, 0]
click at [152, 642] on div at bounding box center [157, 642] width 33 height 33
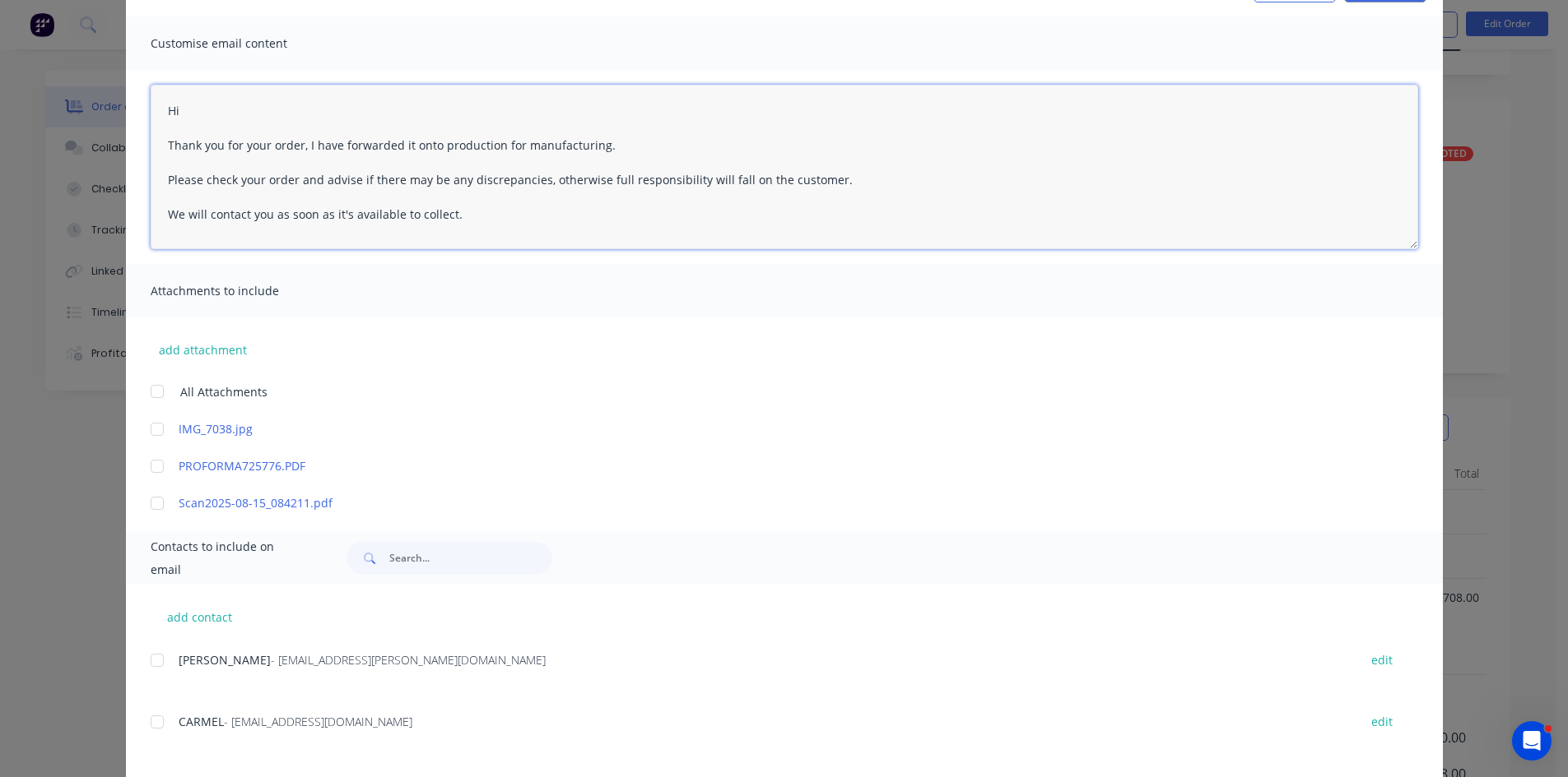
scroll to position [0, 0]
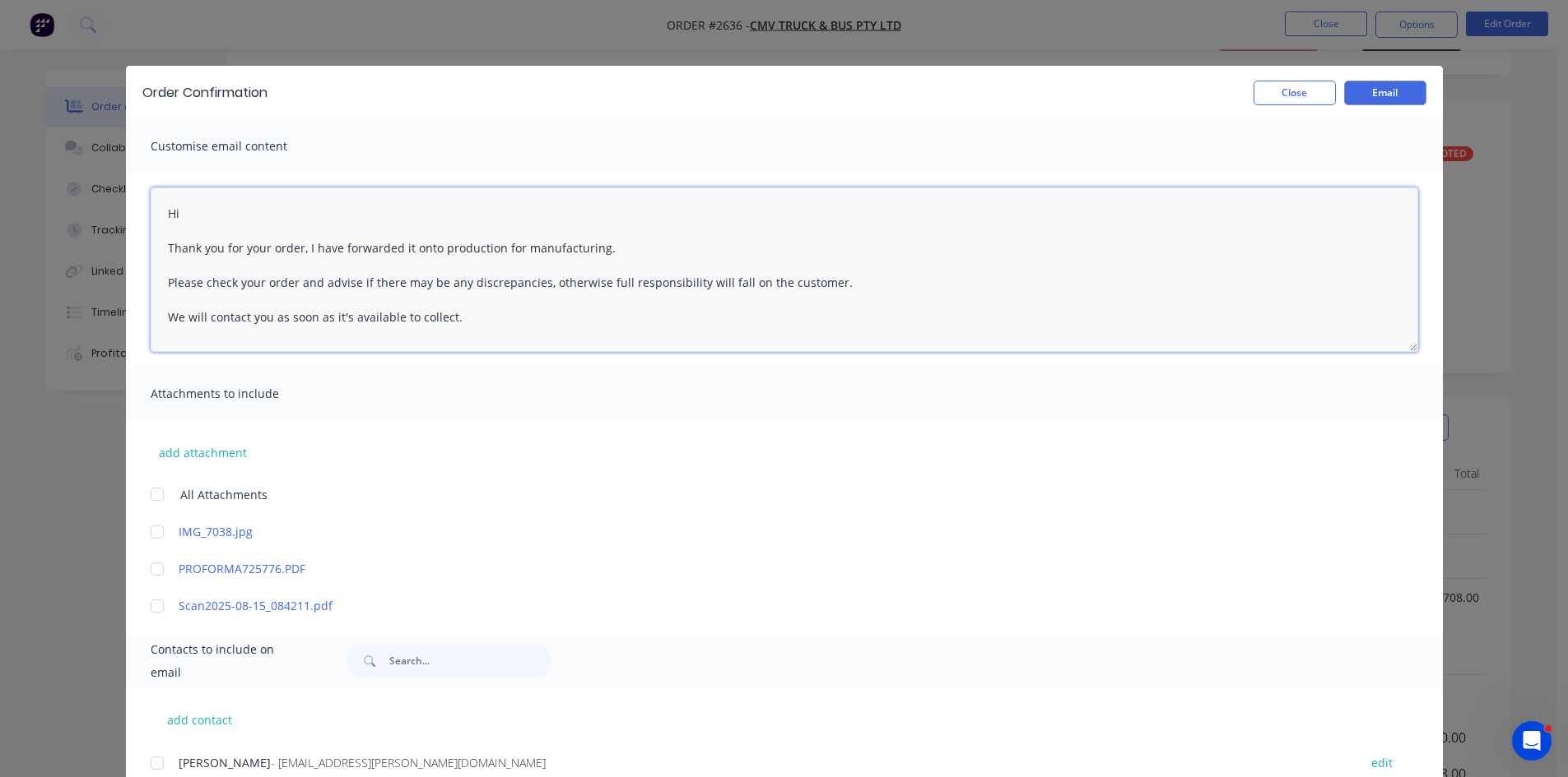
click at [614, 251] on textarea "Hi Thank you for your order, I have forwarded it onto production for manufactur…" at bounding box center [784, 270] width 1267 height 165
type textarea "Hi Thank you for your order, I have forwarded it onto production for manufactur…"
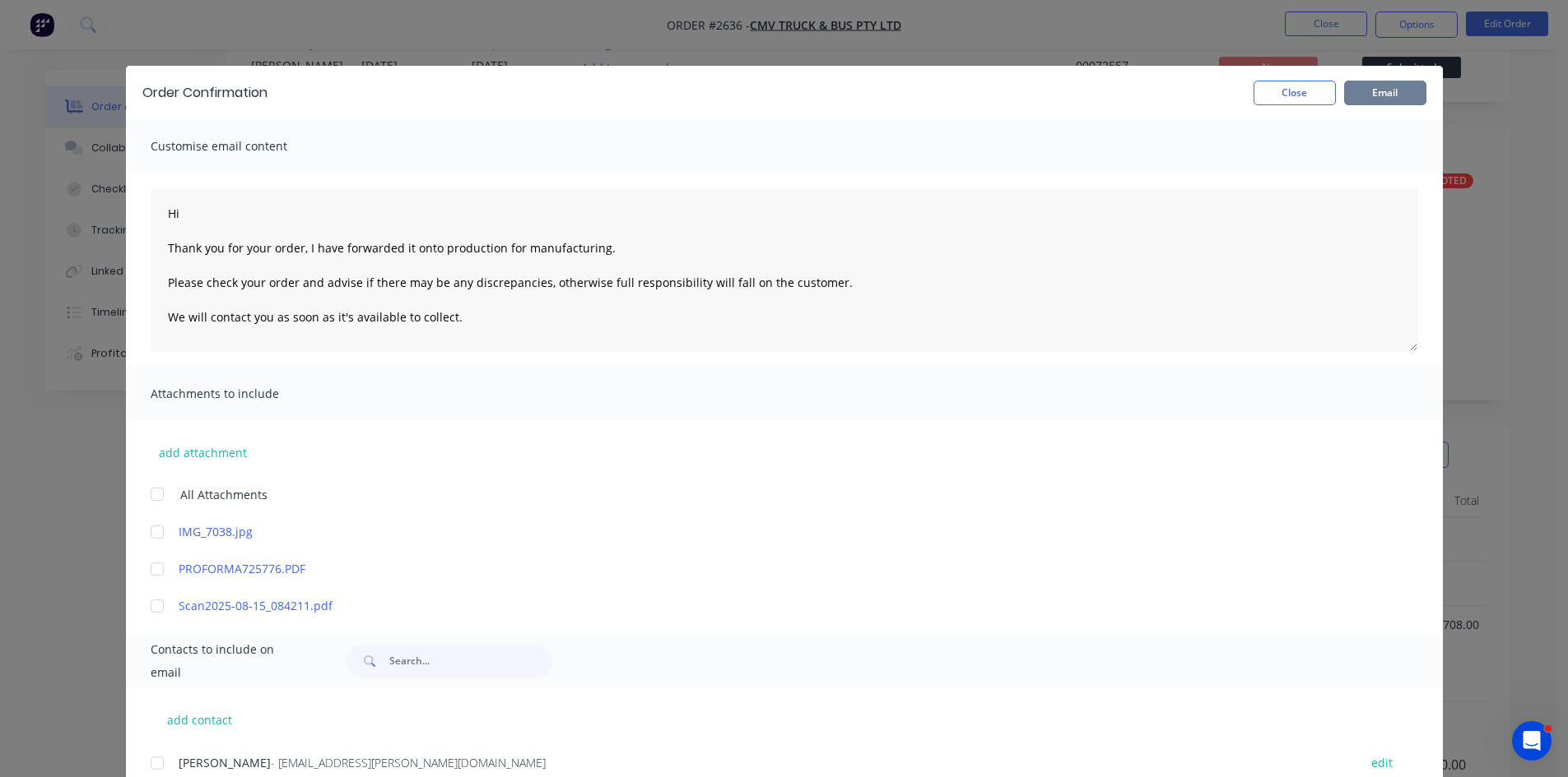
click at [1393, 90] on button "Email" at bounding box center [1384, 92] width 82 height 24
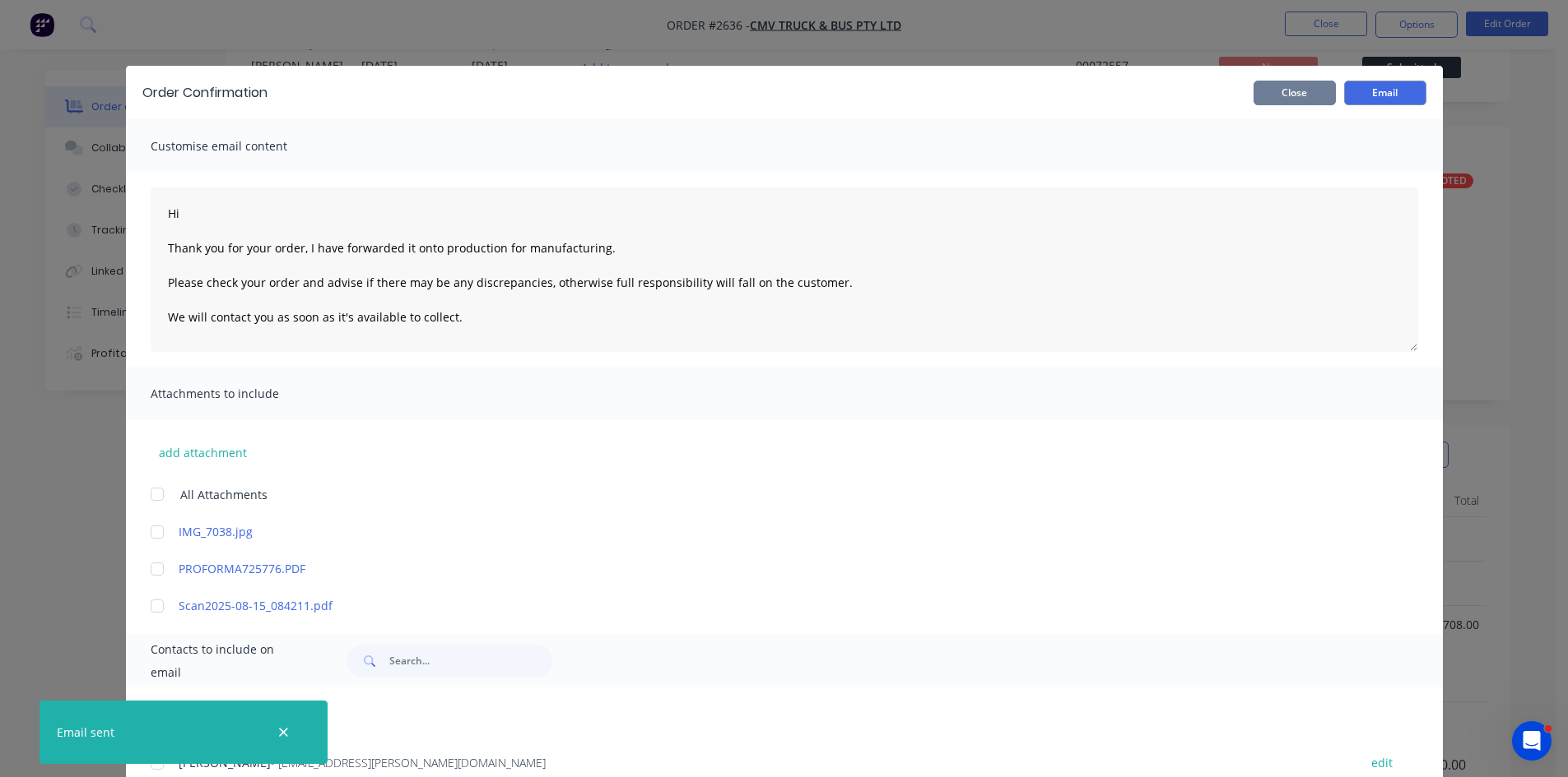
click at [1290, 90] on button "Close" at bounding box center [1294, 92] width 82 height 24
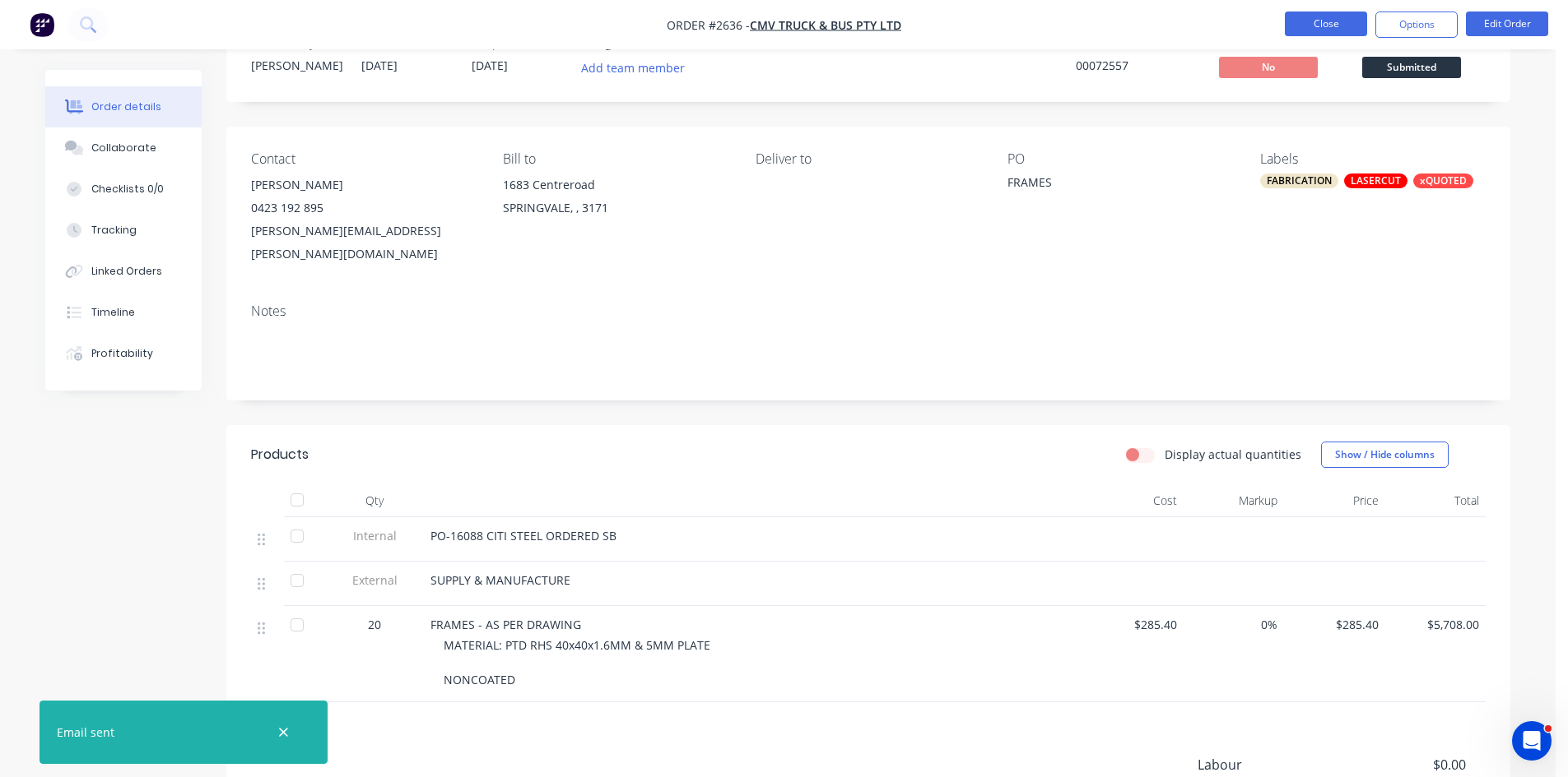
click at [1317, 18] on button "Close" at bounding box center [1325, 24] width 82 height 24
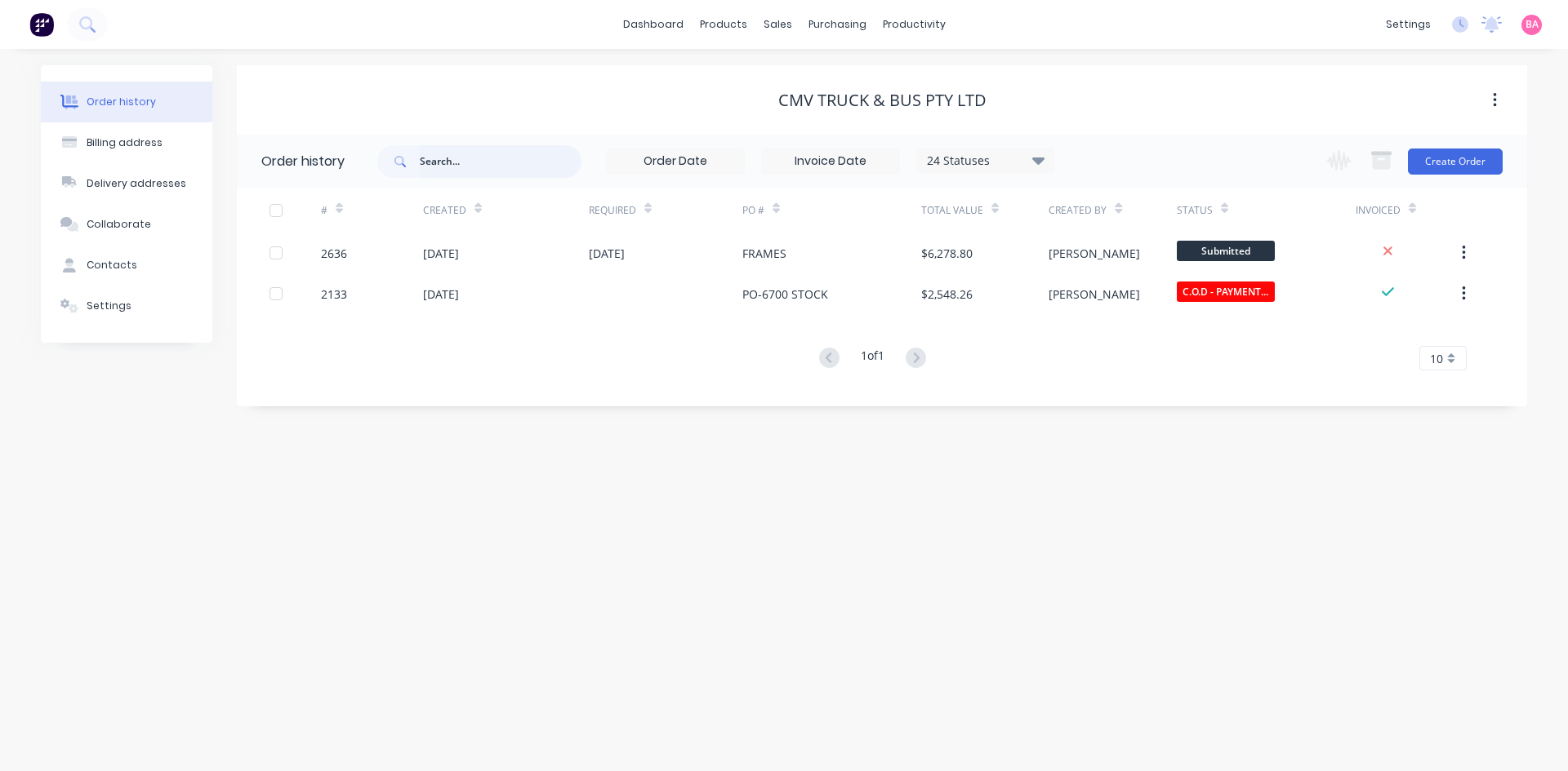
click at [477, 165] on input "text" at bounding box center [501, 162] width 162 height 32
click at [829, 75] on div "Sales Orders" at bounding box center [838, 78] width 67 height 14
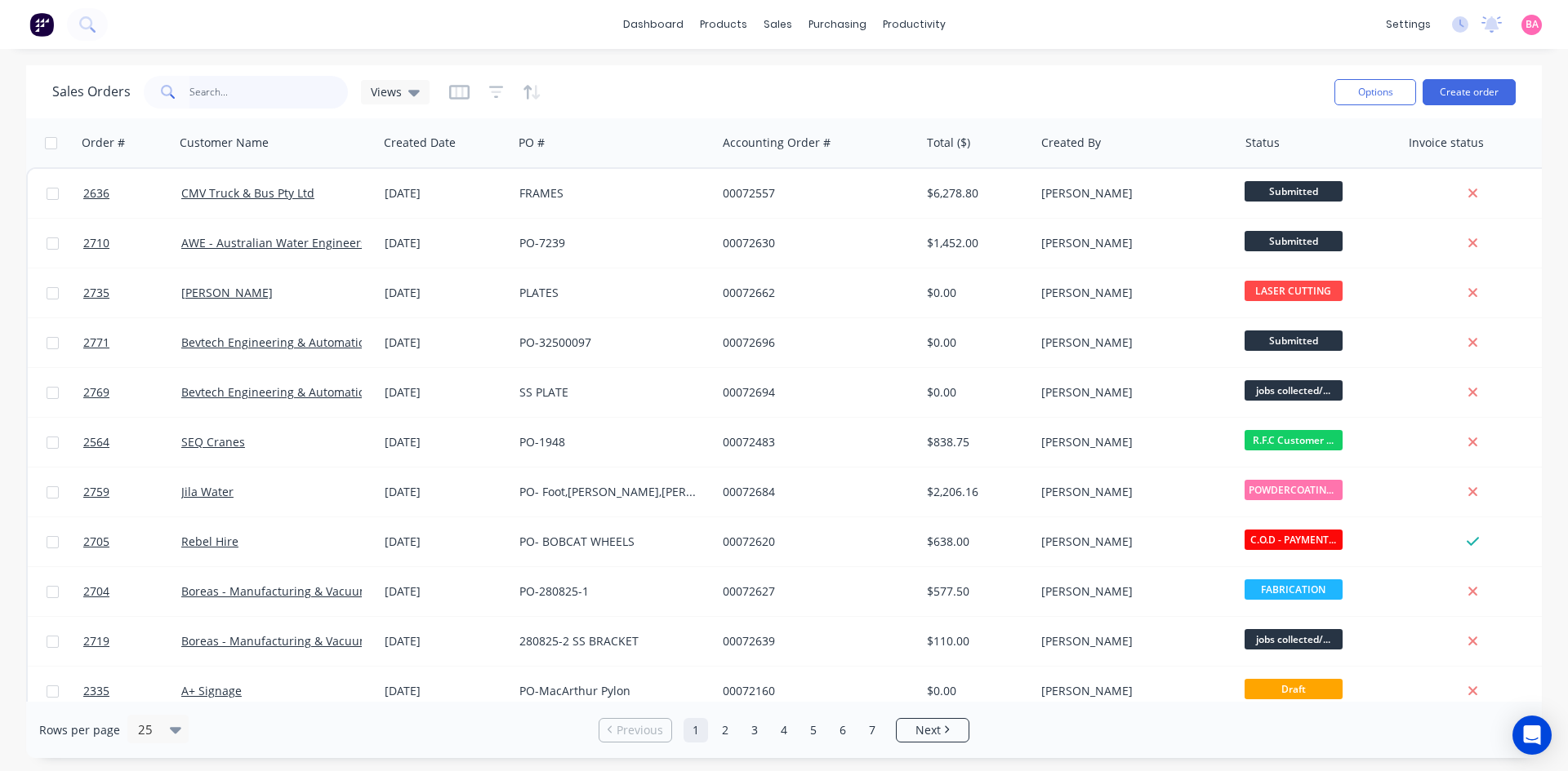
click at [227, 86] on input "text" at bounding box center [269, 92] width 159 height 32
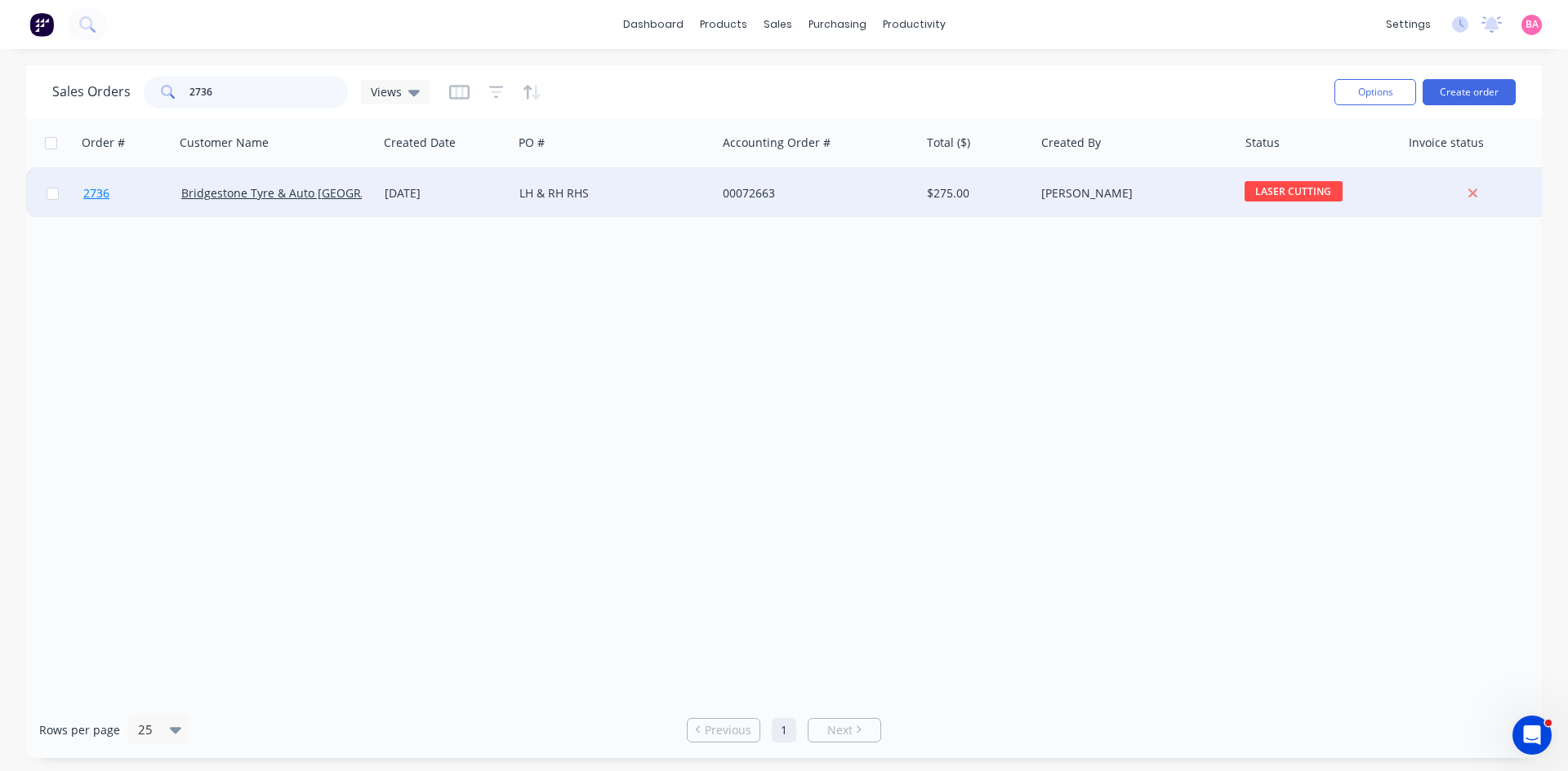
type input "2736"
click at [87, 190] on span "2736" at bounding box center [96, 193] width 26 height 16
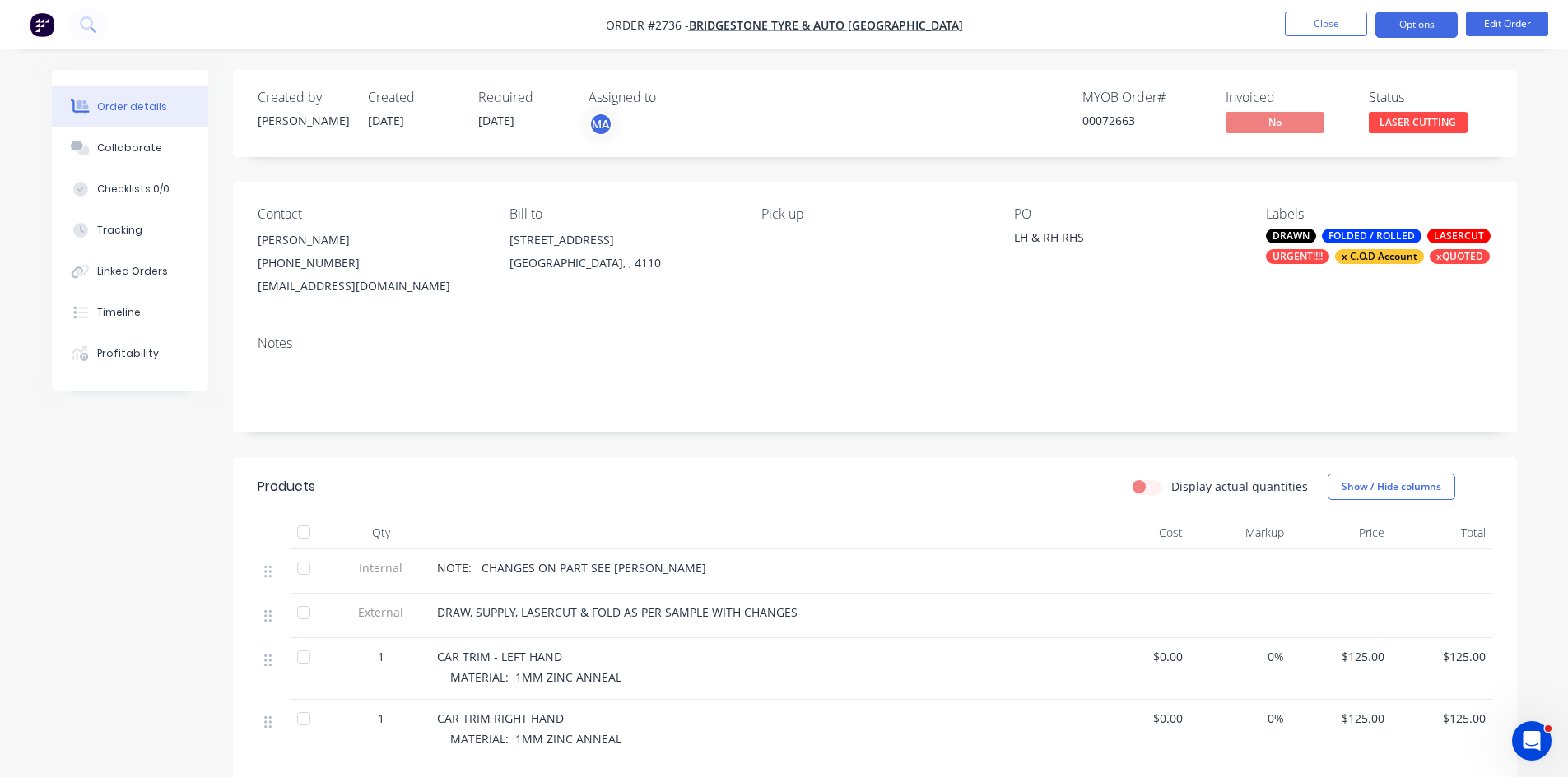
click at [1424, 21] on button "Options" at bounding box center [1416, 24] width 82 height 26
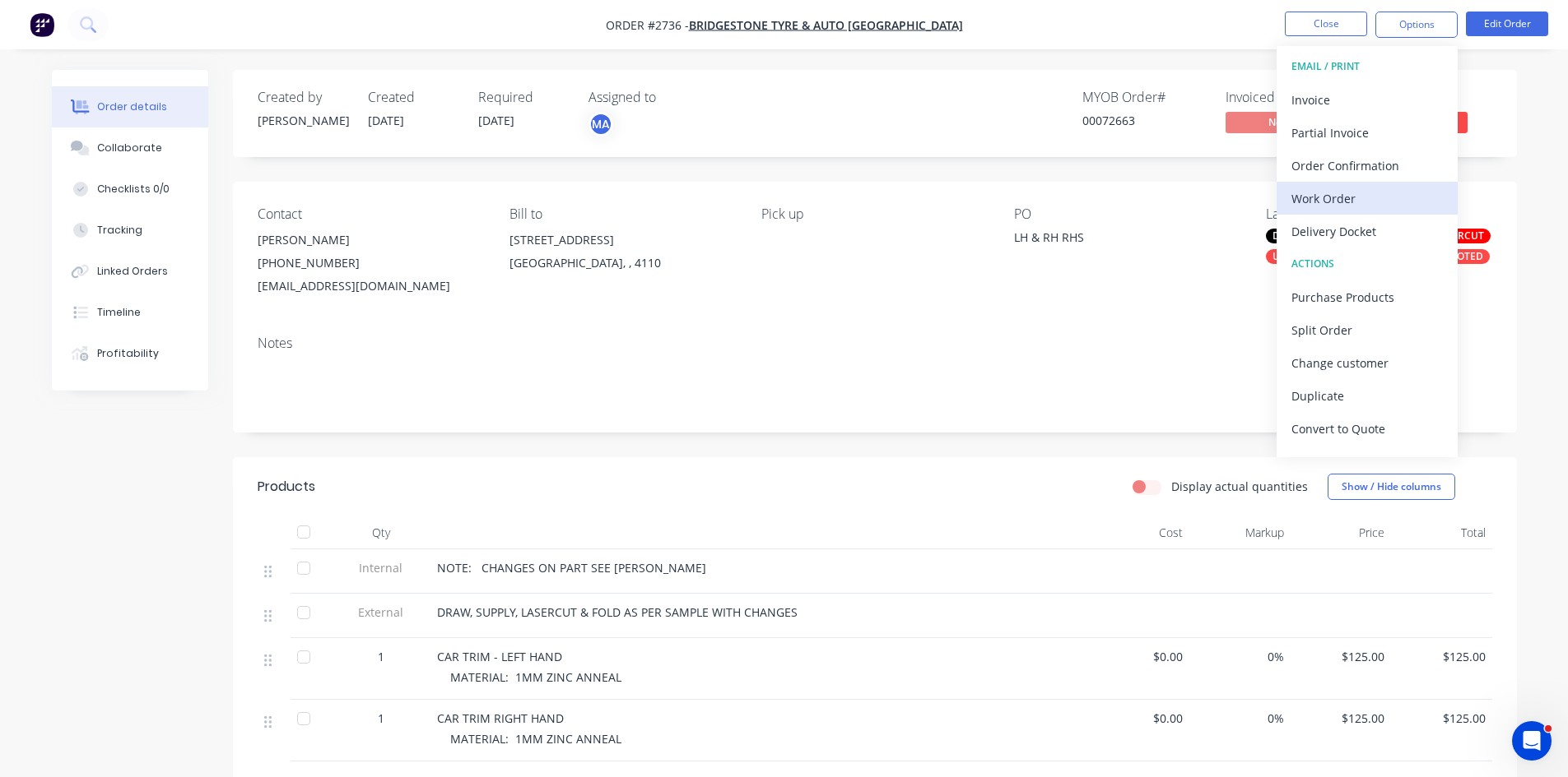
click at [1329, 193] on div "Work Order" at bounding box center [1366, 198] width 151 height 24
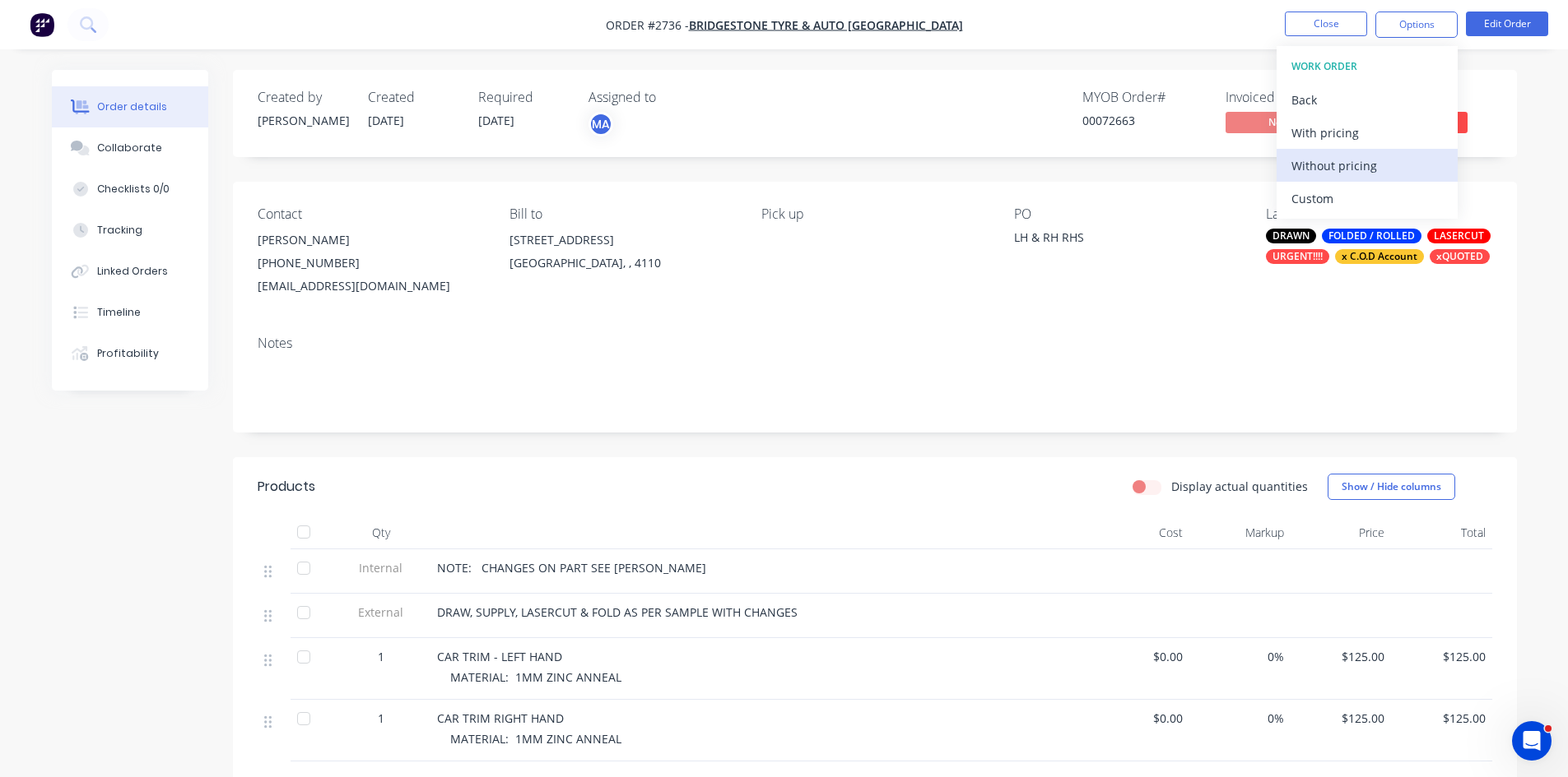
click at [1330, 168] on div "Without pricing" at bounding box center [1366, 166] width 151 height 24
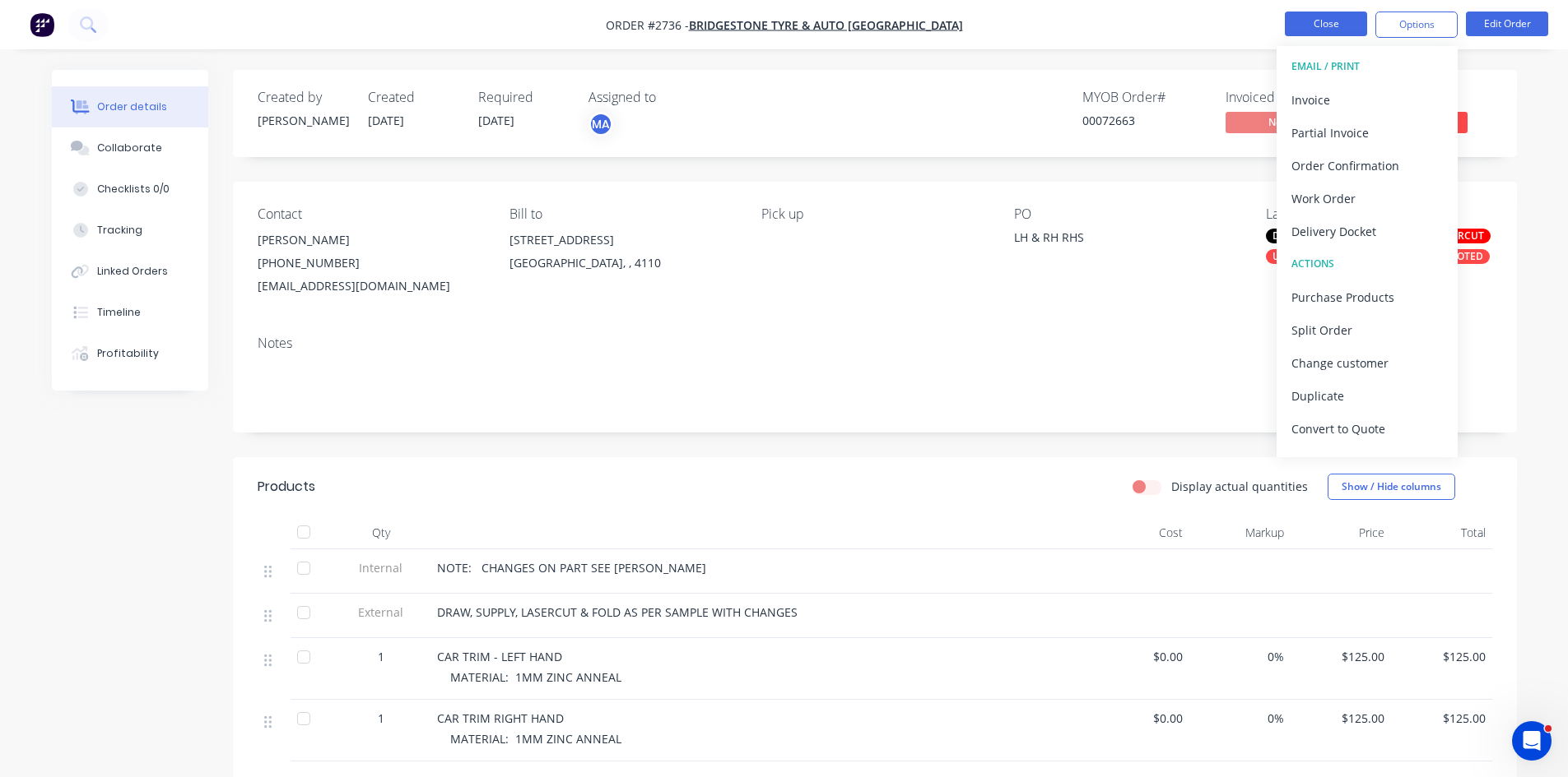
click at [1337, 23] on button "Close" at bounding box center [1325, 24] width 82 height 24
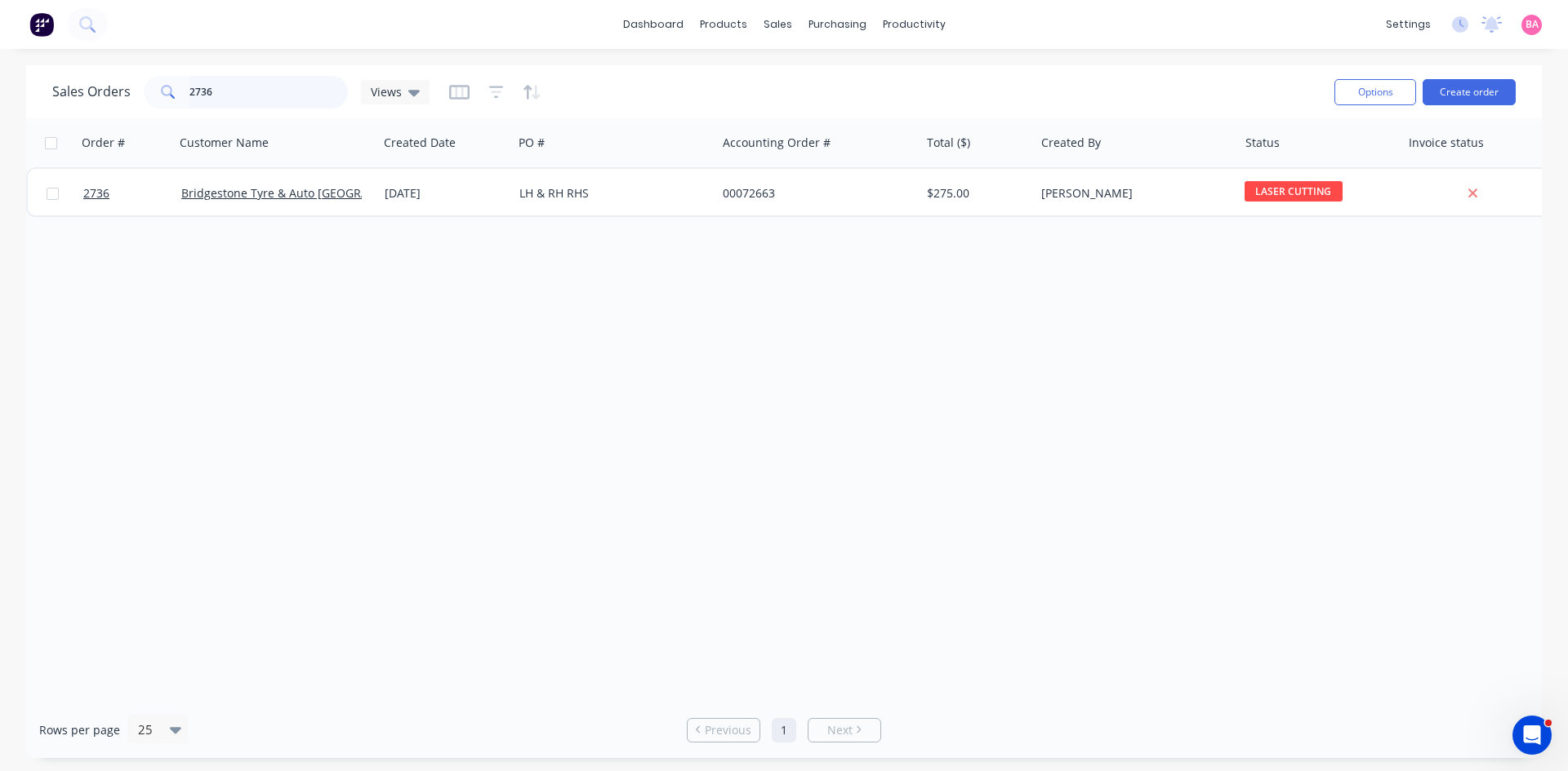
drag, startPoint x: 226, startPoint y: 92, endPoint x: 116, endPoint y: 89, distance: 110.0
click at [116, 89] on div "Sales Orders 2736 Views" at bounding box center [241, 92] width 378 height 32
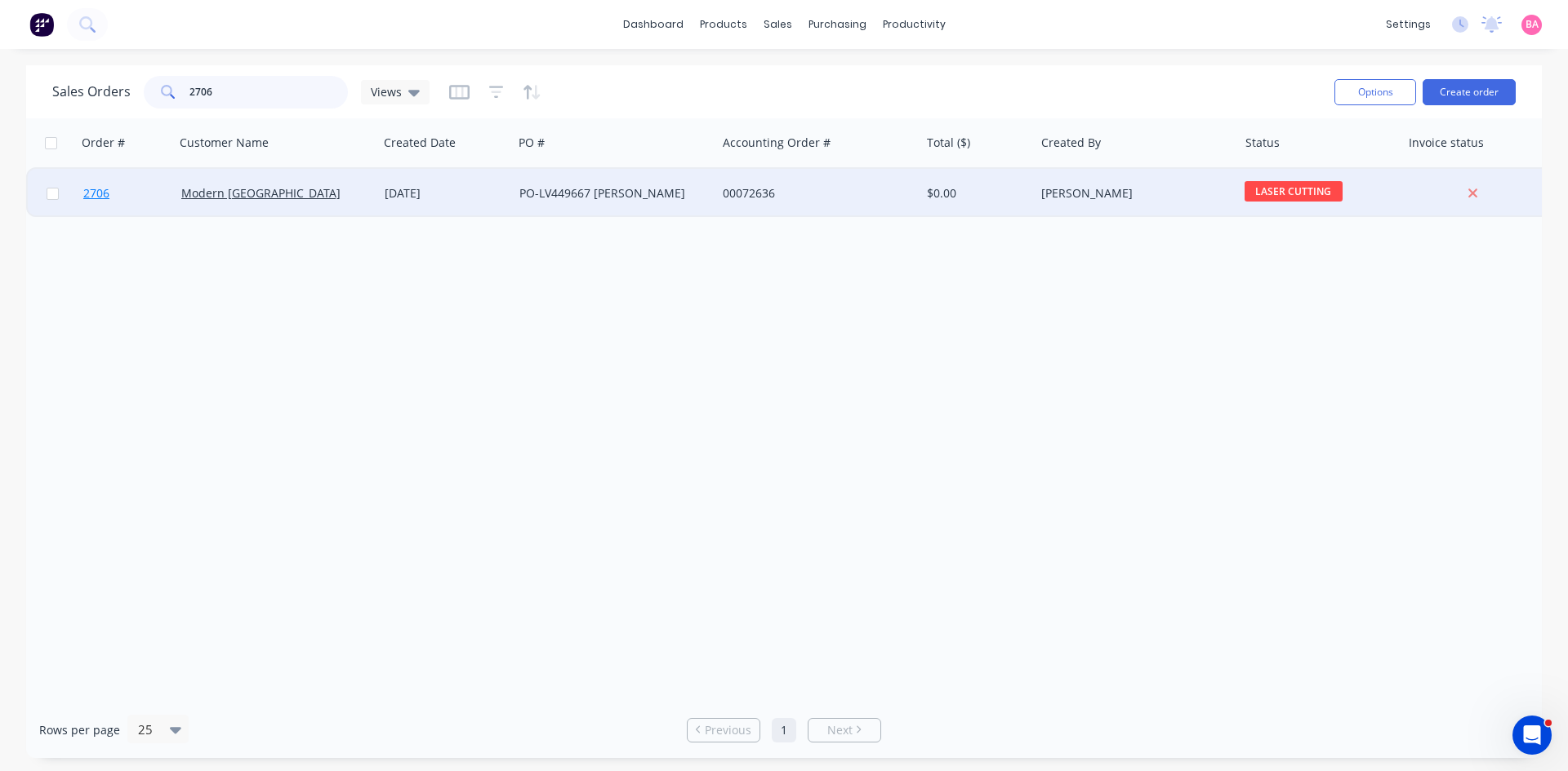
type input "2706"
click at [85, 191] on span "2706" at bounding box center [96, 193] width 26 height 16
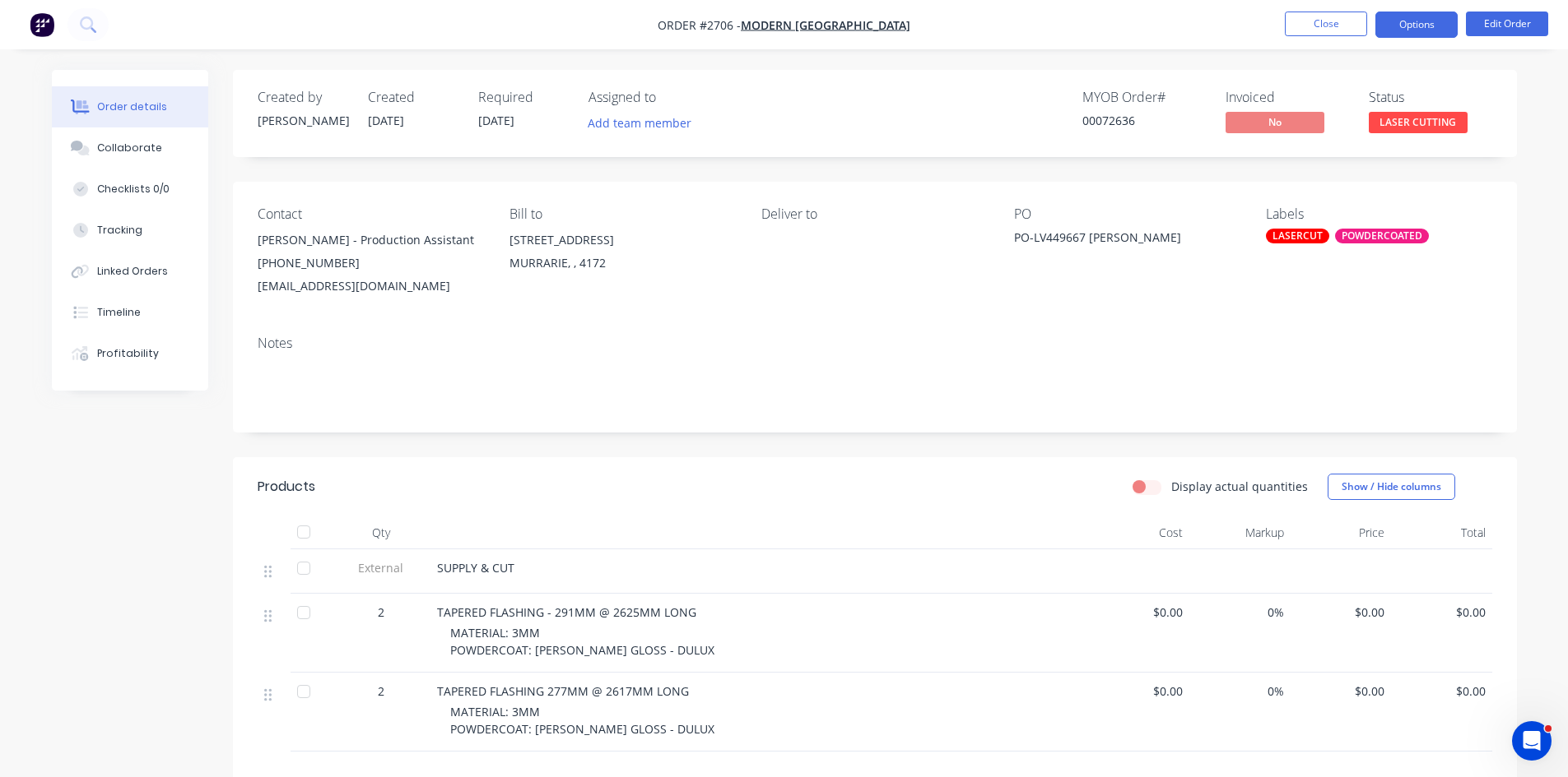
click at [1409, 22] on button "Options" at bounding box center [1416, 24] width 82 height 26
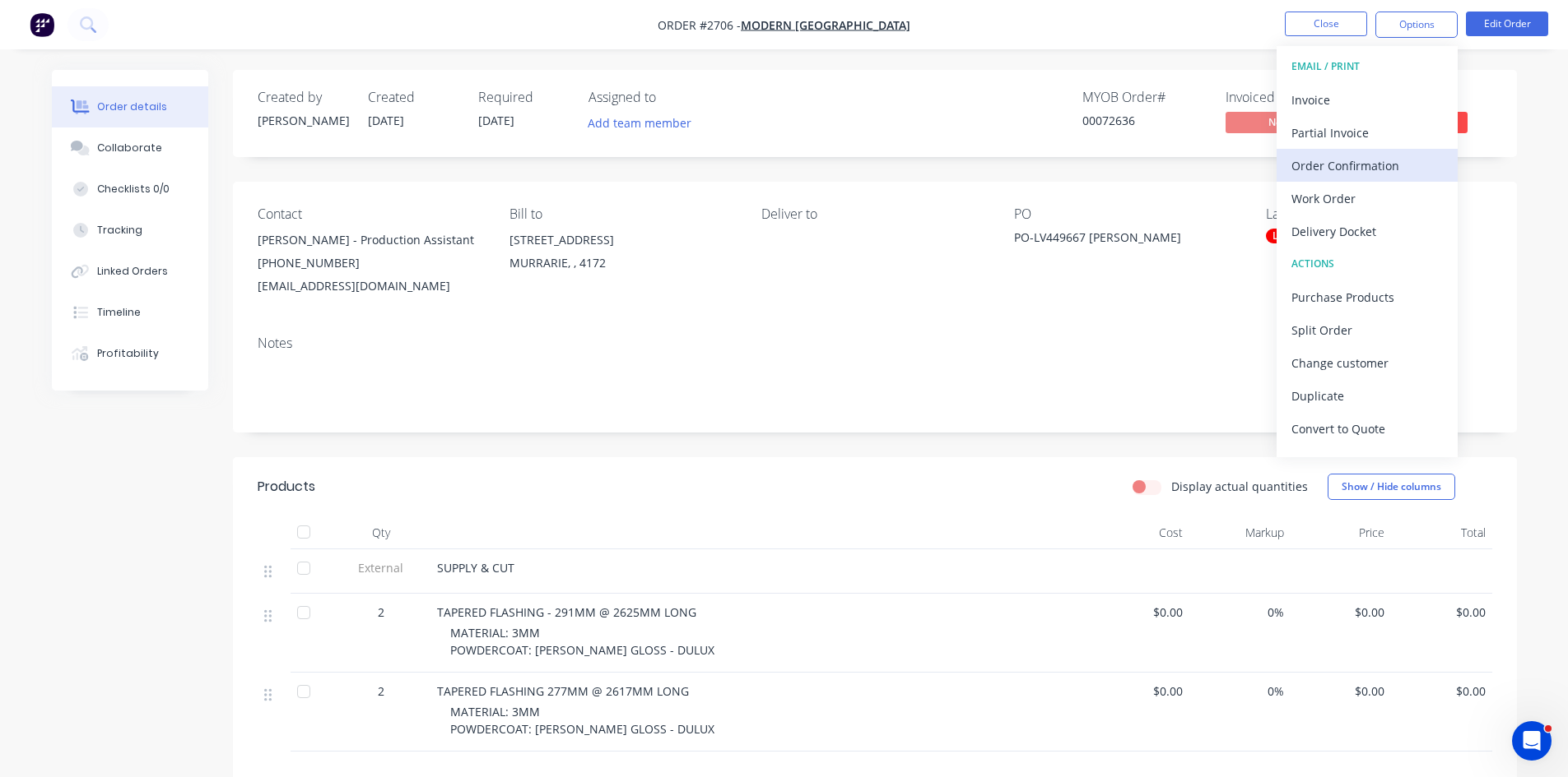
click at [1380, 161] on div "Order Confirmation" at bounding box center [1366, 166] width 151 height 24
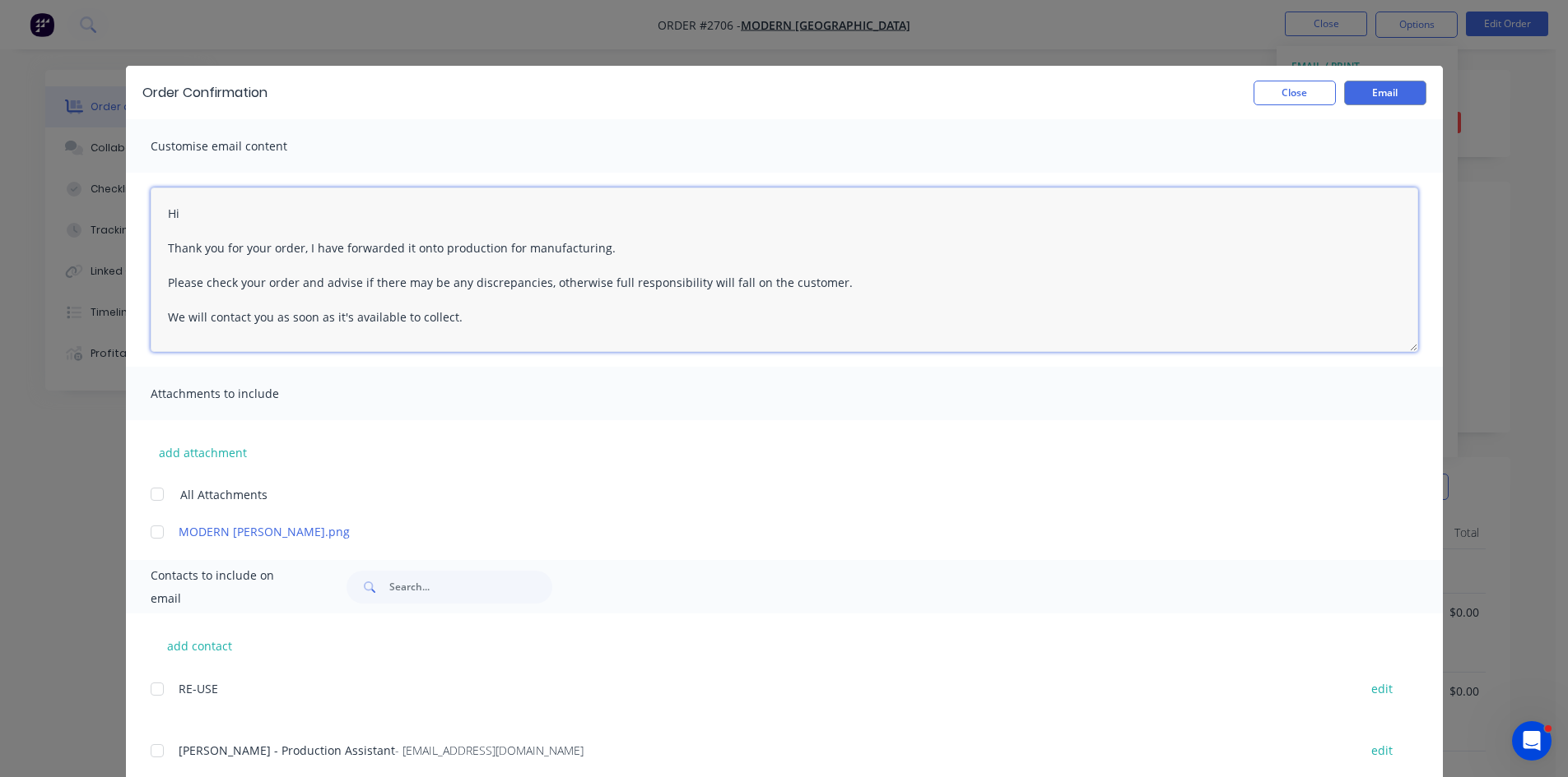
click at [233, 224] on textarea "Hi Thank you for your order, I have forwarded it onto production for manufactur…" at bounding box center [784, 270] width 1267 height 165
click at [186, 207] on textarea "Hi Thank you for your order, I have forwarded it onto production for manufactur…" at bounding box center [784, 270] width 1267 height 165
drag, startPoint x: 159, startPoint y: 245, endPoint x: 486, endPoint y: 333, distance: 338.6
click at [486, 333] on textarea "Hi Brearna Thank you for your order, I have forwarded it onto production for ma…" at bounding box center [784, 270] width 1267 height 165
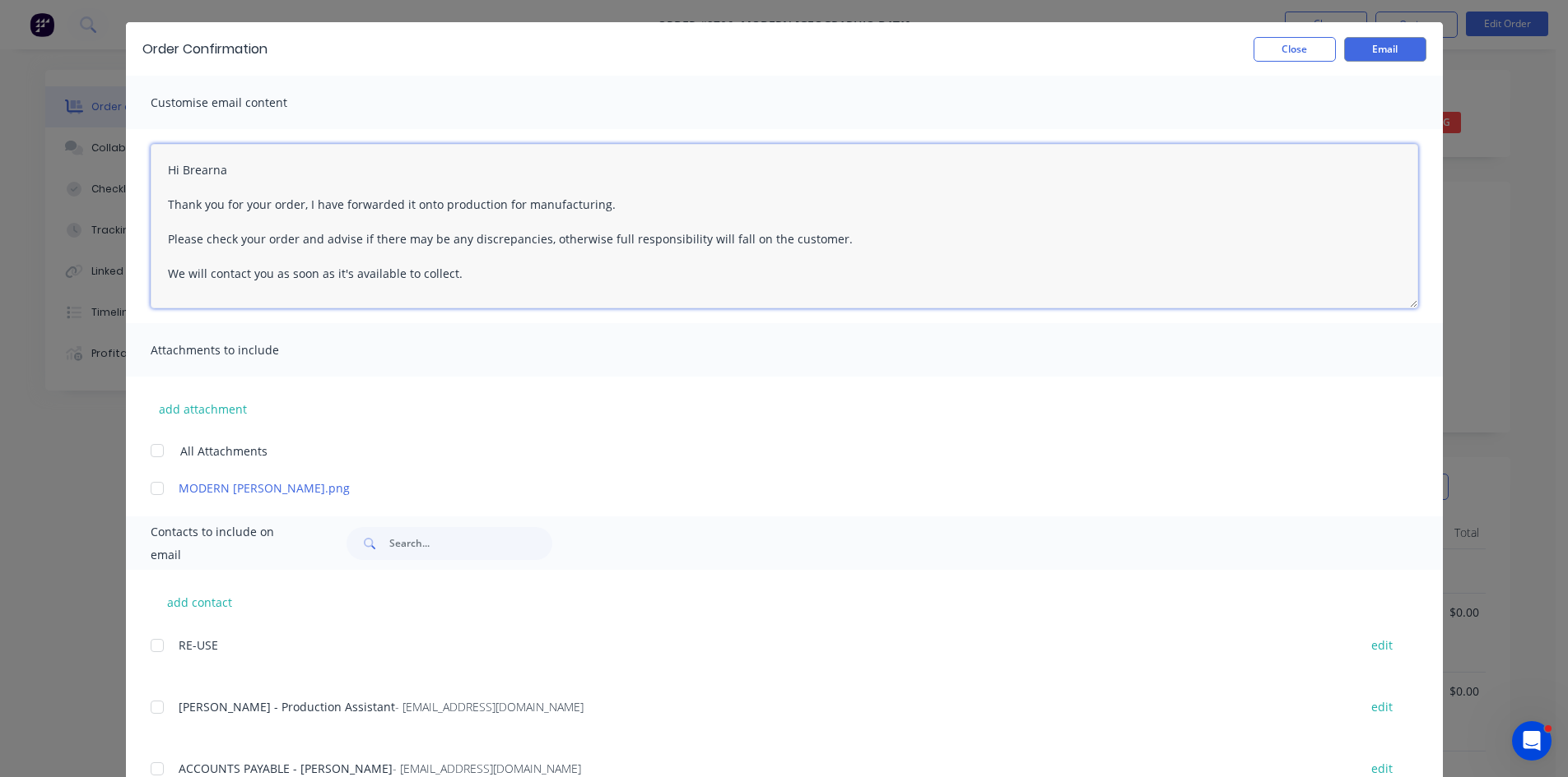
scroll to position [55, 0]
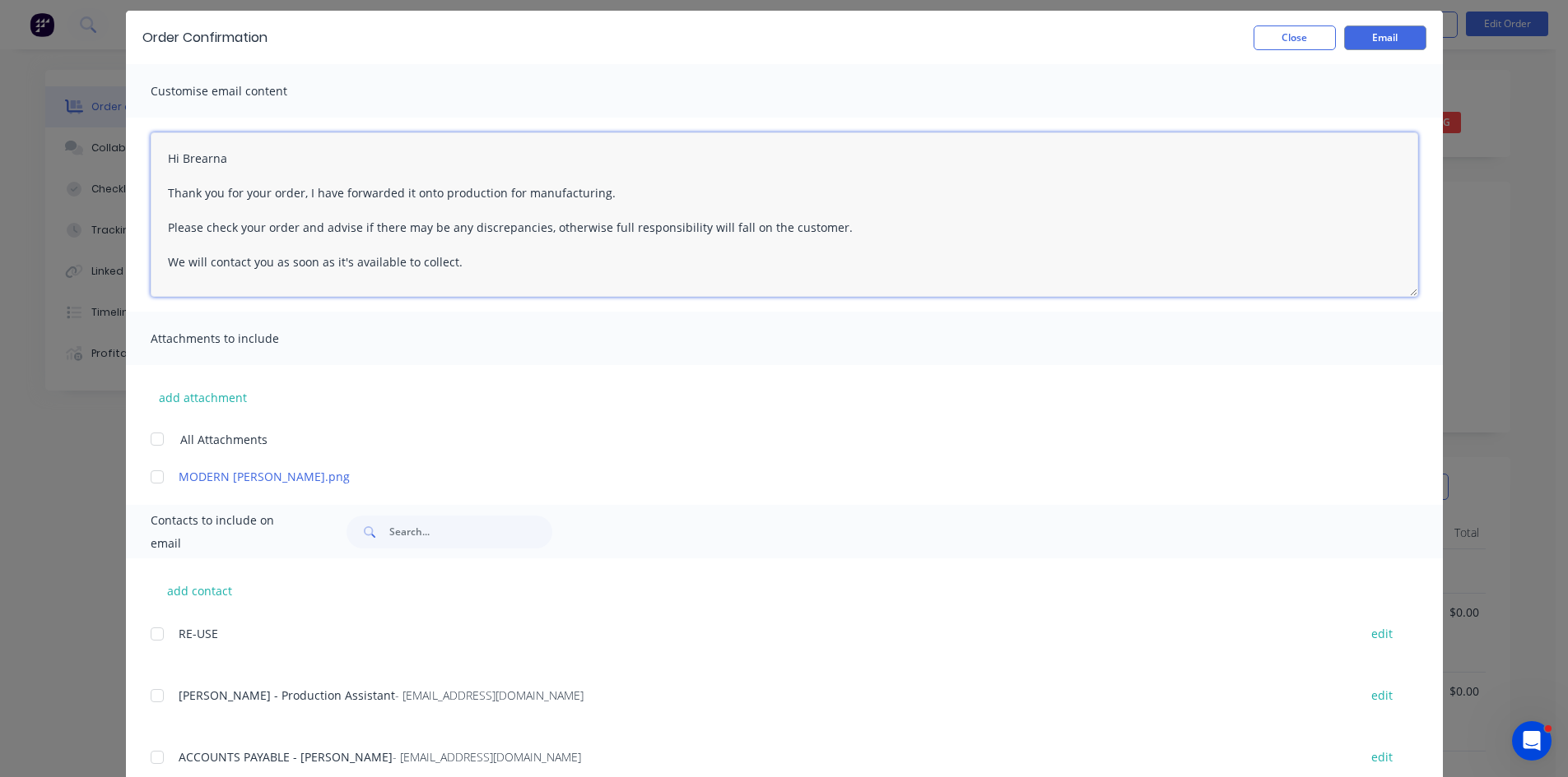
click at [155, 695] on div at bounding box center [157, 695] width 33 height 33
click at [215, 156] on textarea "Hi Thank you for your order, I have forwarded it onto production for manufactur…" at bounding box center [784, 215] width 1267 height 165
drag, startPoint x: 486, startPoint y: 272, endPoint x: 59, endPoint y: 170, distance: 439.0
click at [72, 175] on div "Order Confirmation Close Email Customise email content Hi Brearna Thank you for…" at bounding box center [784, 388] width 1568 height 777
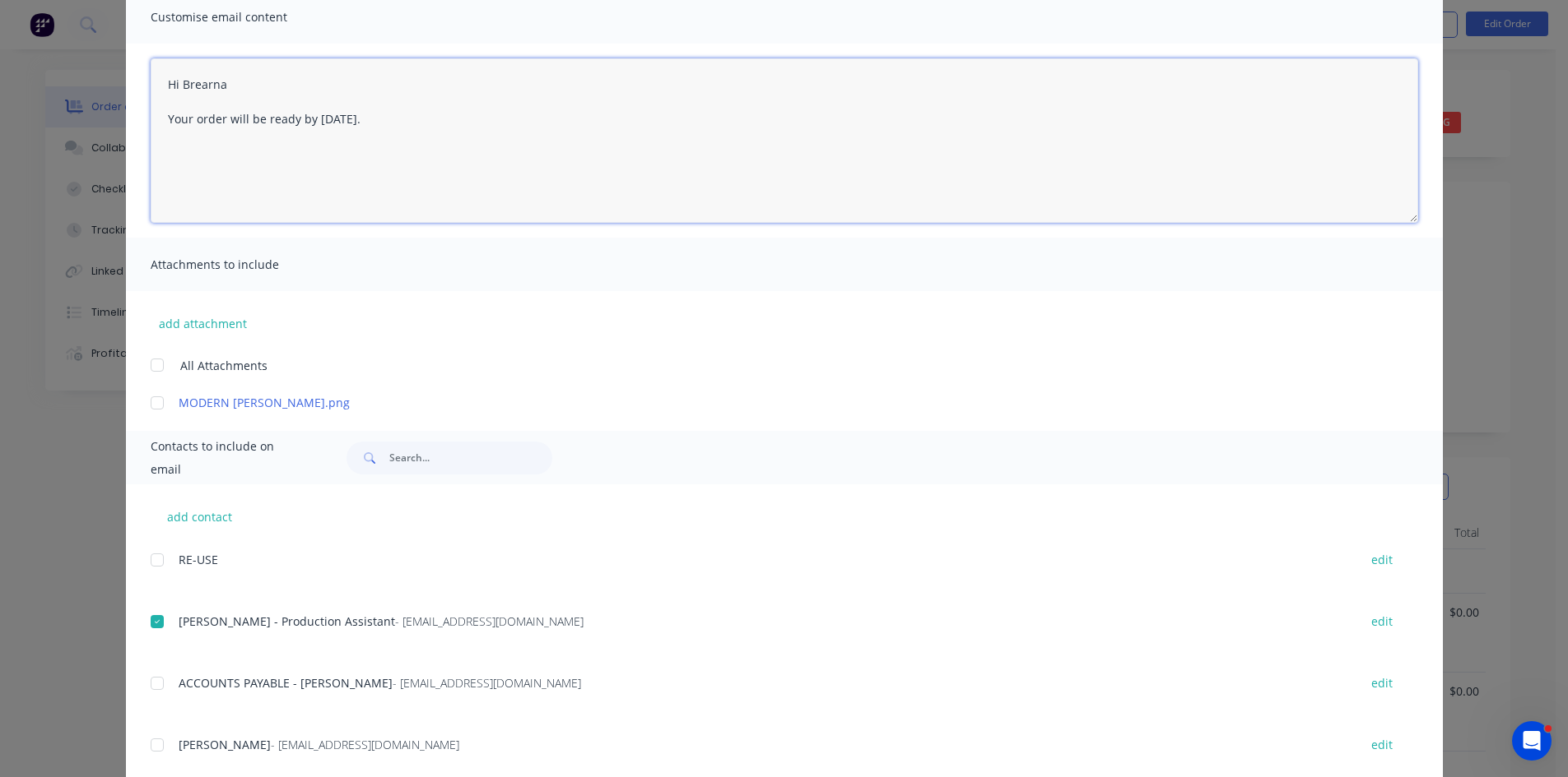
scroll to position [138, 0]
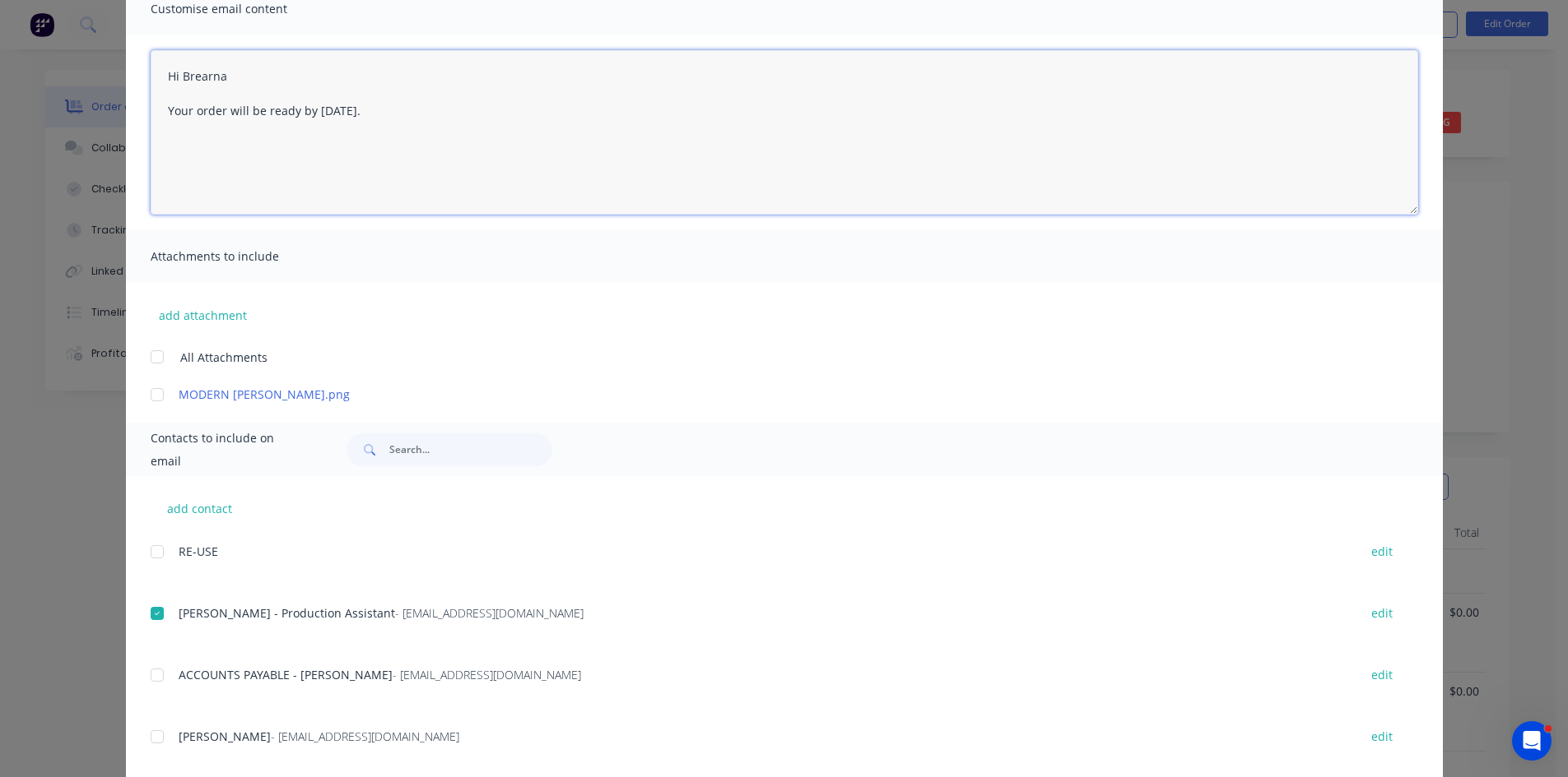
click at [455, 108] on textarea "Hi Brearna Your order will be ready by [DATE]." at bounding box center [784, 132] width 1267 height 165
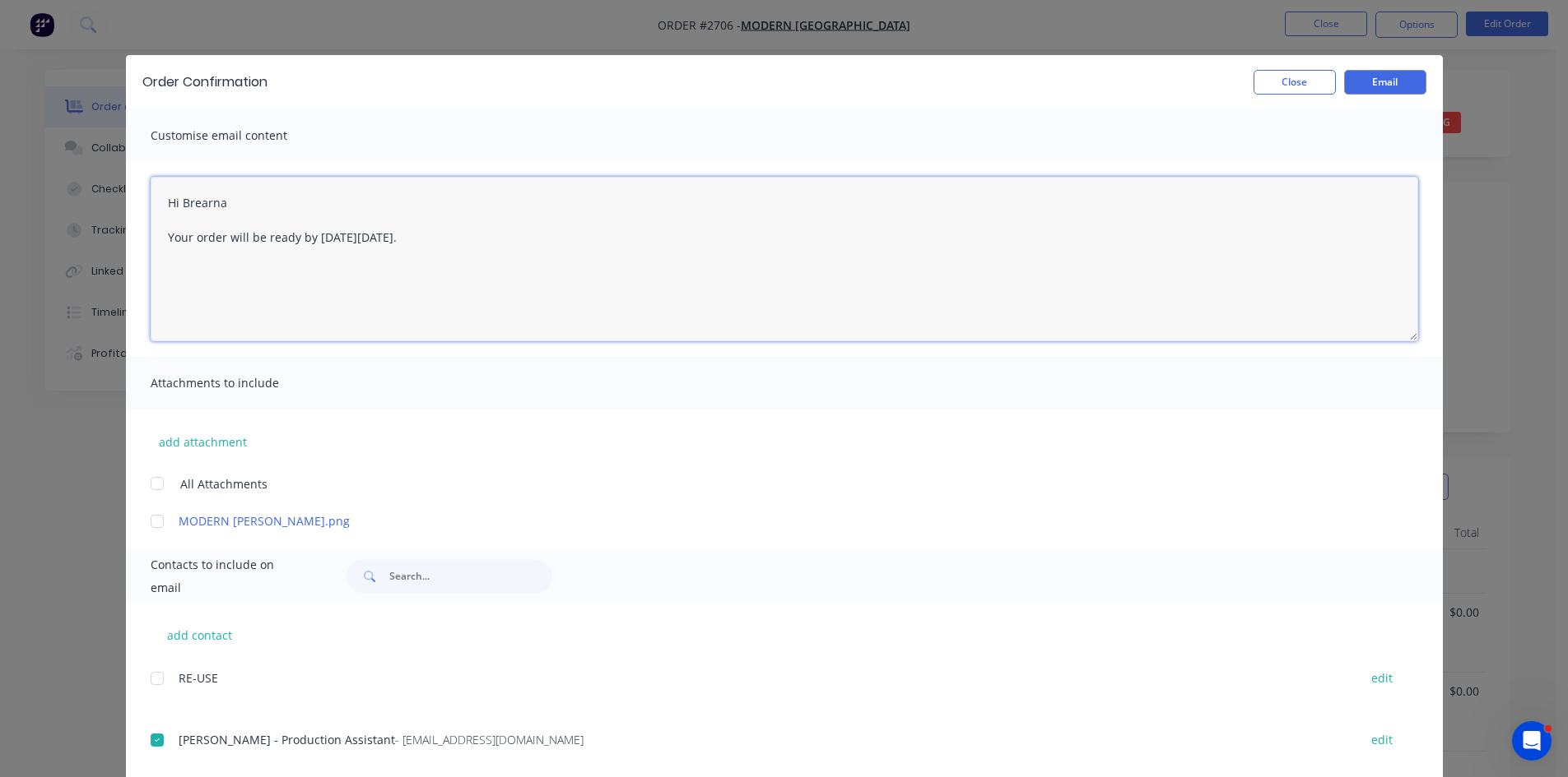
scroll to position [0, 0]
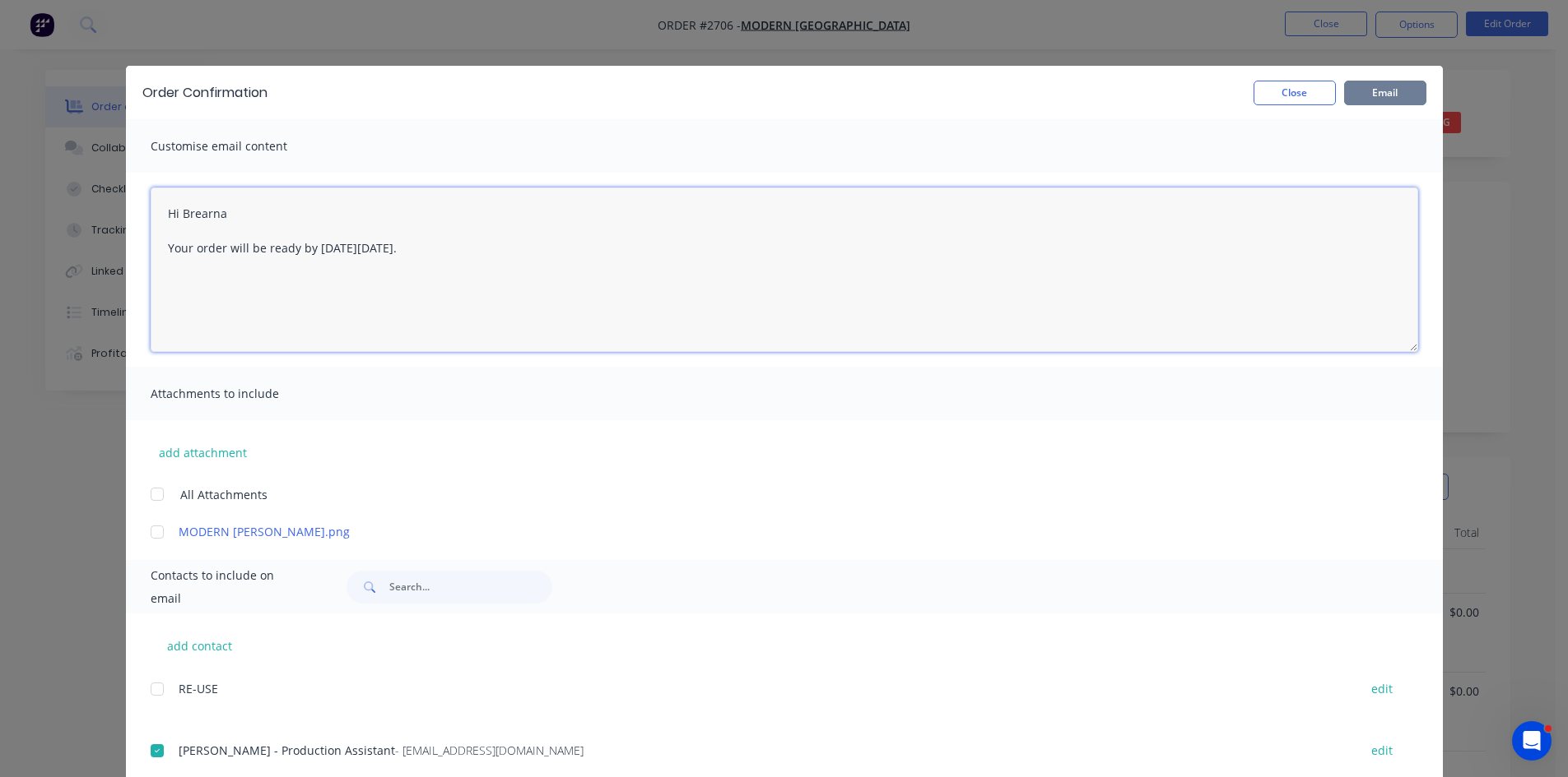
type textarea "Hi Brearna Your order will be ready by [DATE][DATE]."
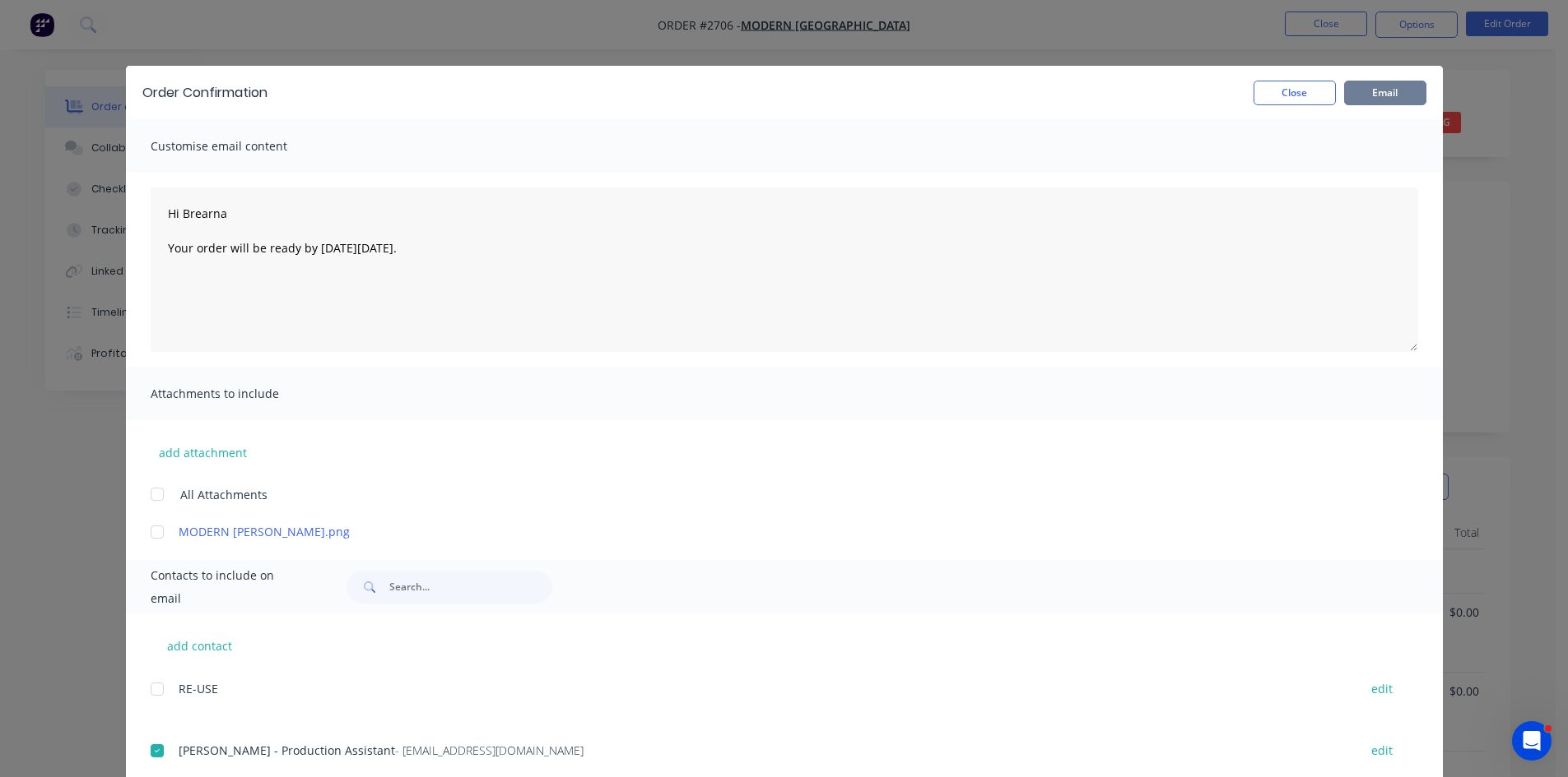
click at [1377, 82] on button "Email" at bounding box center [1384, 92] width 82 height 24
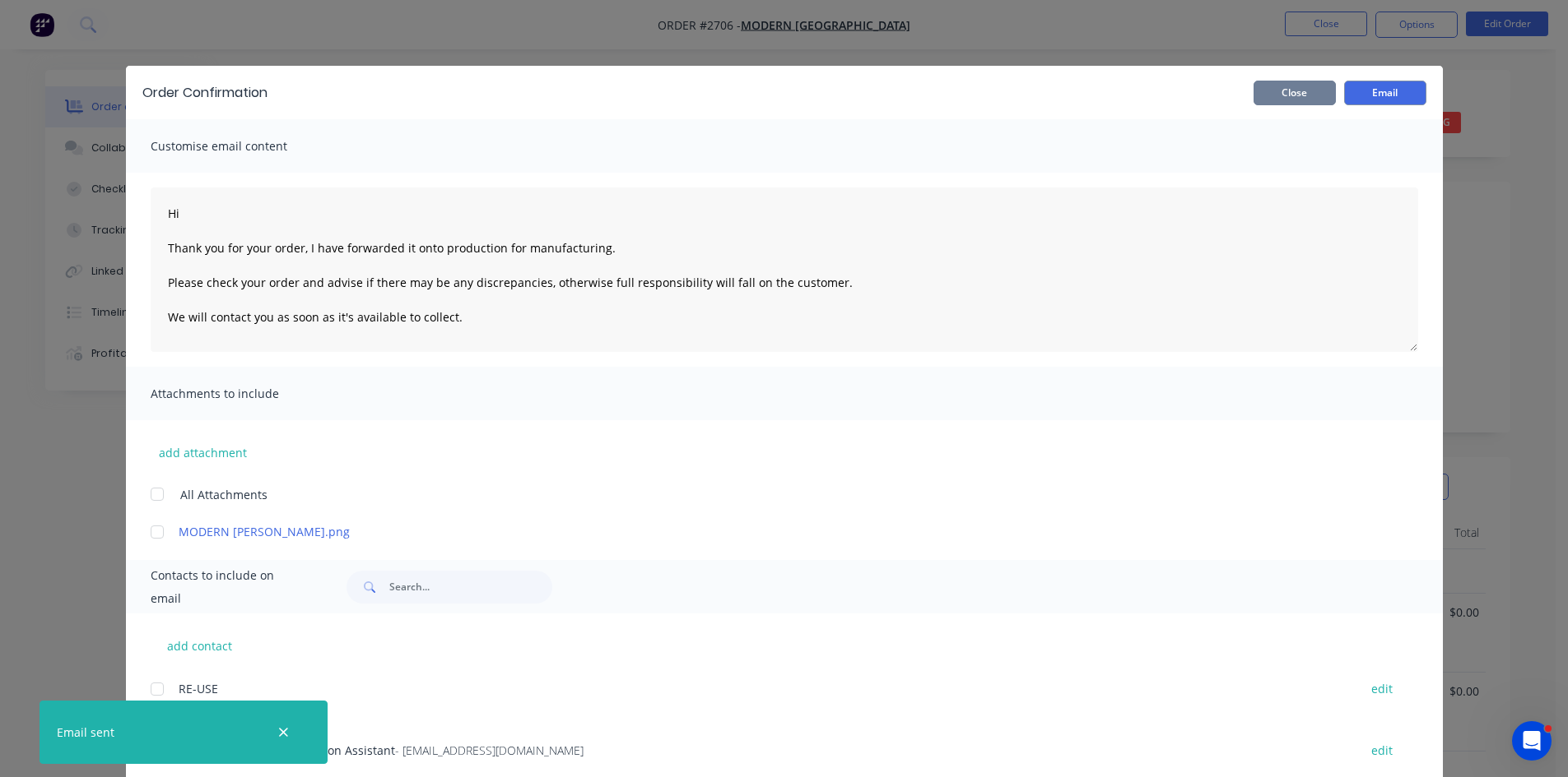
click at [1300, 91] on button "Close" at bounding box center [1294, 92] width 82 height 24
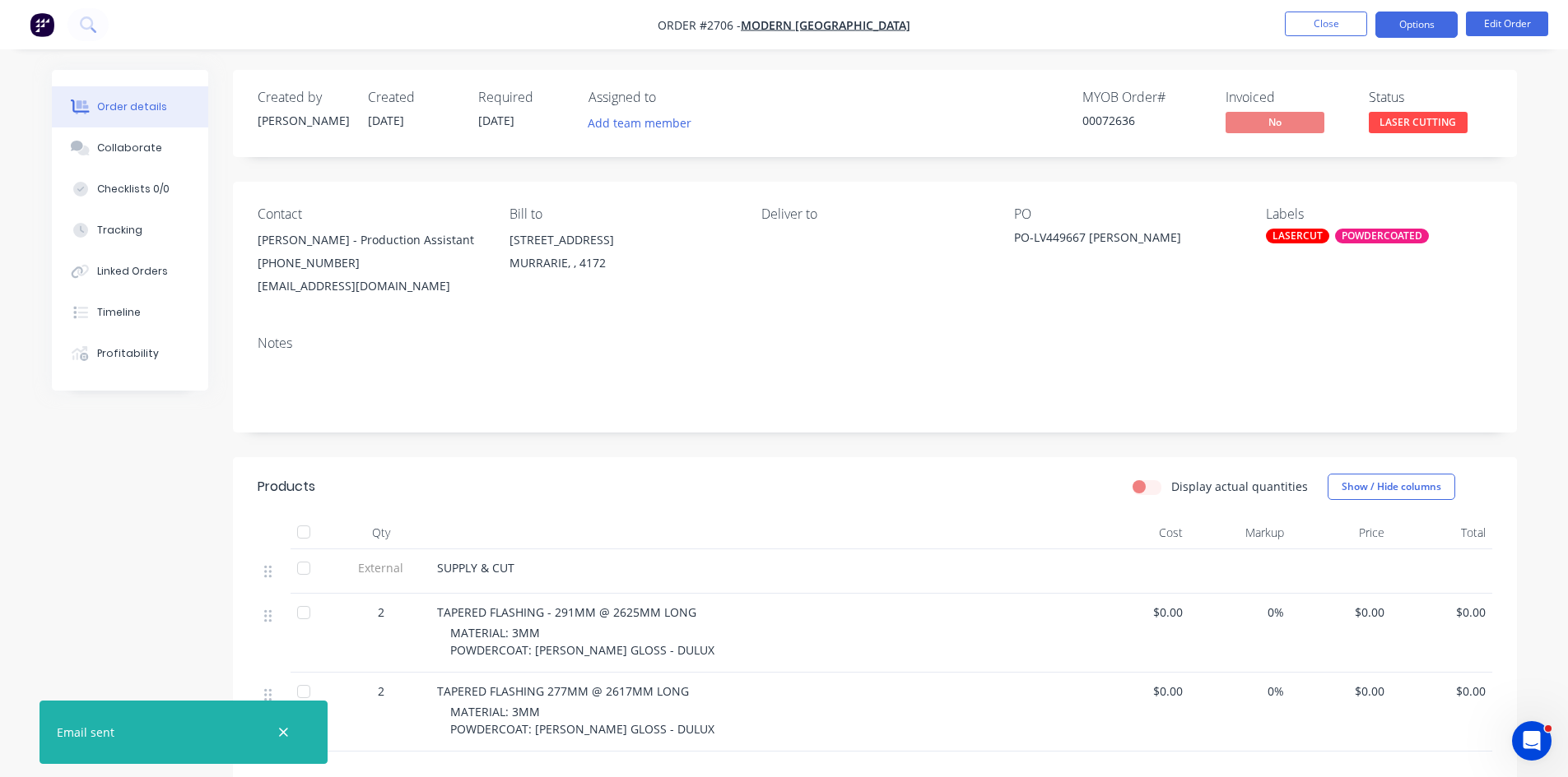
click at [1391, 23] on button "Options" at bounding box center [1416, 24] width 82 height 26
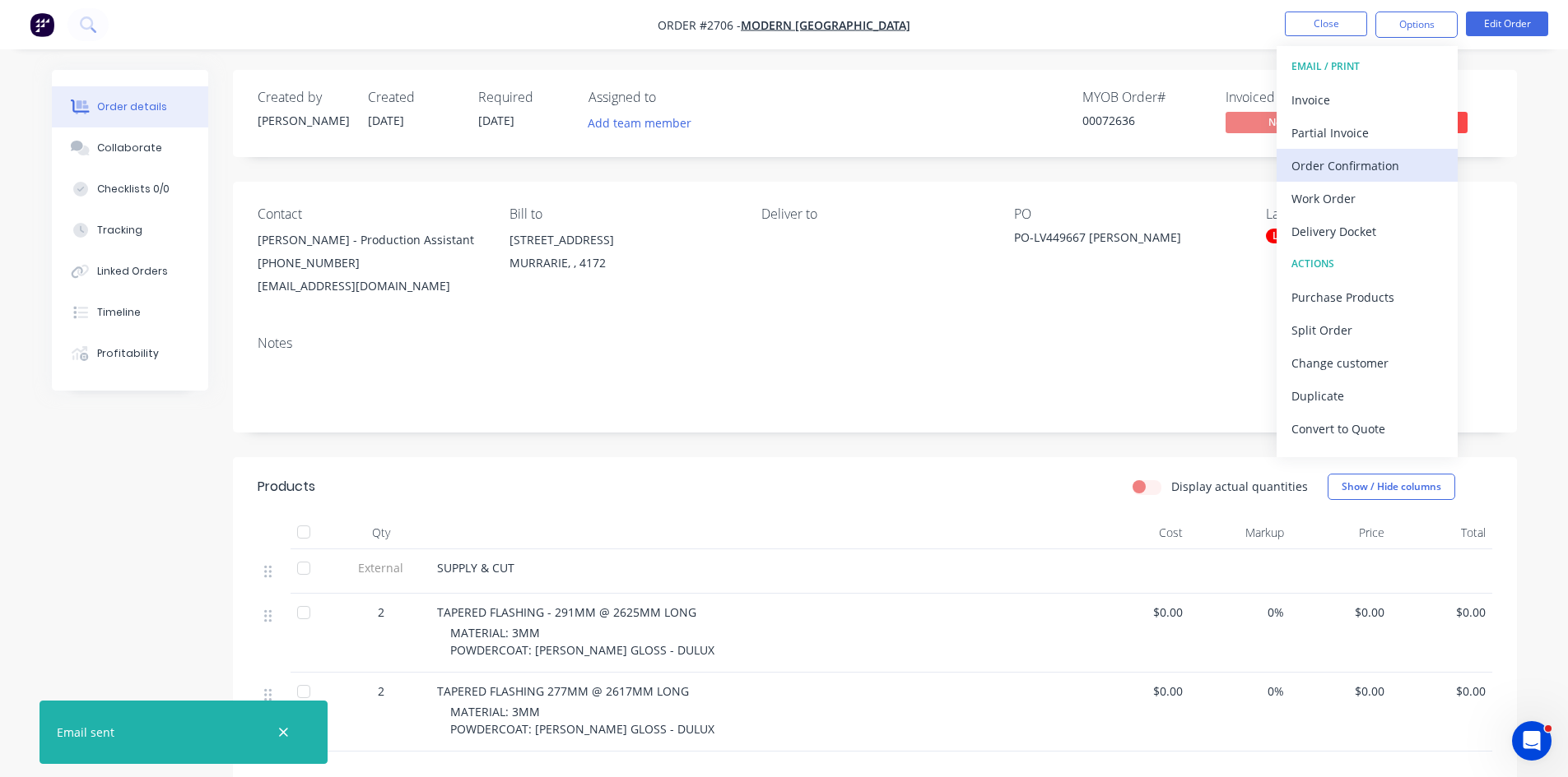
click at [1364, 166] on div "Order Confirmation" at bounding box center [1366, 166] width 151 height 24
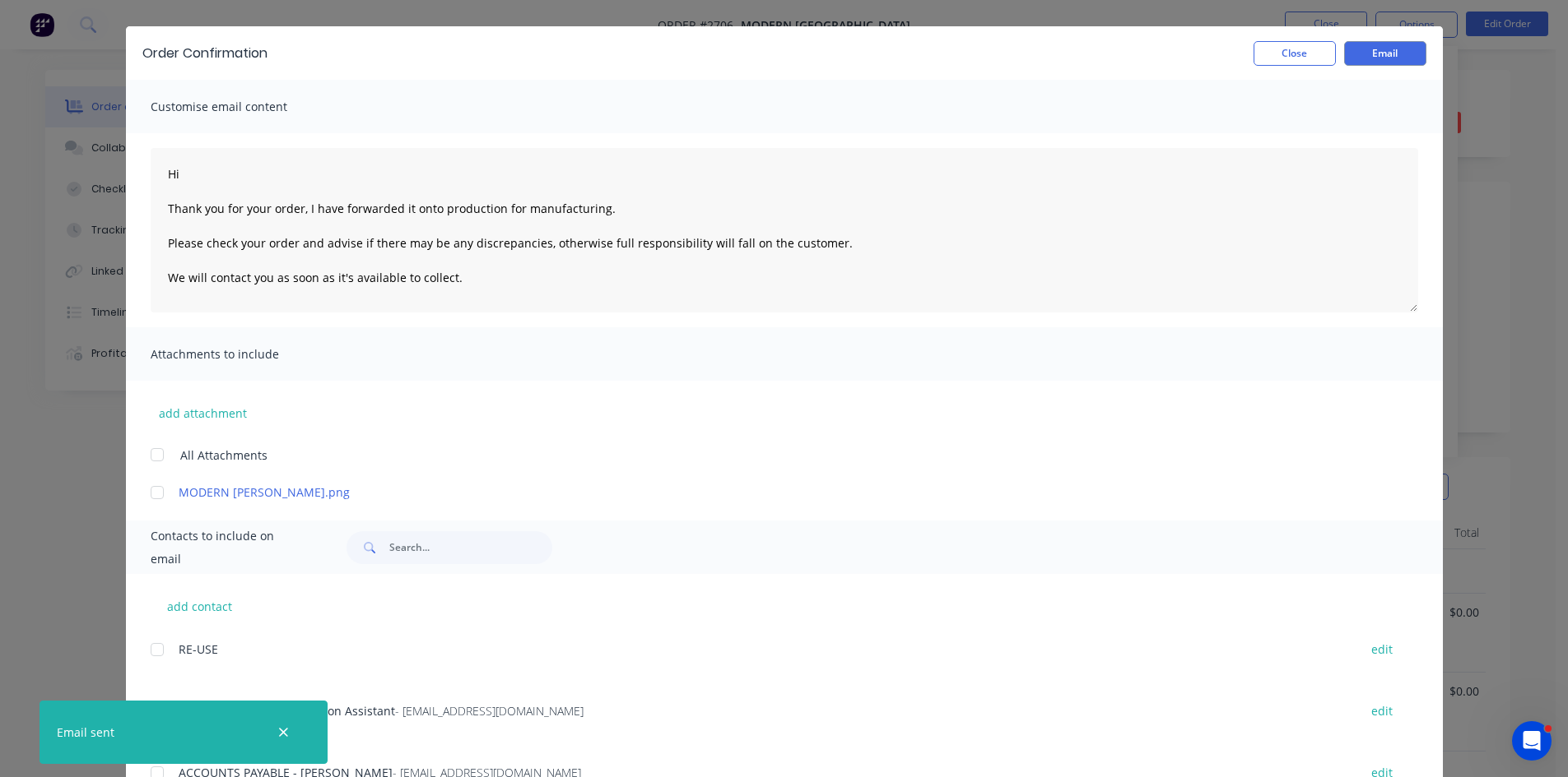
scroll to position [55, 0]
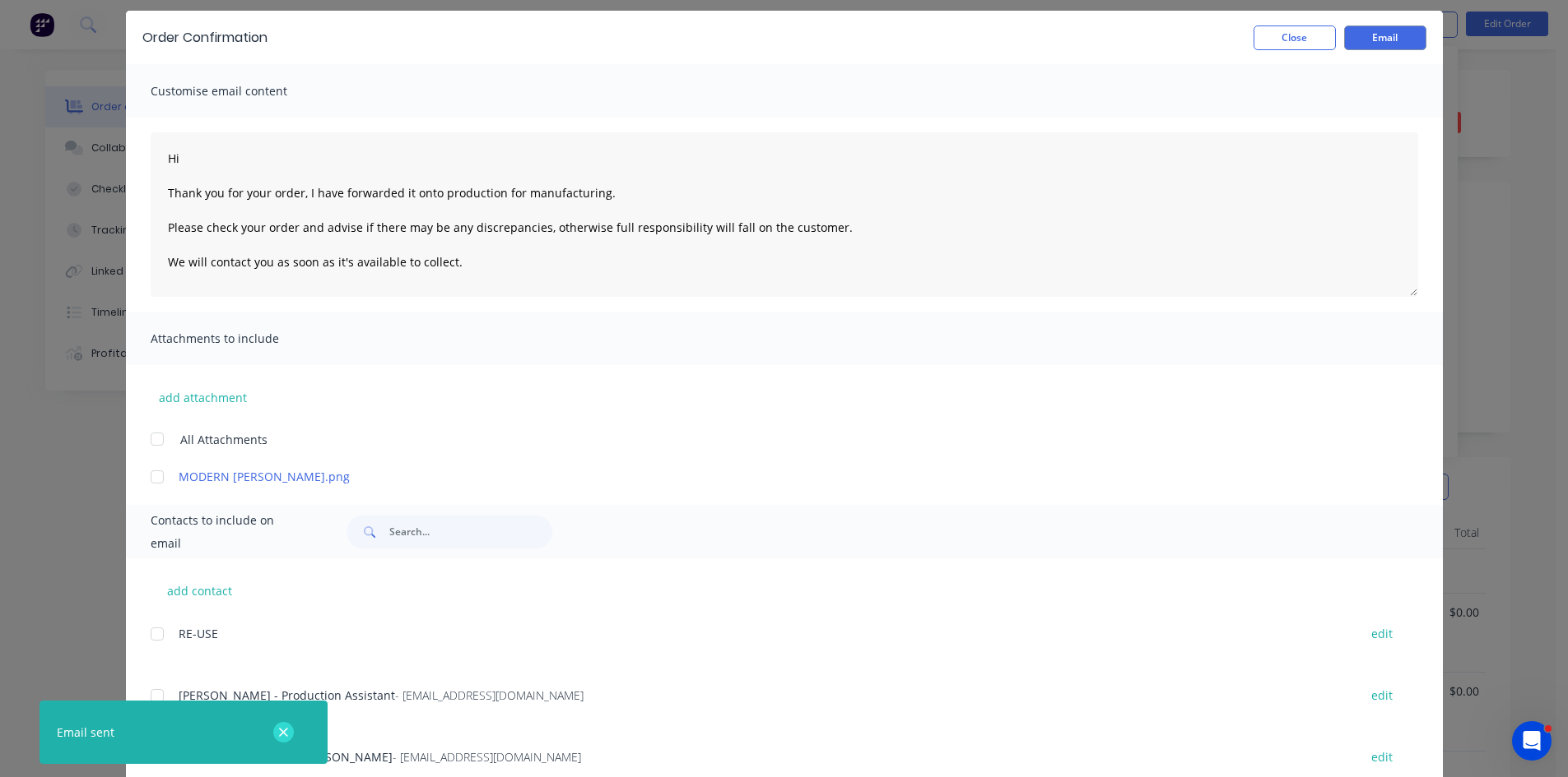
click at [280, 733] on icon "button" at bounding box center [284, 733] width 11 height 14
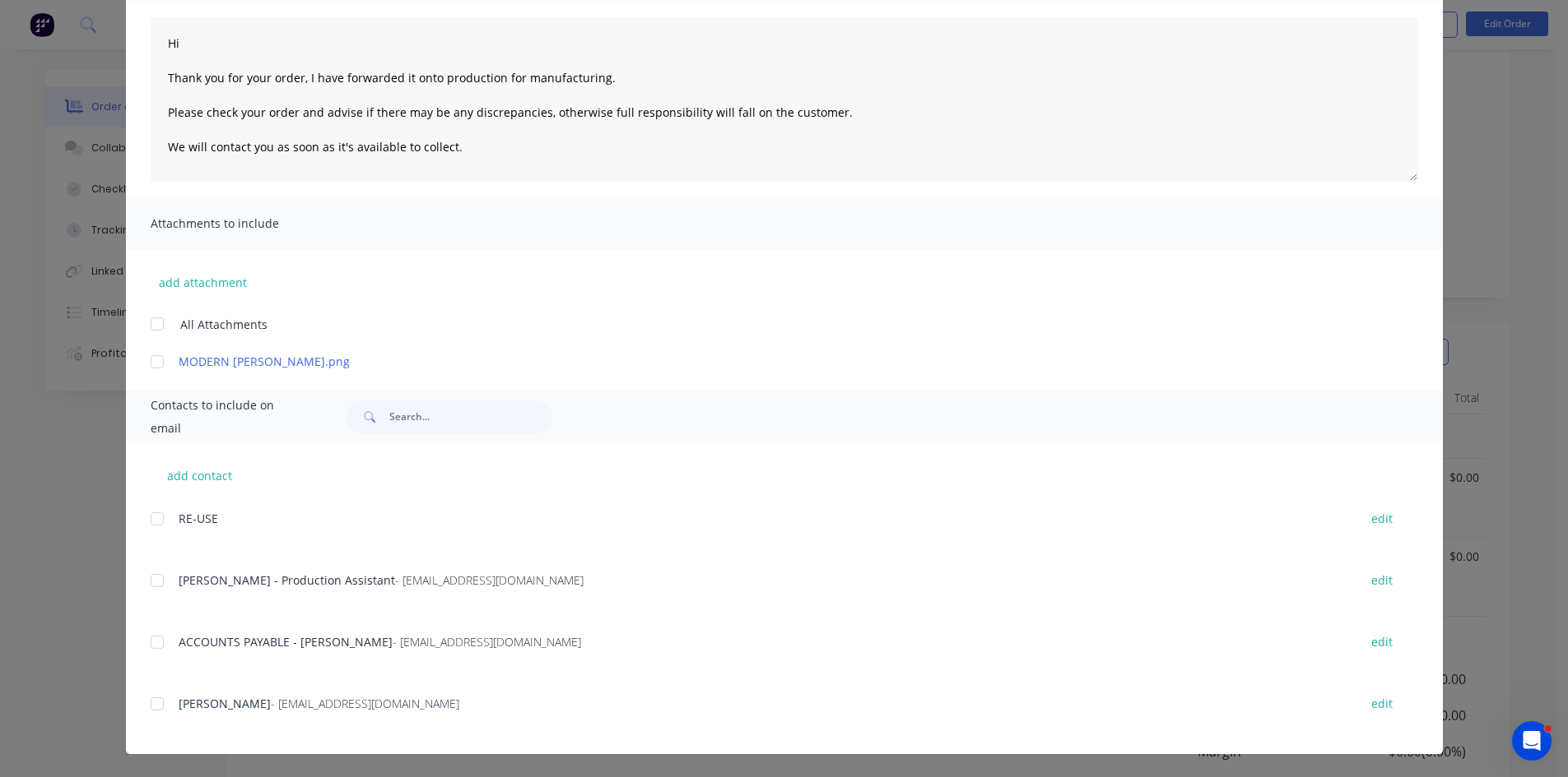
scroll to position [138, 0]
click at [1378, 517] on button "edit" at bounding box center [1381, 519] width 41 height 23
select select "AU"
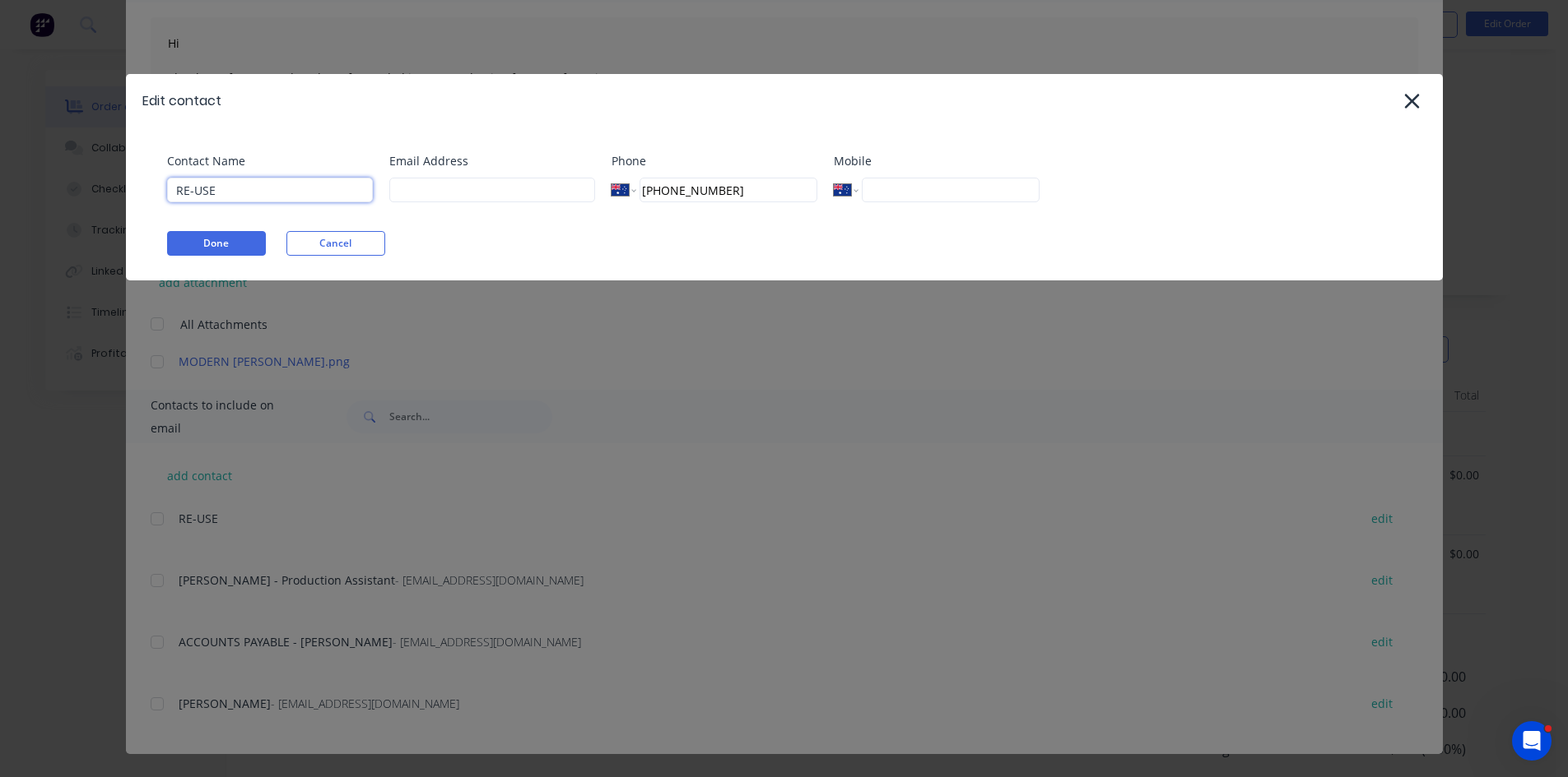
drag, startPoint x: 240, startPoint y: 190, endPoint x: -149, endPoint y: 130, distance: 393.6
click at [0, 130] on html "Order #2706 - Modern Queensland Close Options Edit Order Order details Collabor…" at bounding box center [784, 426] width 1568 height 1127
click at [327, 246] on button "Cancel" at bounding box center [335, 243] width 99 height 24
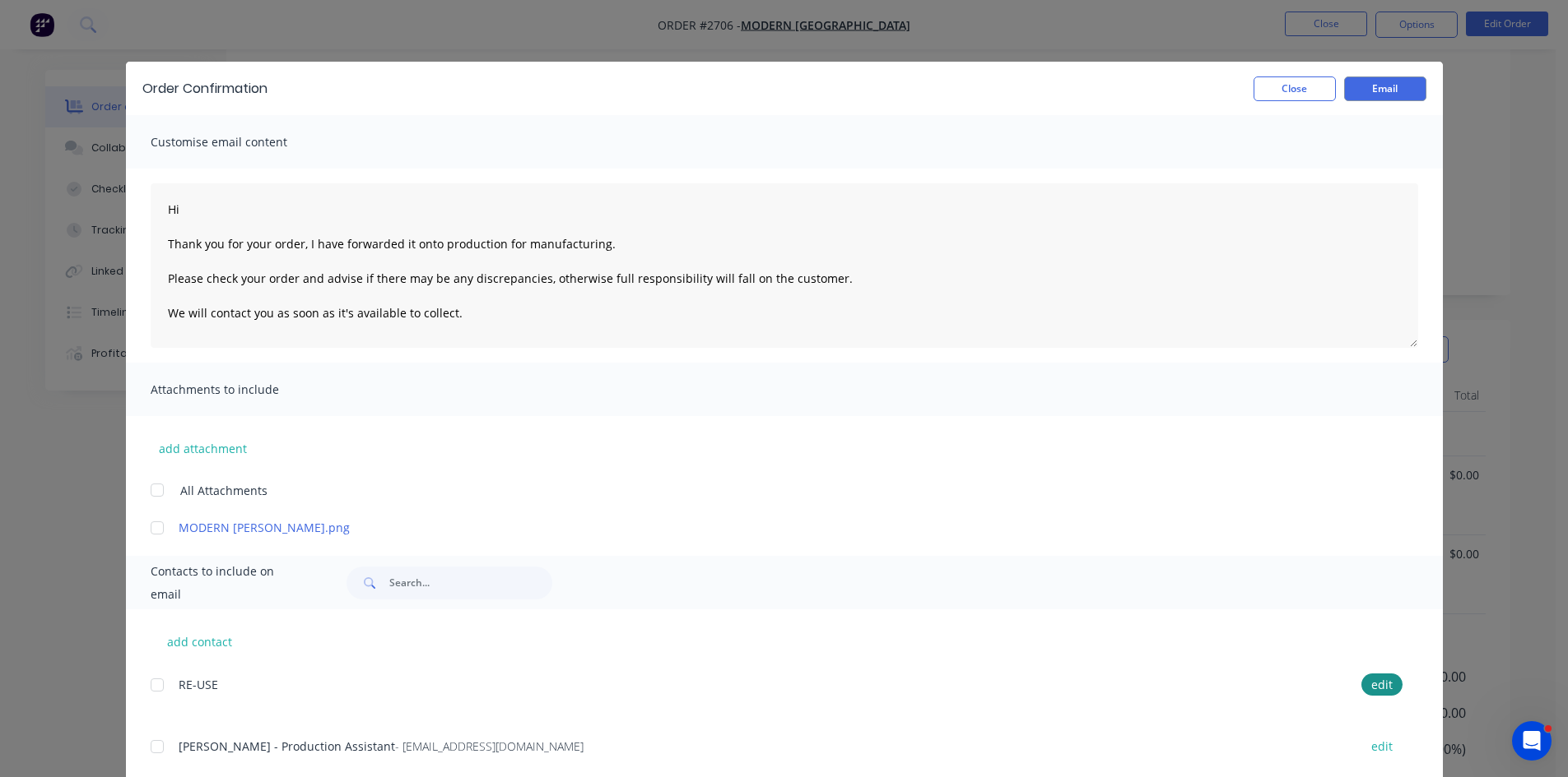
scroll to position [0, 0]
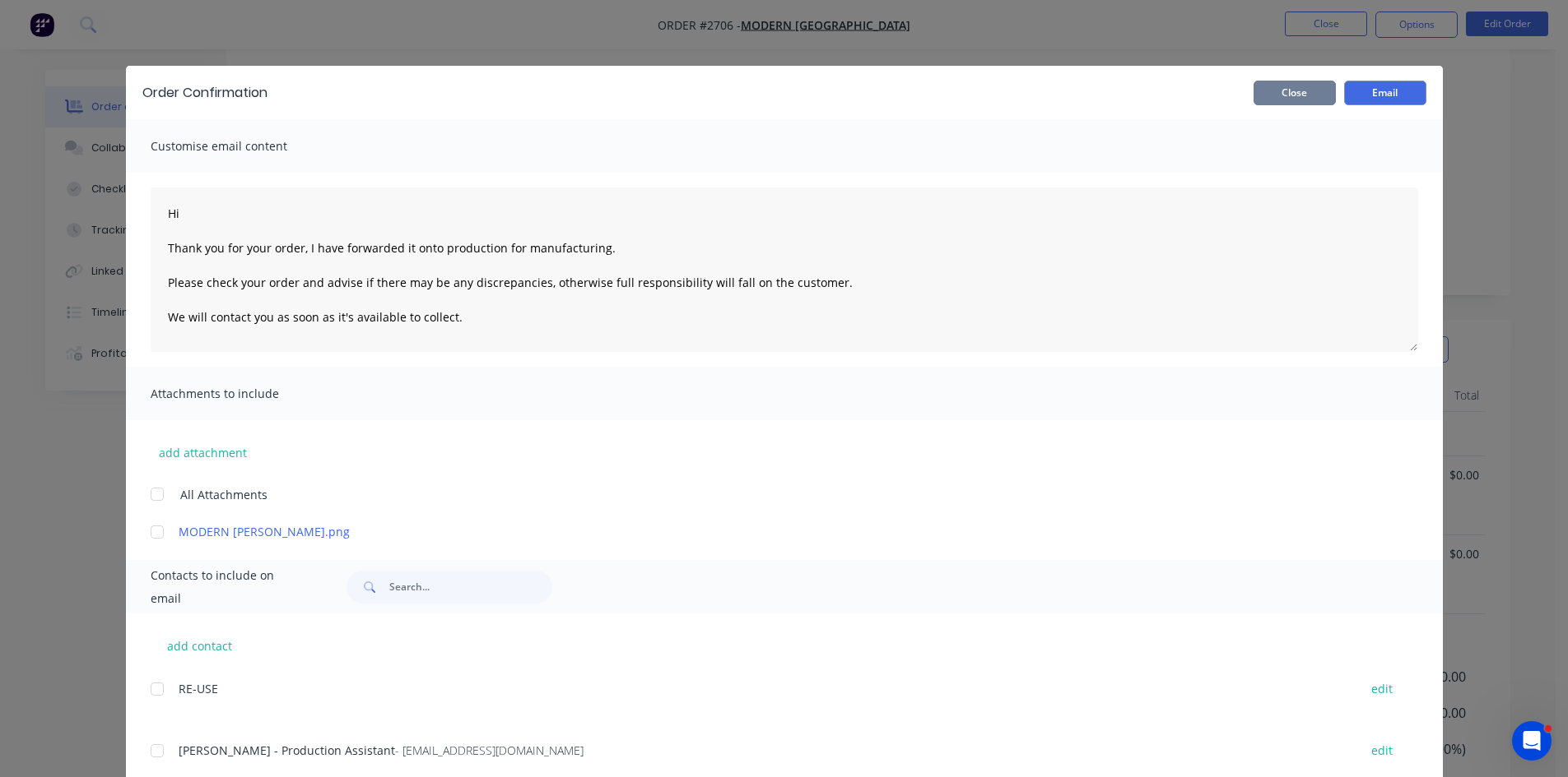
click at [1287, 91] on button "Close" at bounding box center [1294, 92] width 82 height 24
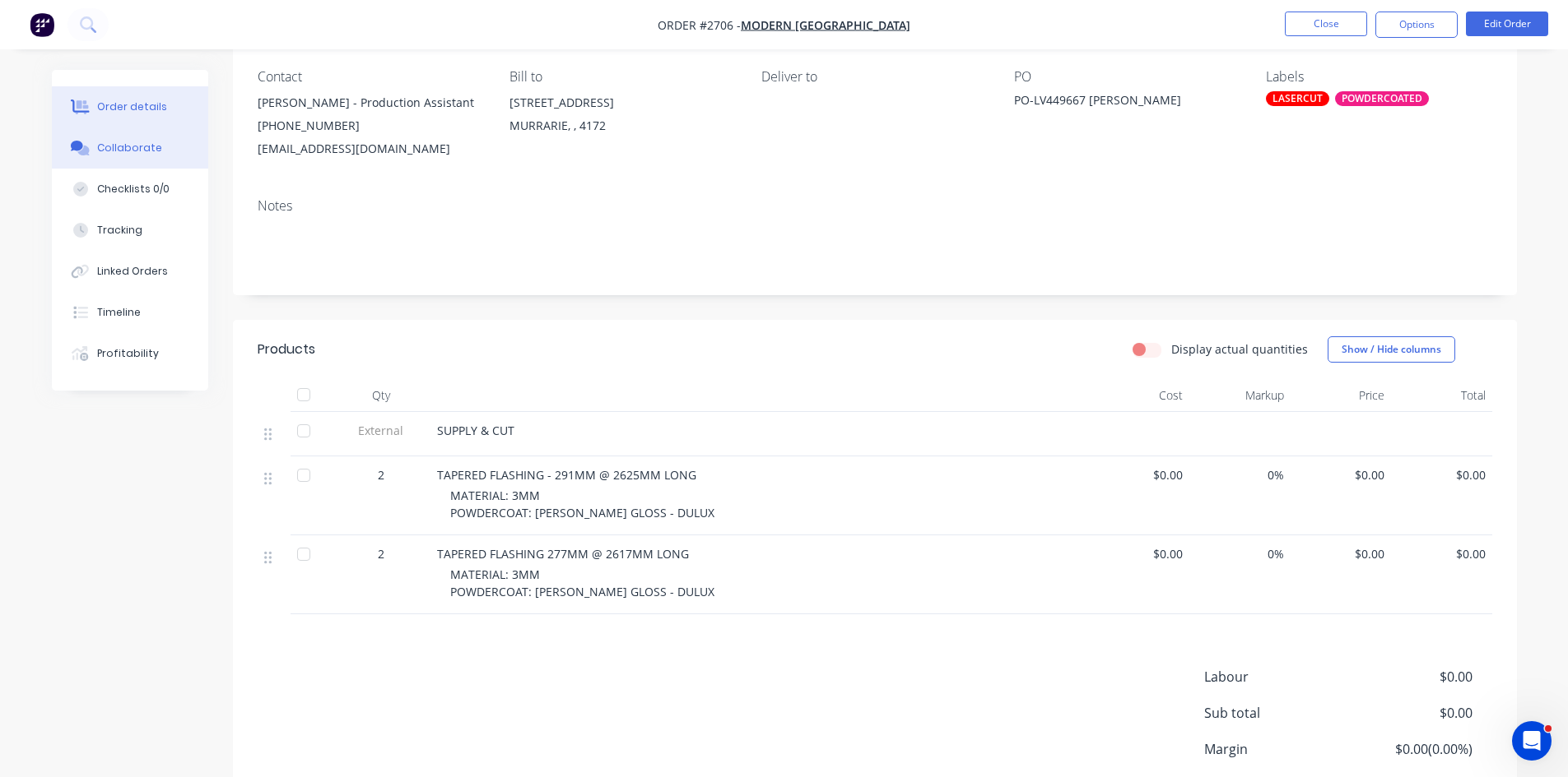
click at [139, 151] on div "Collaborate" at bounding box center [130, 148] width 65 height 14
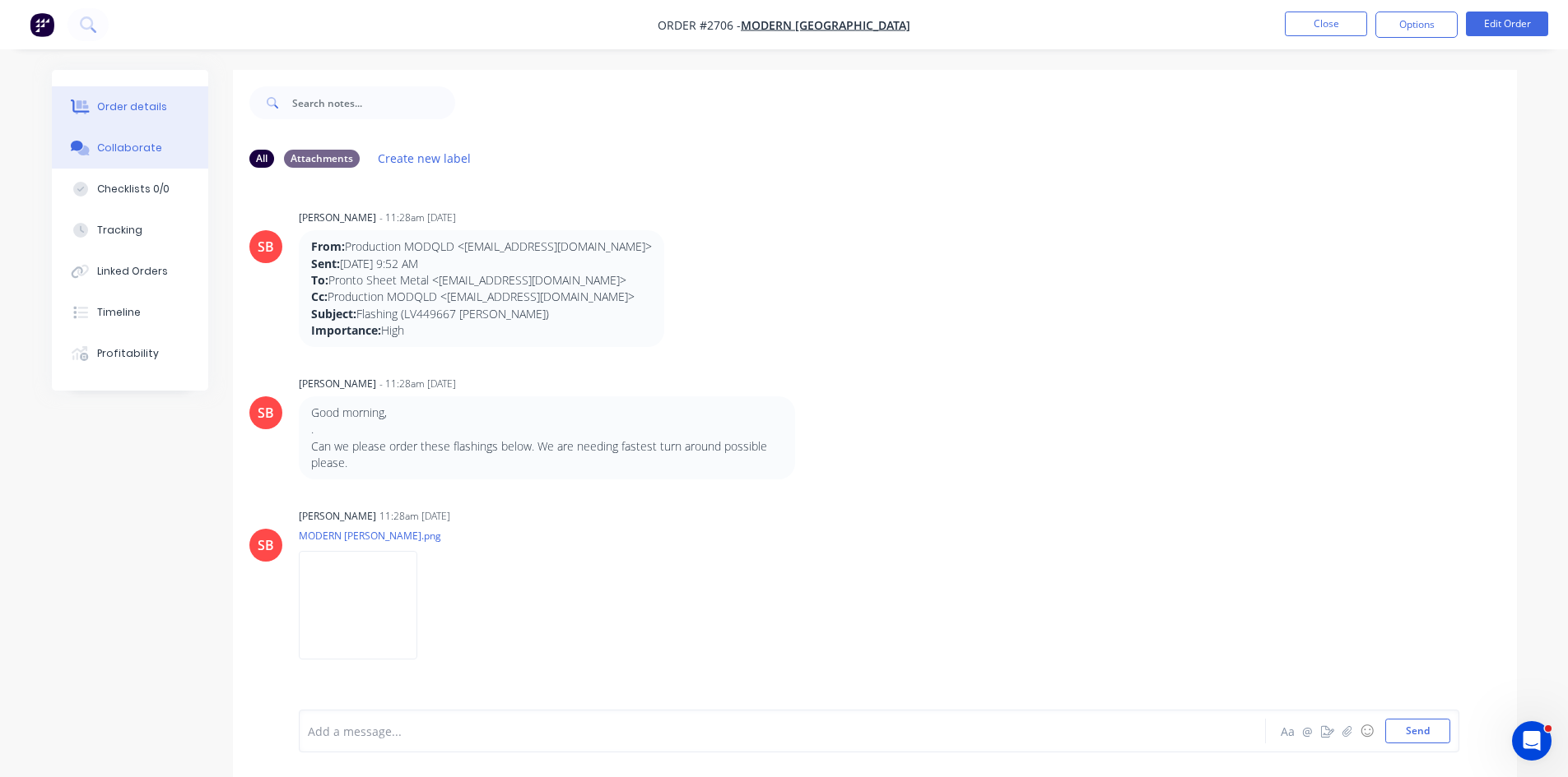
click at [130, 101] on div "Order details" at bounding box center [131, 107] width 70 height 14
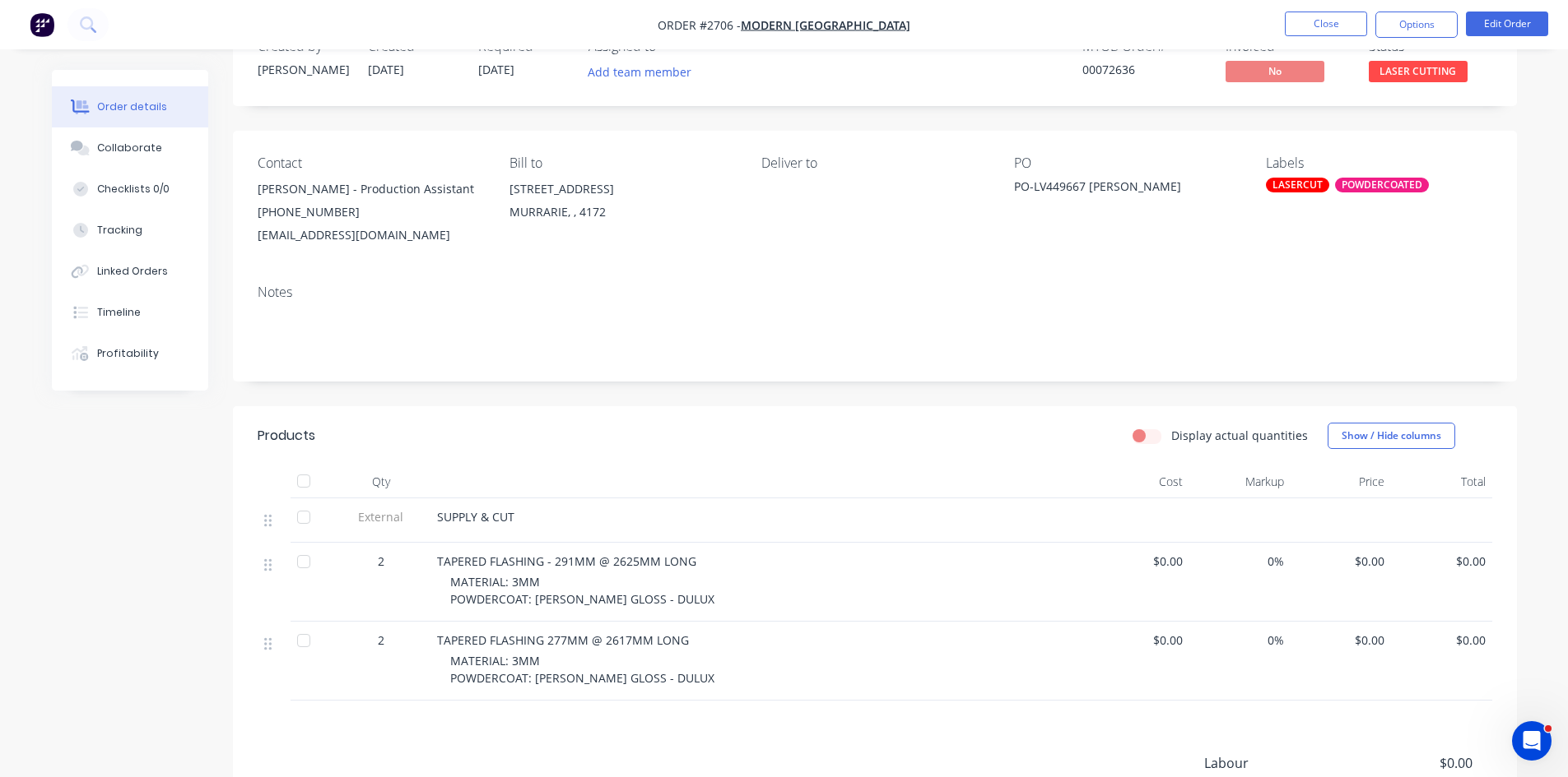
scroll to position [55, 0]
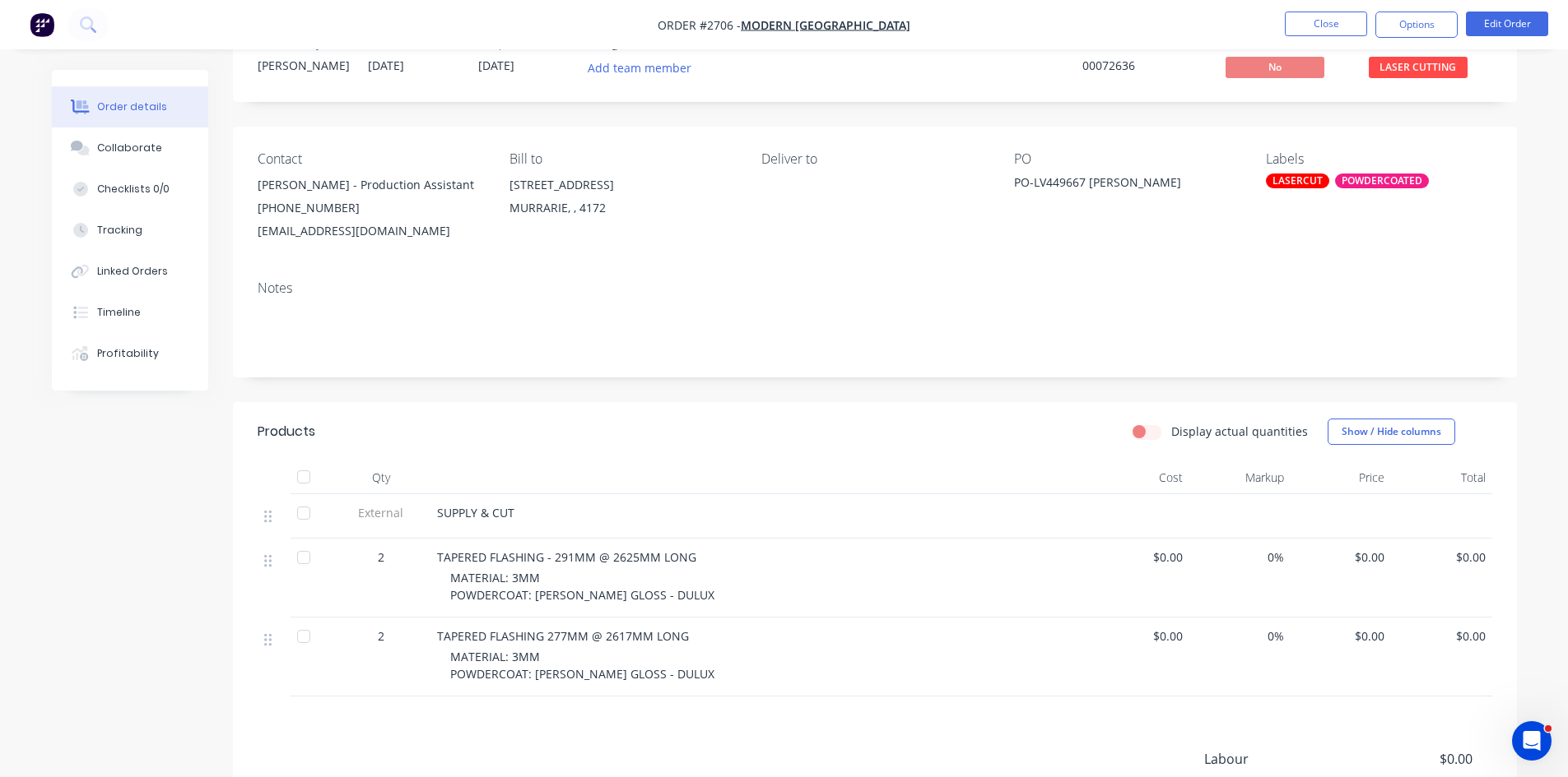
click at [553, 573] on div "MATERIAL: 3MM POWDERCOAT: [PERSON_NAME] GLOSS - DULUX" at bounding box center [766, 587] width 632 height 34
click at [1500, 22] on button "Edit Order" at bounding box center [1506, 24] width 82 height 24
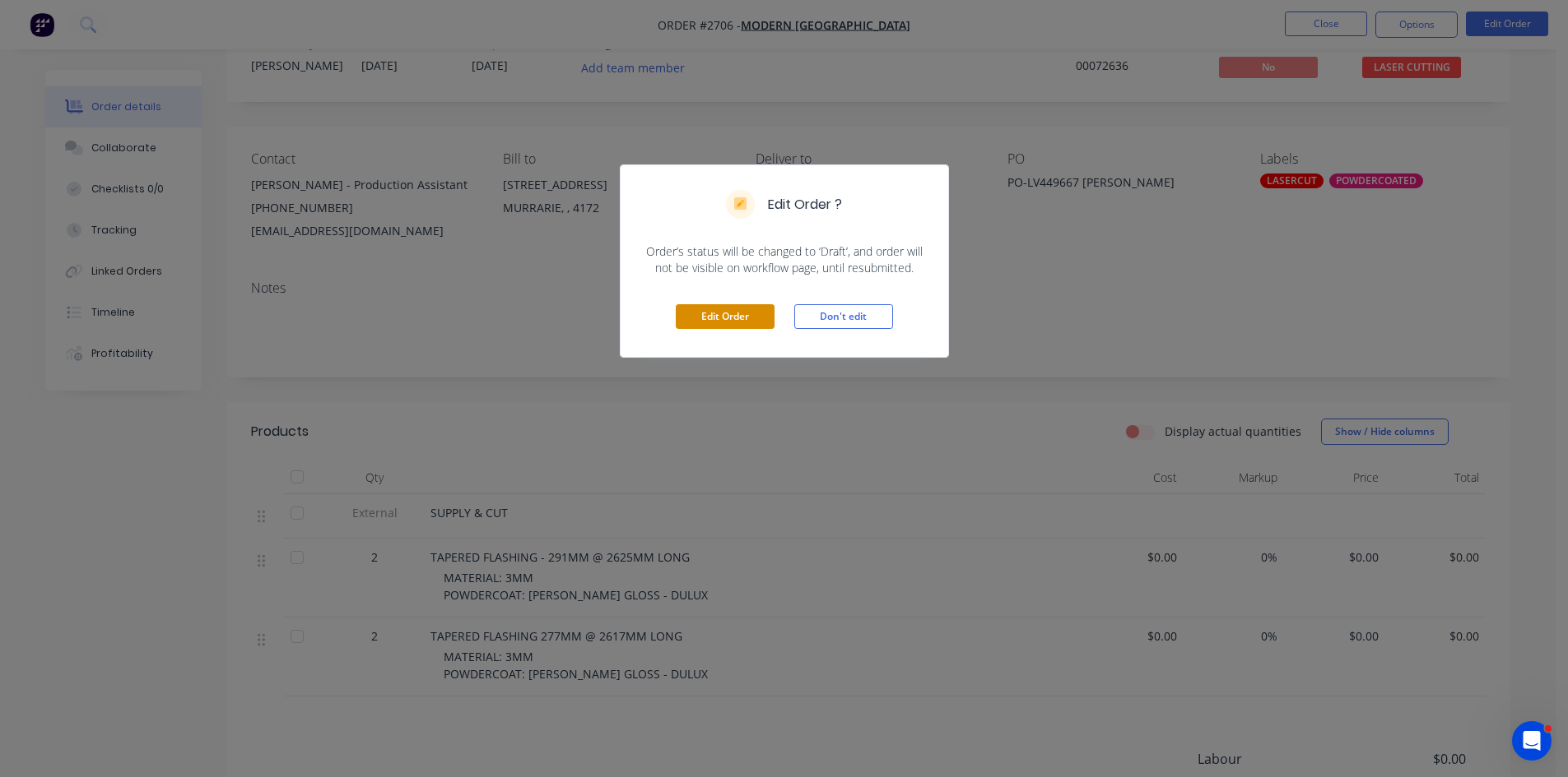
click at [724, 314] on button "Edit Order" at bounding box center [725, 316] width 99 height 24
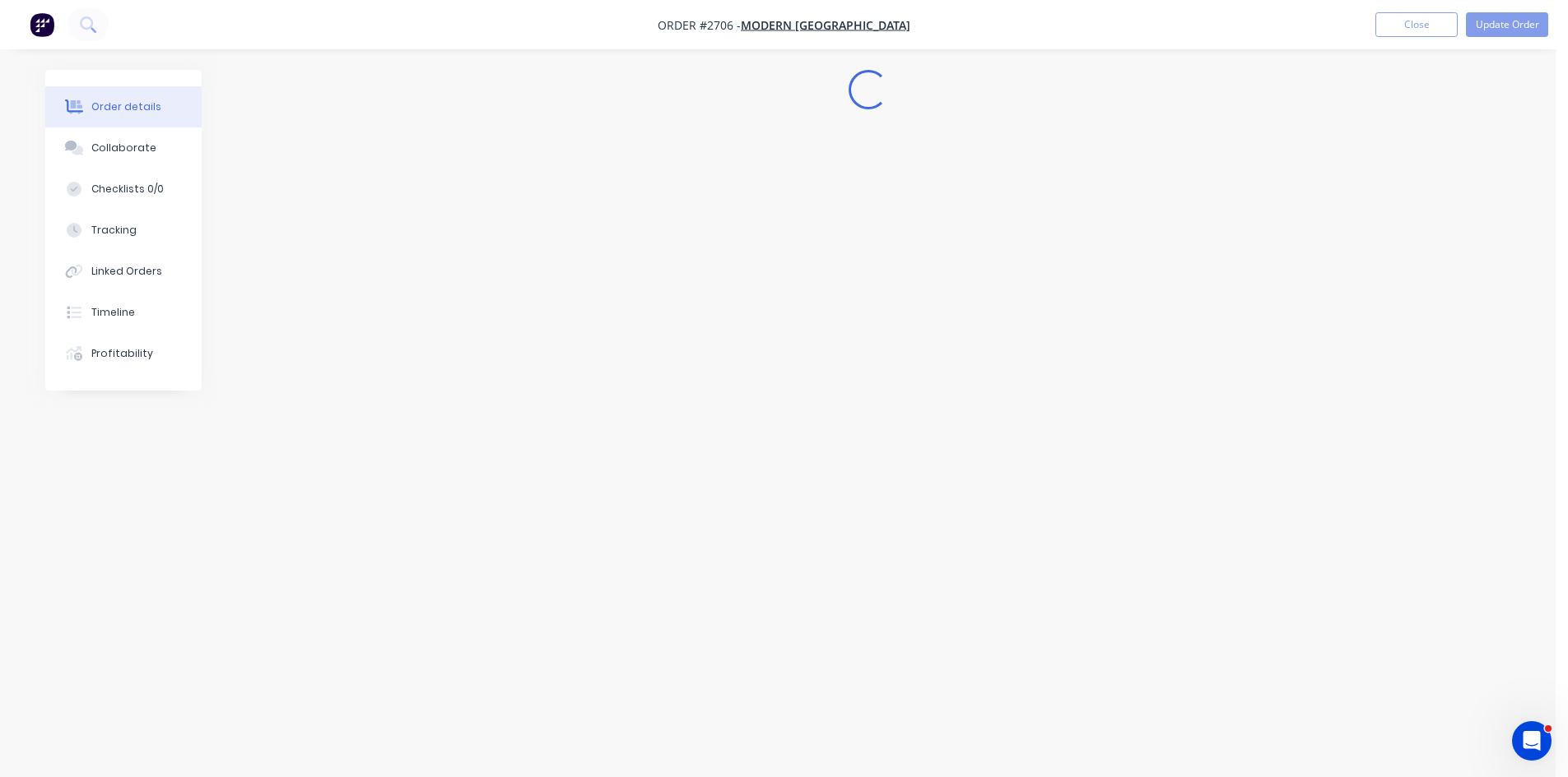
scroll to position [0, 0]
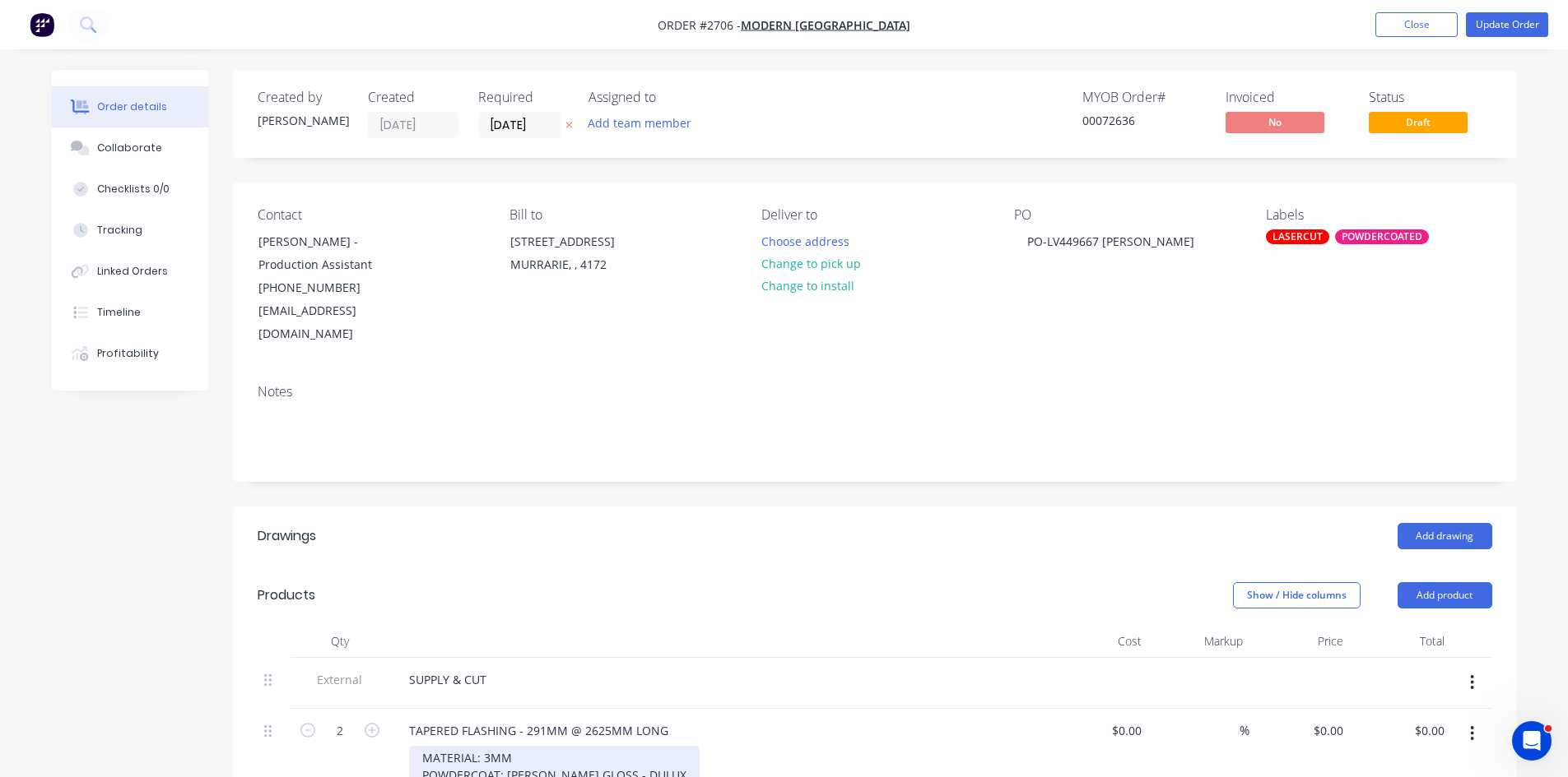
click at [516, 746] on div "MATERIAL: 3MM POWDERCOAT: [PERSON_NAME] GLOSS - DULUX" at bounding box center [553, 766] width 291 height 41
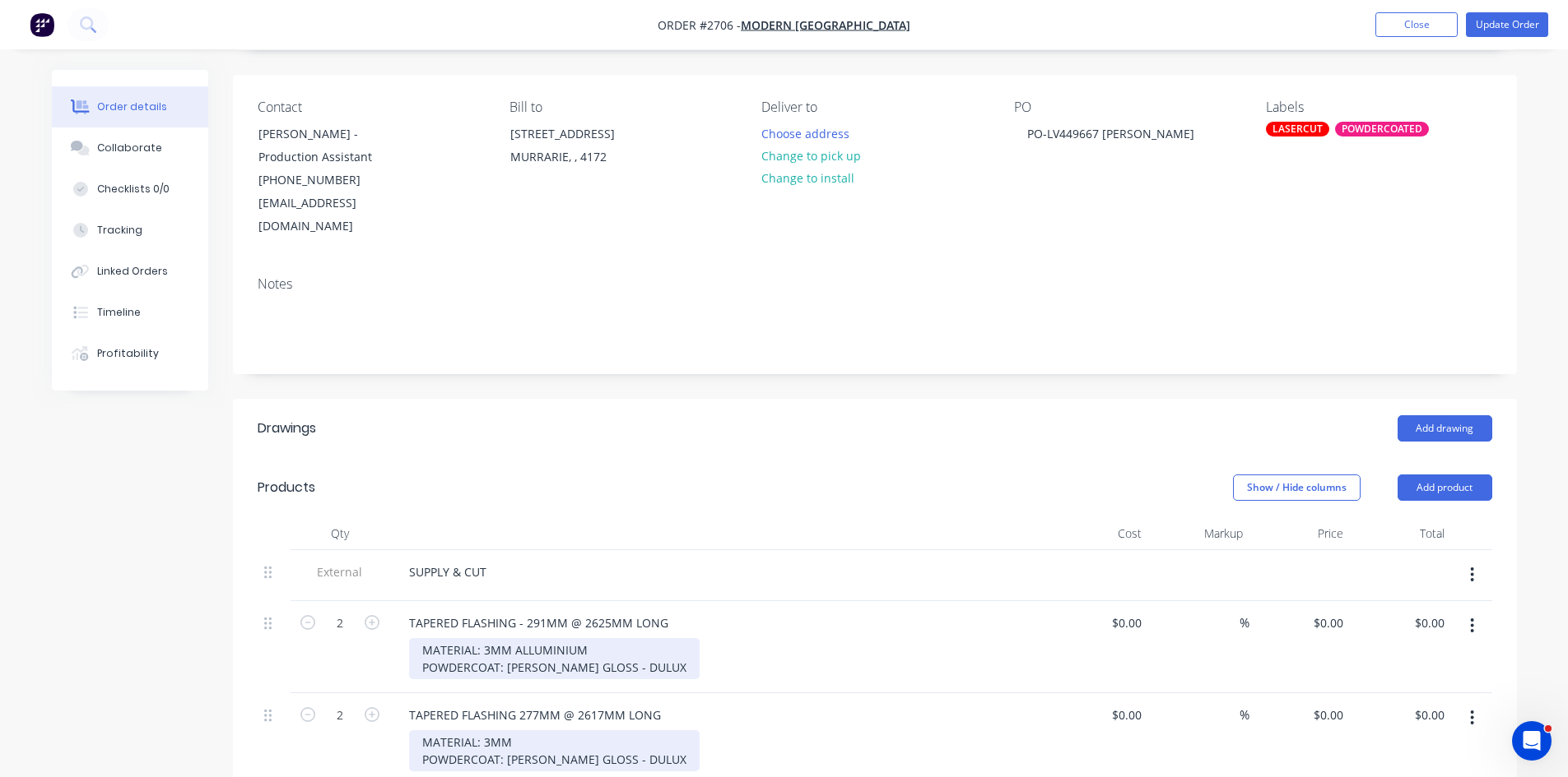
scroll to position [110, 0]
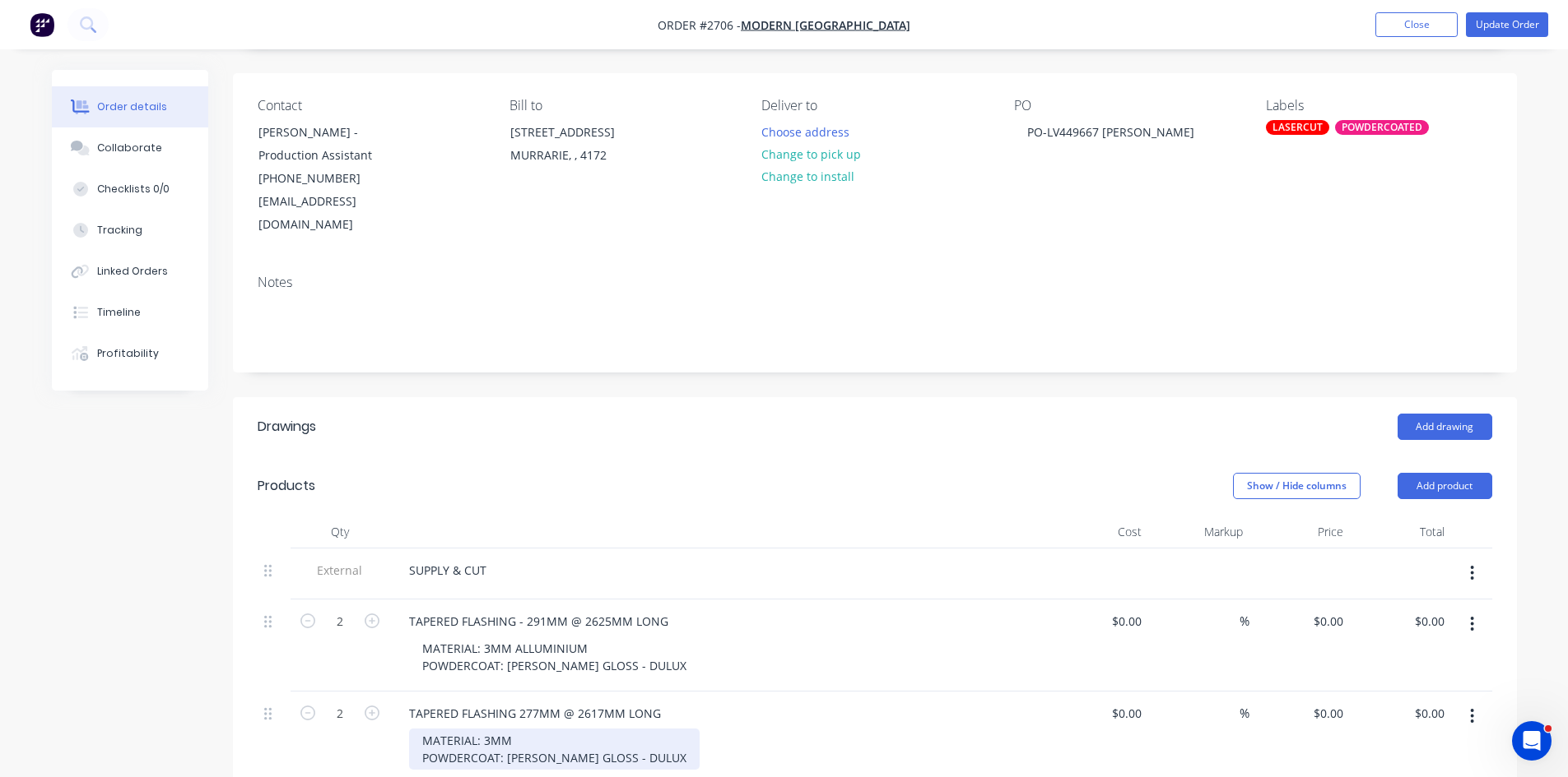
click at [516, 729] on div "MATERIAL: 3MM POWDERCOAT: [PERSON_NAME] GLOSS - DULUX" at bounding box center [553, 749] width 291 height 41
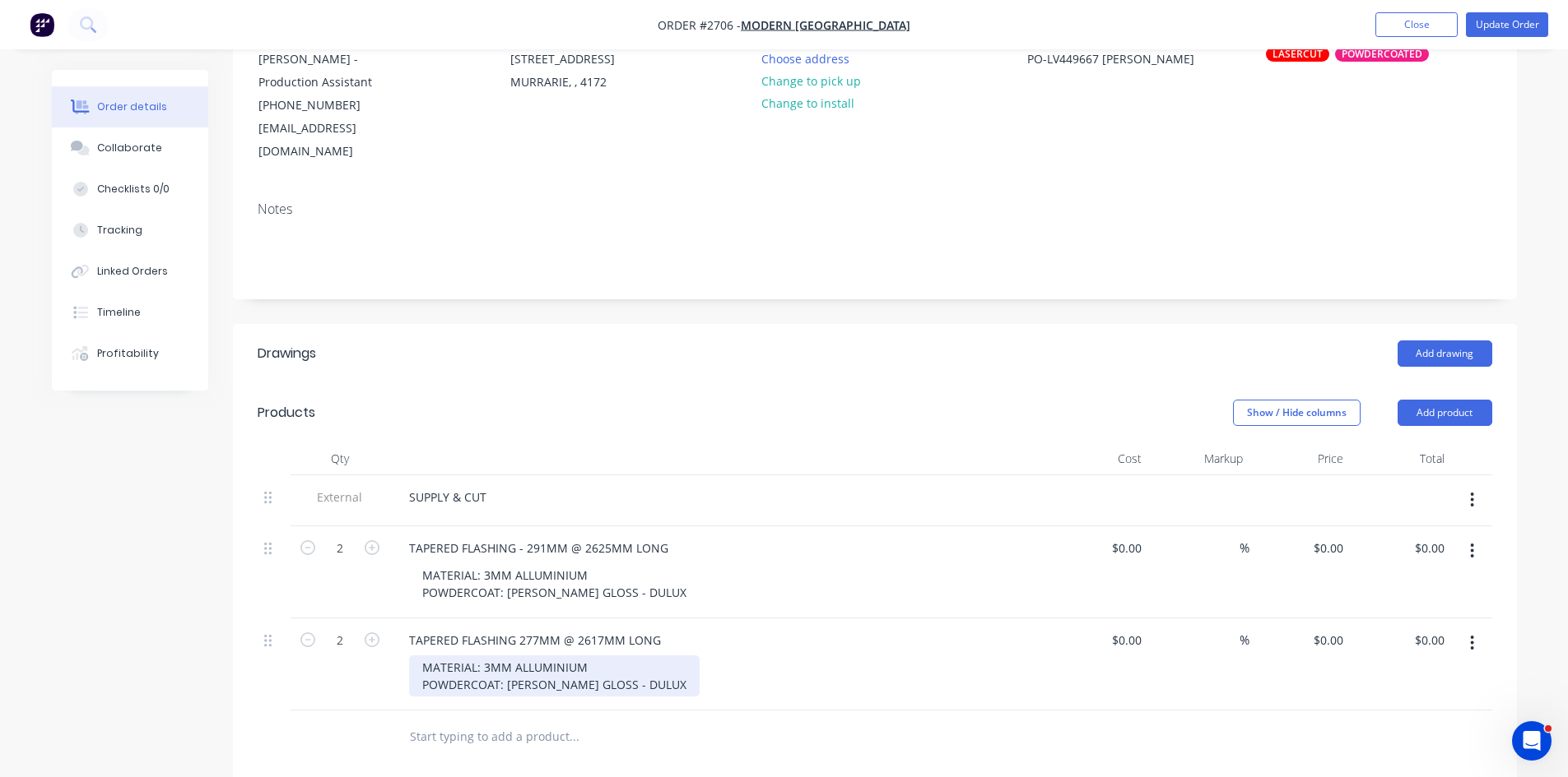
scroll to position [192, 0]
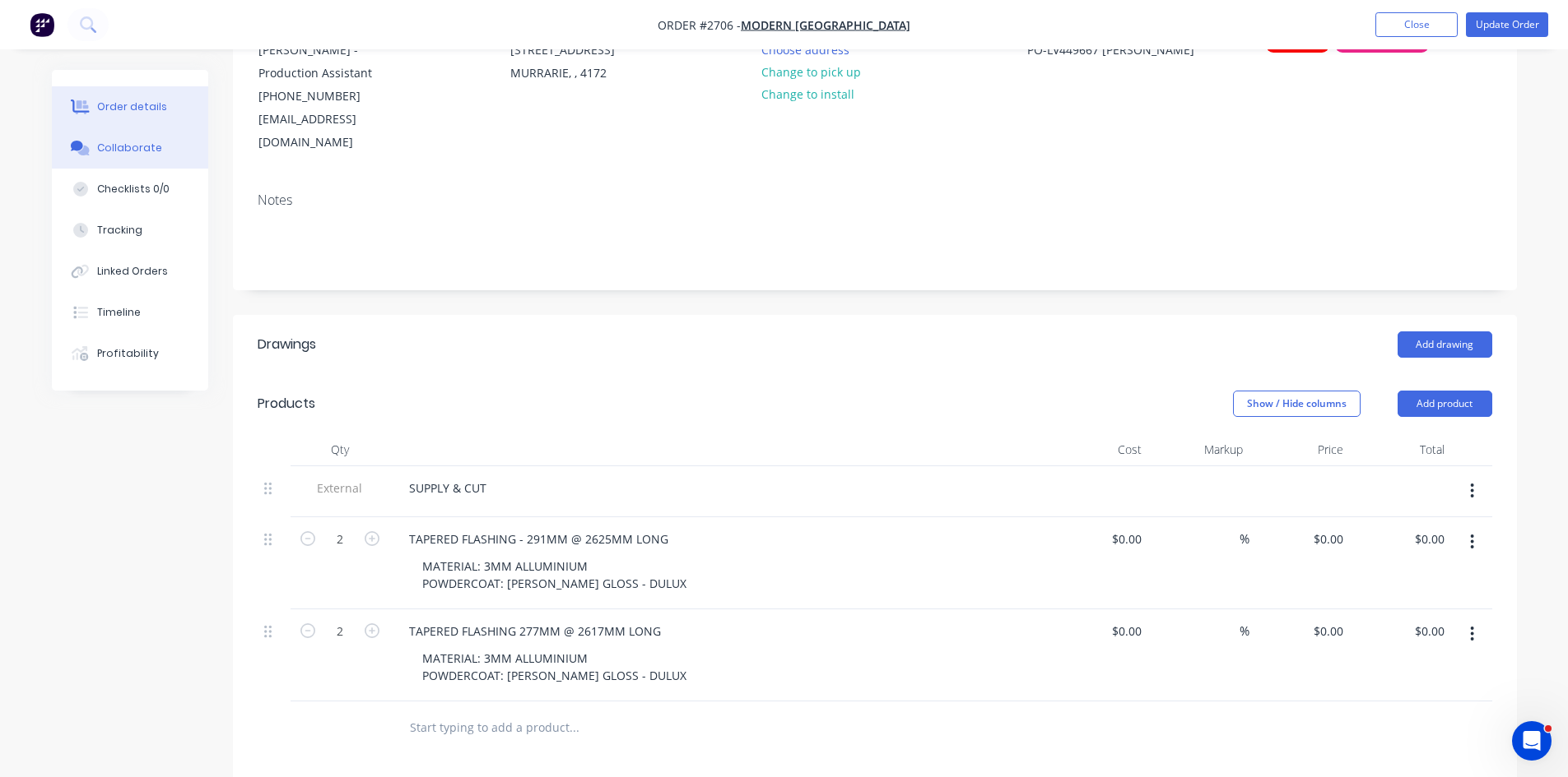
click at [130, 145] on div "Collaborate" at bounding box center [130, 148] width 65 height 14
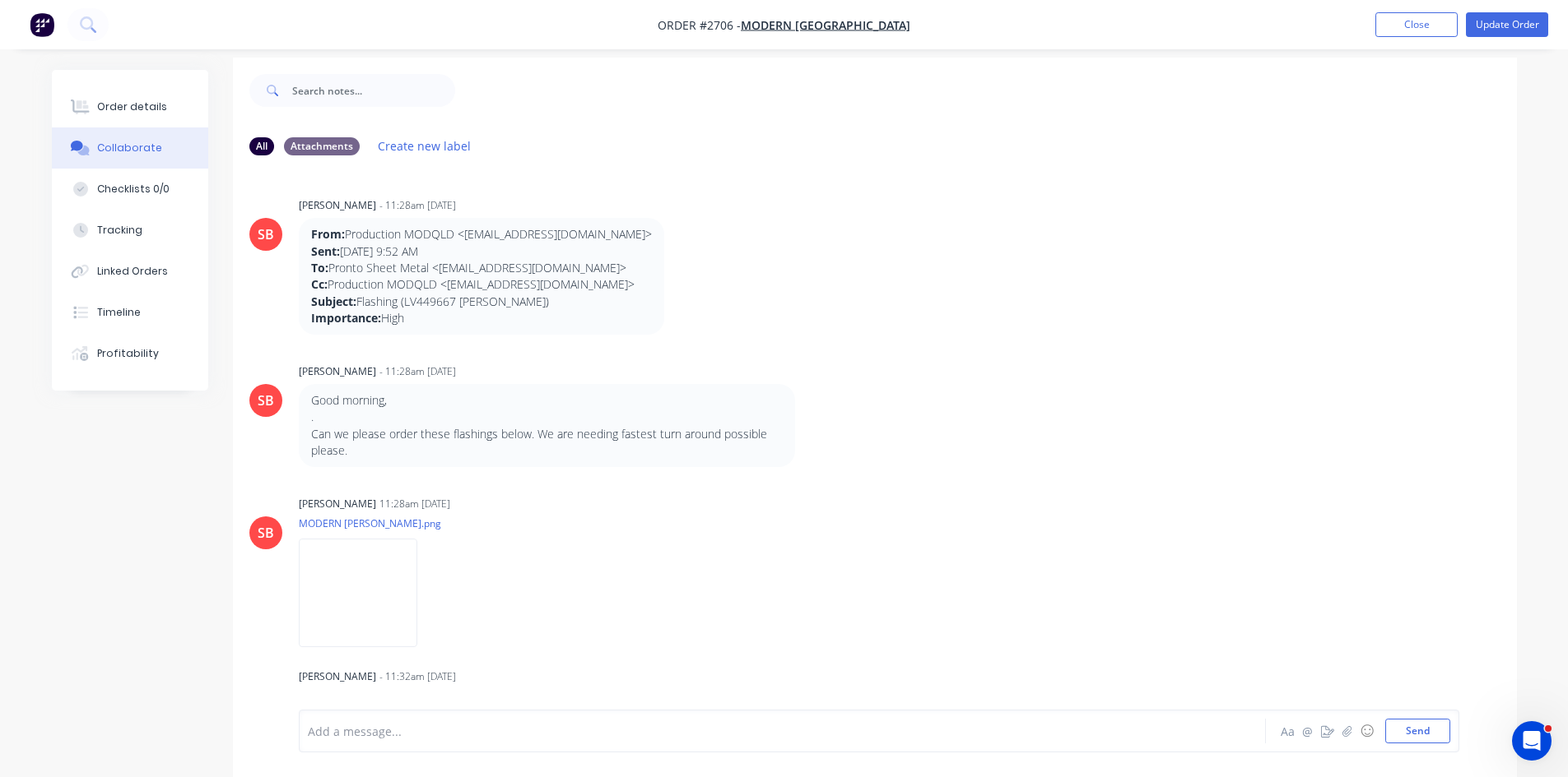
scroll to position [24, 0]
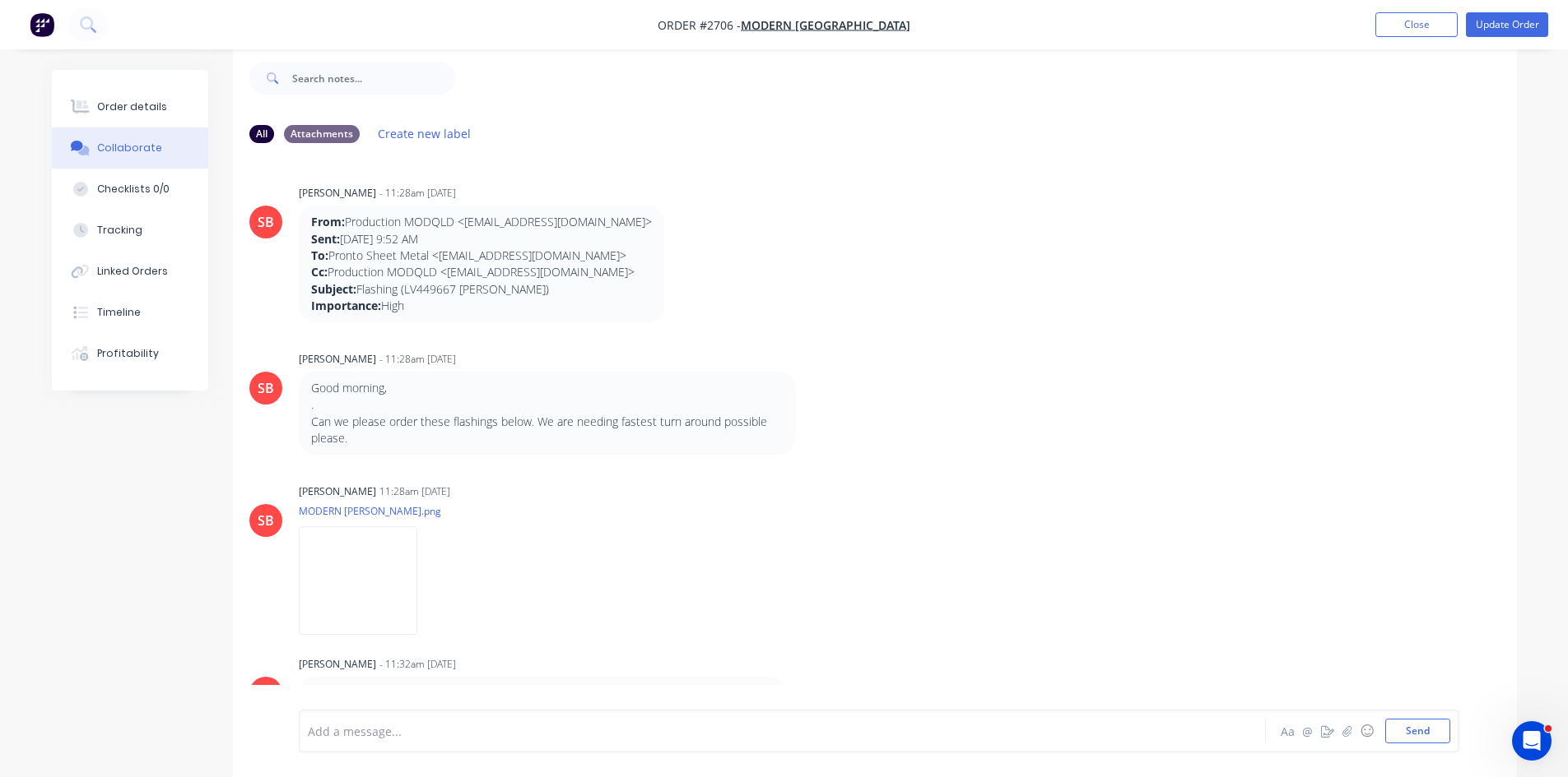
click at [389, 731] on div at bounding box center [736, 732] width 856 height 17
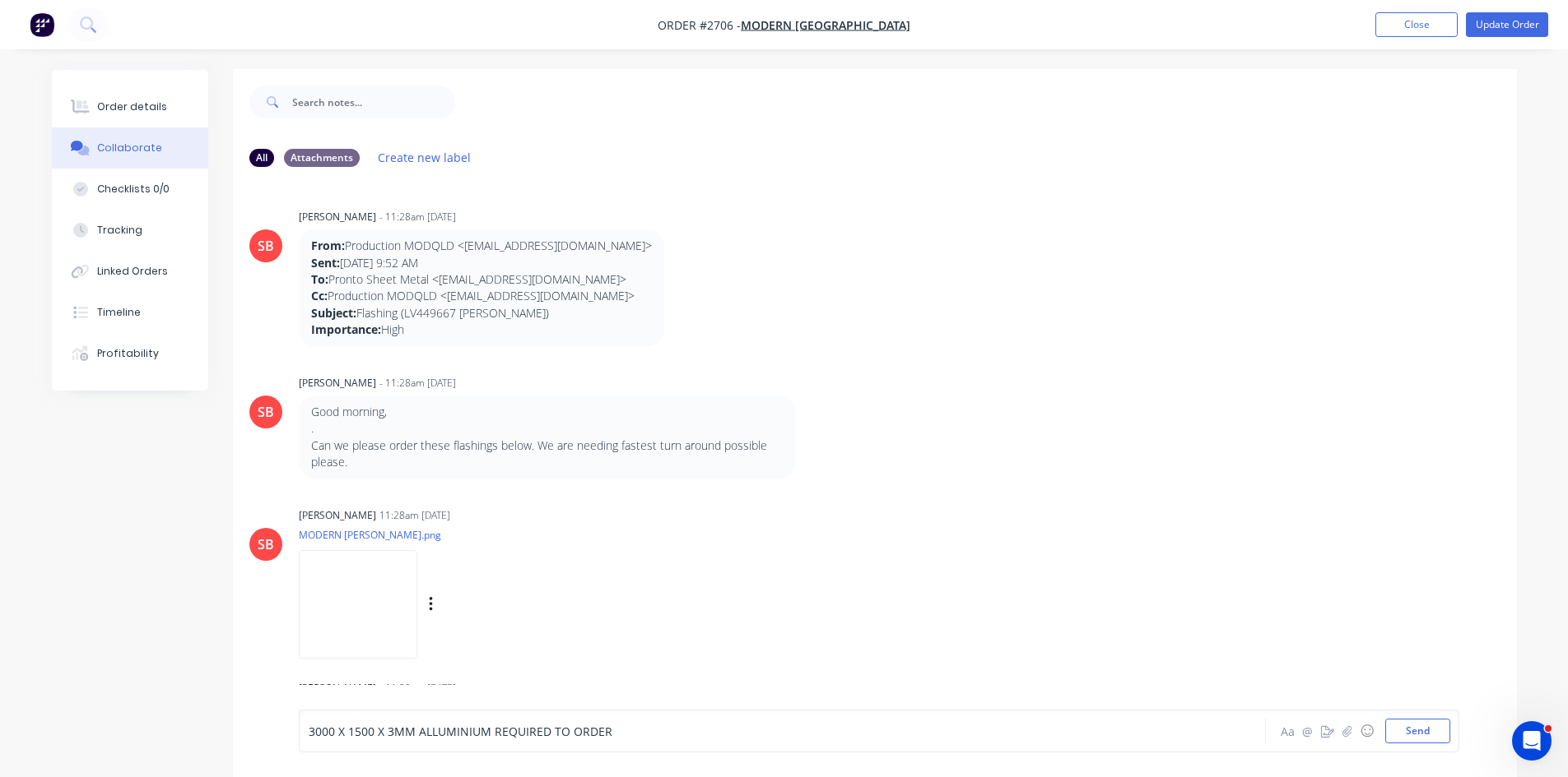
scroll to position [0, 0]
click at [1511, 22] on button "Update Order" at bounding box center [1506, 24] width 82 height 24
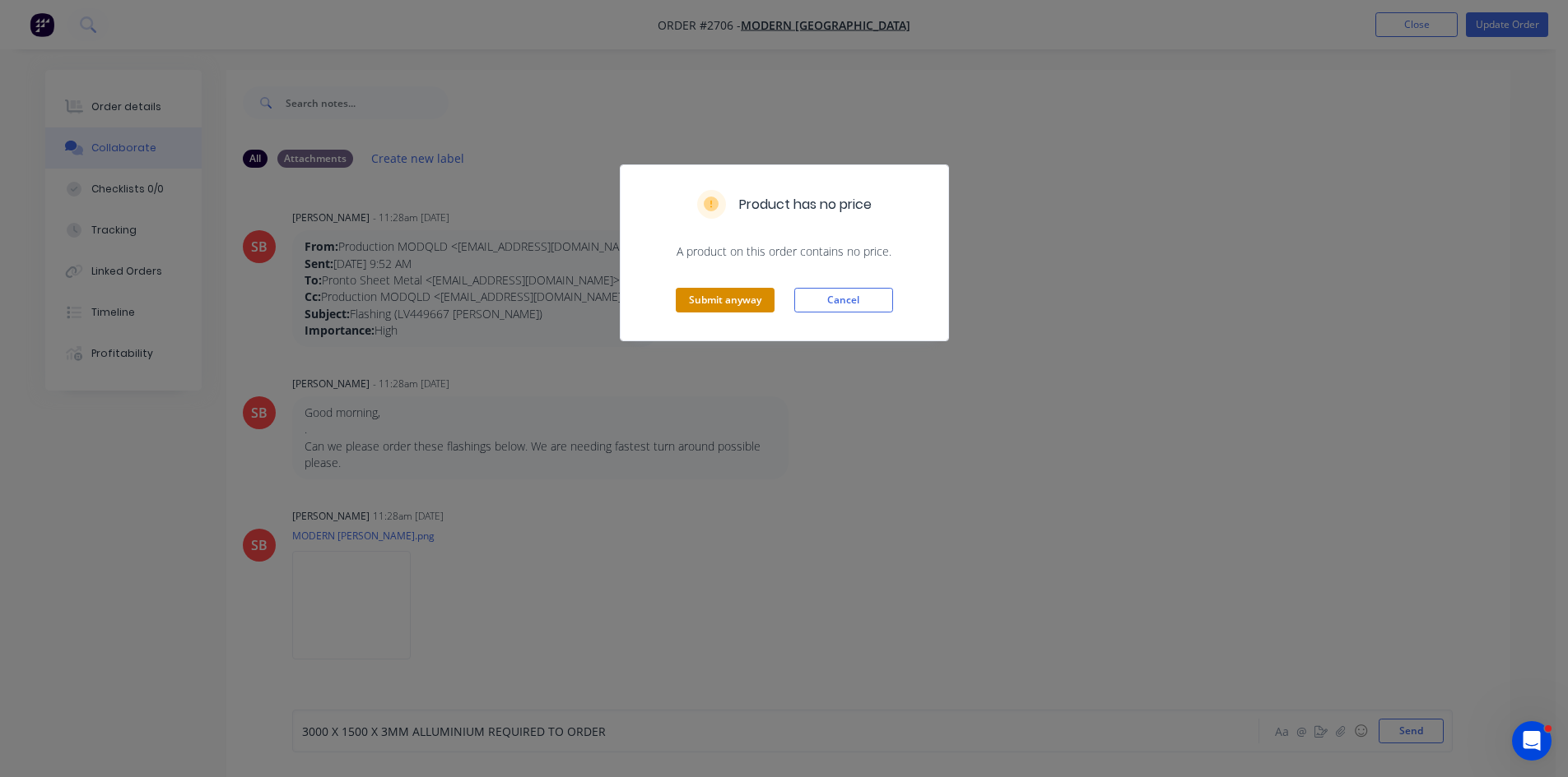
click at [745, 300] on button "Submit anyway" at bounding box center [725, 300] width 99 height 24
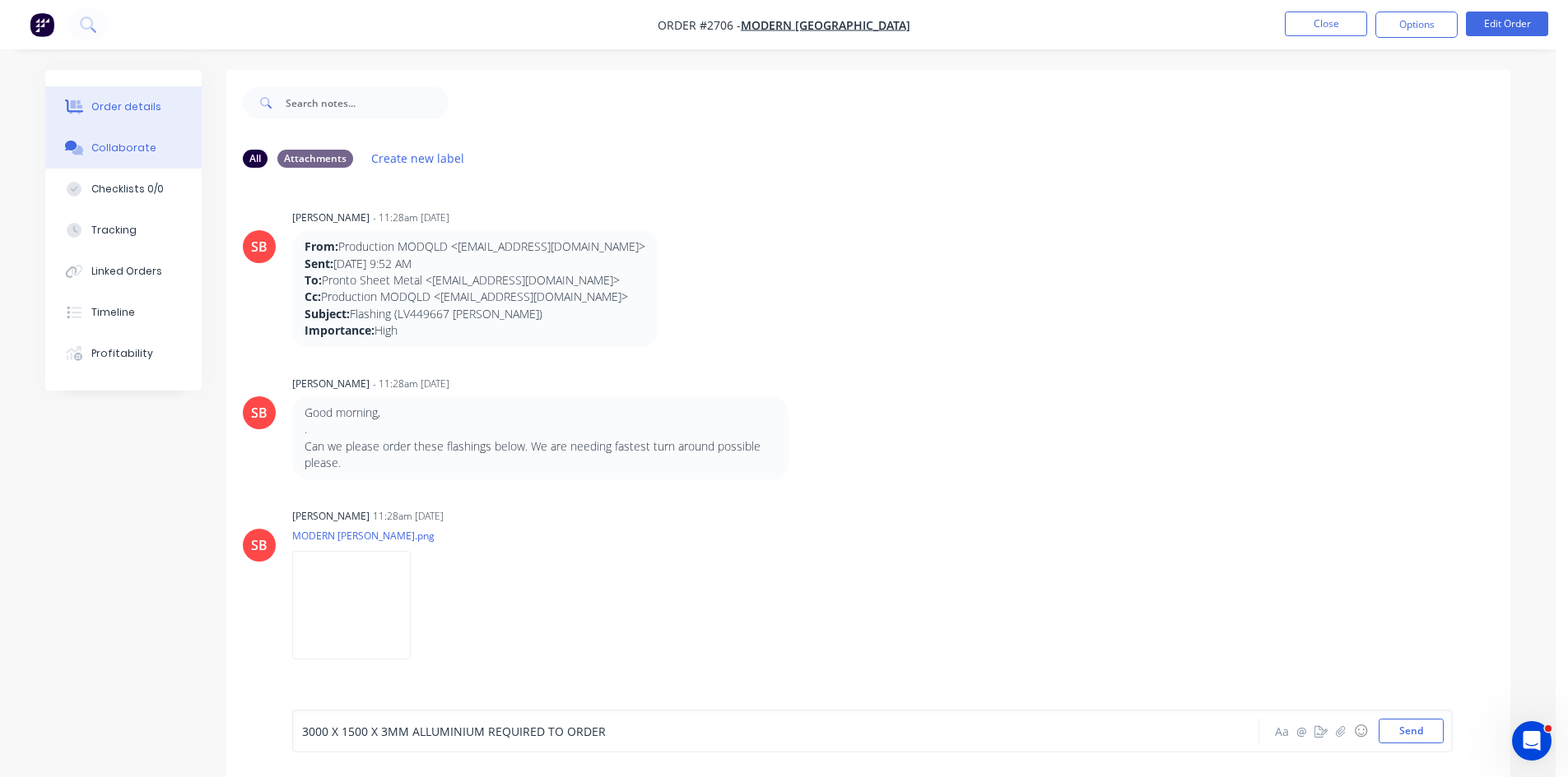
click at [132, 105] on div "Order details" at bounding box center [126, 107] width 70 height 14
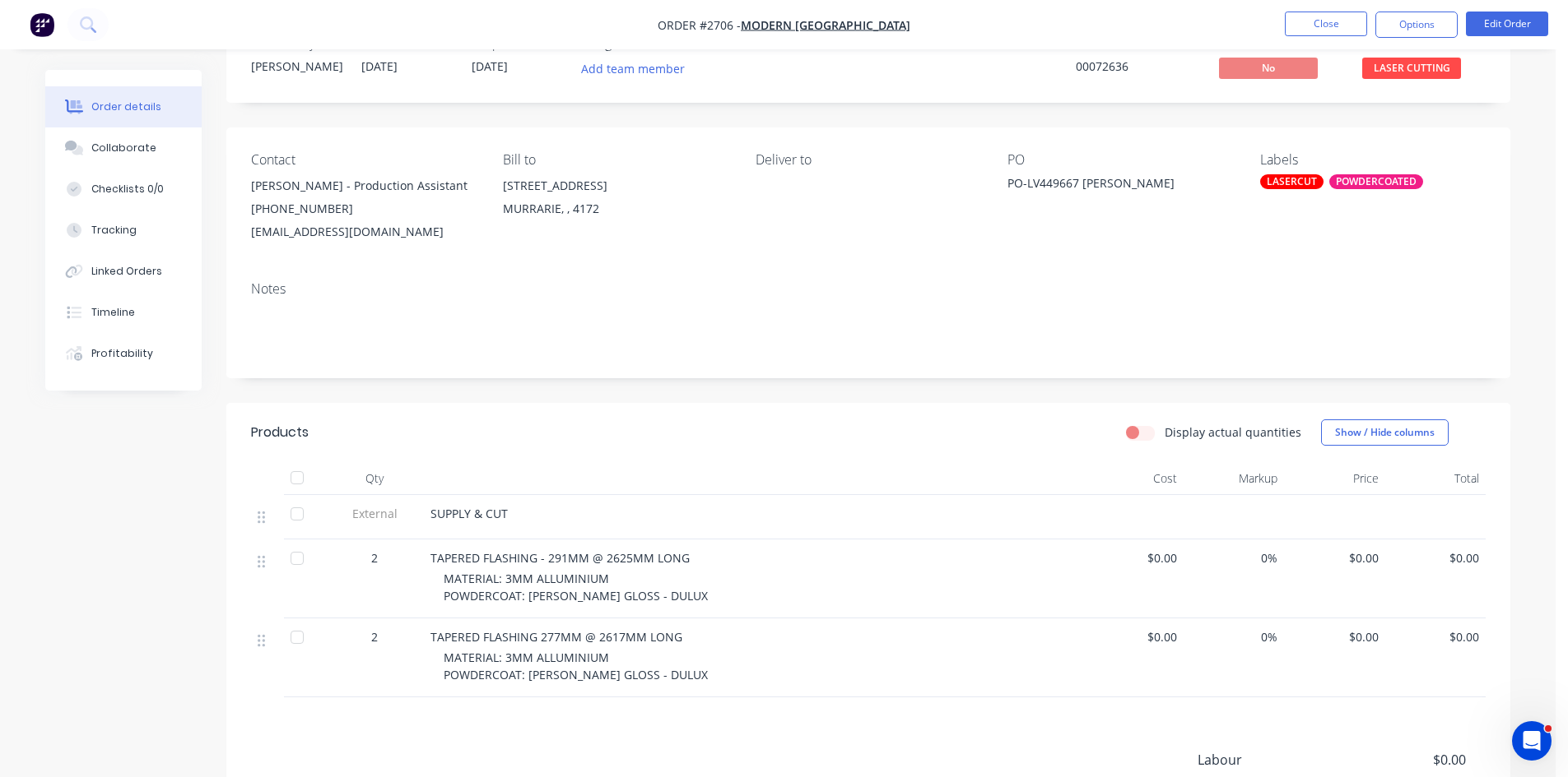
scroll to position [55, 0]
click at [1318, 24] on button "Close" at bounding box center [1325, 24] width 82 height 24
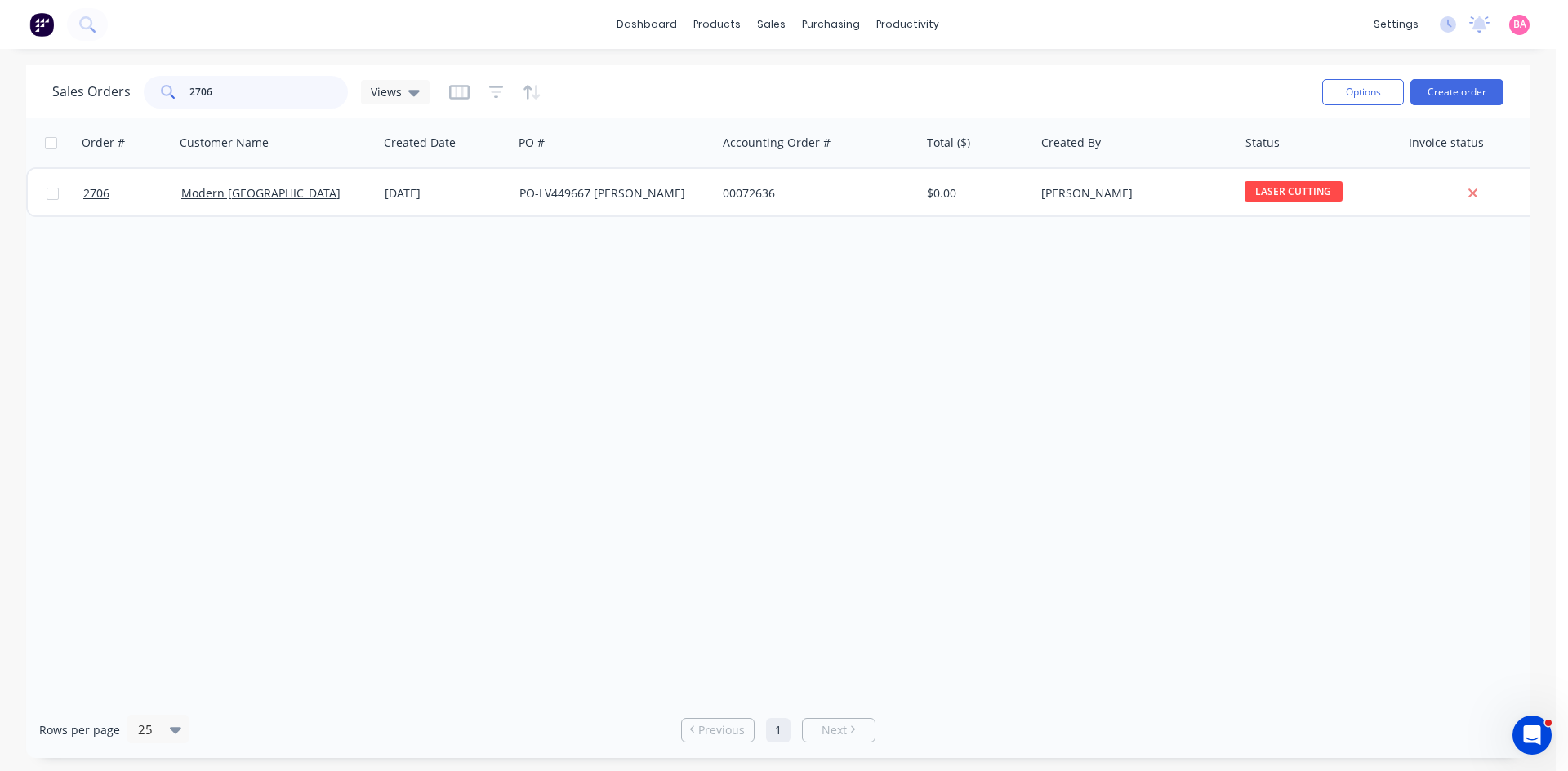
drag, startPoint x: 227, startPoint y: 95, endPoint x: -1, endPoint y: 93, distance: 228.0
click at [0, 93] on html "dashboard products sales purchasing productivity dashboard products Product Cat…" at bounding box center [784, 386] width 1568 height 771
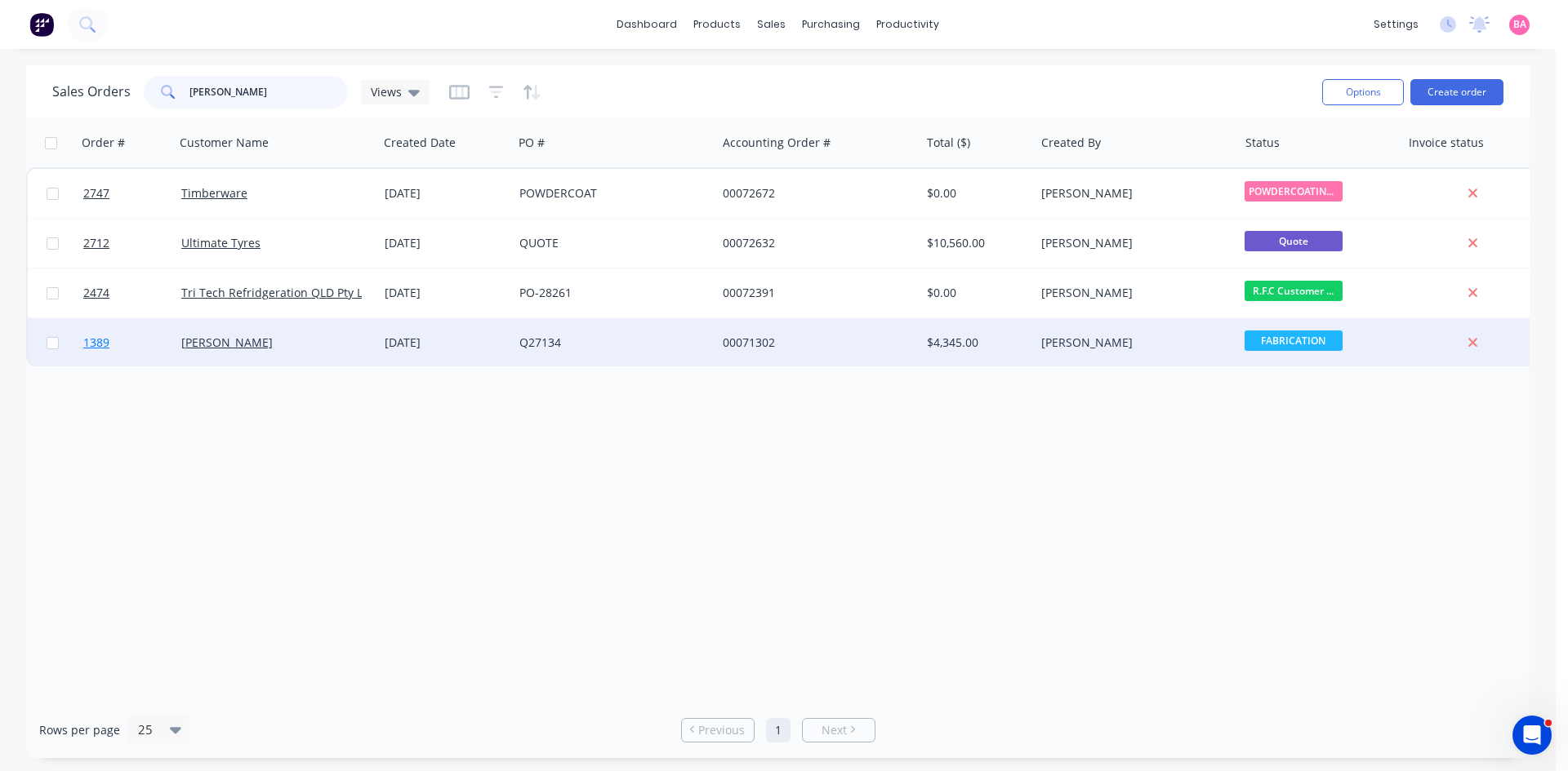
type input "[PERSON_NAME]"
click at [92, 341] on span "1389" at bounding box center [96, 342] width 26 height 16
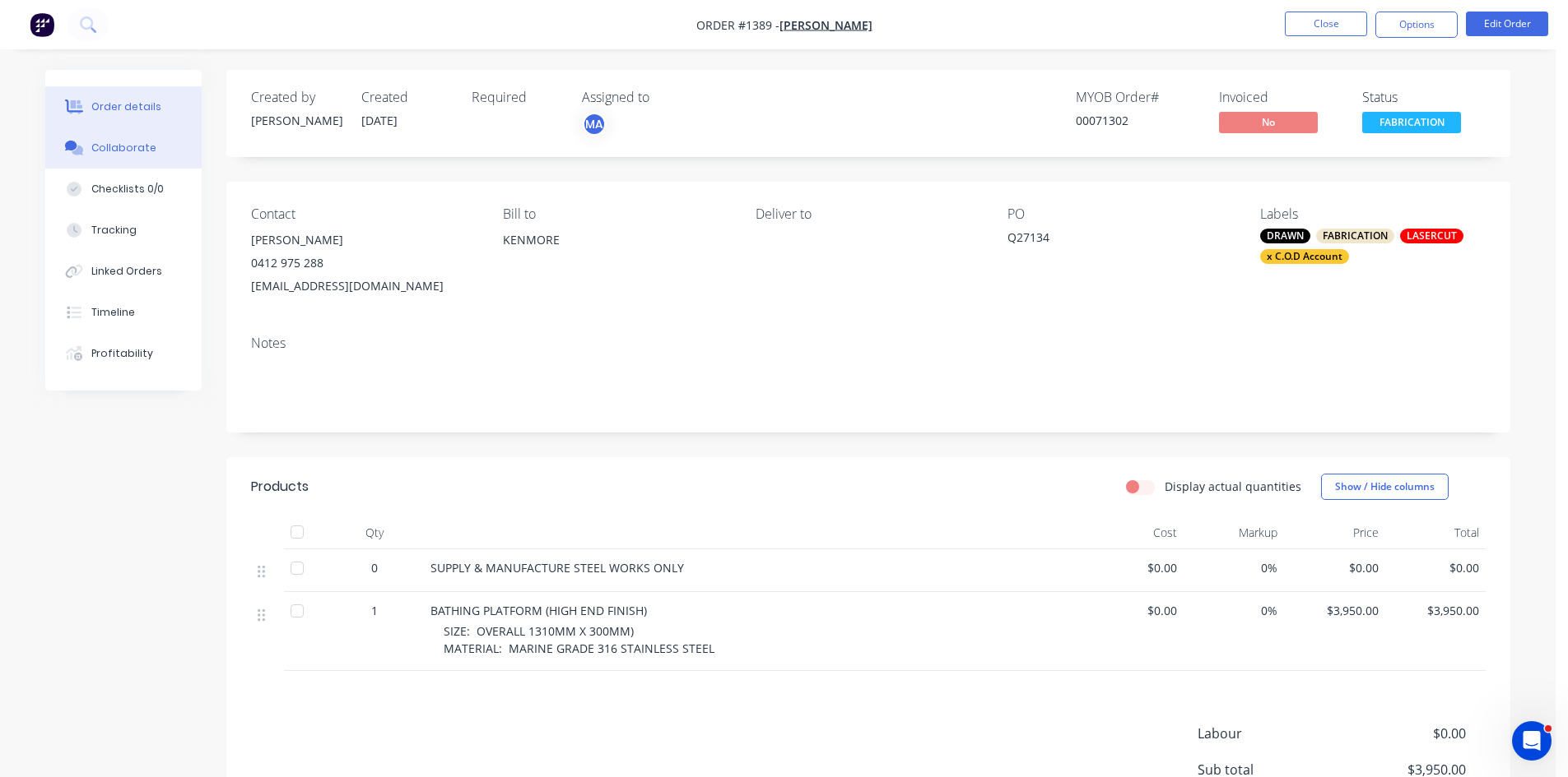
click at [121, 141] on div "Collaborate" at bounding box center [124, 148] width 65 height 14
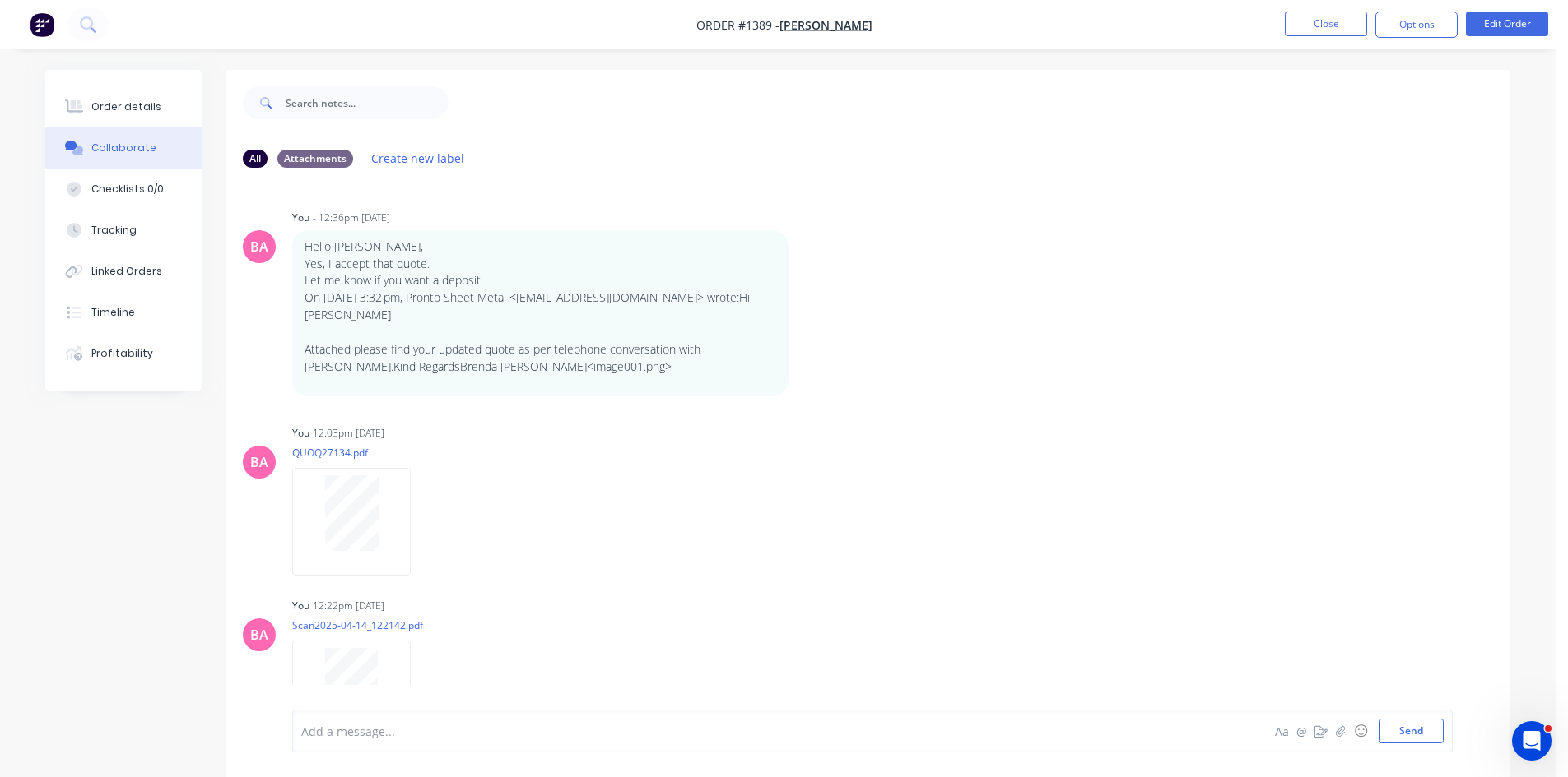
click at [400, 728] on div at bounding box center [729, 732] width 856 height 17
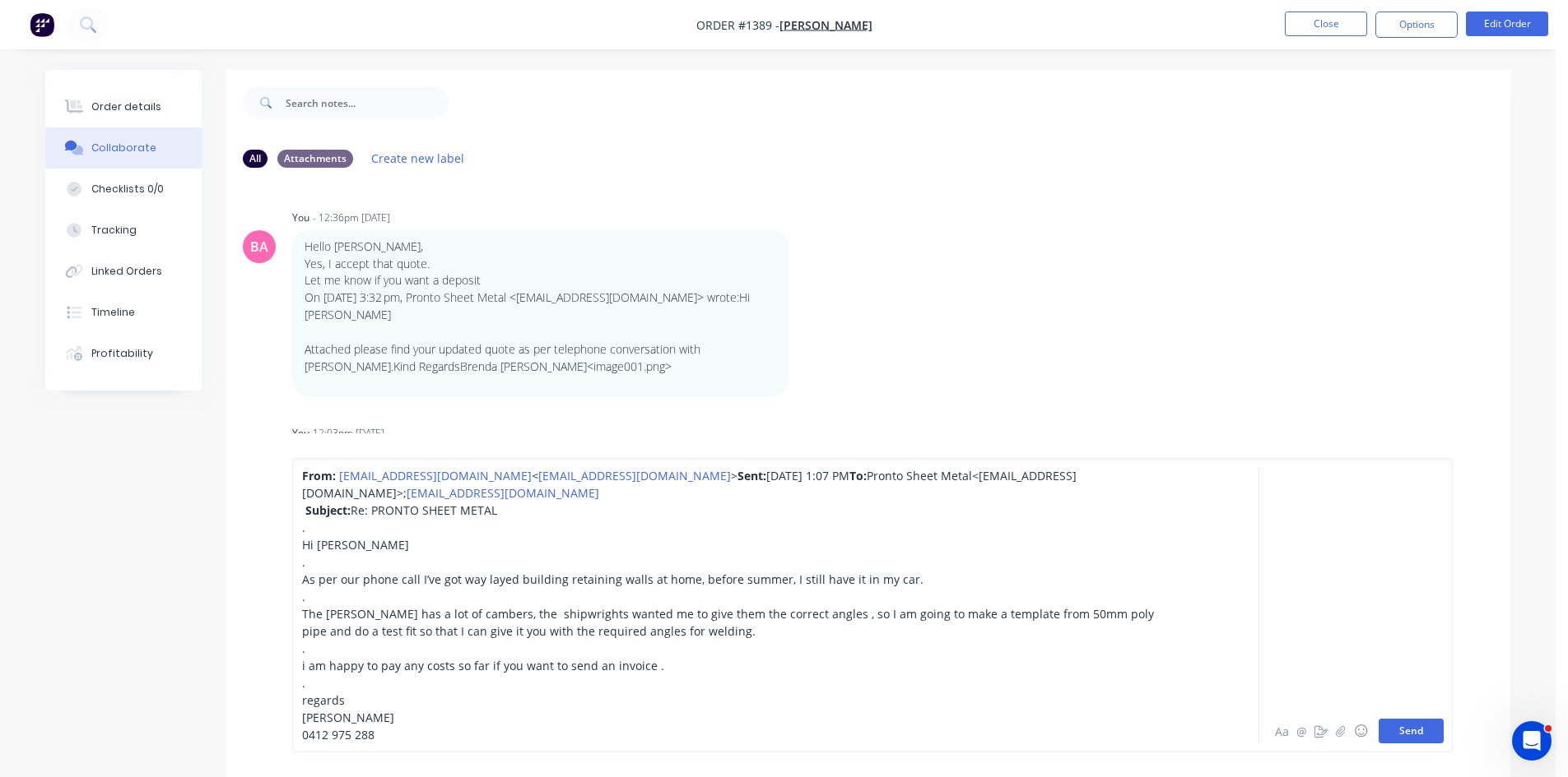
click at [1417, 732] on button "Send" at bounding box center [1411, 731] width 65 height 24
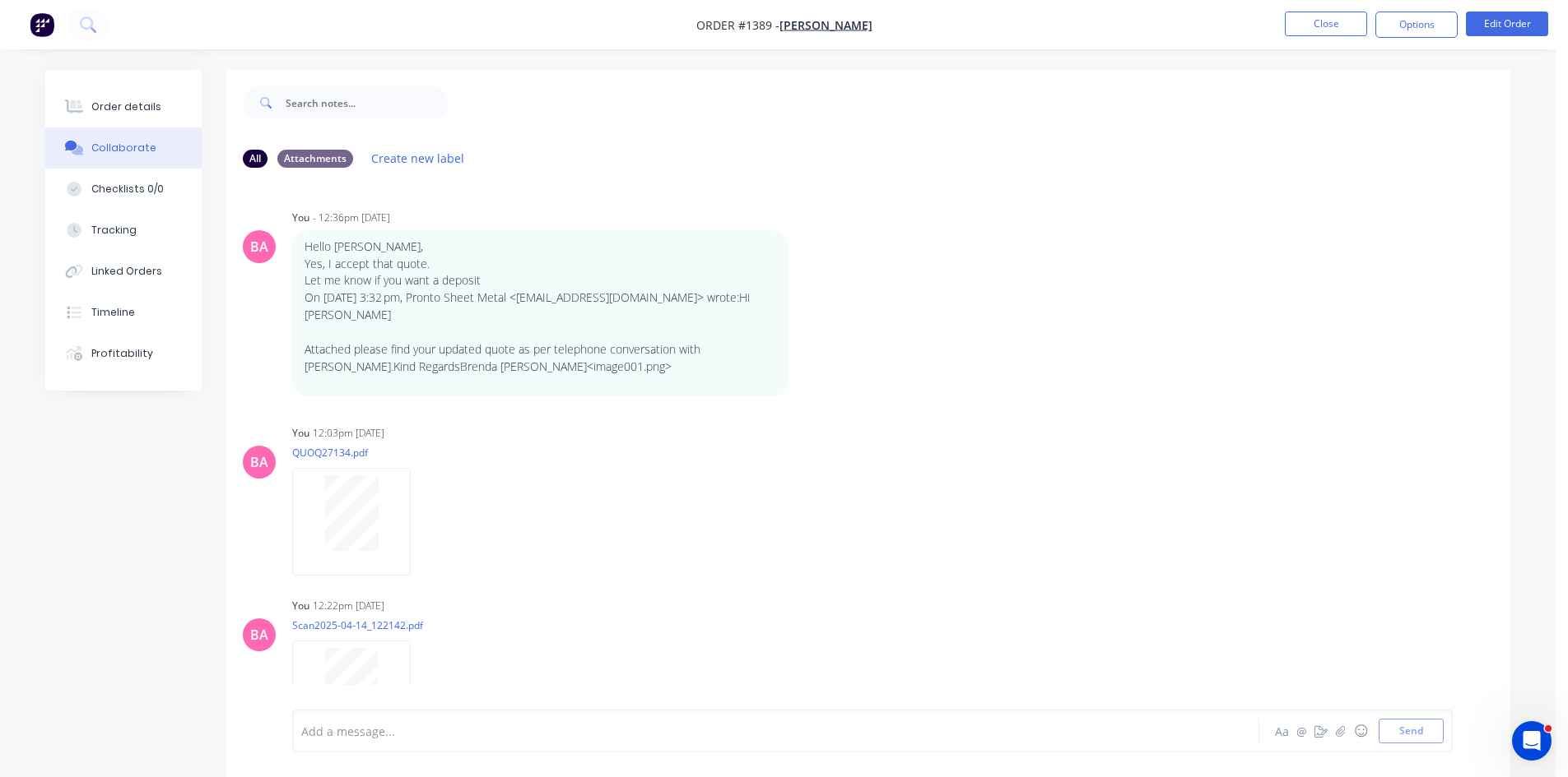
scroll to position [331, 0]
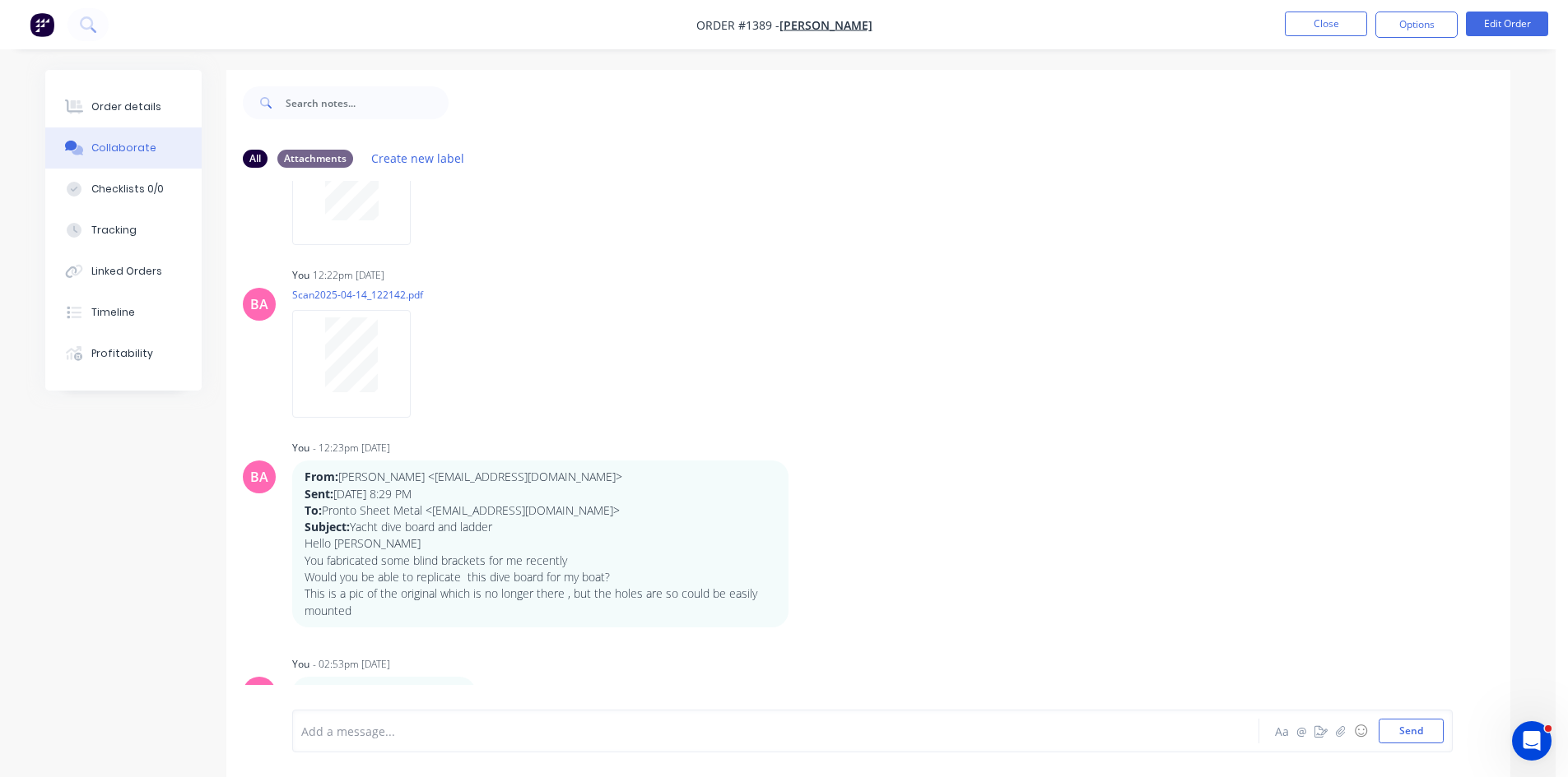
click at [388, 733] on div at bounding box center [729, 732] width 856 height 17
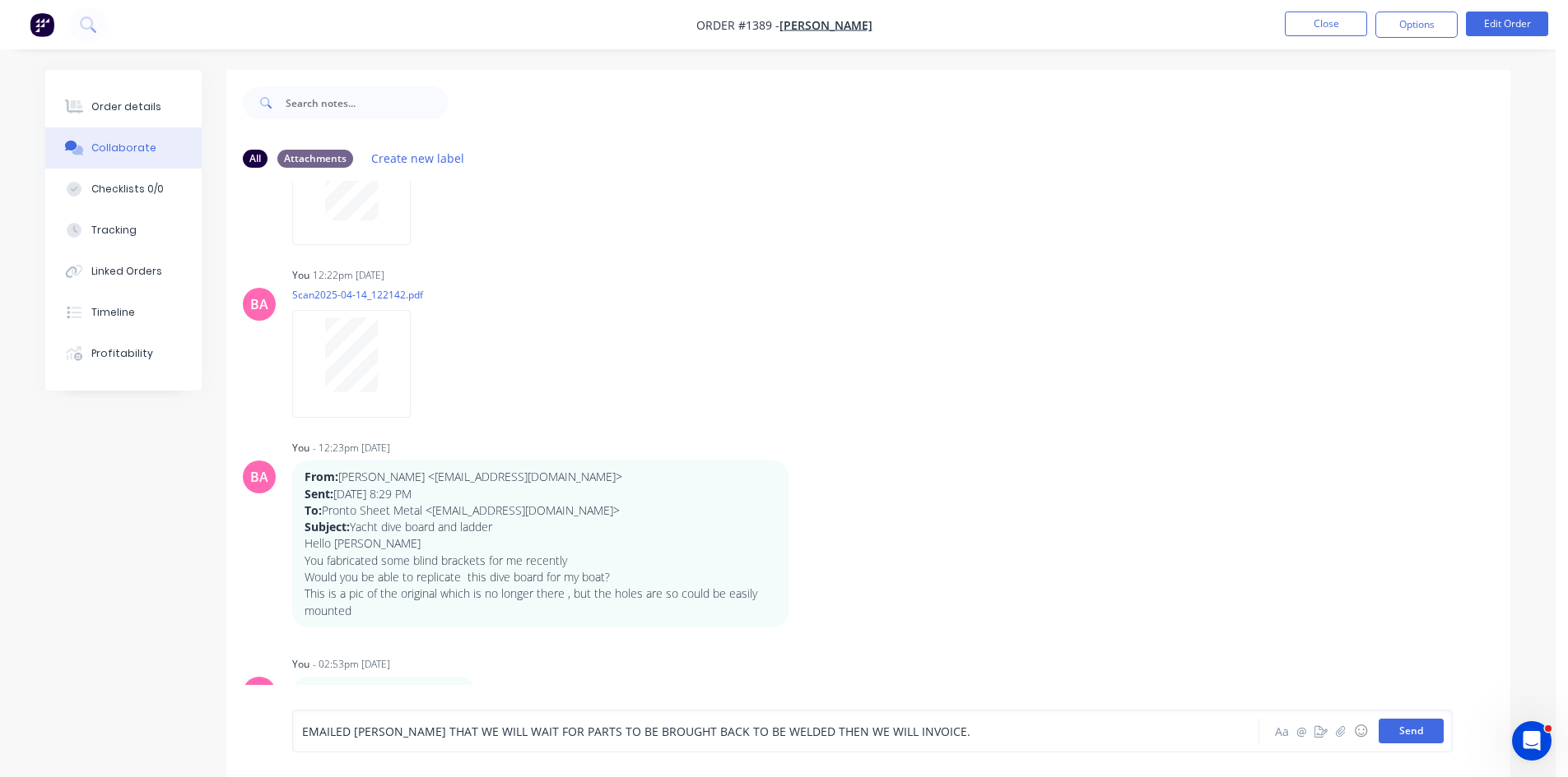
click at [1424, 724] on button "Send" at bounding box center [1411, 731] width 65 height 24
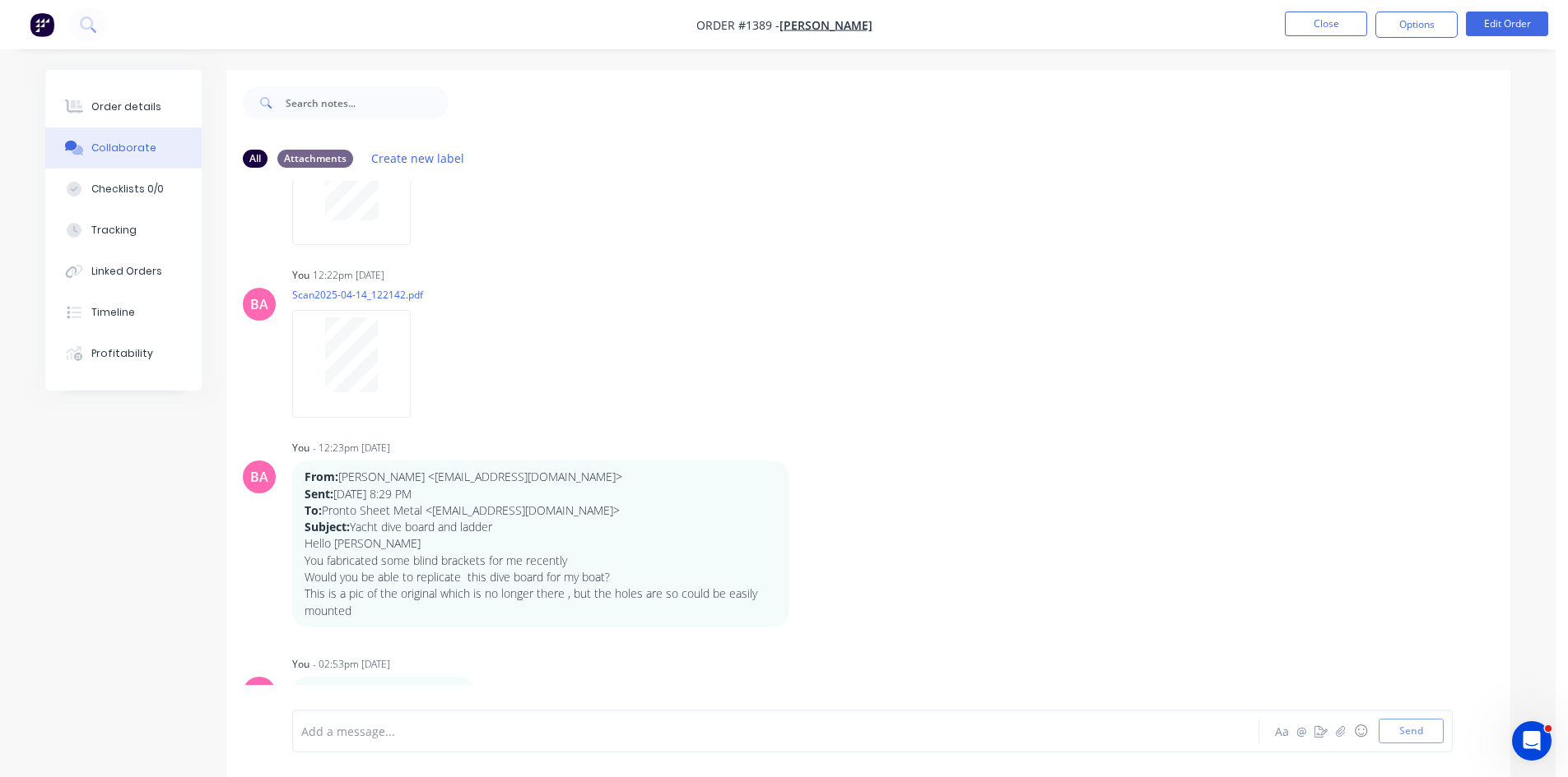
scroll to position [715, 0]
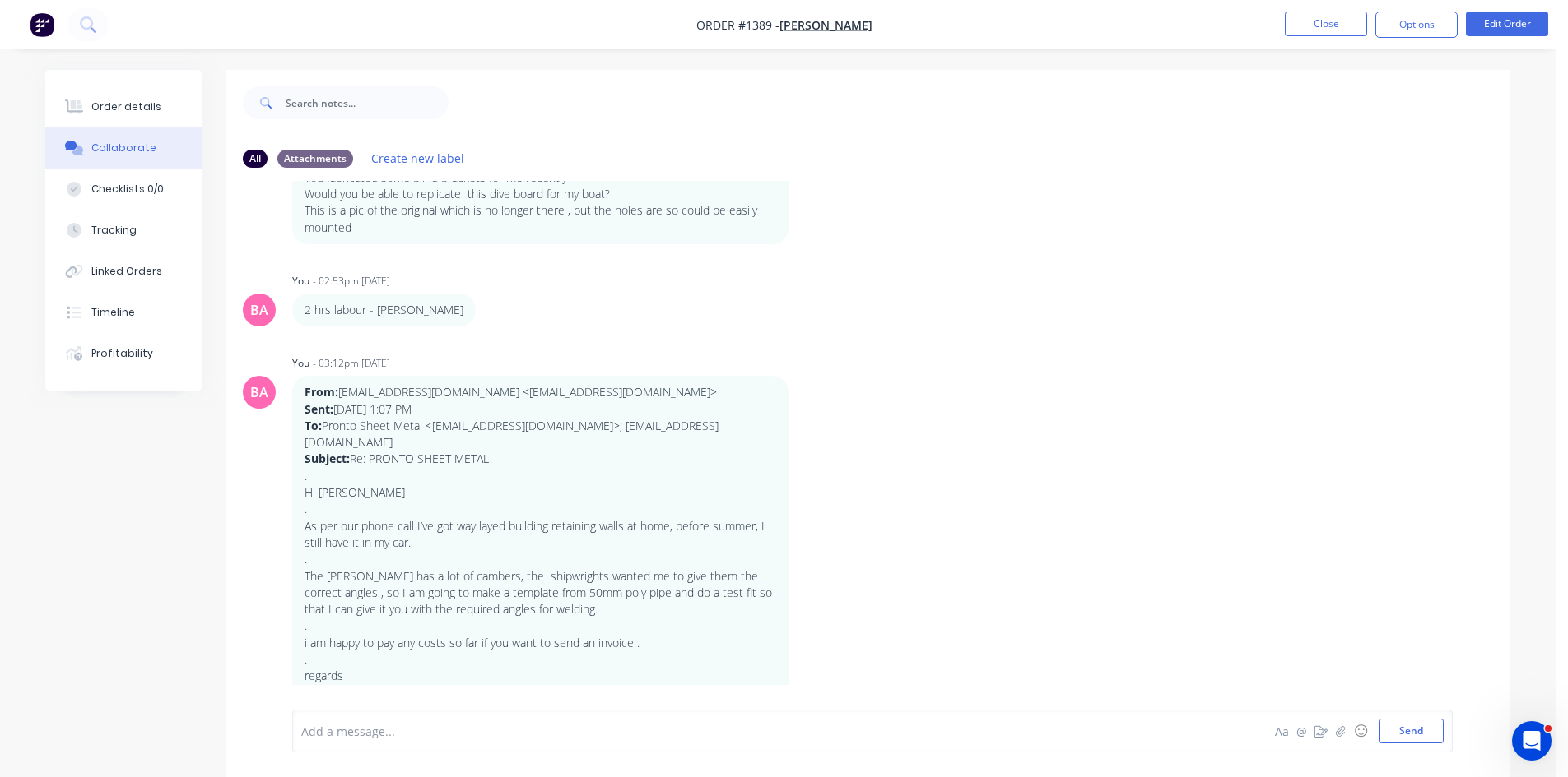
click at [417, 736] on div at bounding box center [729, 732] width 856 height 17
click at [132, 101] on div "Order details" at bounding box center [126, 107] width 70 height 14
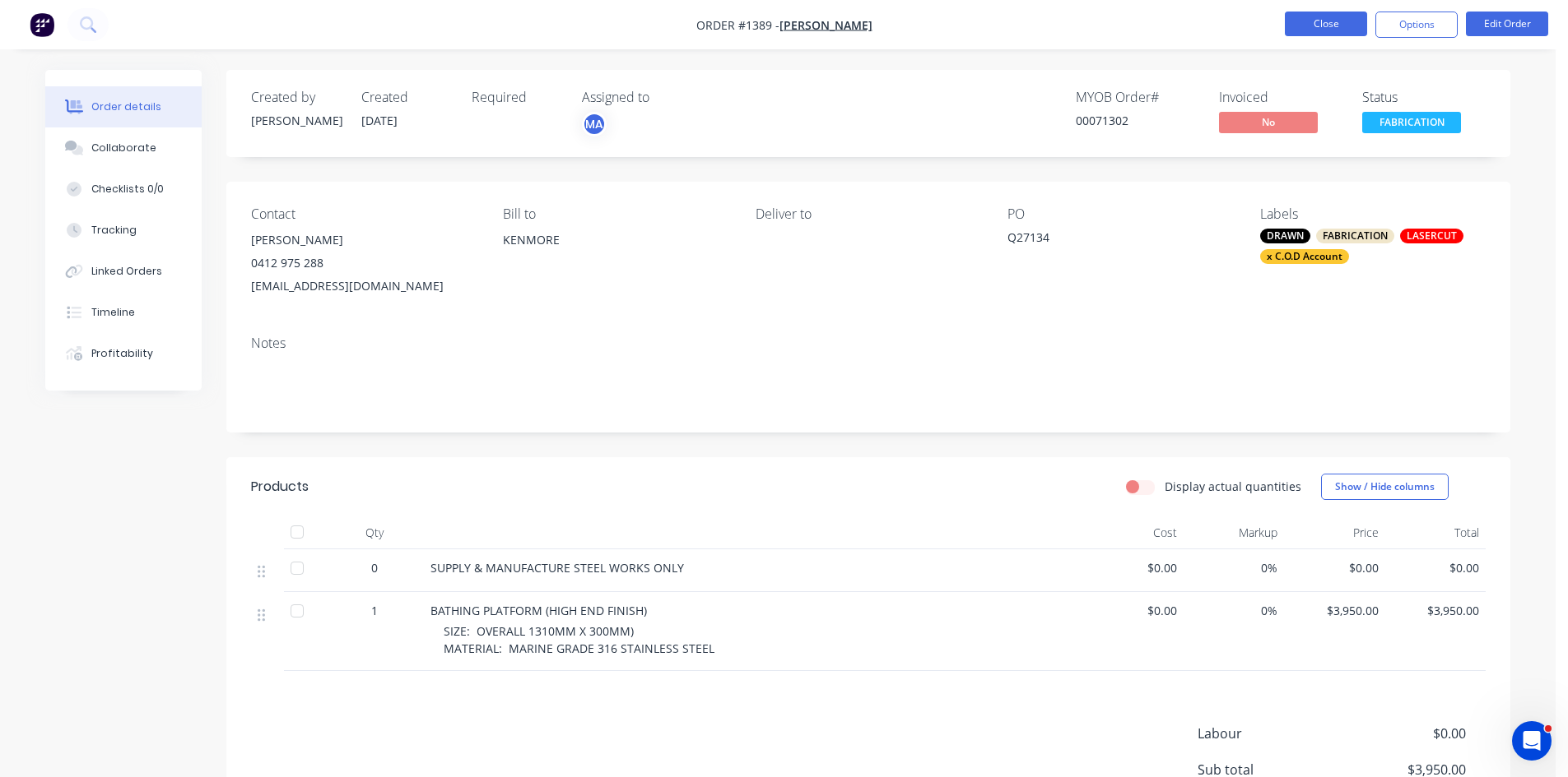
click at [1343, 27] on button "Close" at bounding box center [1325, 24] width 82 height 24
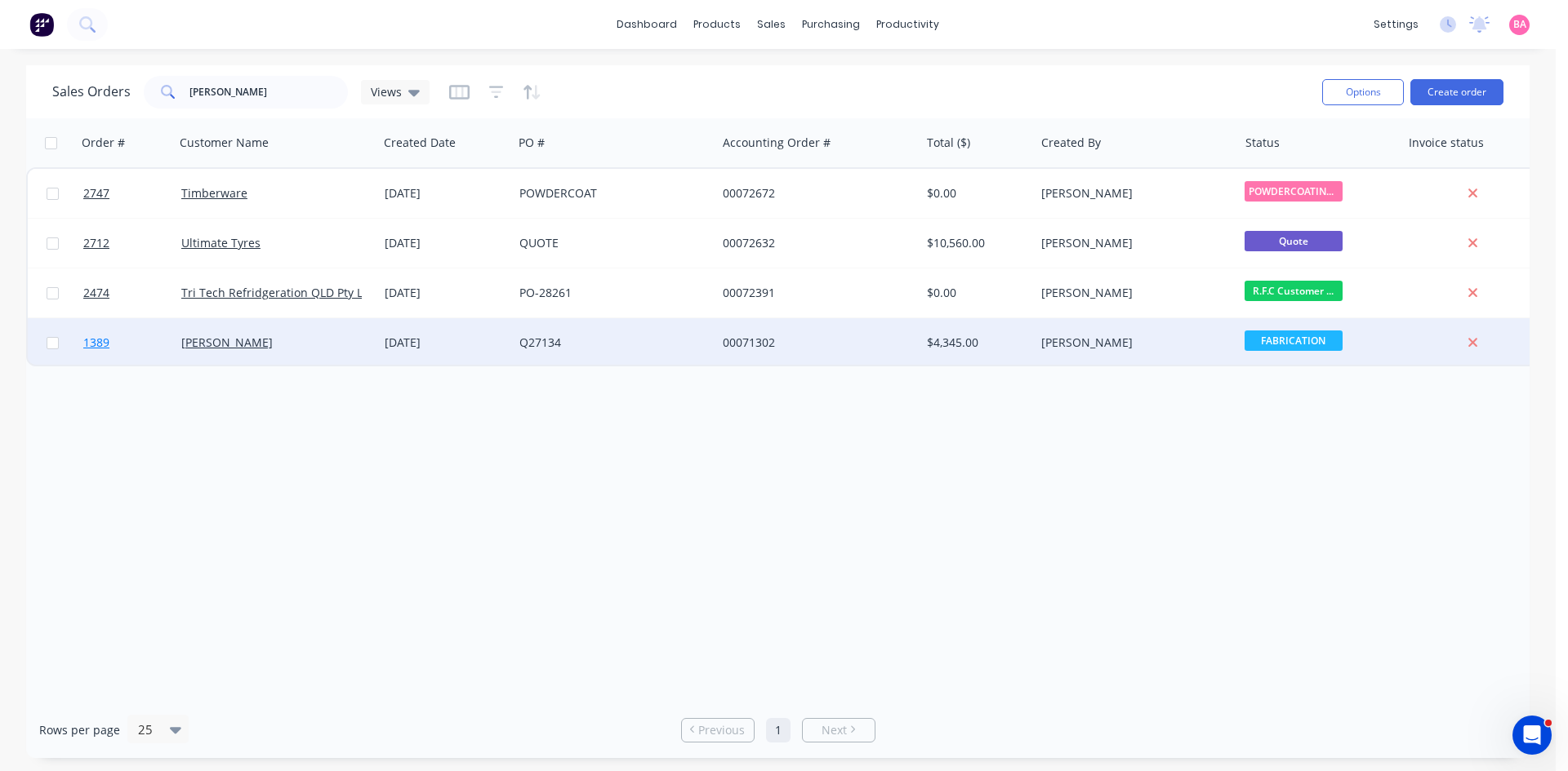
click at [94, 340] on span "1389" at bounding box center [96, 342] width 26 height 16
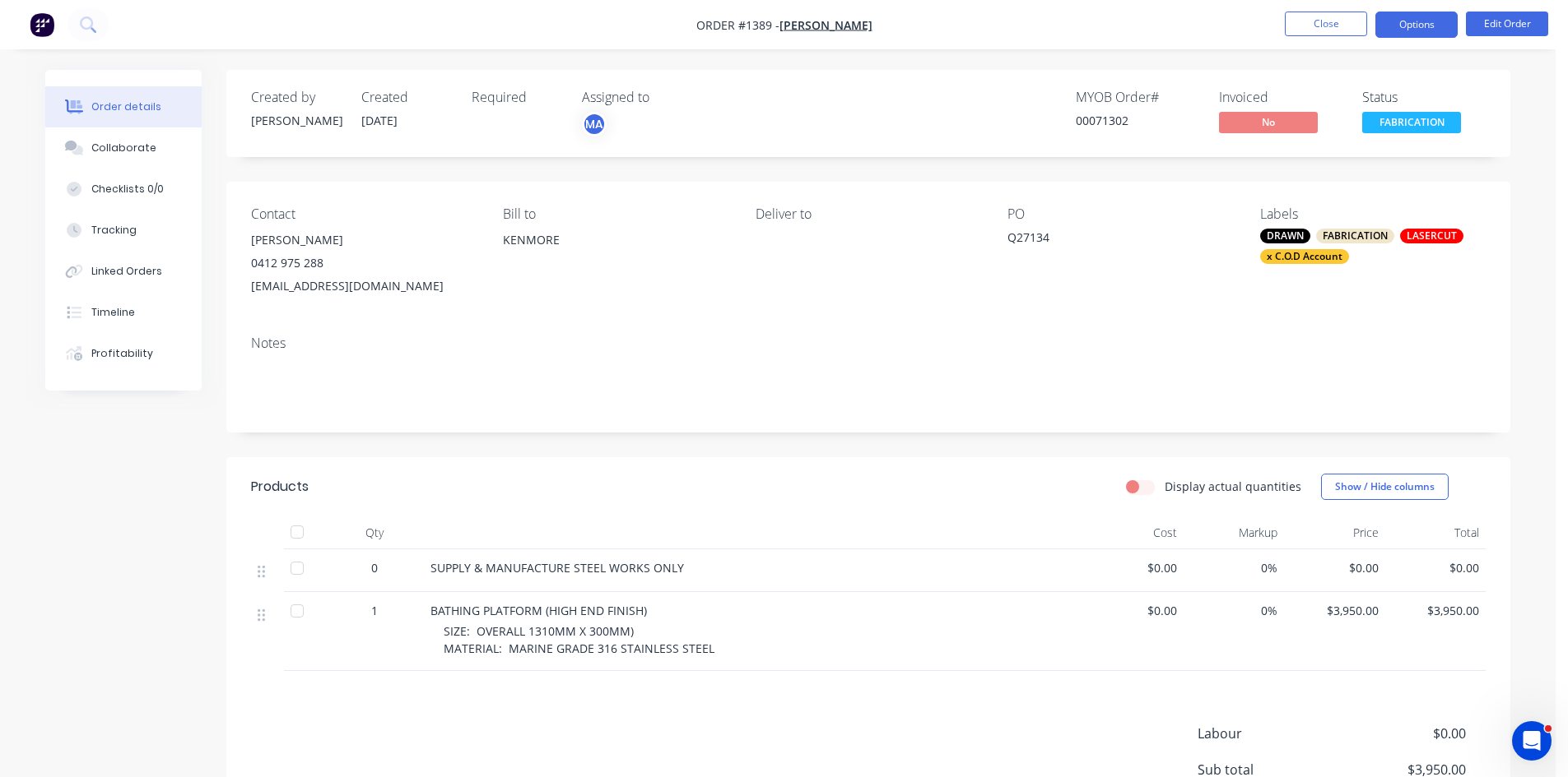
click at [1422, 22] on button "Options" at bounding box center [1416, 24] width 82 height 26
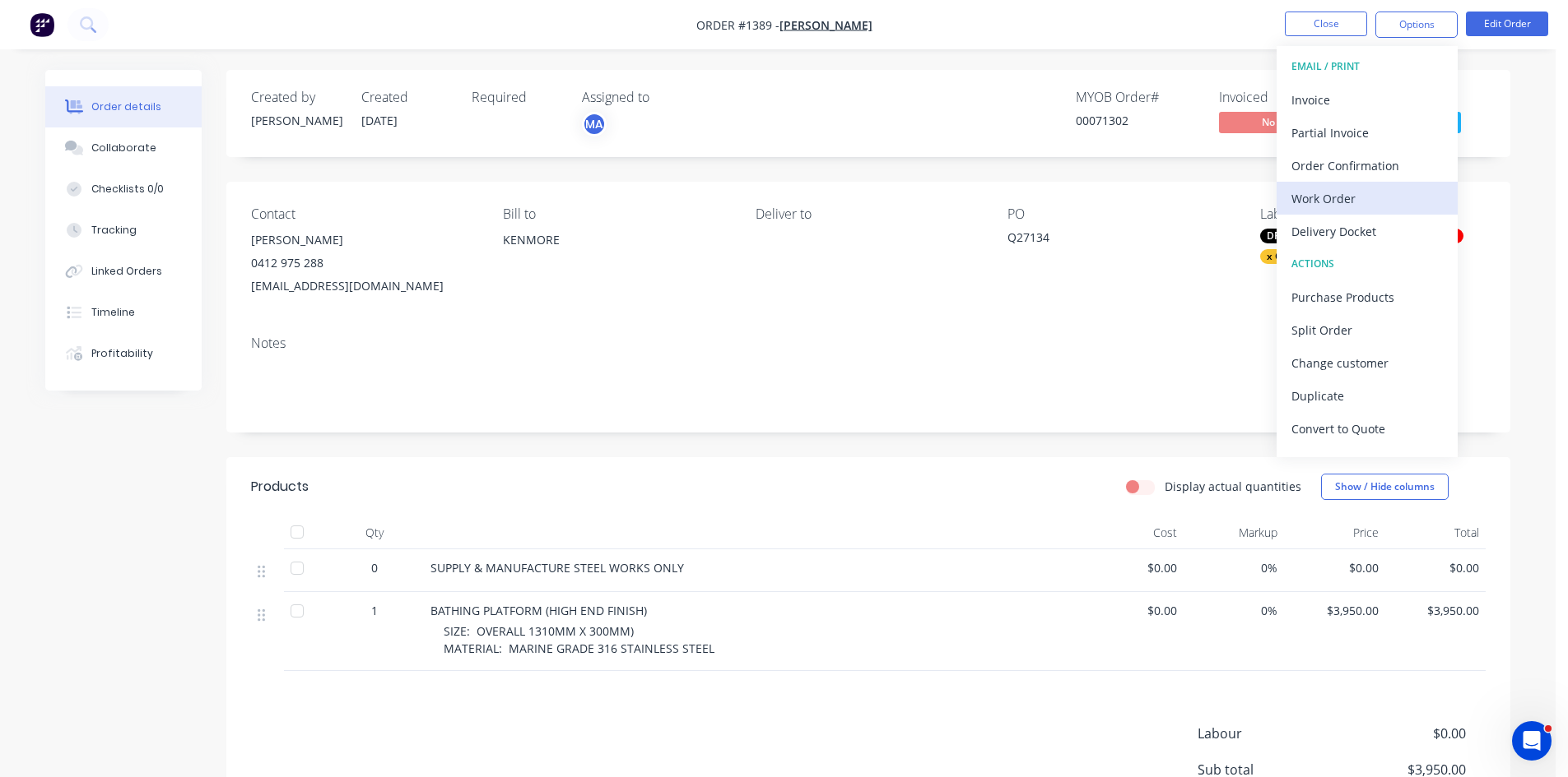
click at [1333, 192] on div "Work Order" at bounding box center [1366, 198] width 151 height 24
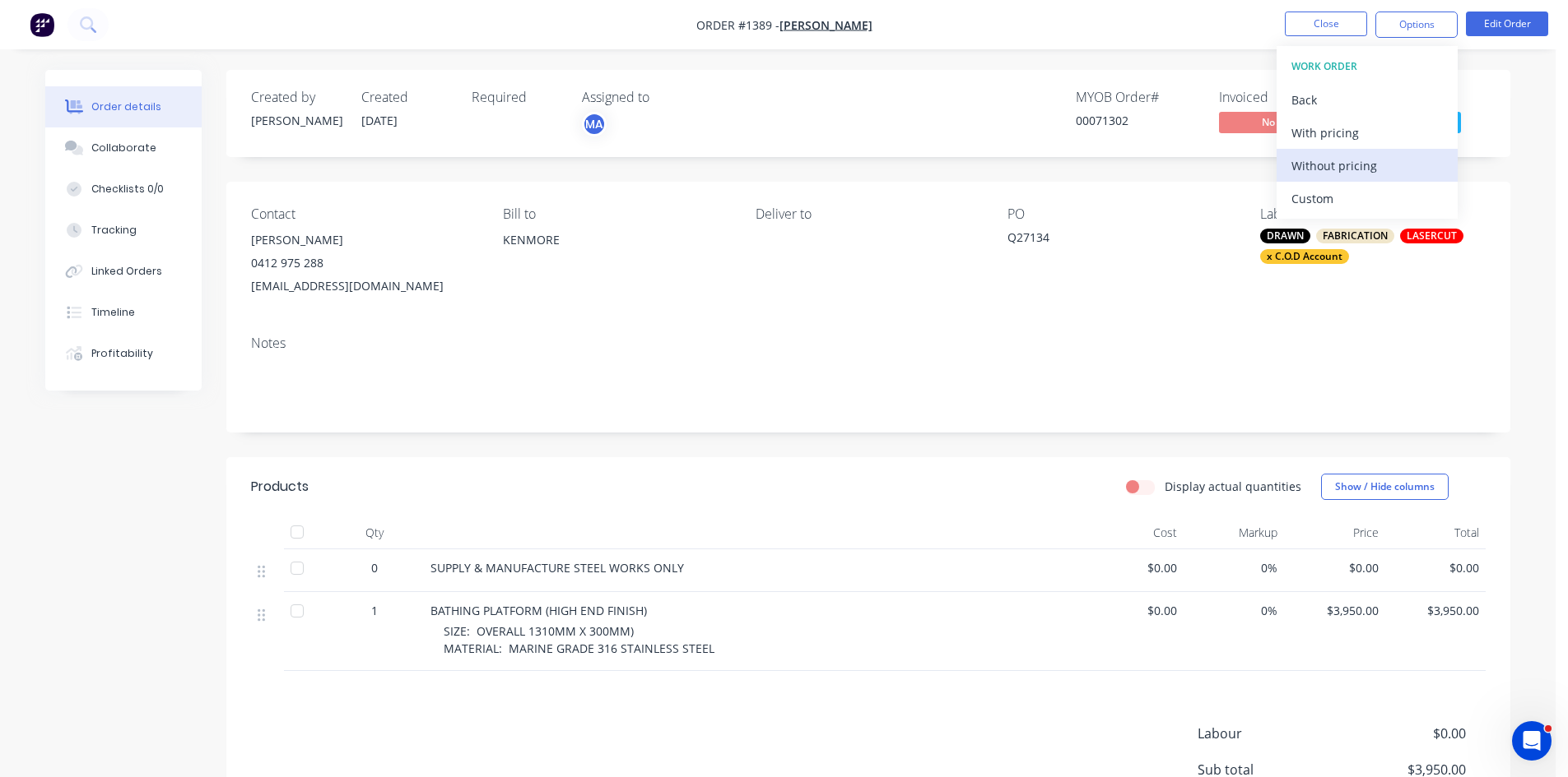
click at [1325, 158] on div "Without pricing" at bounding box center [1366, 166] width 151 height 24
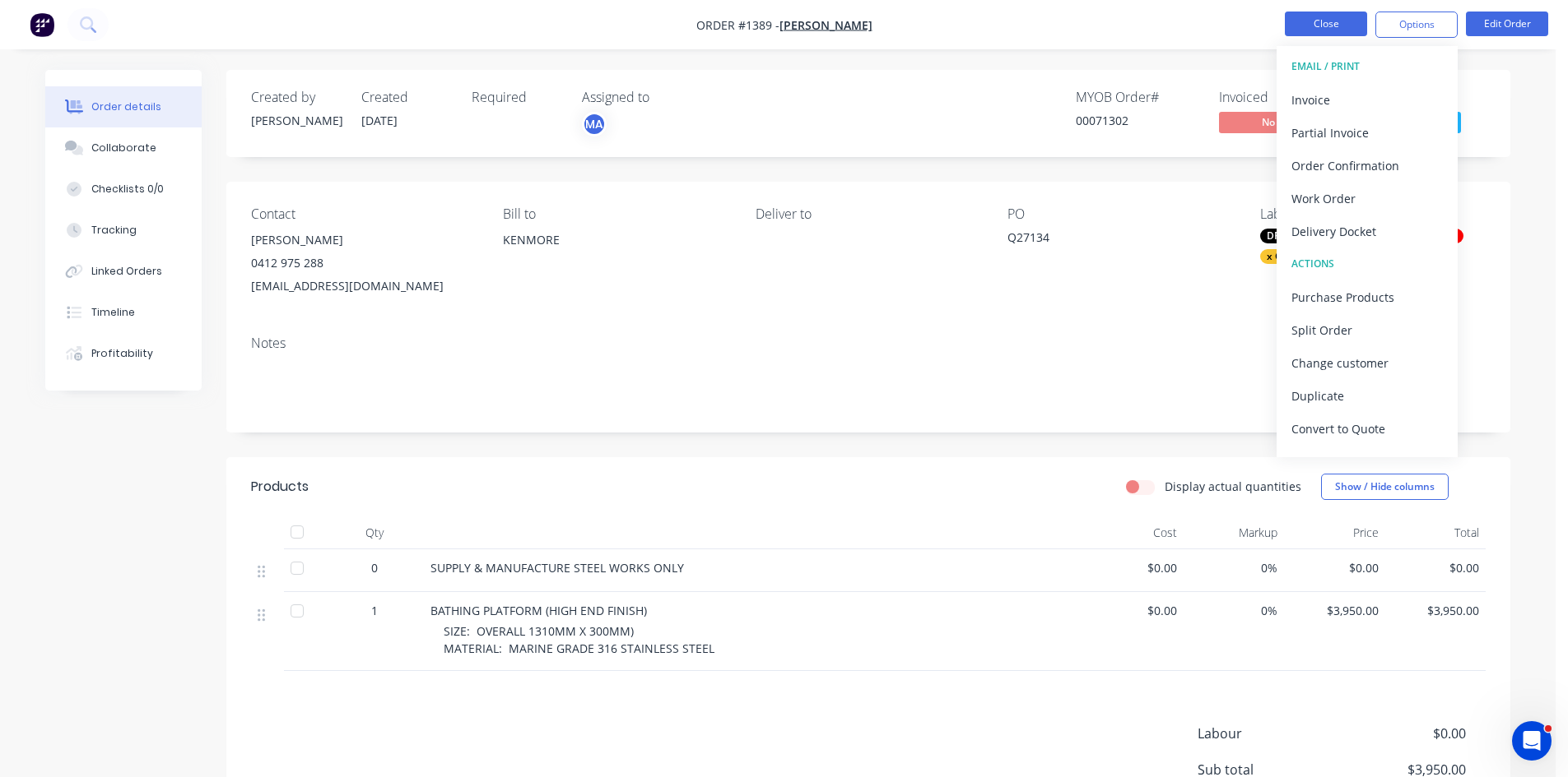
click at [1325, 24] on button "Close" at bounding box center [1325, 24] width 82 height 24
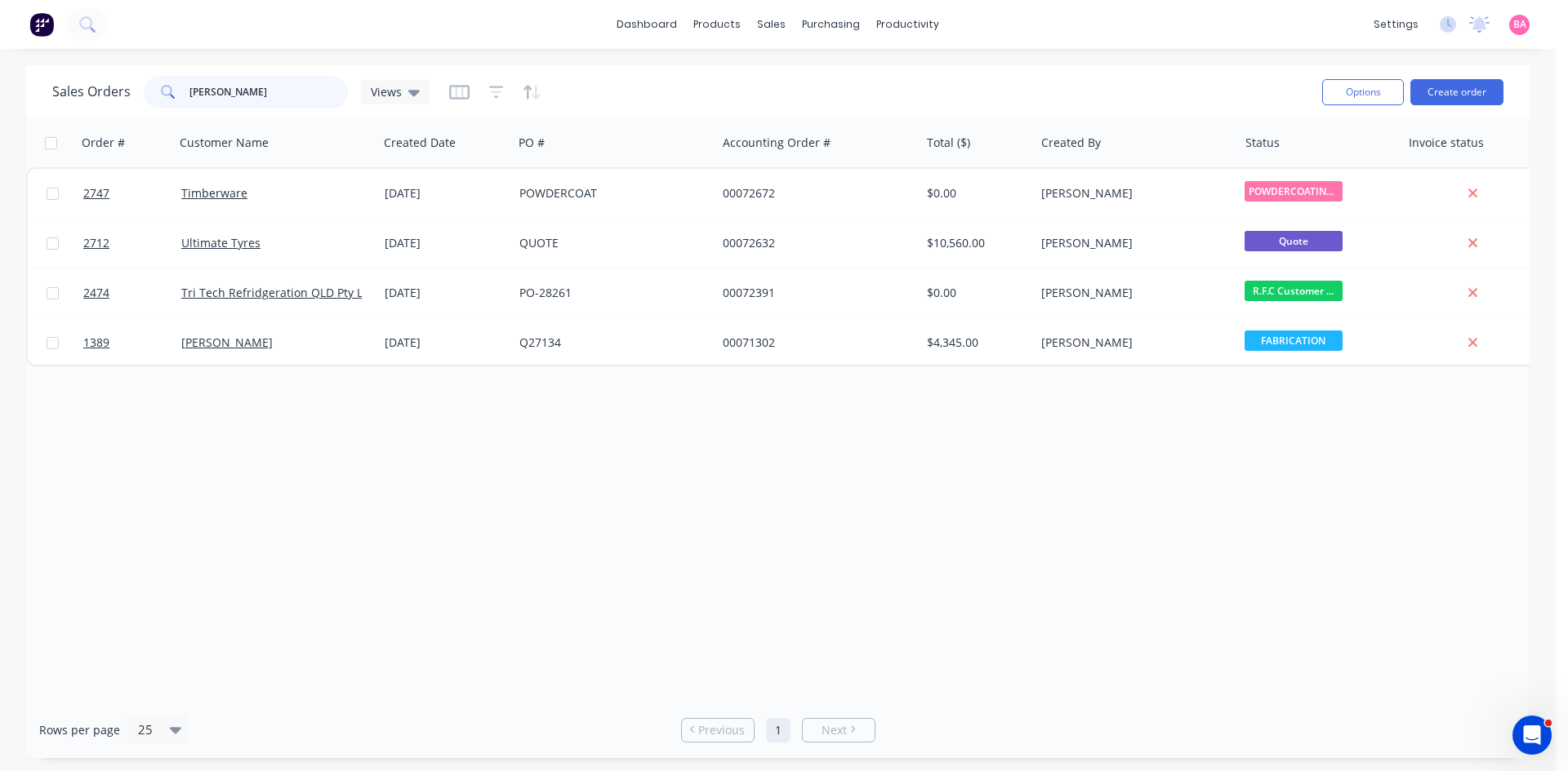
drag, startPoint x: 225, startPoint y: 85, endPoint x: 70, endPoint y: 77, distance: 155.2
click at [70, 77] on div "Sales Orders [PERSON_NAME] Views" at bounding box center [241, 92] width 378 height 32
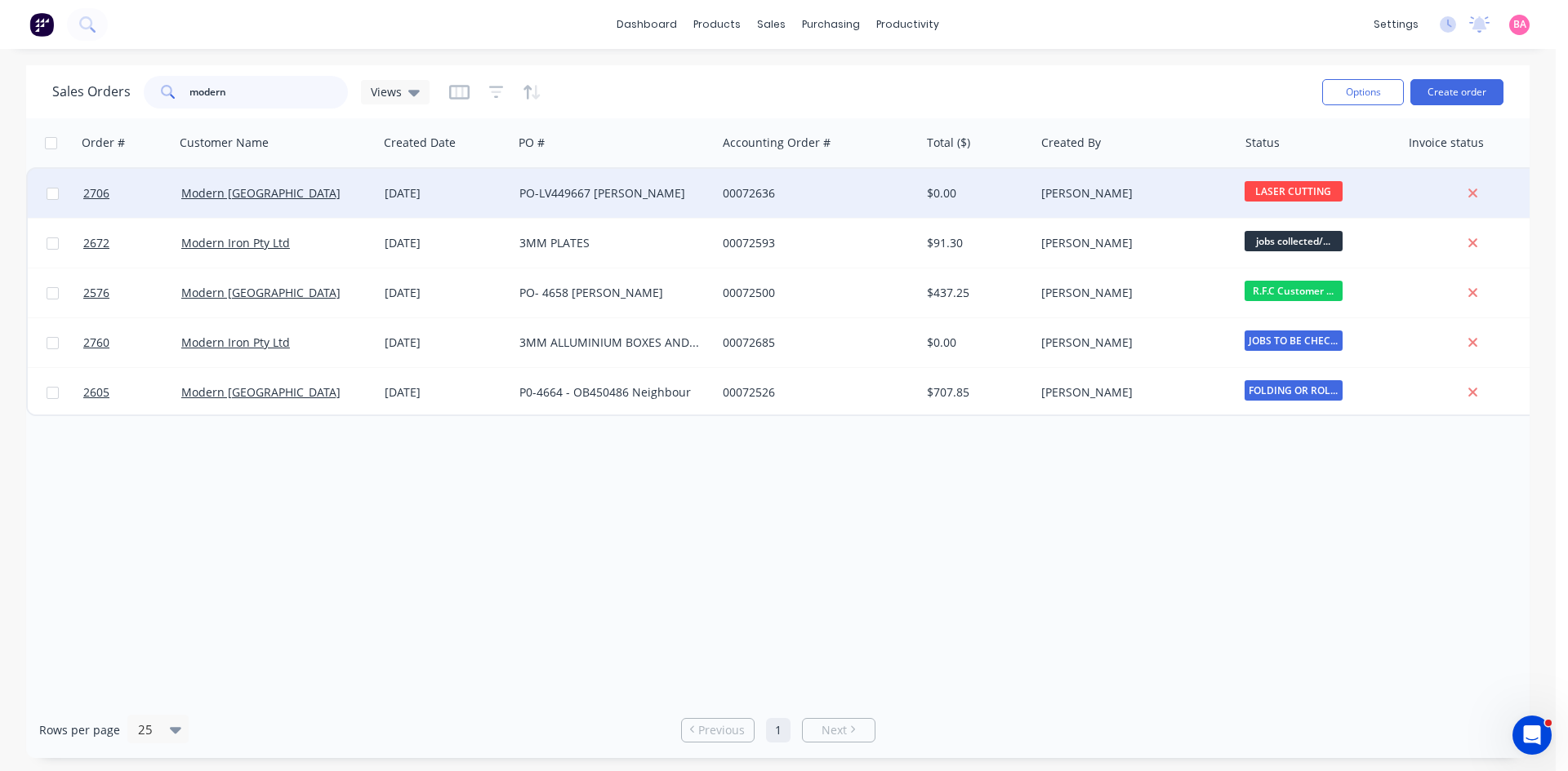
type input "modern"
click at [623, 191] on div "PO-LV449667 [PERSON_NAME]" at bounding box center [610, 193] width 182 height 16
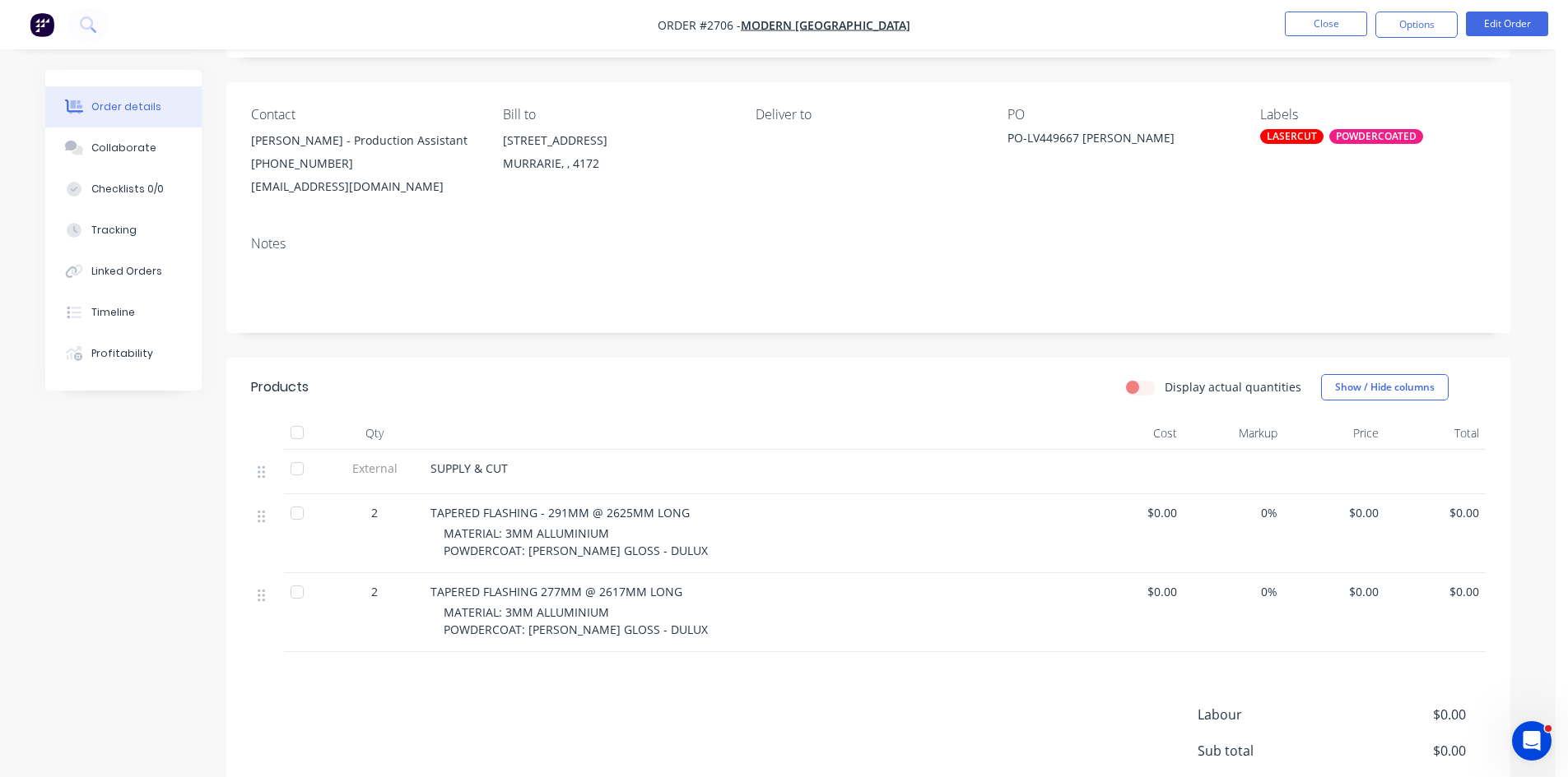
scroll to position [110, 0]
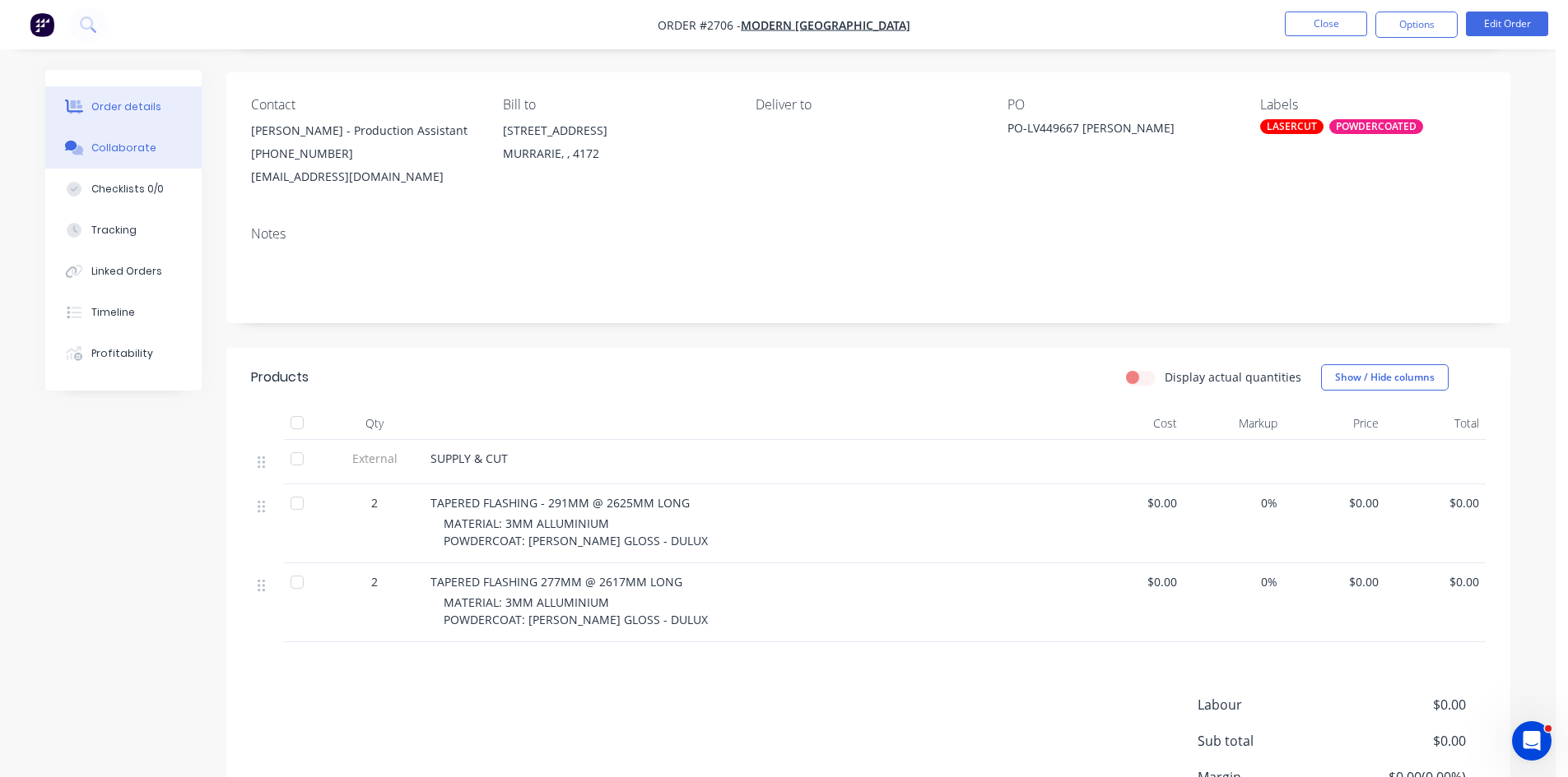
click at [129, 146] on div "Collaborate" at bounding box center [124, 148] width 65 height 14
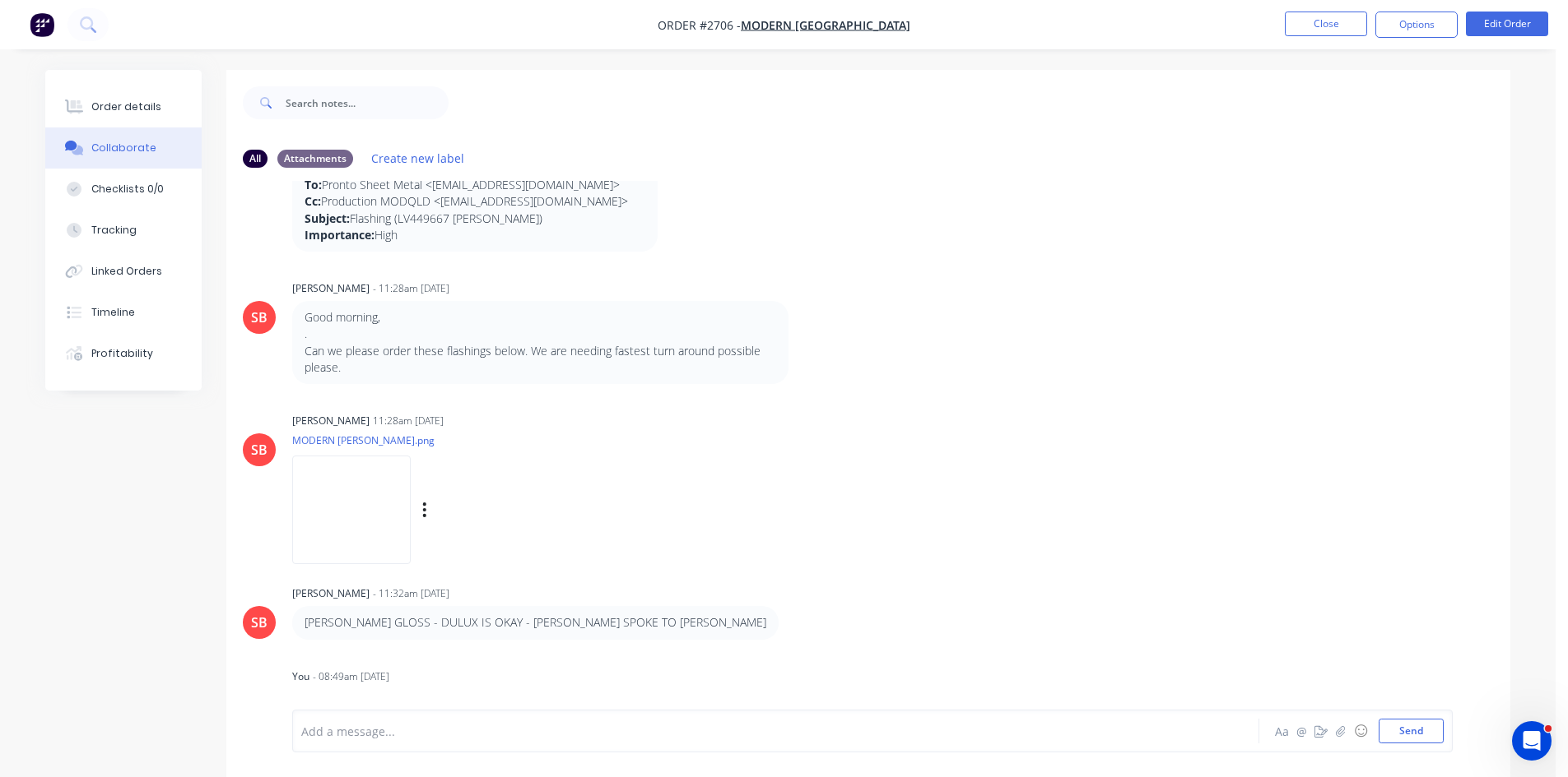
scroll to position [108, 0]
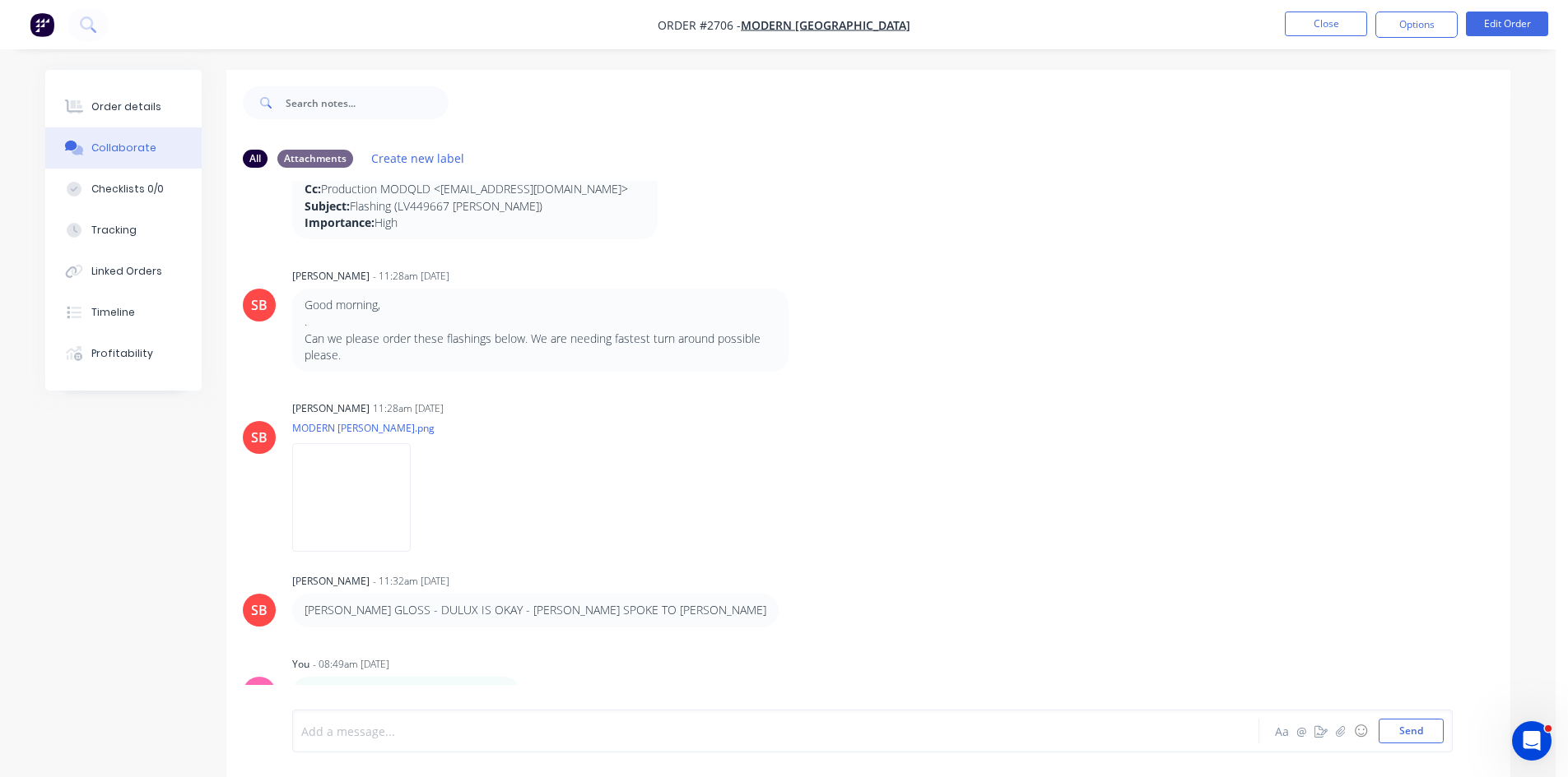
click at [399, 728] on div at bounding box center [729, 732] width 856 height 17
click at [1407, 727] on button "Send" at bounding box center [1411, 731] width 65 height 24
click at [146, 105] on div "Order details" at bounding box center [126, 107] width 70 height 14
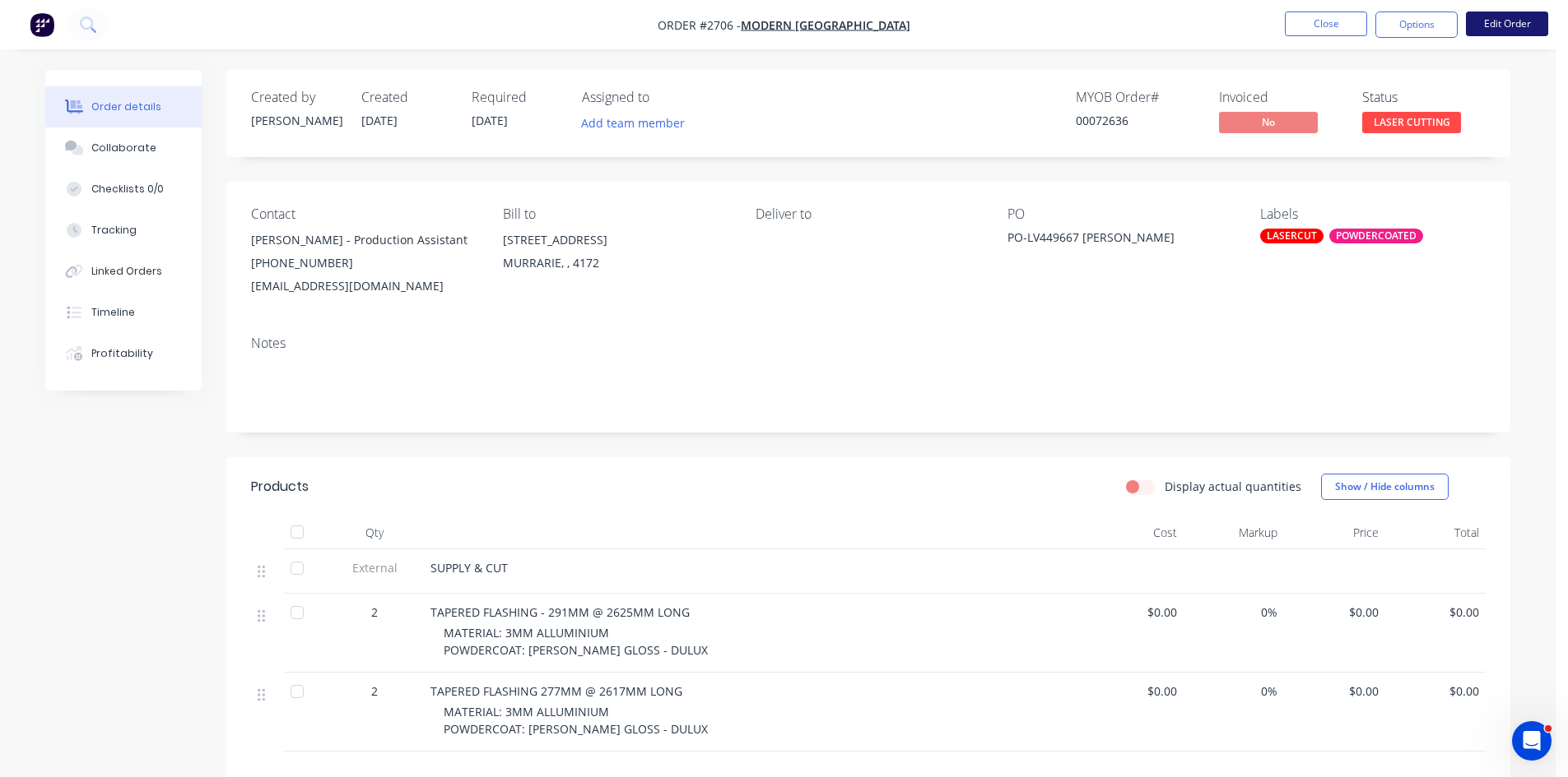
click at [1505, 18] on button "Edit Order" at bounding box center [1506, 24] width 82 height 24
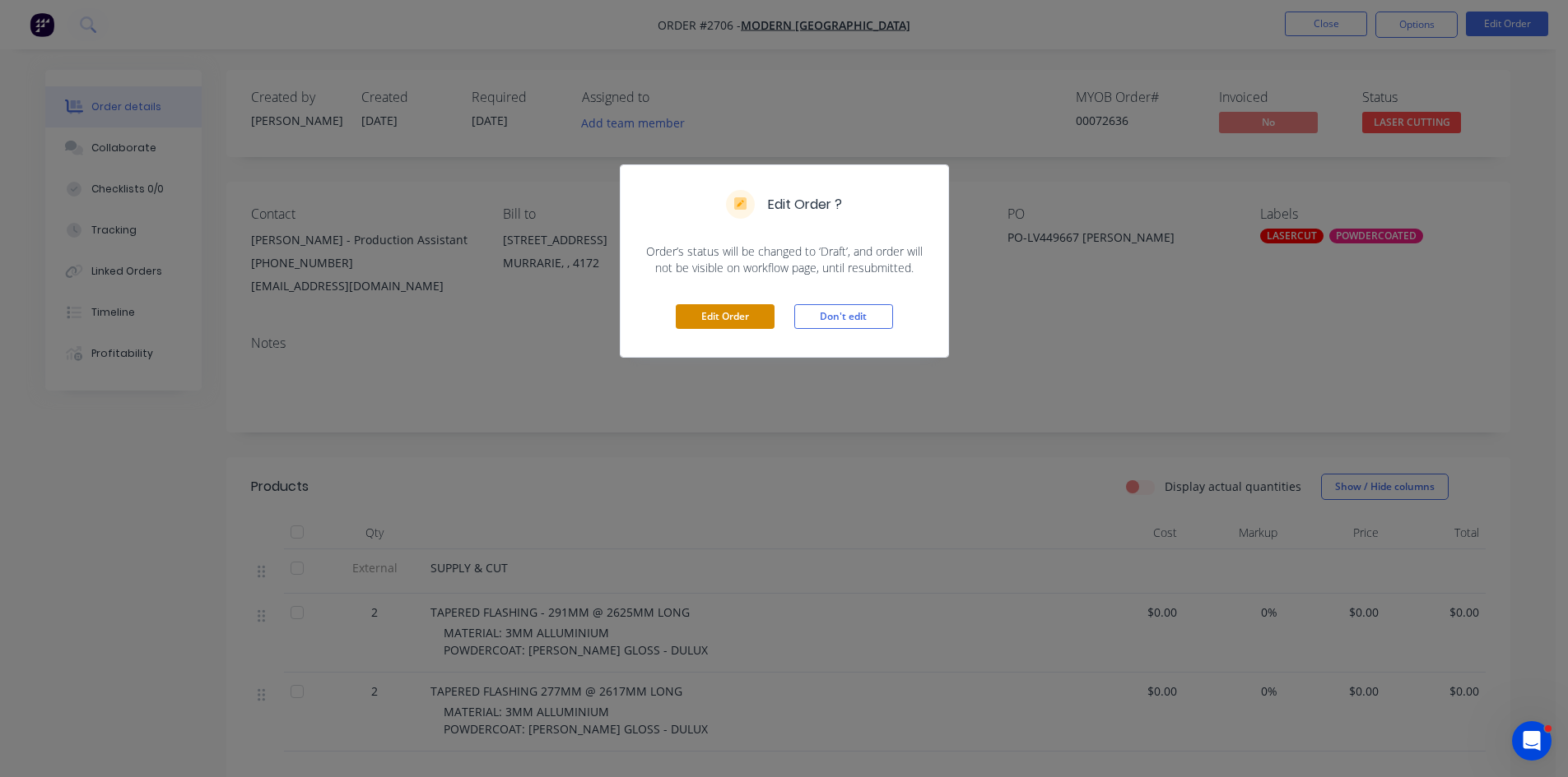
click at [730, 313] on button "Edit Order" at bounding box center [725, 316] width 99 height 24
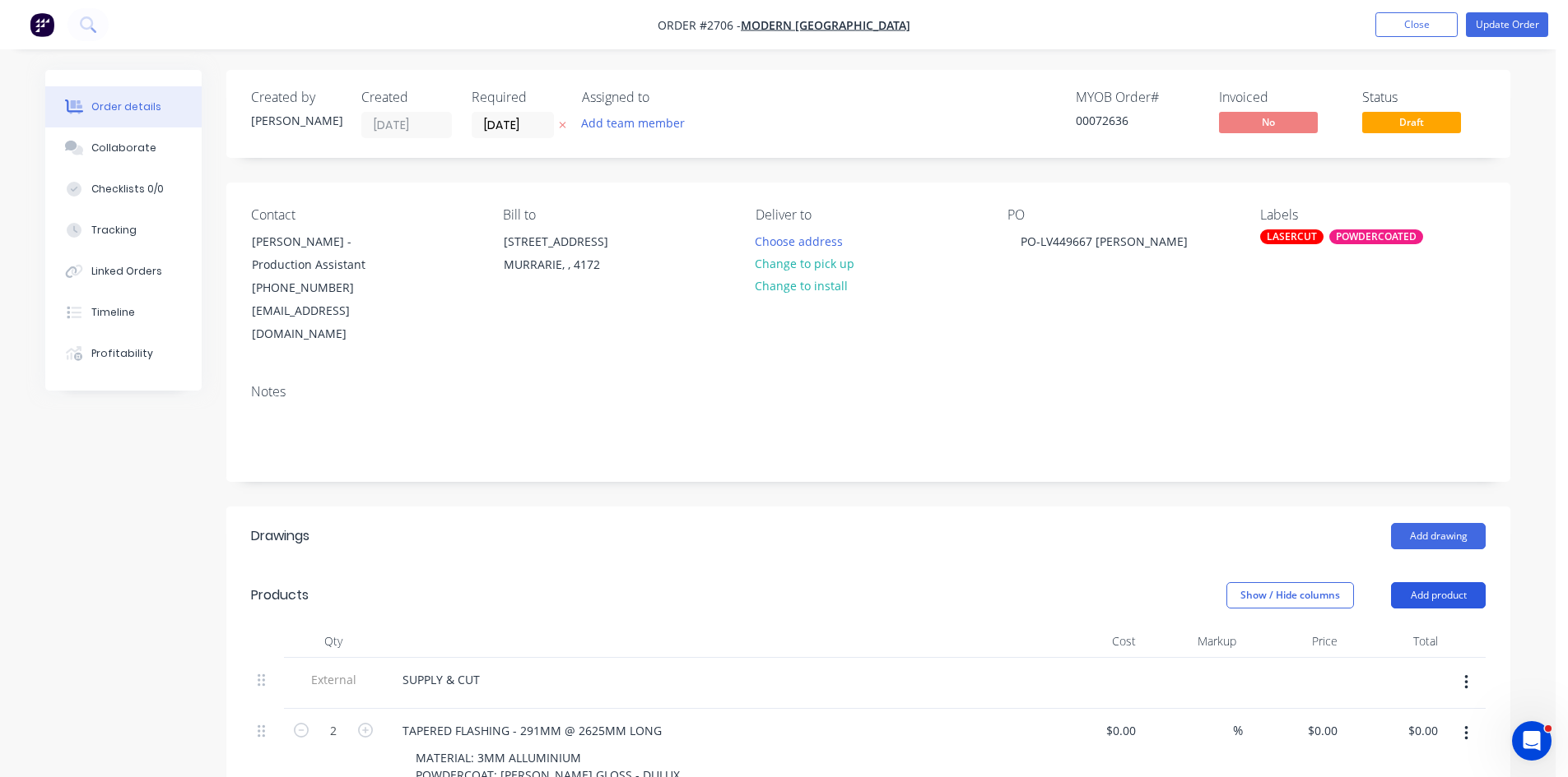
click at [1450, 582] on button "Add product" at bounding box center [1438, 595] width 94 height 26
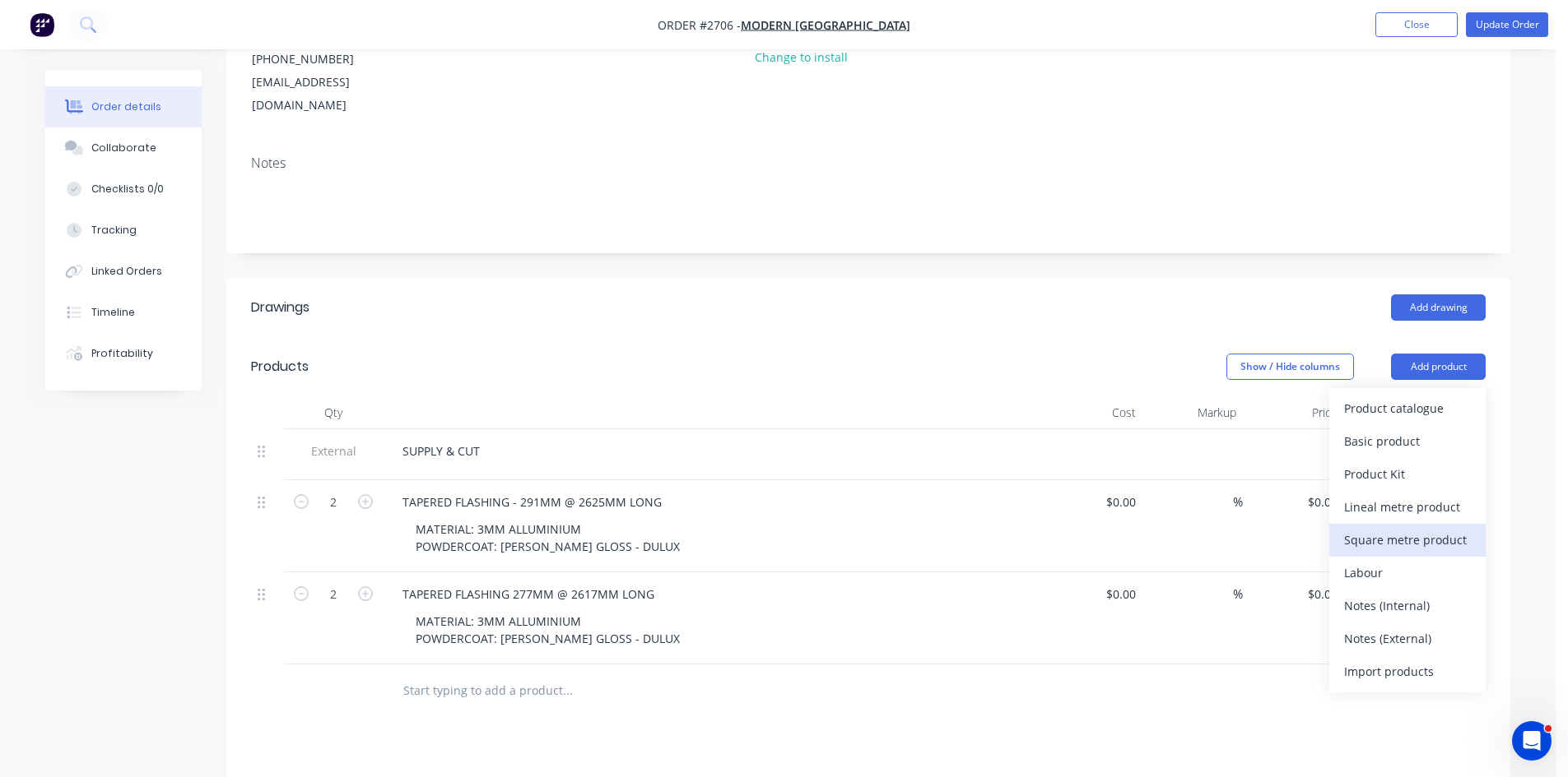
scroll to position [247, 0]
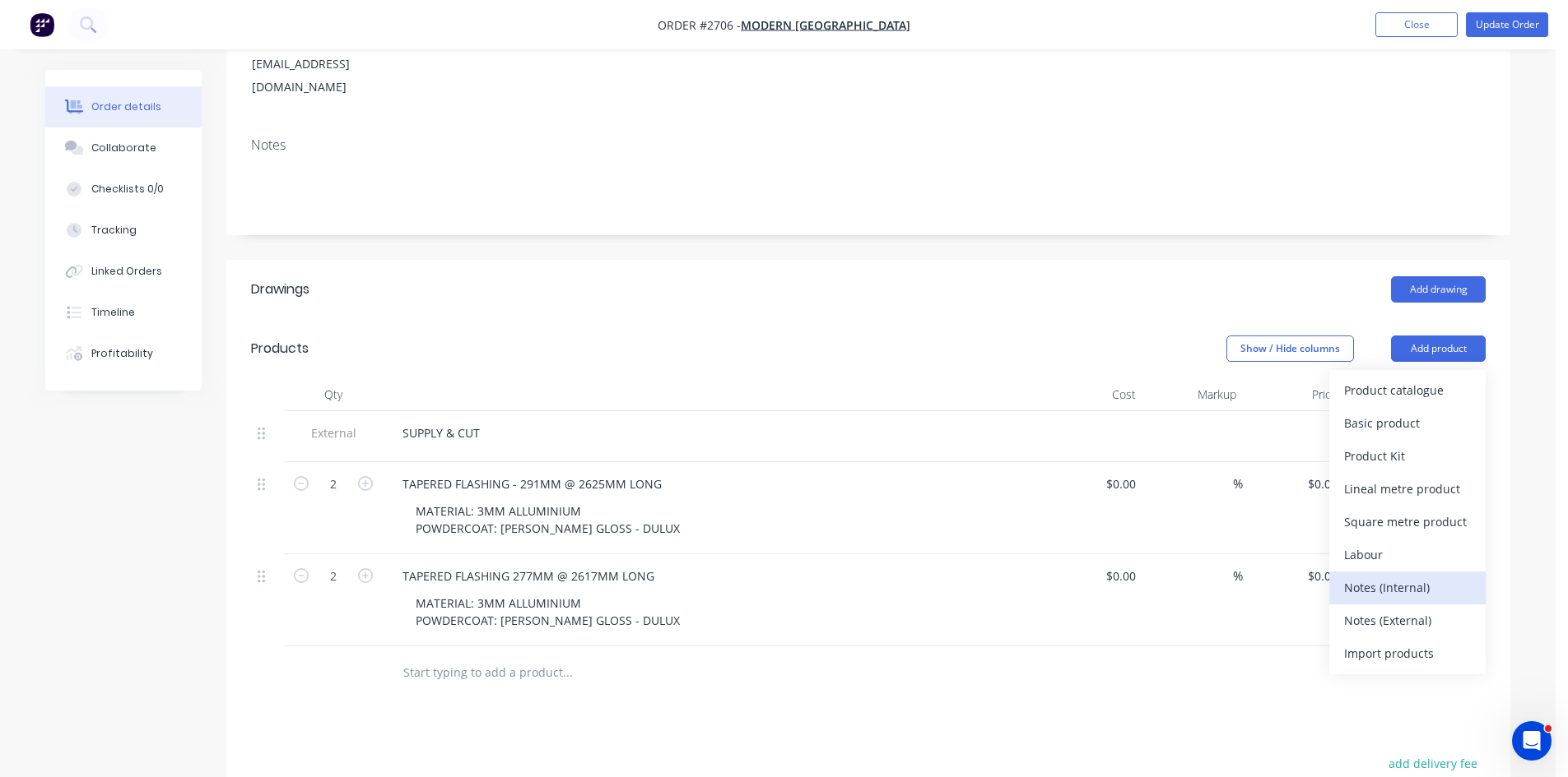
click at [1408, 576] on div "Notes (Internal)" at bounding box center [1407, 588] width 127 height 24
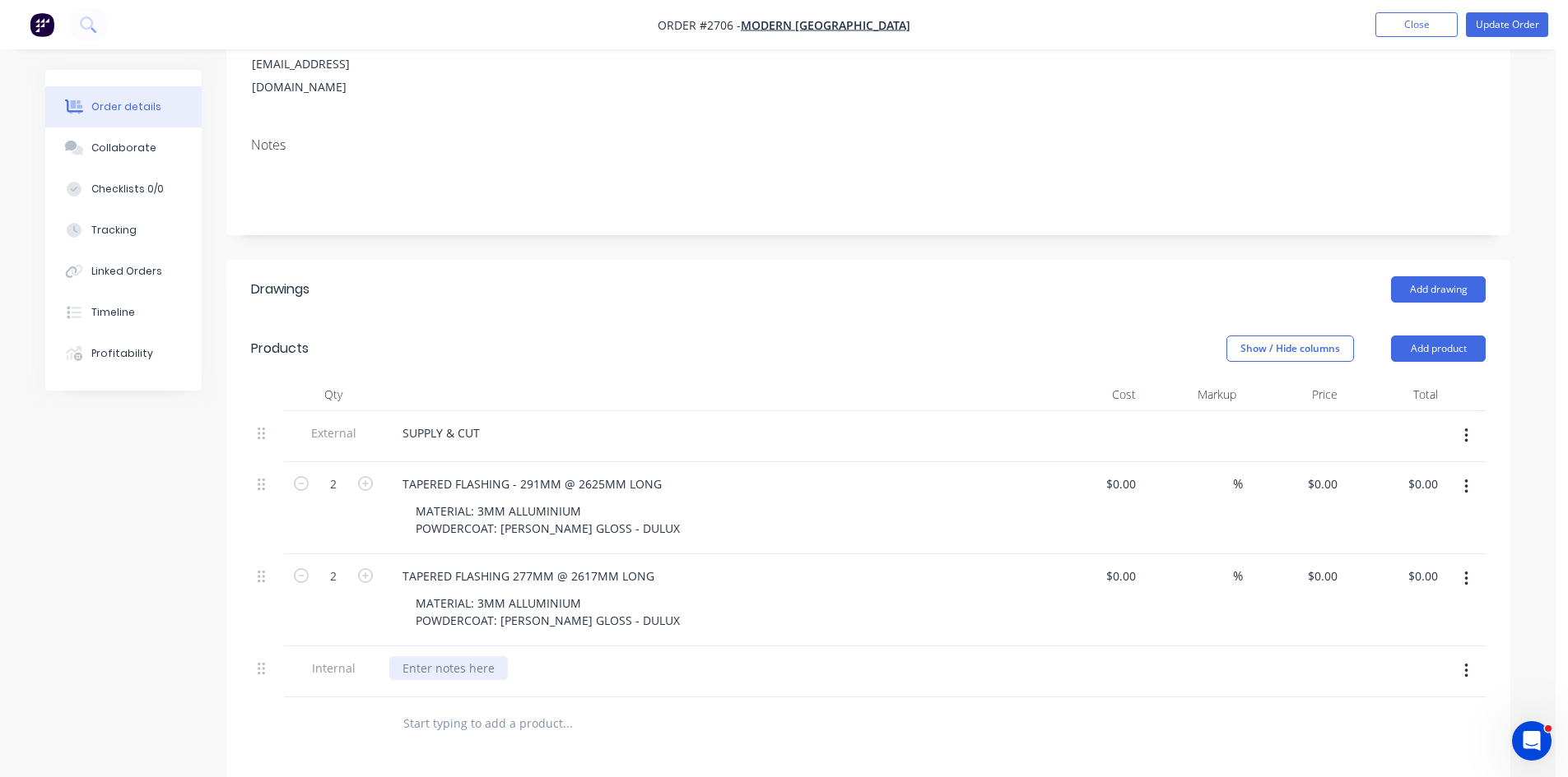
click at [456, 657] on div at bounding box center [448, 668] width 119 height 24
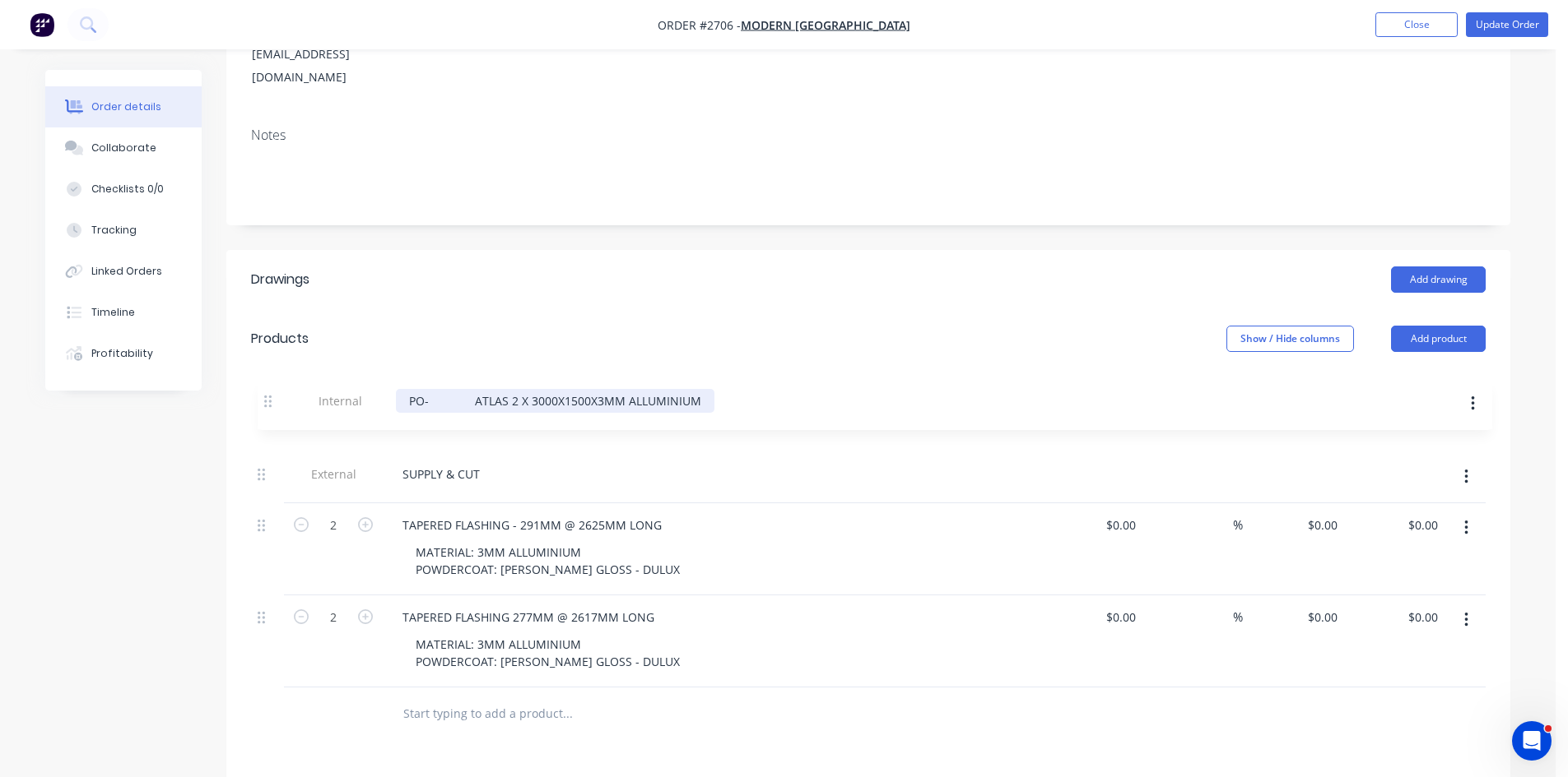
drag, startPoint x: 265, startPoint y: 644, endPoint x: 273, endPoint y: 394, distance: 250.1
click at [273, 401] on div "External SUPPLY & CUT 2 TAPERED FLASHING - 291MM @ 2625MM LONG MATERIAL: 3MM AL…" at bounding box center [868, 544] width 1235 height 286
click at [428, 411] on div "PO- ATLAS 2 X 3000X1500X3MM ALLUMINIUM COLLECTED BY [PERSON_NAME]" at bounding box center [639, 423] width 498 height 24
click at [420, 411] on div "PO- ATLAS 2 X 3000X1500X3MM ALLUMINIUM COLLECTED BY [PERSON_NAME]" at bounding box center [639, 423] width 498 height 24
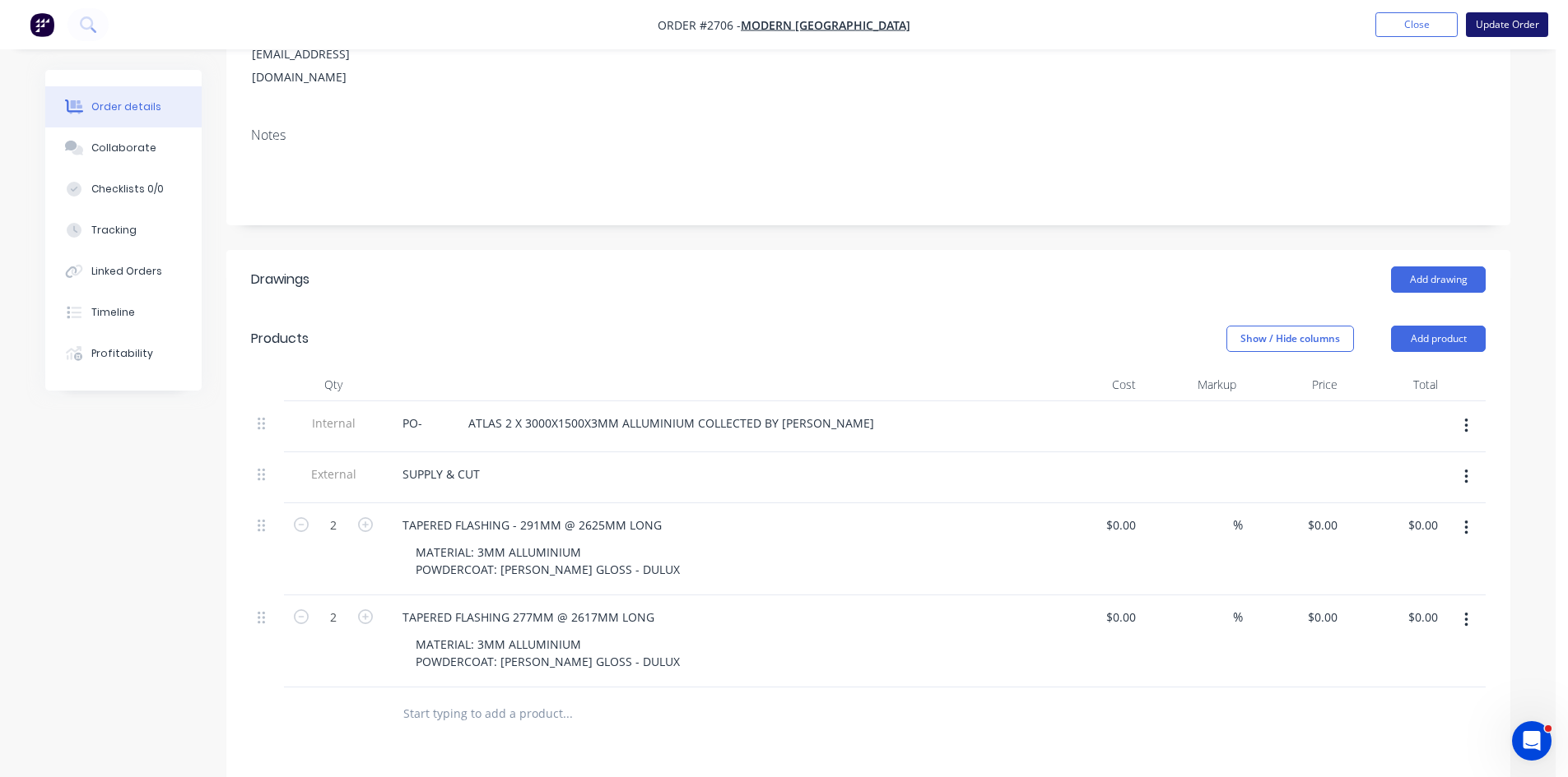
click at [1524, 24] on button "Update Order" at bounding box center [1506, 24] width 82 height 24
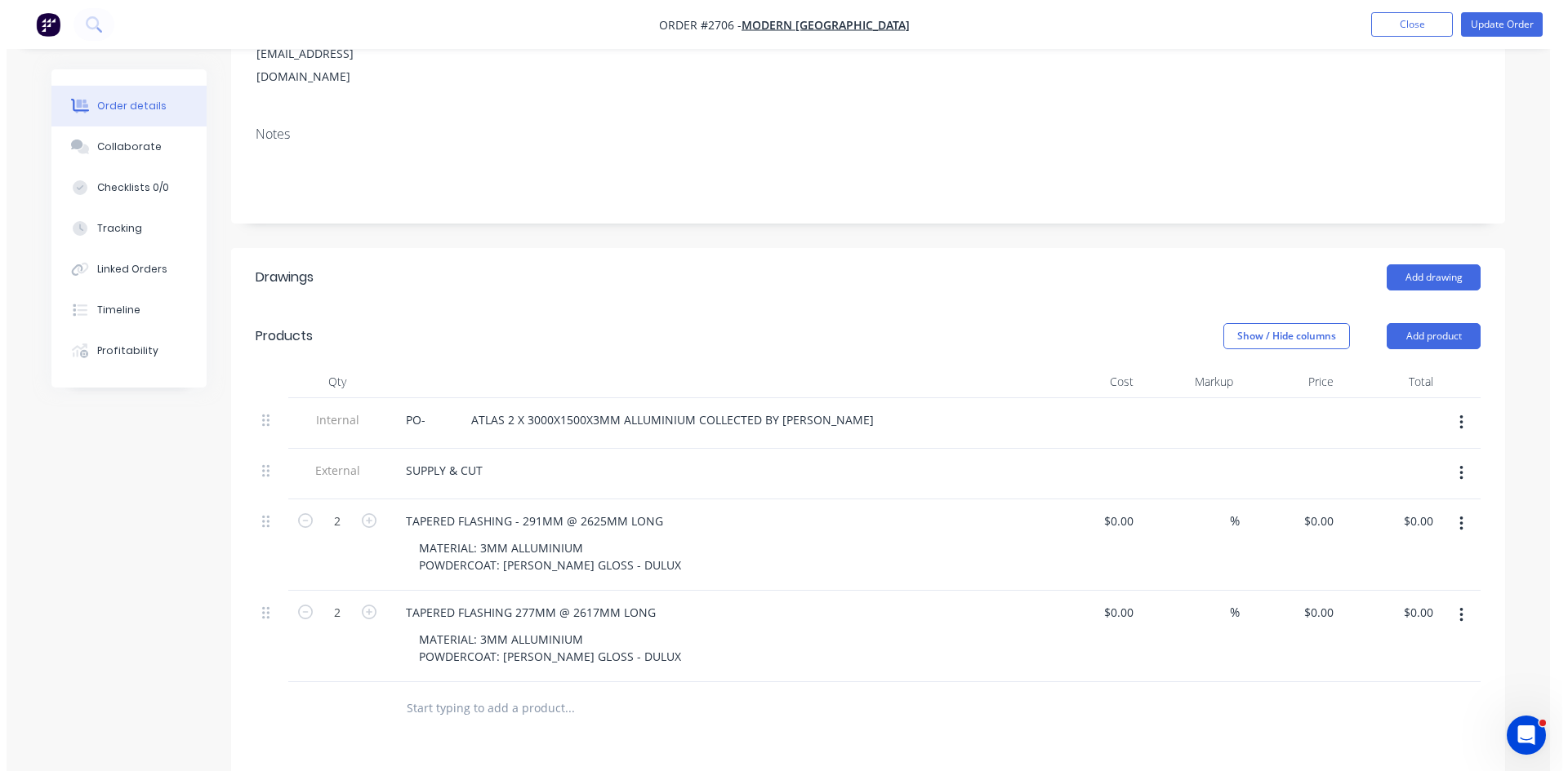
scroll to position [0, 0]
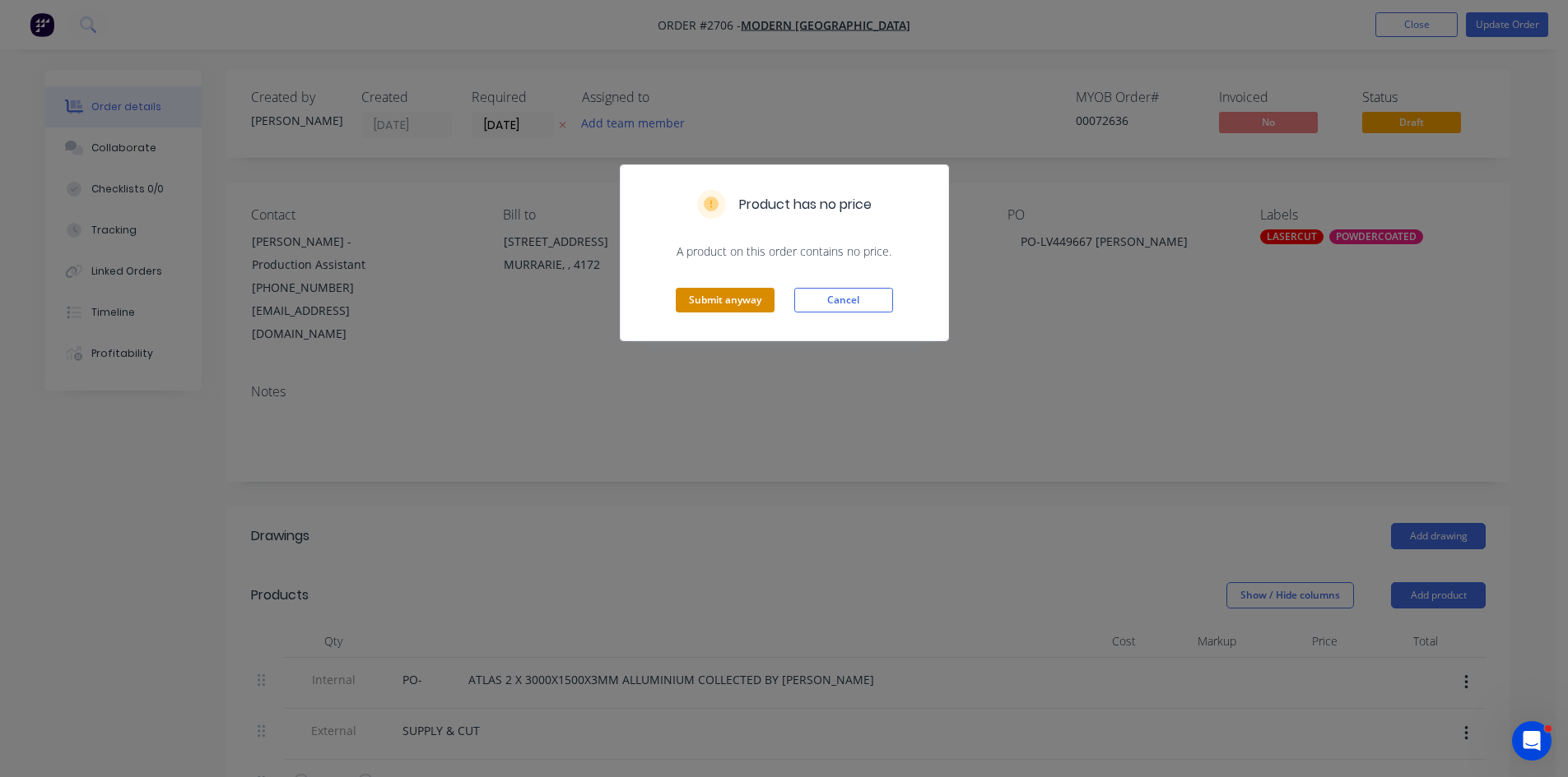
click at [715, 297] on button "Submit anyway" at bounding box center [725, 300] width 99 height 24
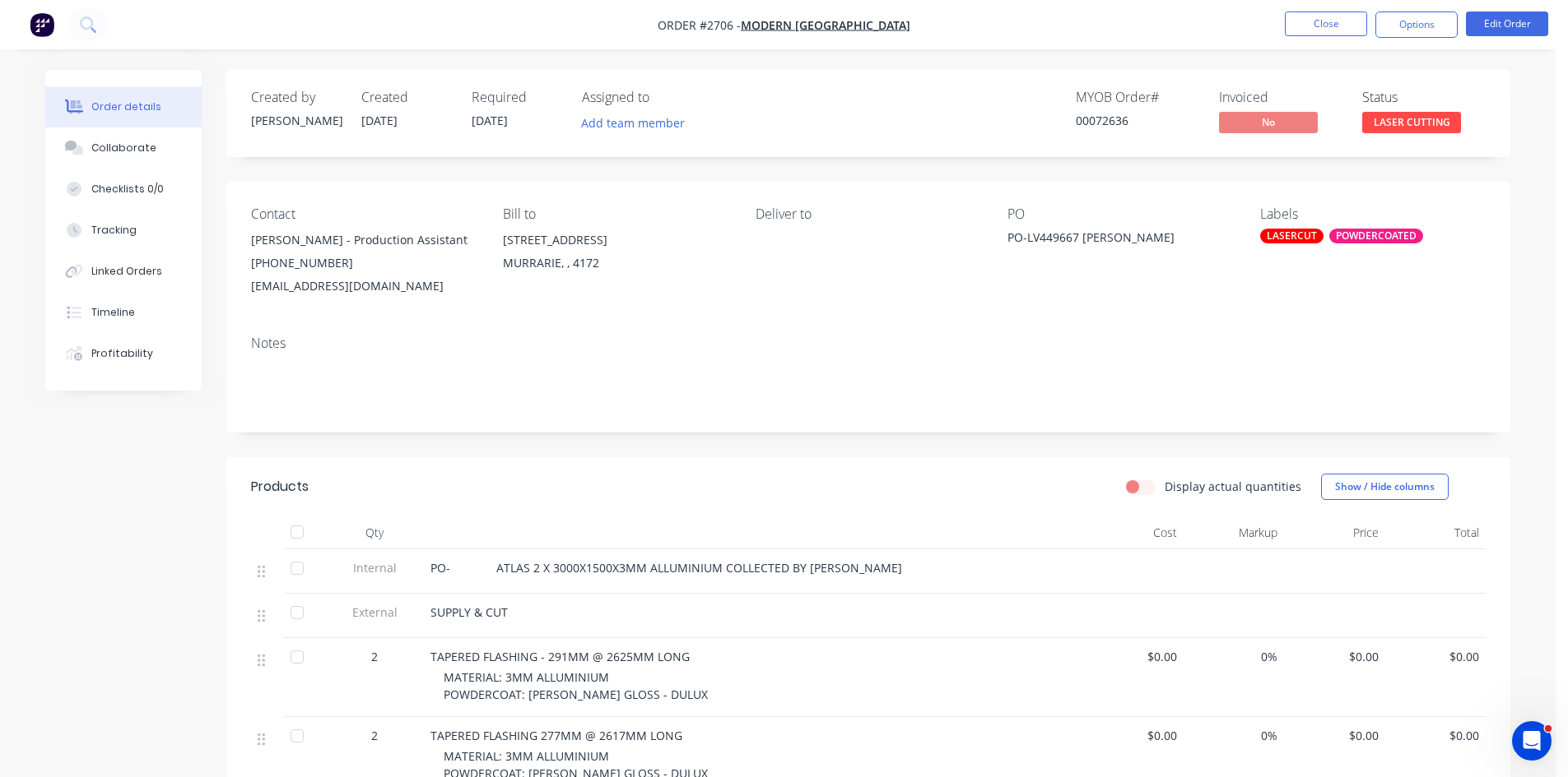
click at [709, 292] on div "Bill to [STREET_ADDRESS]" at bounding box center [615, 252] width 226 height 91
click at [1328, 12] on button "Close" at bounding box center [1325, 24] width 82 height 24
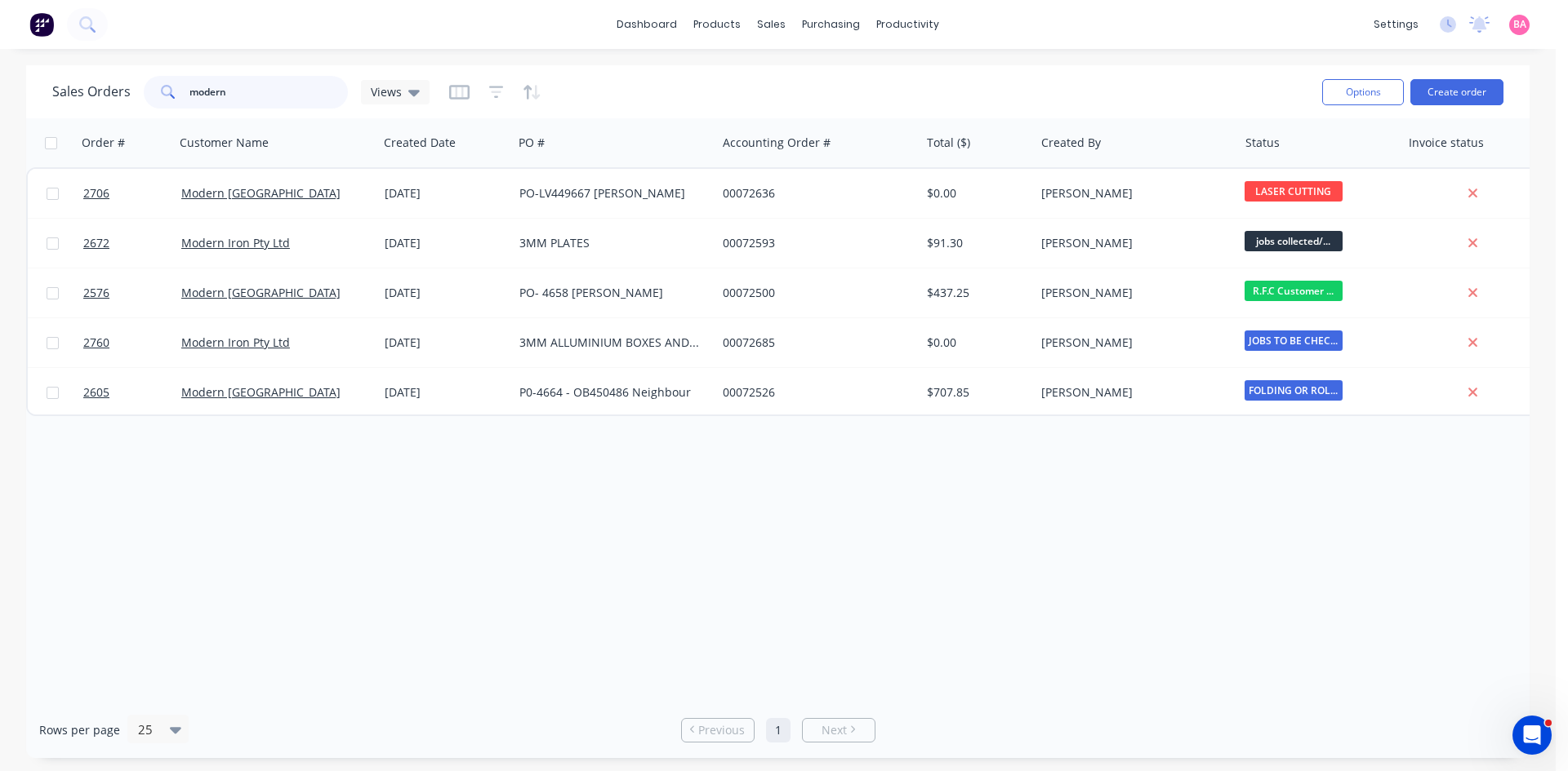
click at [248, 92] on input "modern" at bounding box center [269, 92] width 159 height 32
click at [828, 73] on div "Sales Orders" at bounding box center [832, 78] width 67 height 14
drag, startPoint x: 231, startPoint y: 93, endPoint x: 147, endPoint y: 84, distance: 84.5
click at [147, 84] on div "modern" at bounding box center [245, 92] width 204 height 32
type input "recar"
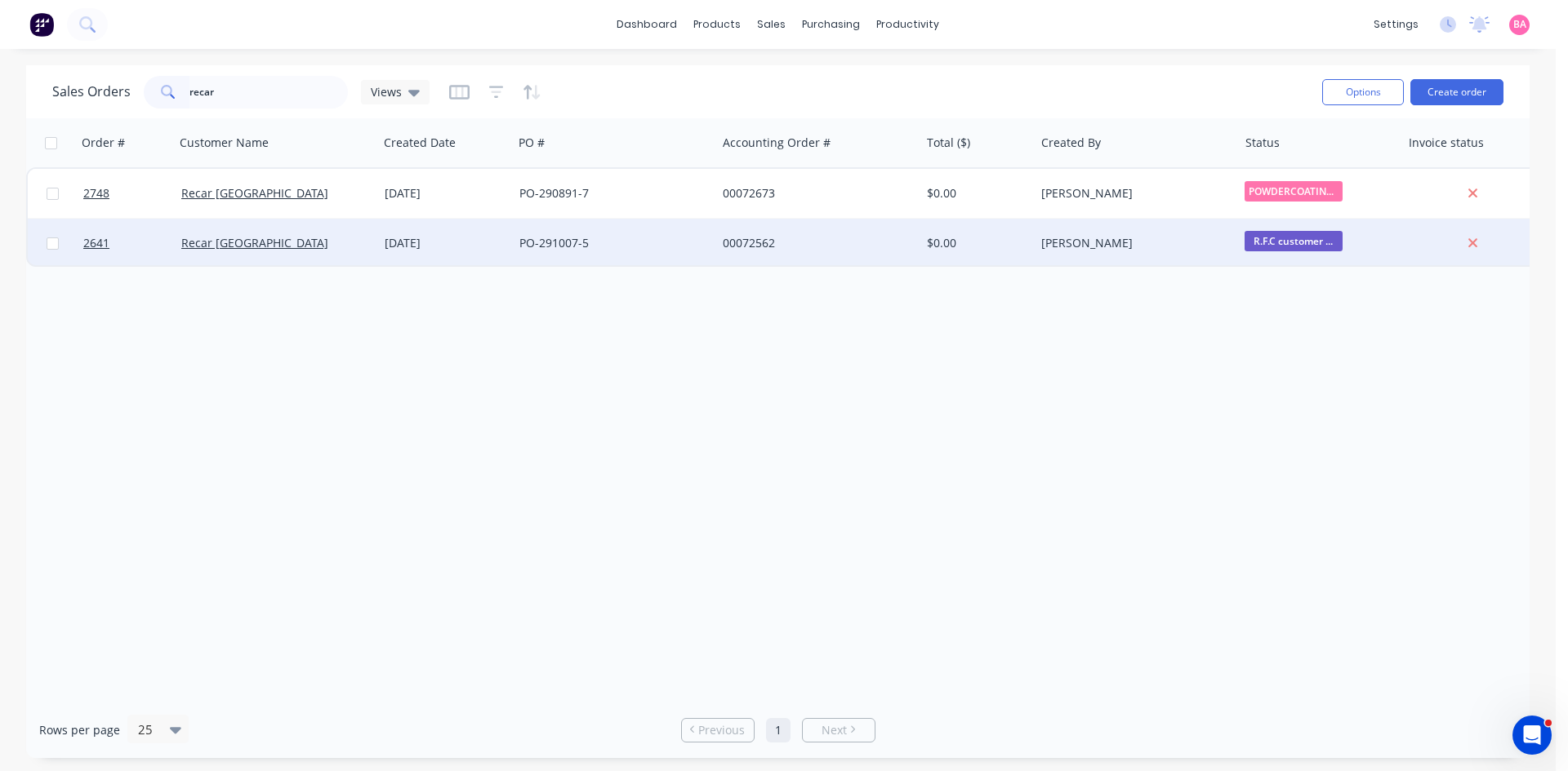
click at [1300, 240] on span "R.F.C customer ..." at bounding box center [1293, 241] width 98 height 21
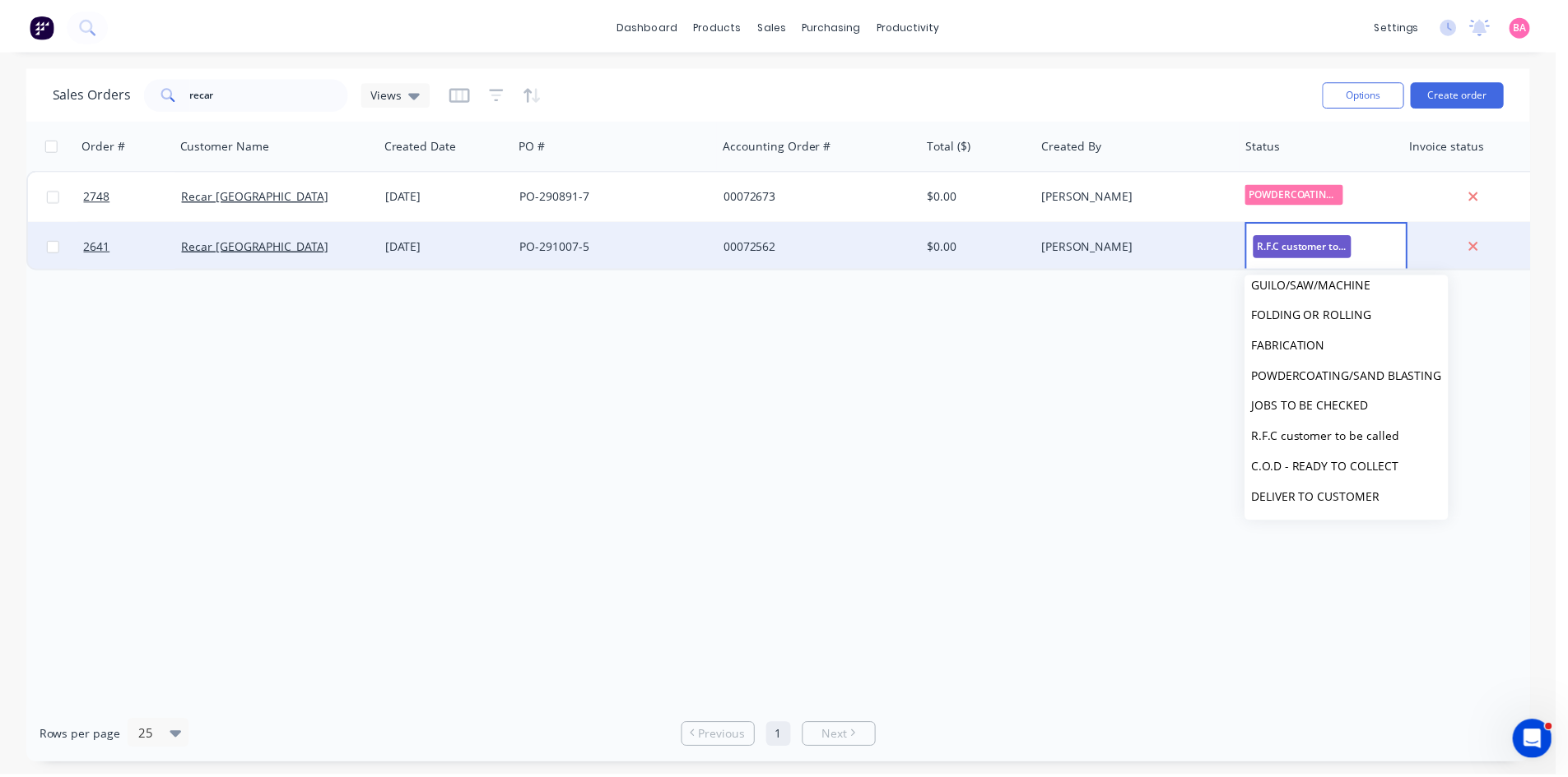
scroll to position [165, 0]
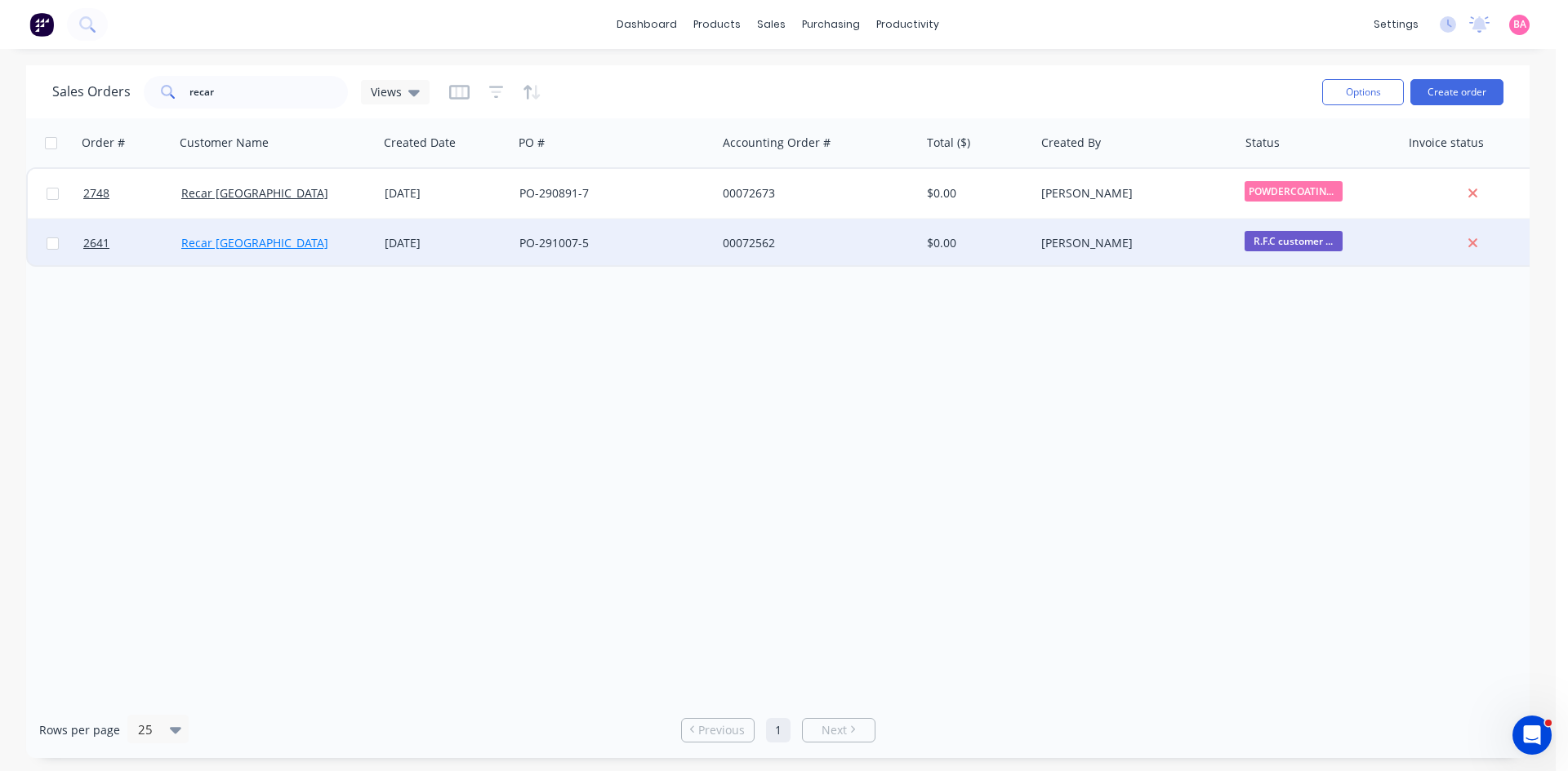
click at [217, 239] on link "Recar [GEOGRAPHIC_DATA]" at bounding box center [255, 243] width 147 height 15
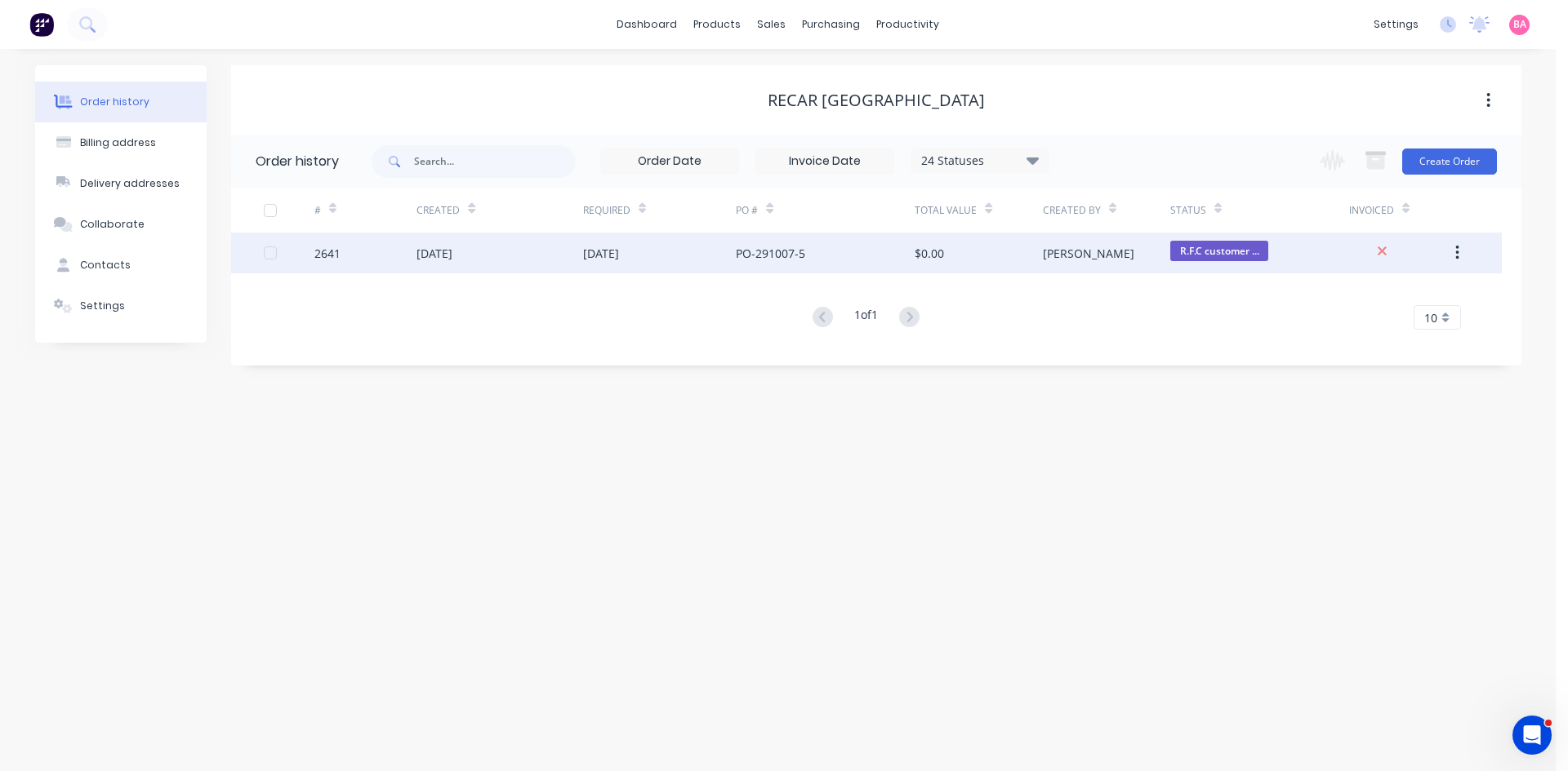
click at [325, 254] on div "2641" at bounding box center [327, 253] width 26 height 17
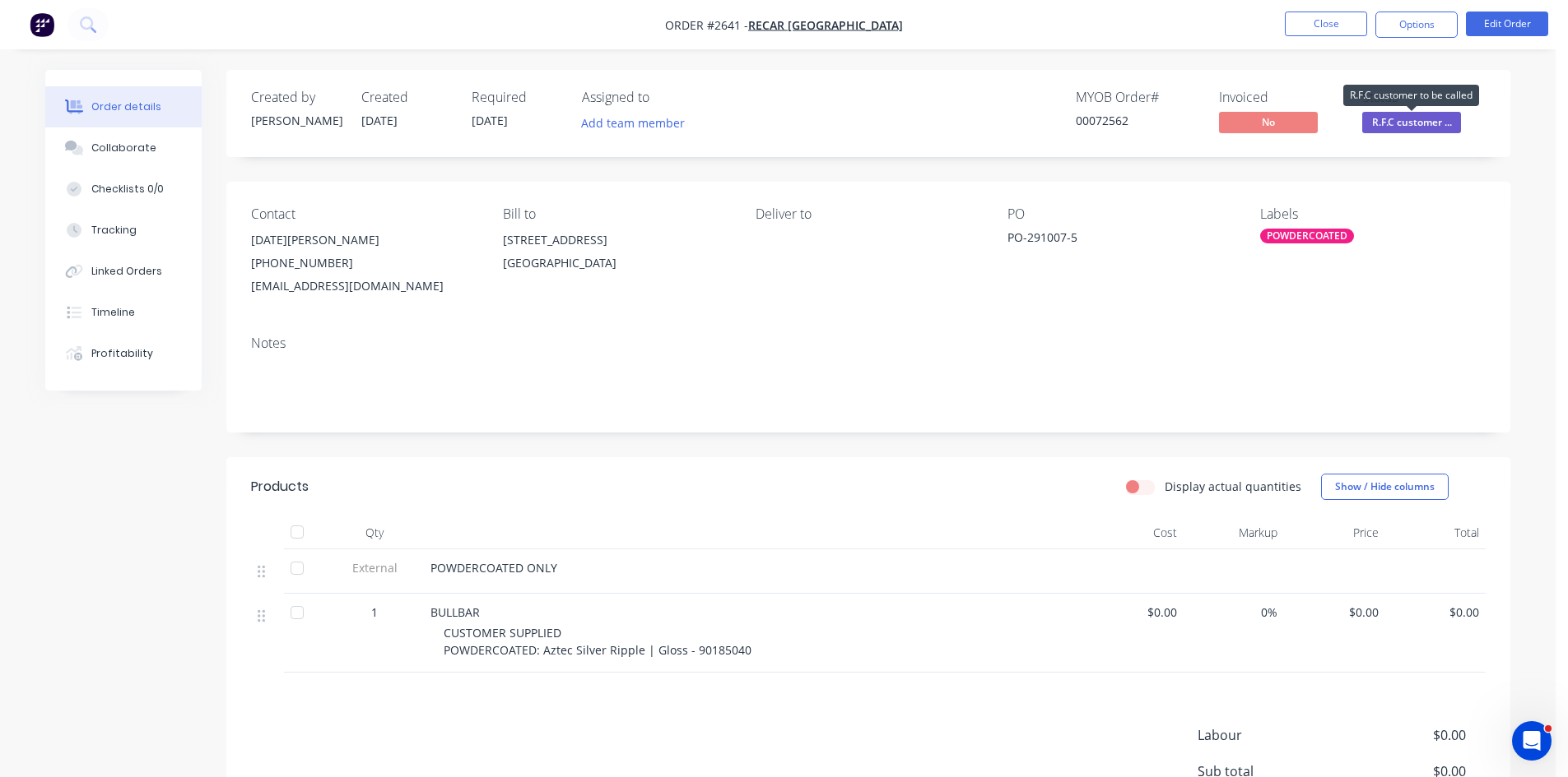
click at [1409, 119] on span "R.F.C customer ..." at bounding box center [1410, 122] width 99 height 21
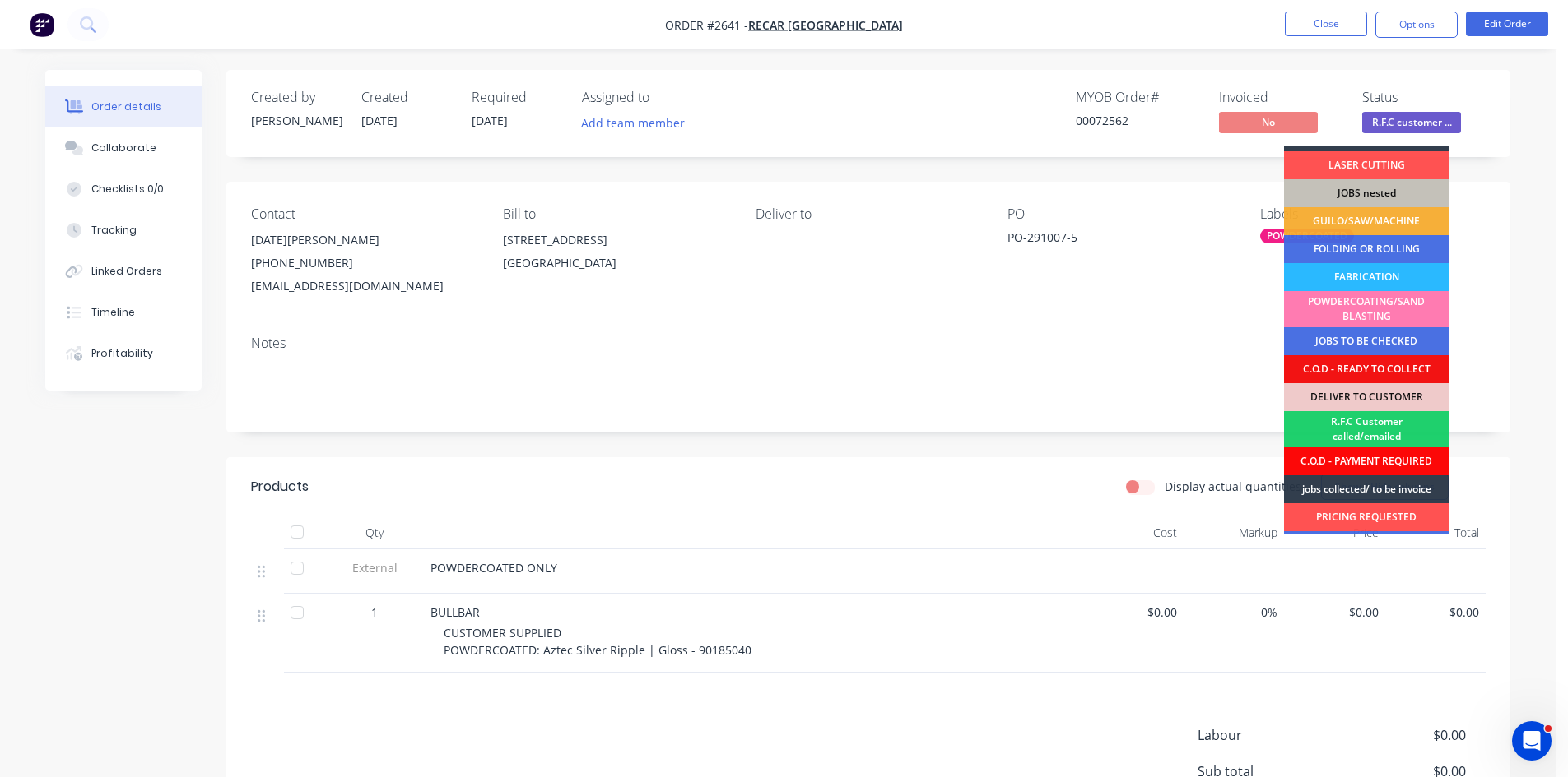
scroll to position [55, 0]
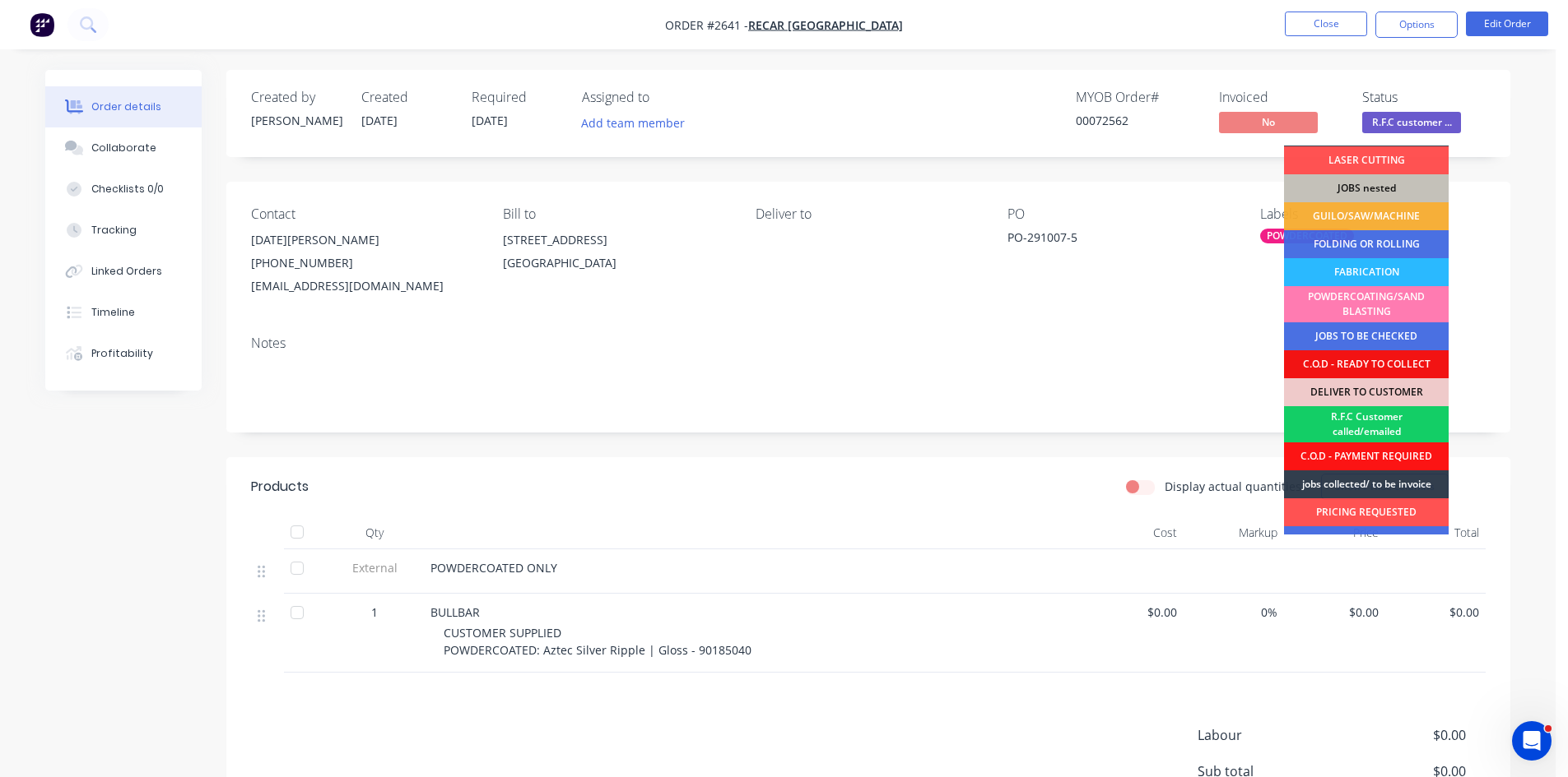
click at [1383, 421] on div "R.F.C Customer called/emailed" at bounding box center [1366, 425] width 165 height 36
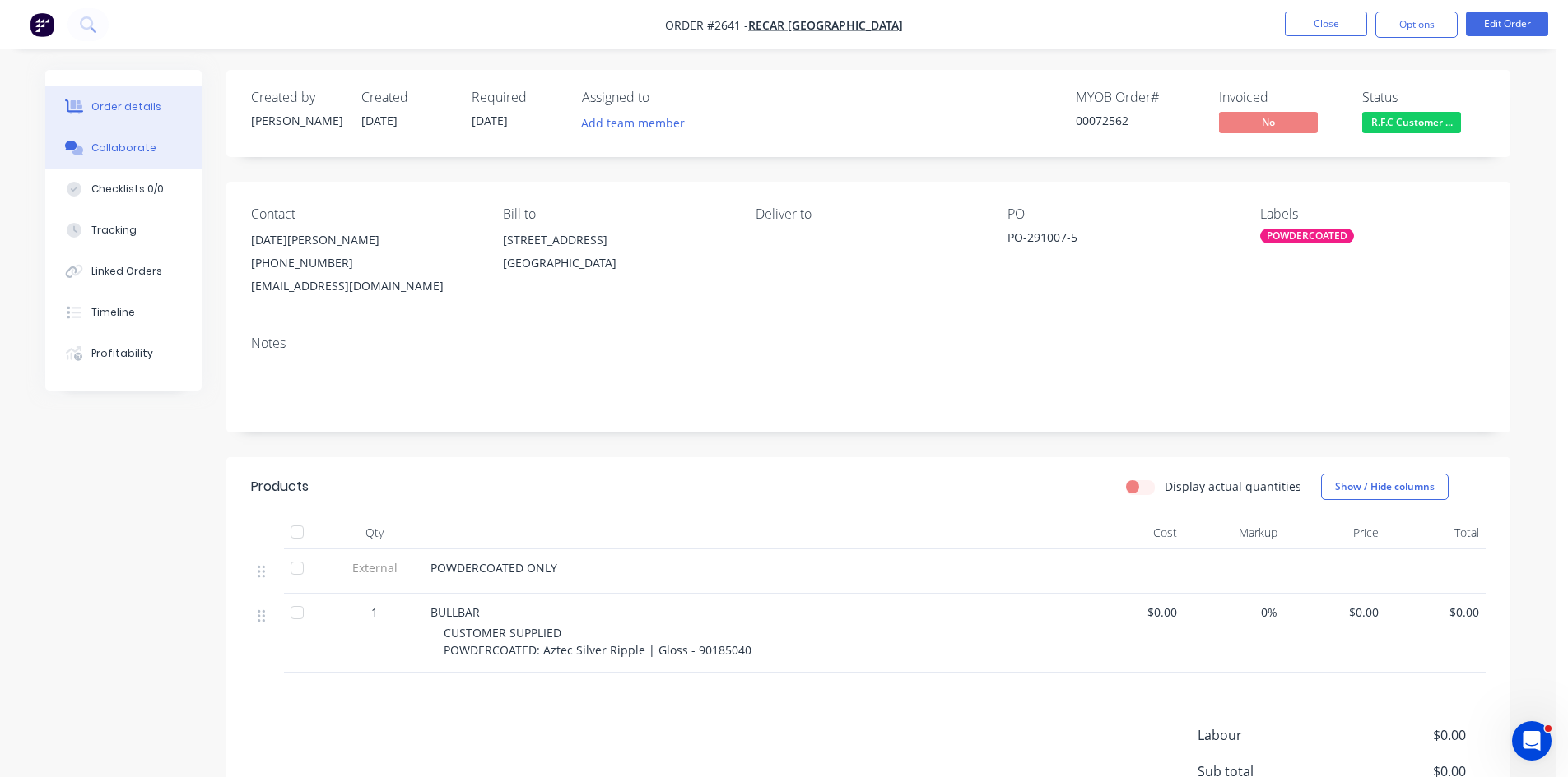
click at [114, 141] on div "Collaborate" at bounding box center [124, 148] width 65 height 14
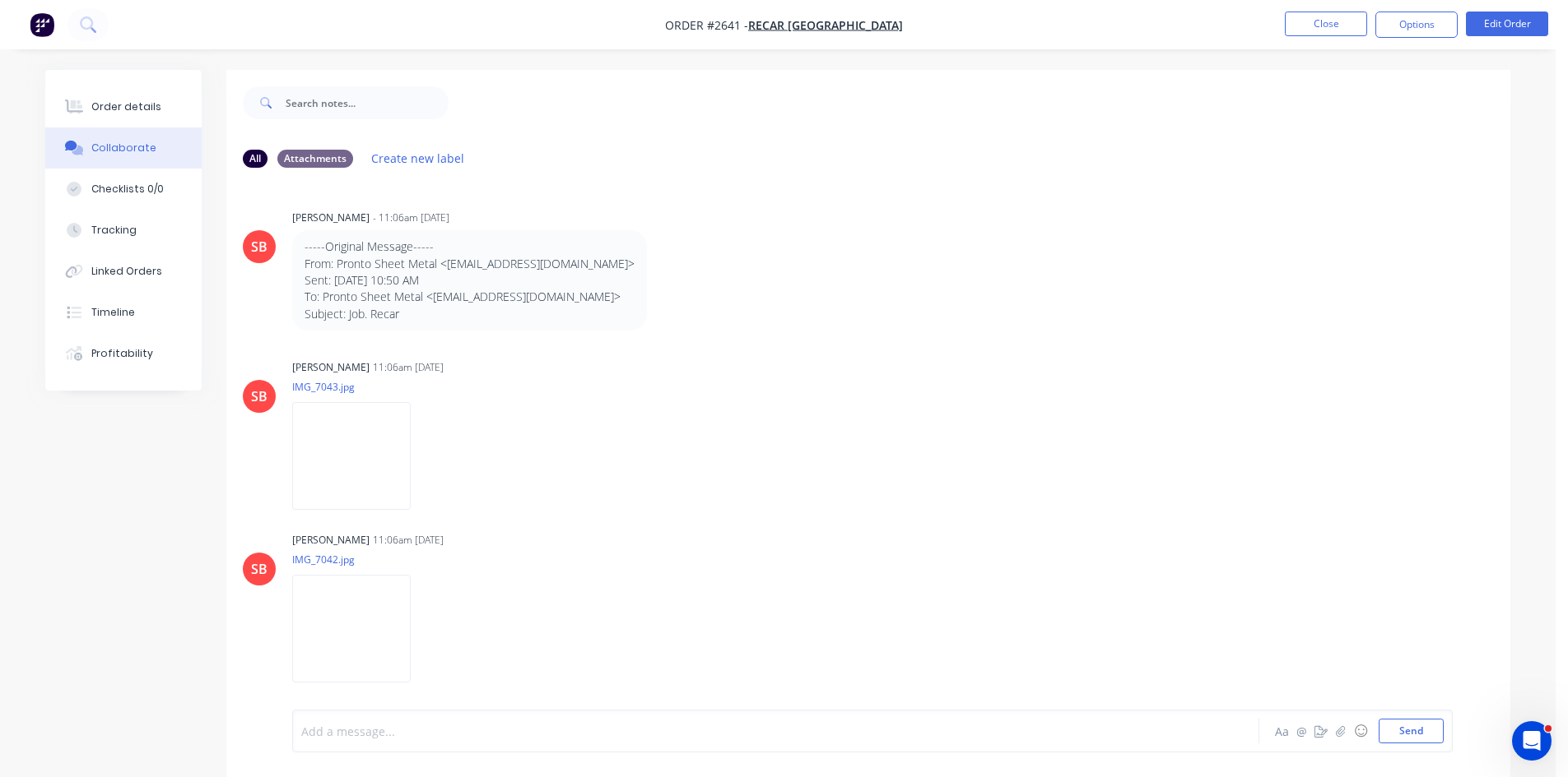
click at [400, 733] on div at bounding box center [729, 732] width 856 height 17
click at [1410, 727] on button "Send" at bounding box center [1411, 731] width 65 height 24
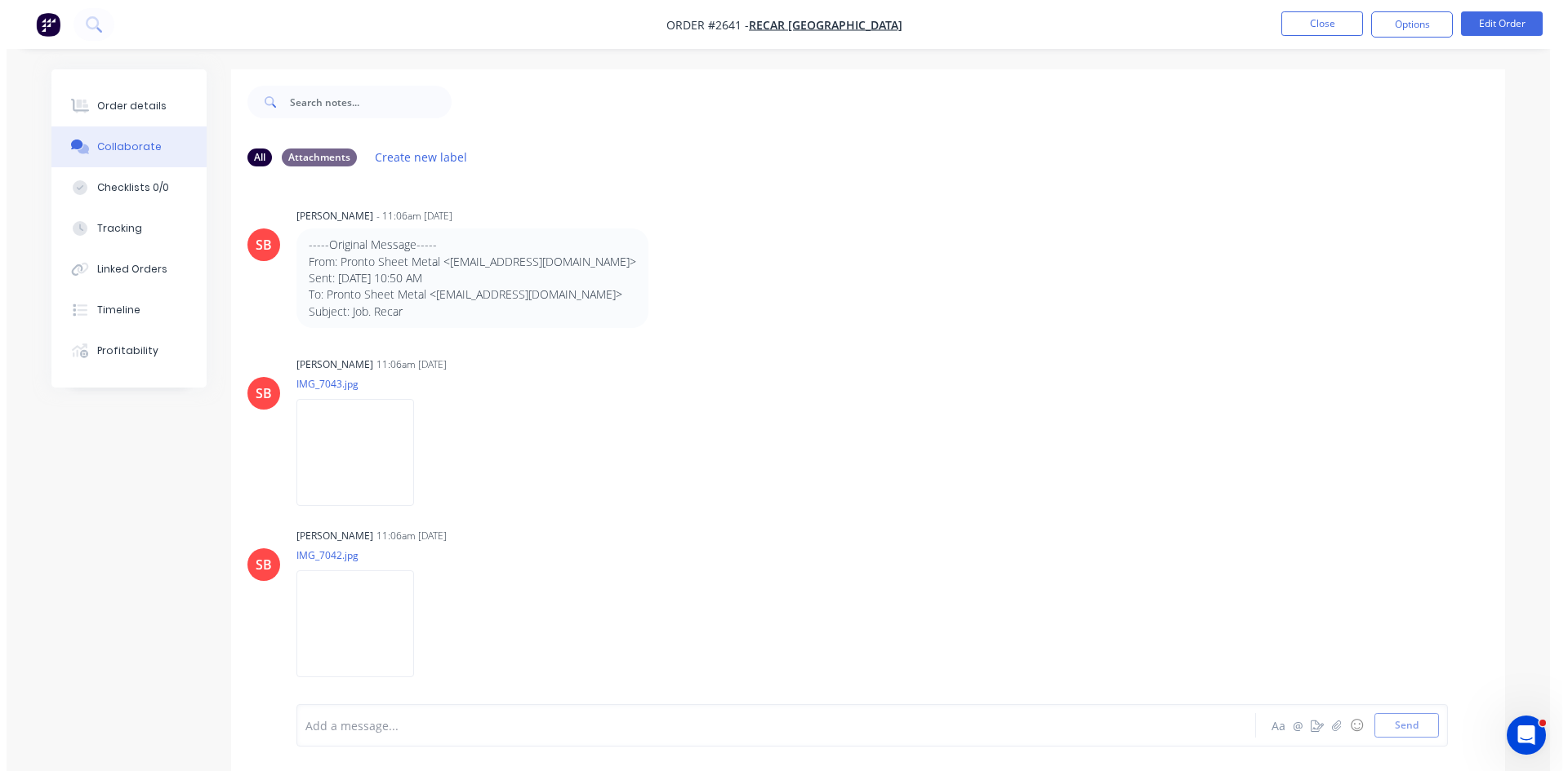
scroll to position [219, 0]
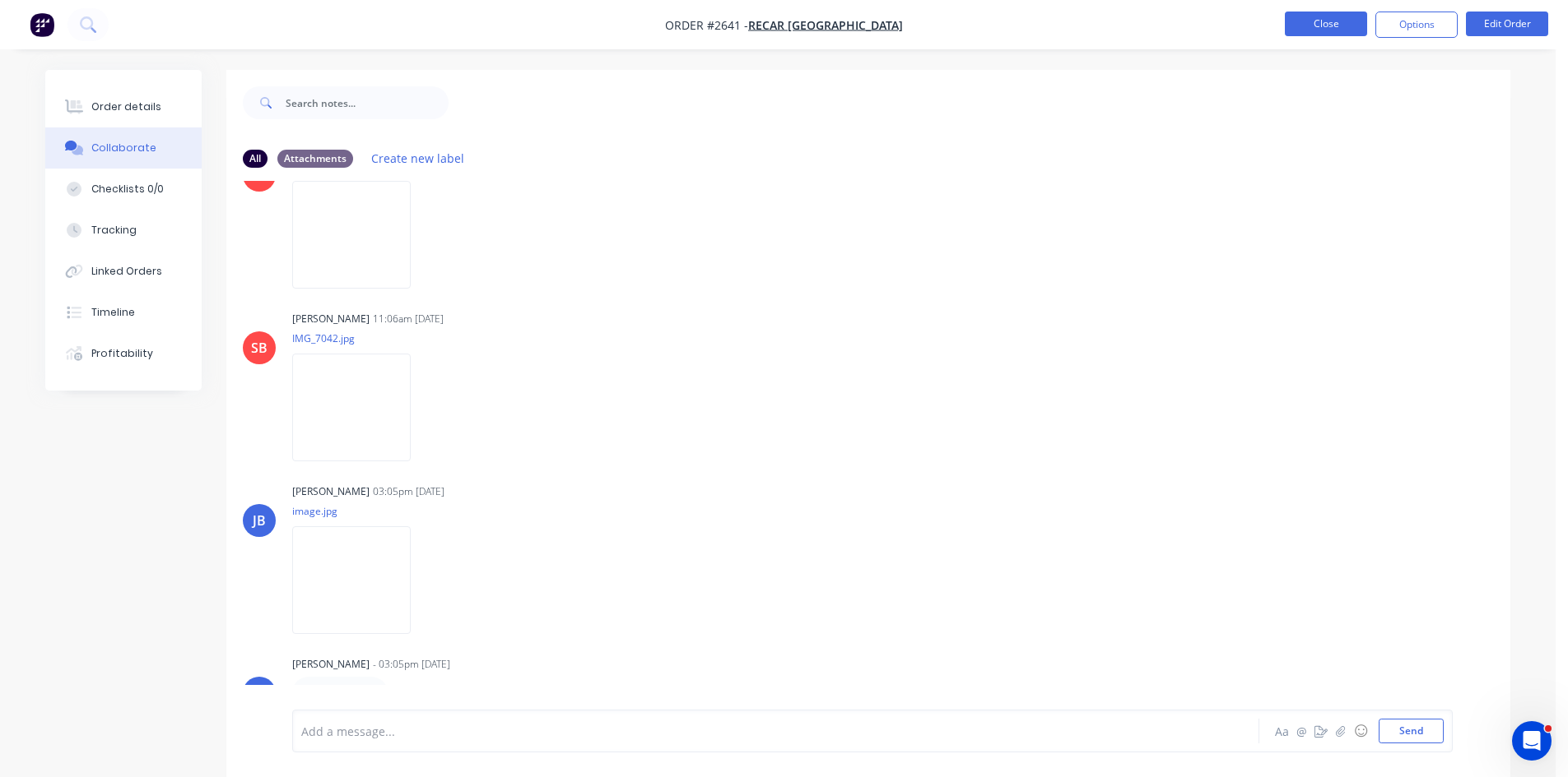
click at [1341, 23] on button "Close" at bounding box center [1325, 24] width 82 height 24
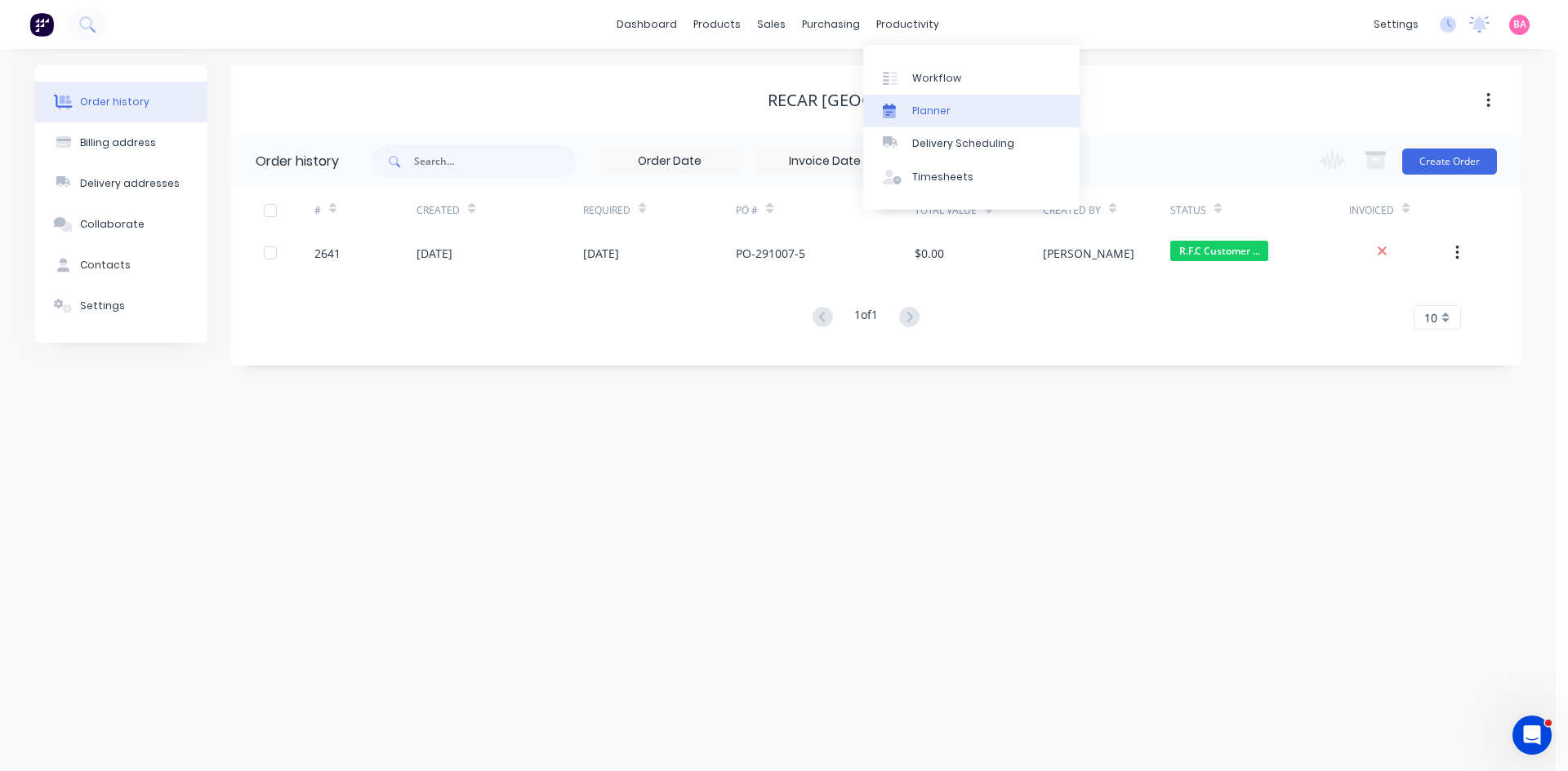
click at [887, 107] on icon at bounding box center [889, 110] width 13 height 13
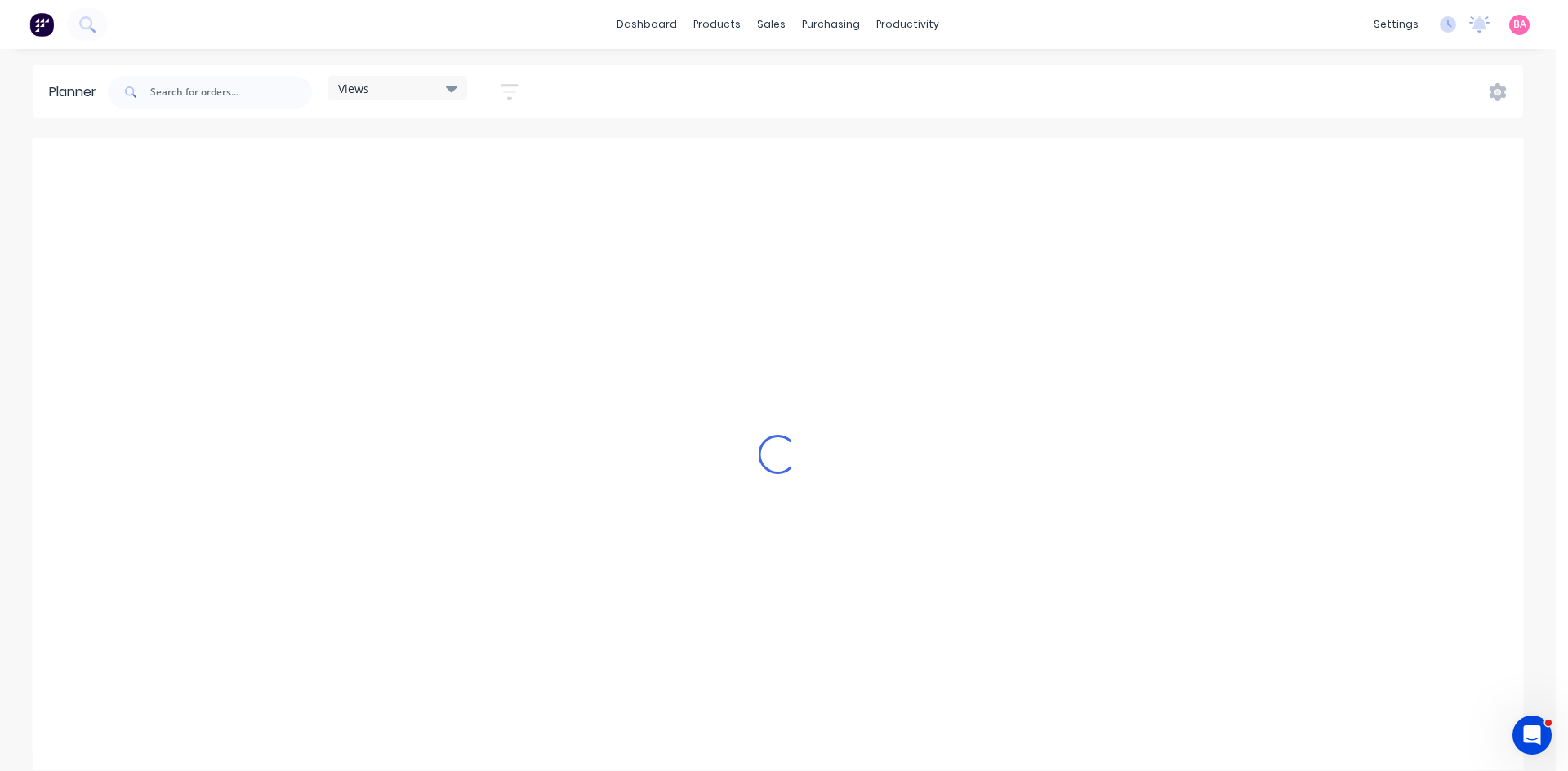
scroll to position [0, 3921]
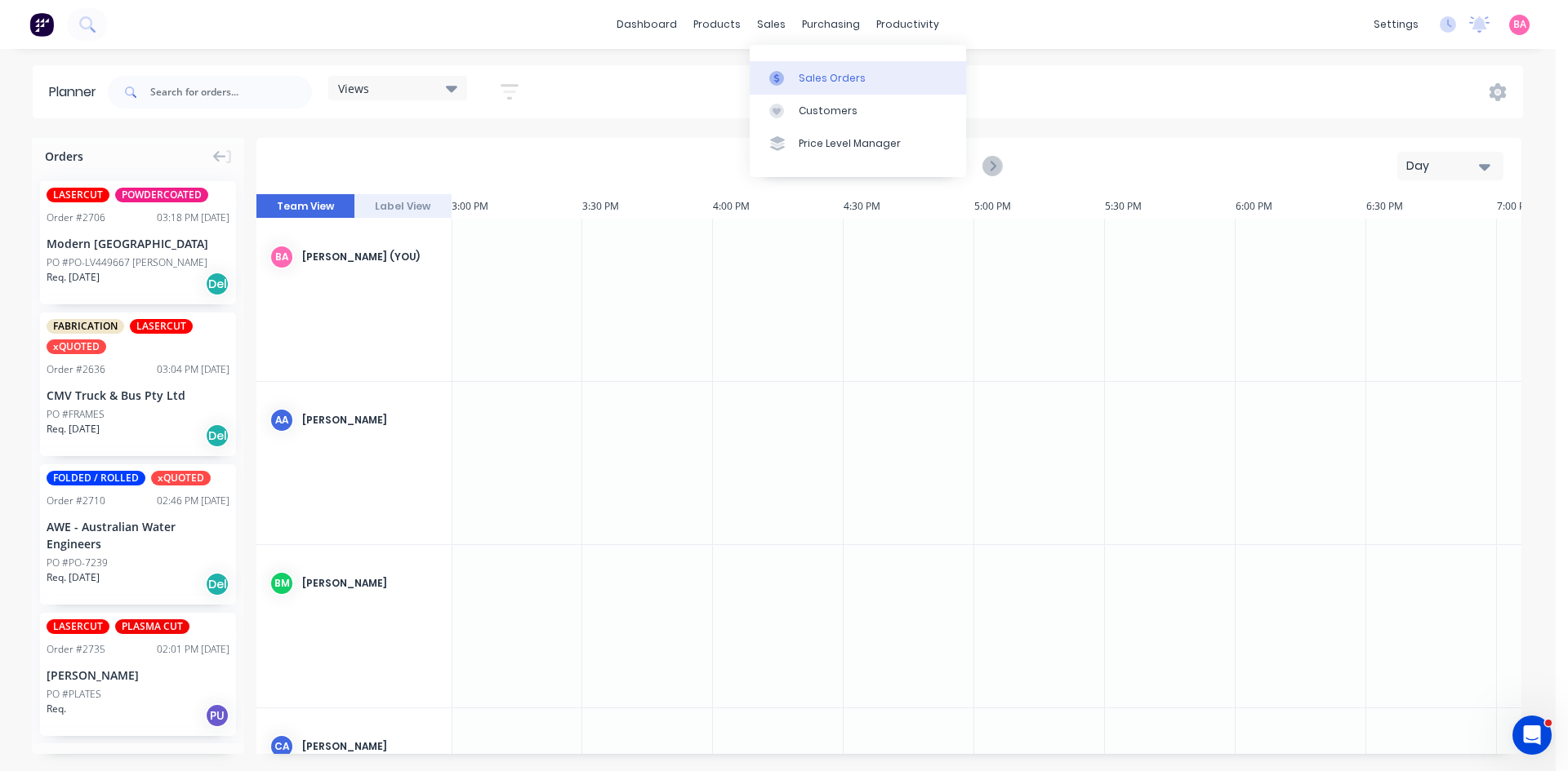
click at [829, 77] on div "Sales Orders" at bounding box center [832, 78] width 67 height 14
